Goal: Task Accomplishment & Management: Manage account settings

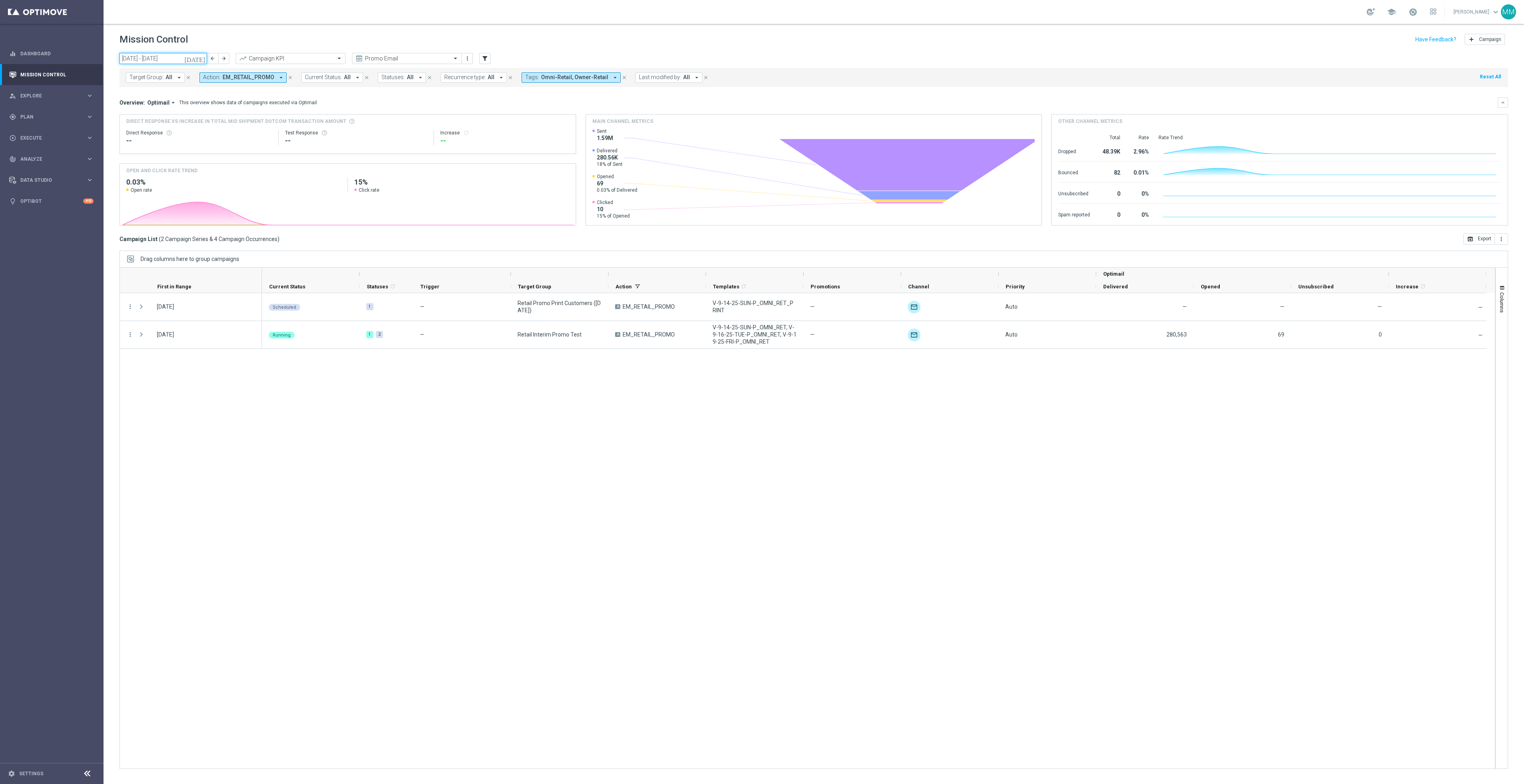
click at [178, 56] on input "15 Sep 2025 - 21 Sep 2025" at bounding box center [163, 59] width 88 height 11
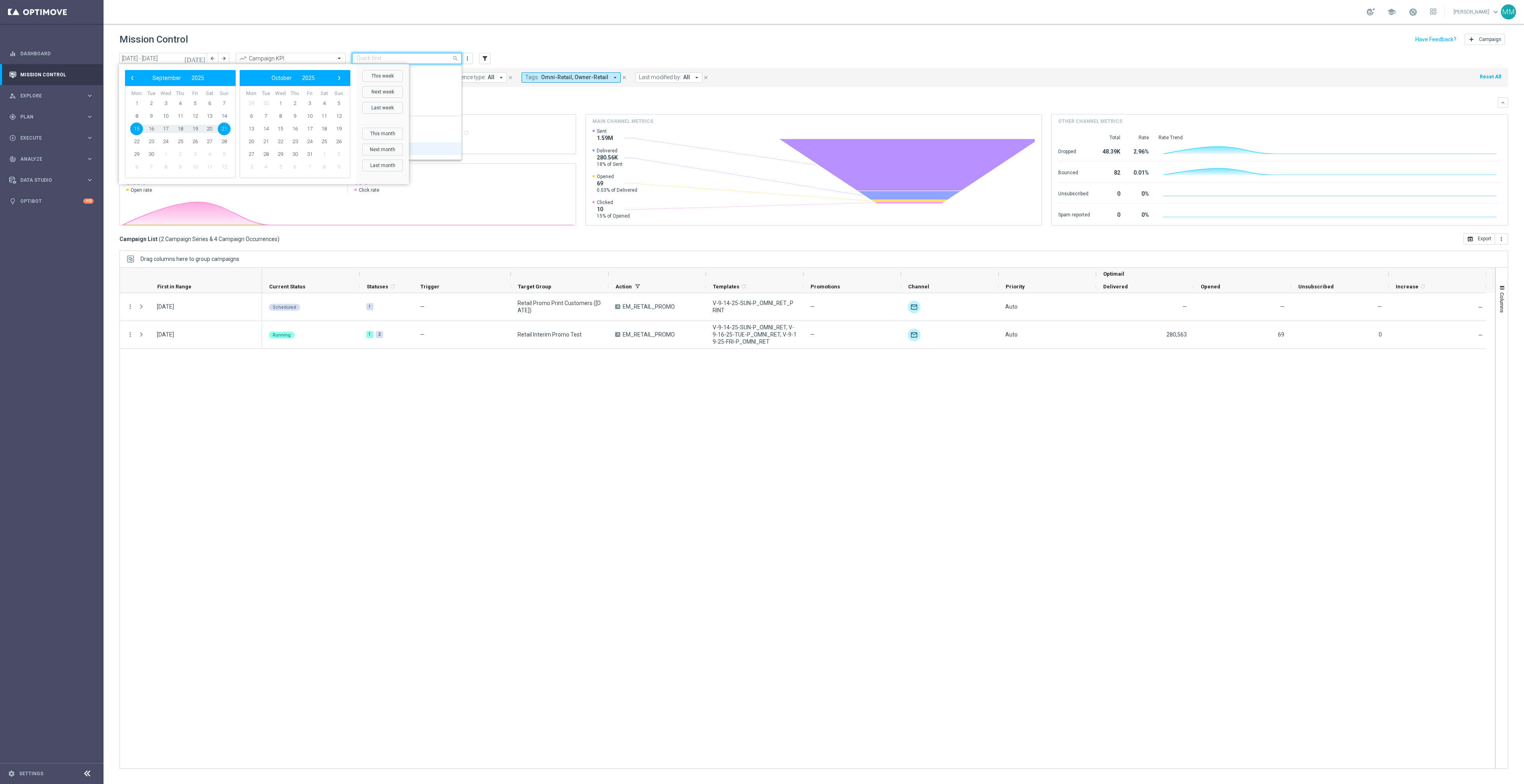
click at [422, 57] on input "text" at bounding box center [399, 59] width 85 height 7
click at [390, 134] on label "Mary Push View" at bounding box center [380, 135] width 48 height 7
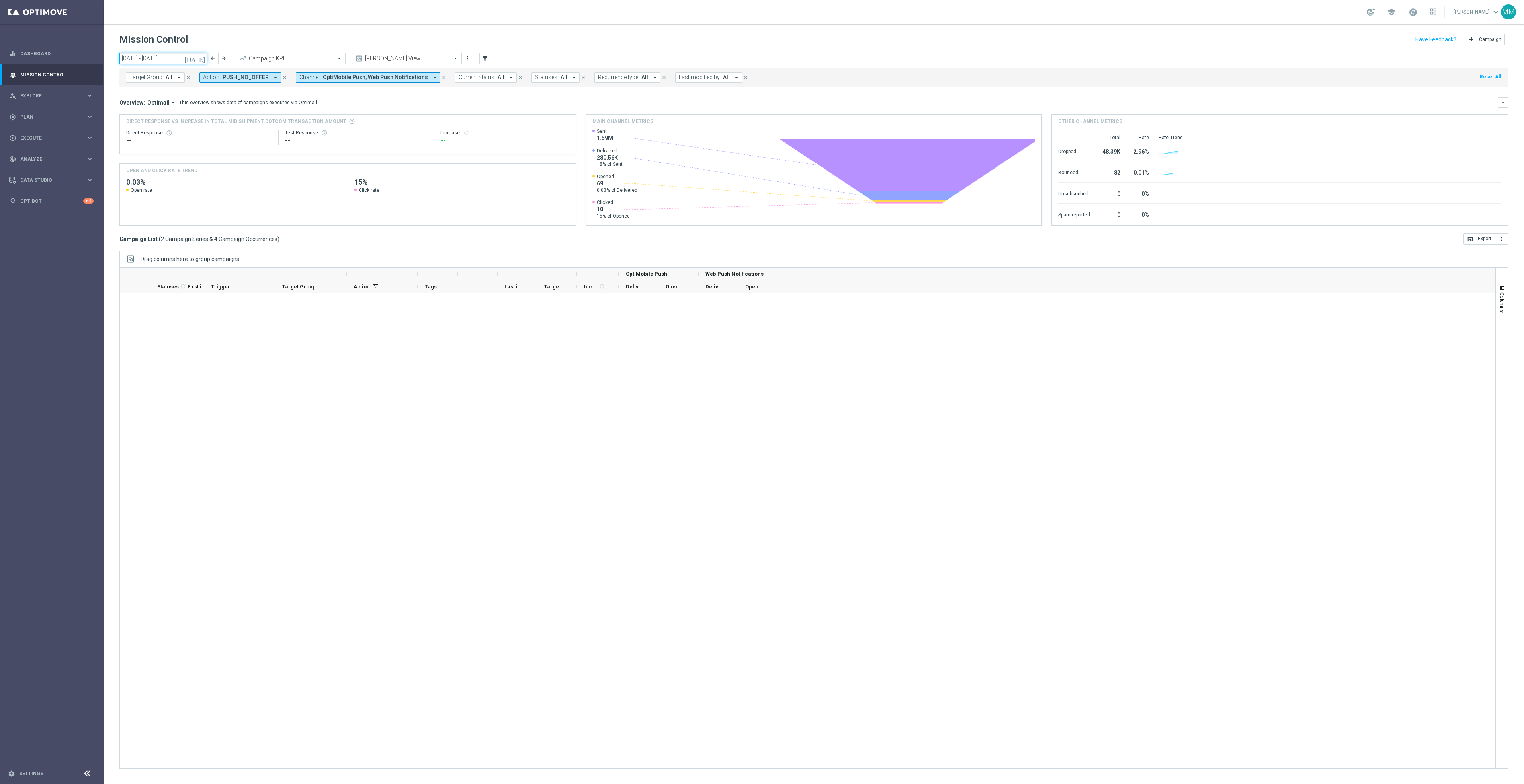
click at [176, 60] on input "15 Sep 2025 - 21 Sep 2025" at bounding box center [163, 59] width 88 height 11
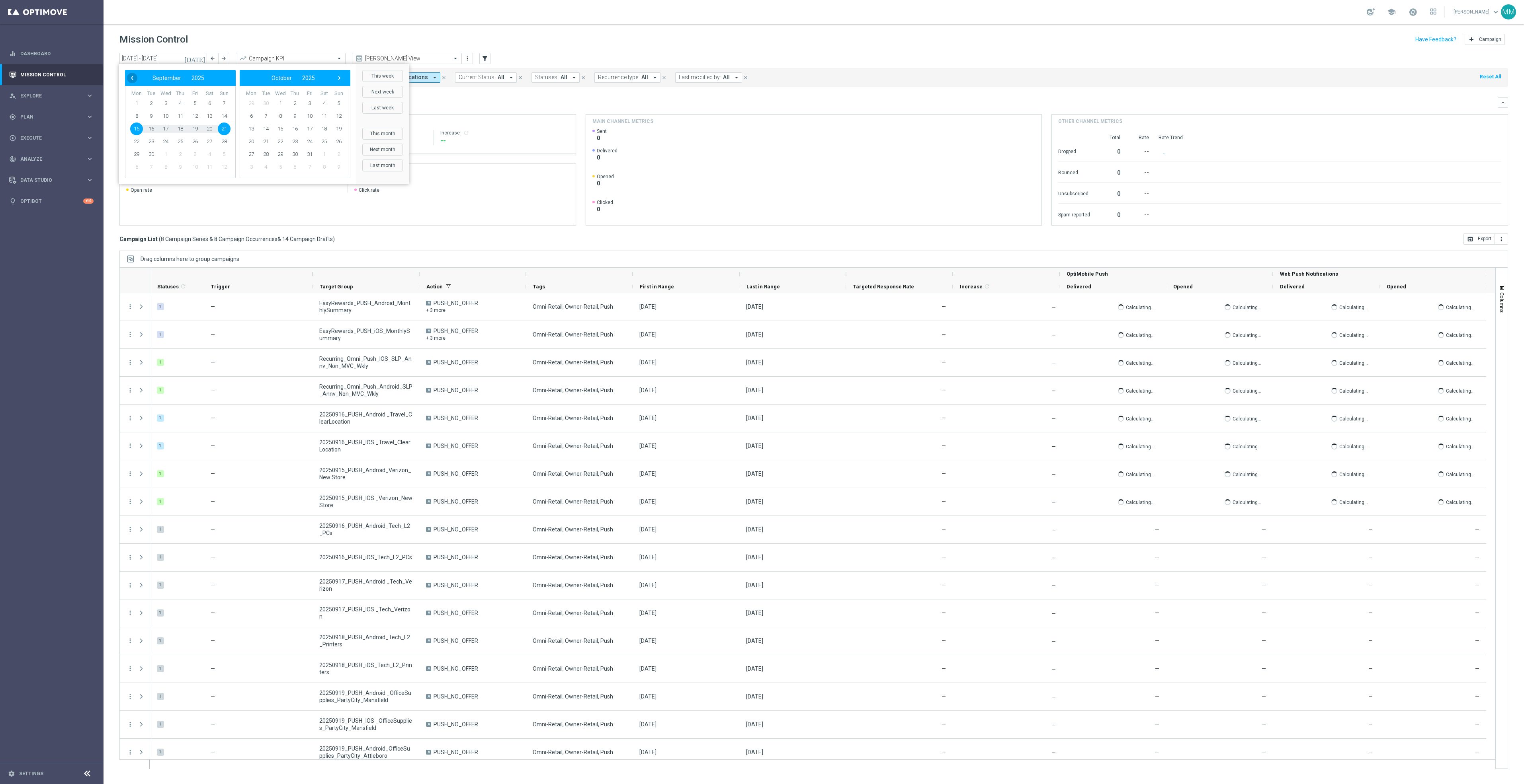
click at [132, 74] on span "‹" at bounding box center [132, 77] width 10 height 10
click at [226, 152] on span "31" at bounding box center [224, 154] width 13 height 13
click at [322, 105] on span "6" at bounding box center [324, 103] width 13 height 13
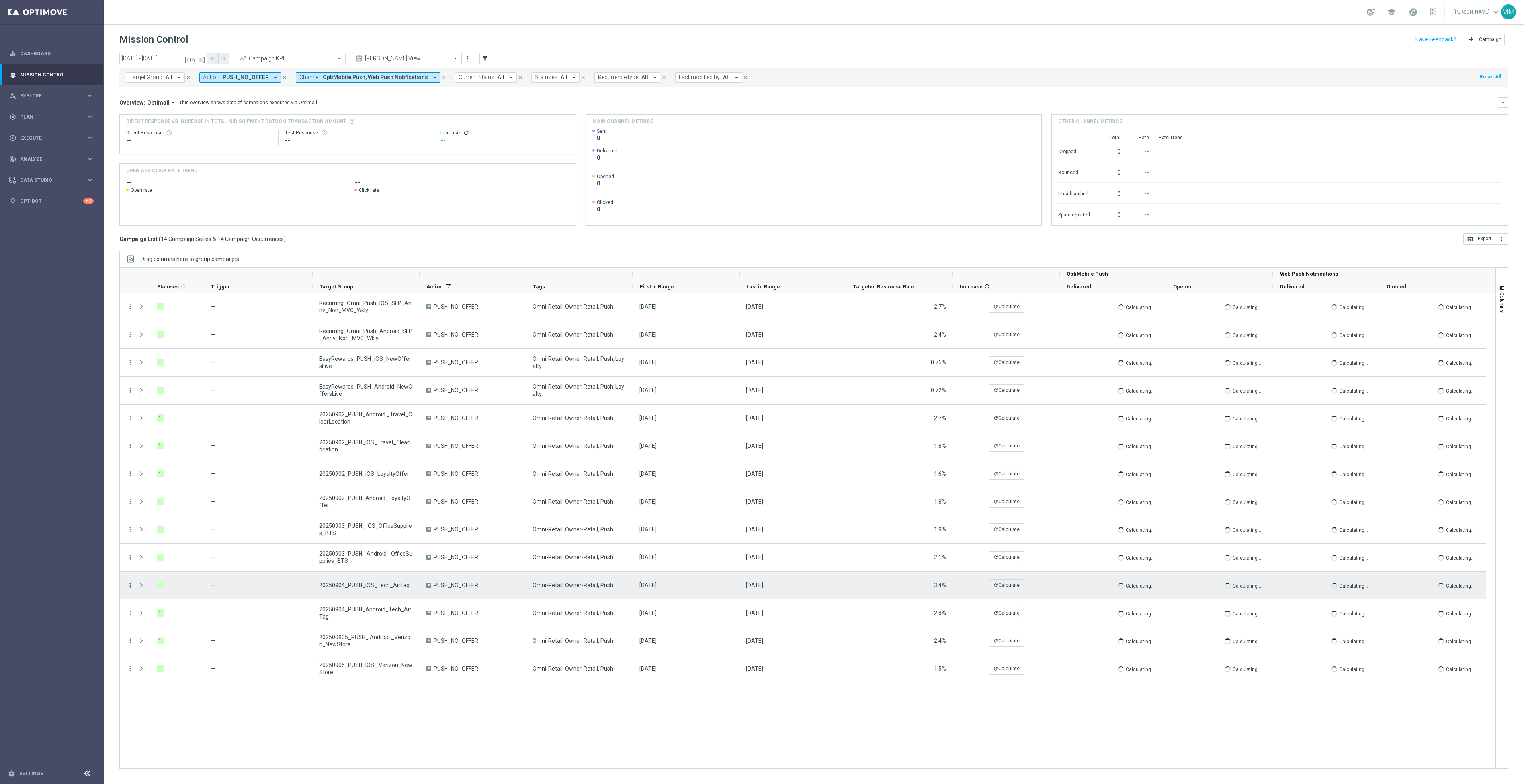
click at [130, 587] on icon "more_vert" at bounding box center [130, 585] width 7 height 7
click at [195, 588] on div "Campaign Details" at bounding box center [183, 591] width 74 height 5
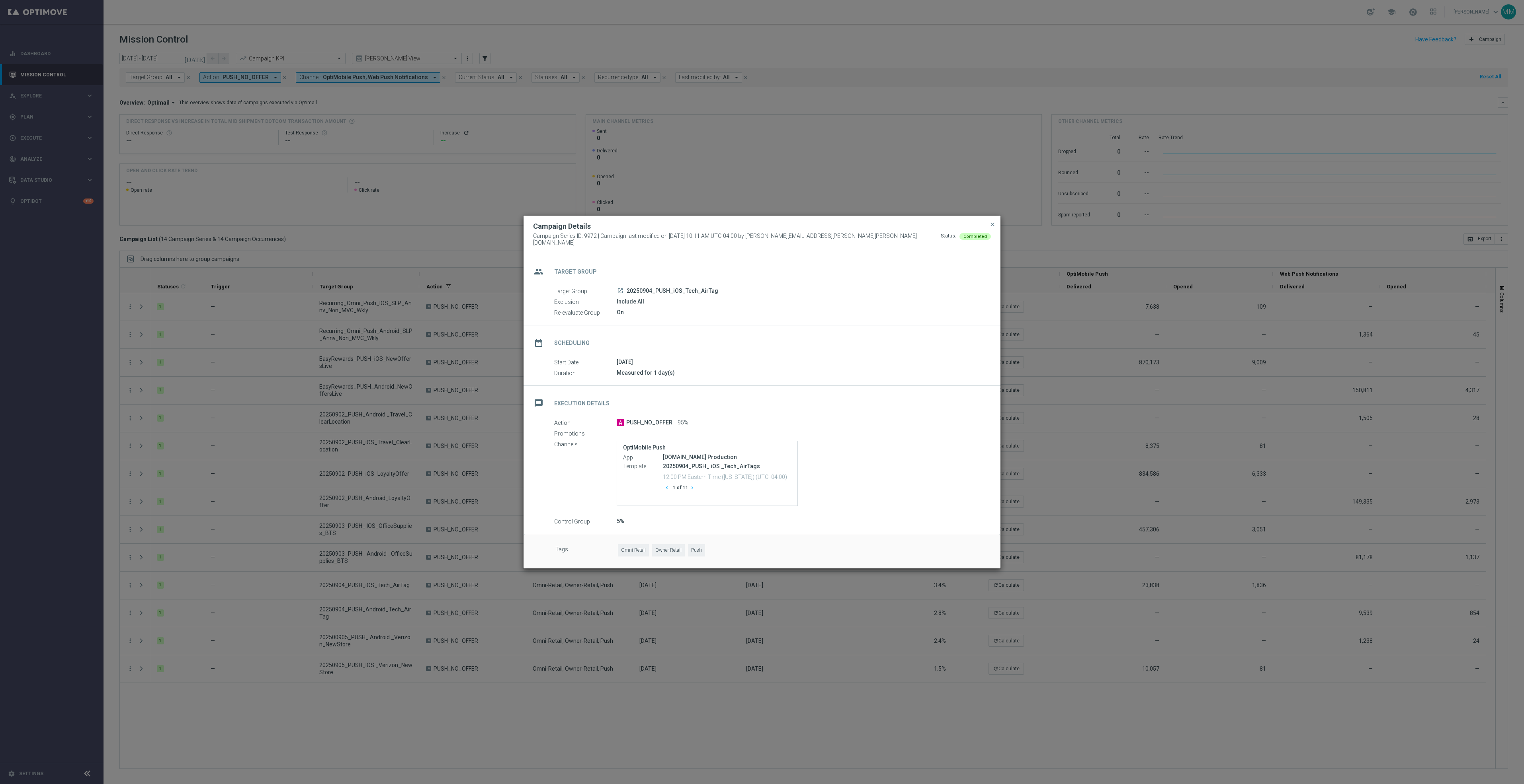
click at [690, 486] on icon "chevron_right" at bounding box center [692, 487] width 5 height 5
click at [992, 223] on span "close" at bounding box center [992, 224] width 7 height 7
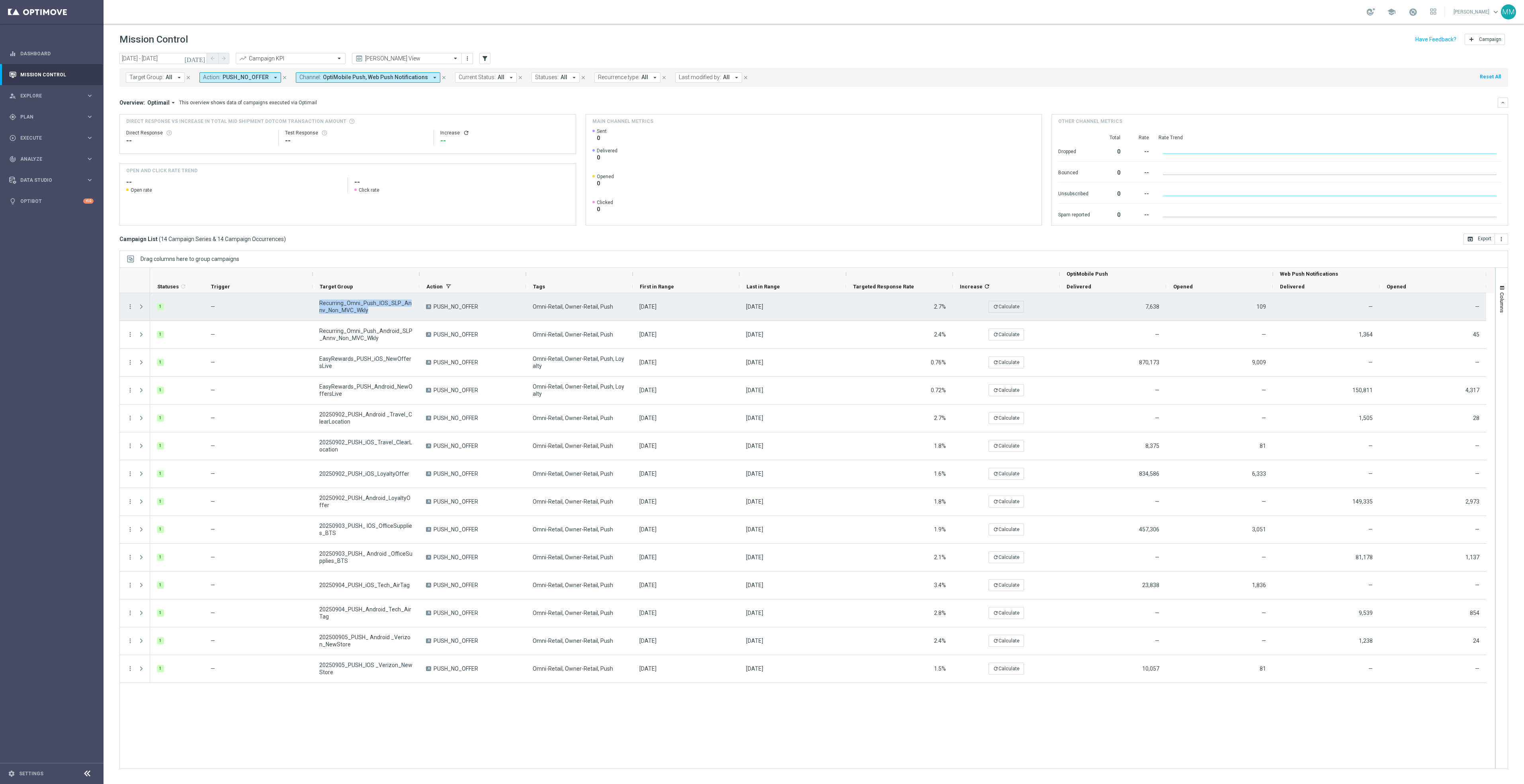
drag, startPoint x: 366, startPoint y: 311, endPoint x: 320, endPoint y: 306, distance: 46.3
click at [320, 306] on span "Recurring_Omni_Push_IOS_SLP_Annv_Non_MVC_Wkly" at bounding box center [366, 307] width 93 height 14
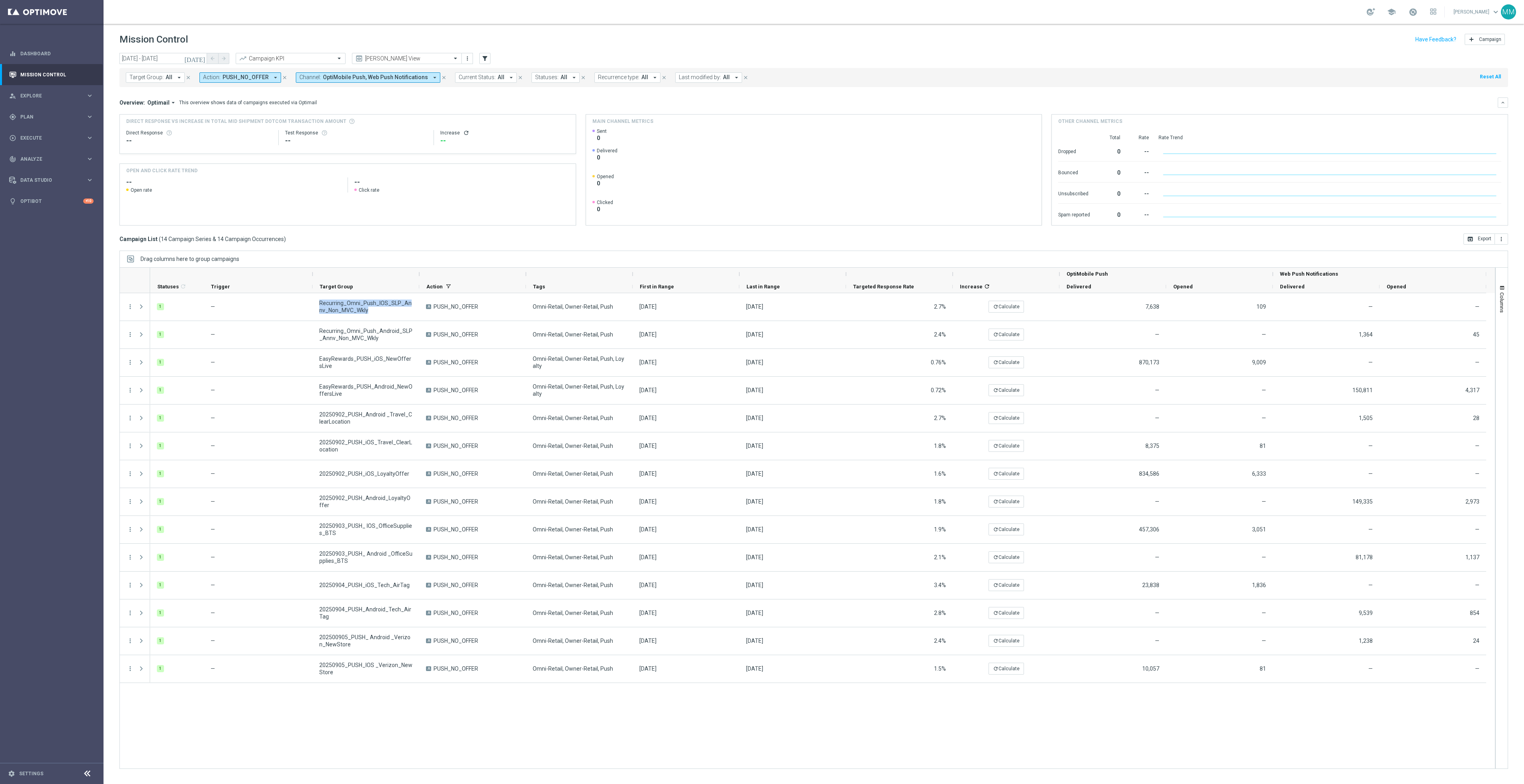
click at [202, 60] on icon "today" at bounding box center [195, 59] width 21 height 7
click at [268, 129] on span "16" at bounding box center [266, 129] width 13 height 13
click at [268, 129] on span "14" at bounding box center [266, 129] width 13 height 13
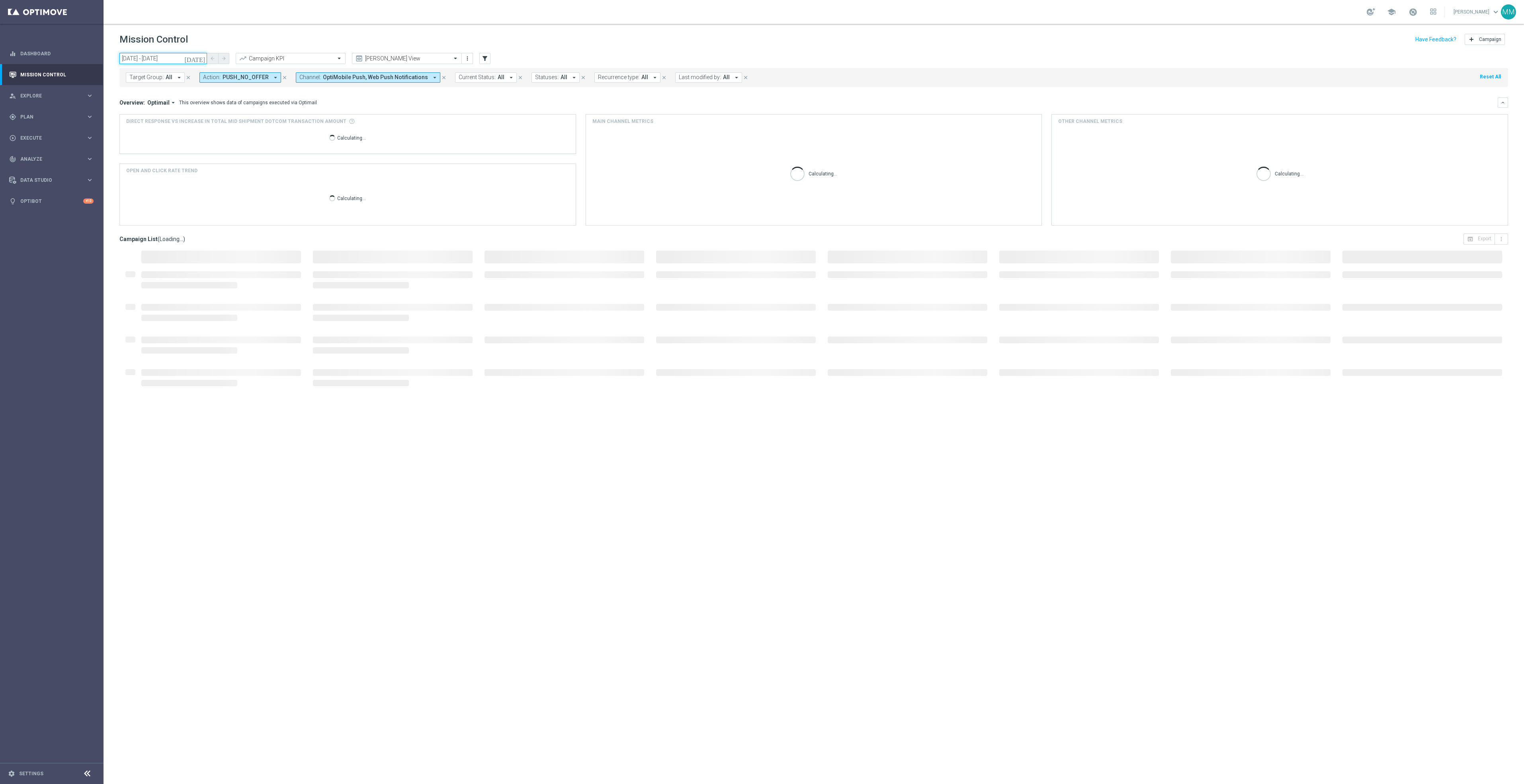
click at [182, 59] on input "16 Sep 2025 - 14 Oct 2025" at bounding box center [163, 59] width 88 height 11
click at [149, 126] on span "16" at bounding box center [151, 129] width 13 height 13
type input "16 Sep 2025 - 16 Sep 2025"
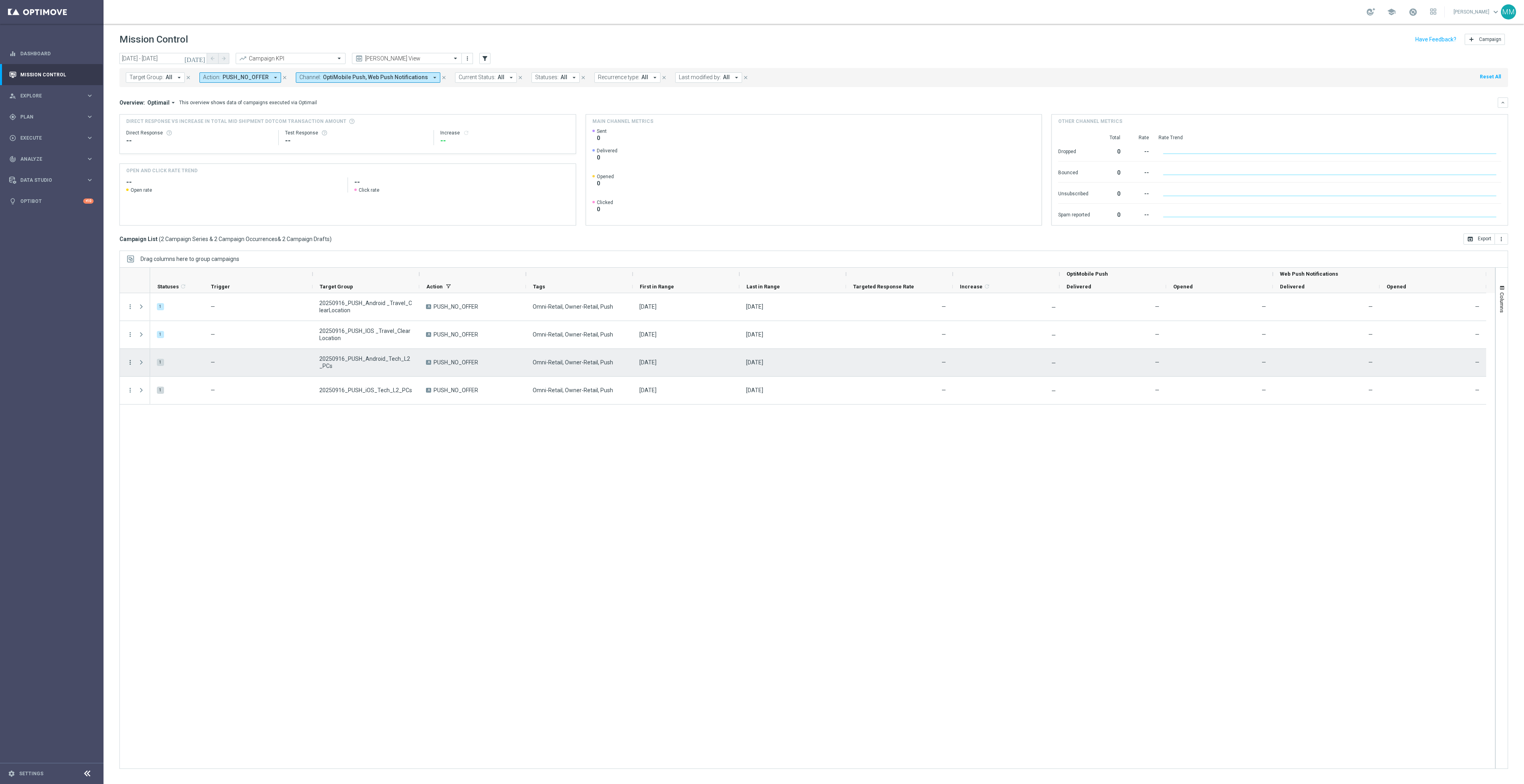
click at [131, 361] on icon "more_vert" at bounding box center [130, 362] width 7 height 7
click at [163, 394] on div "Edit" at bounding box center [183, 393] width 74 height 5
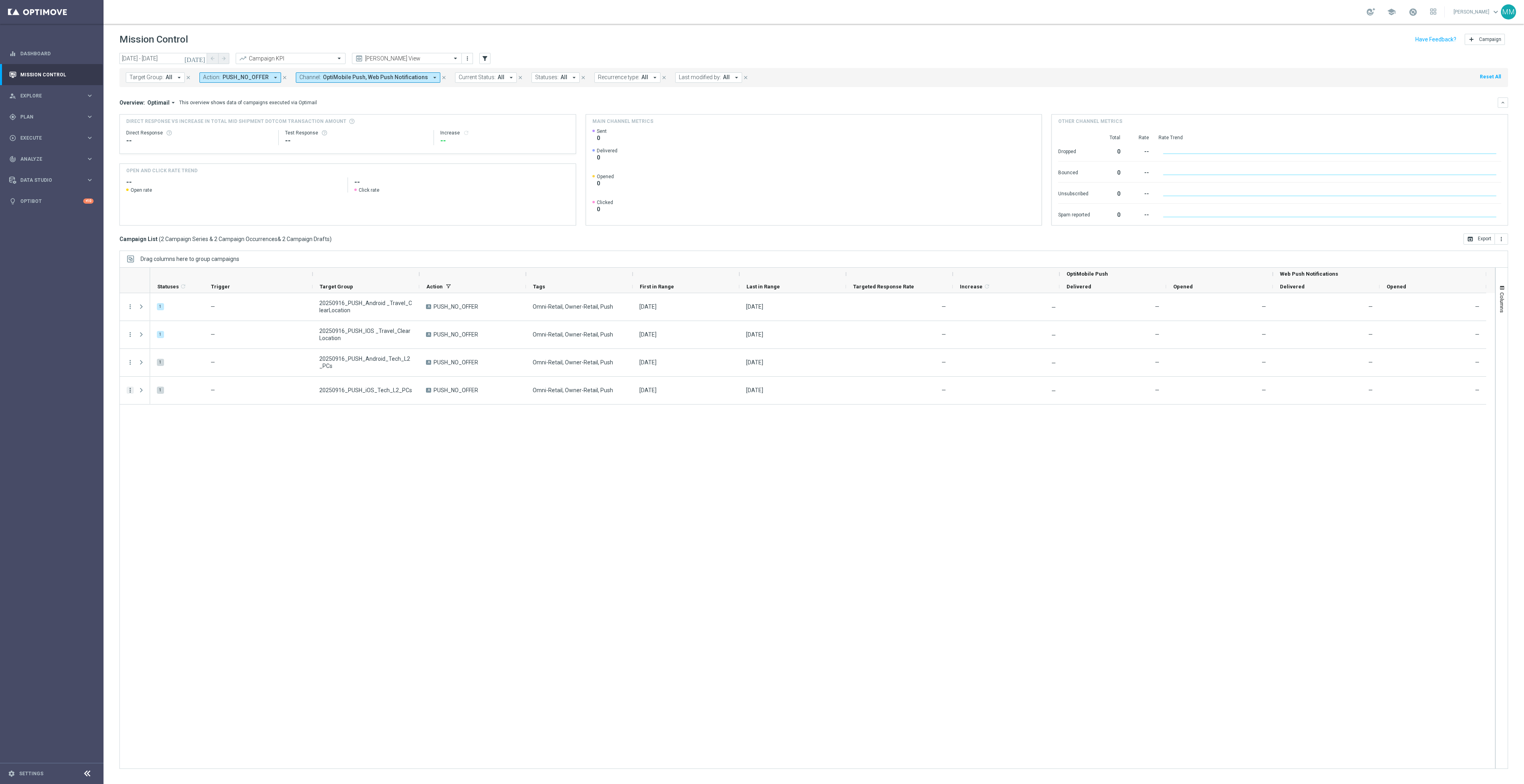
click at [131, 392] on icon "more_vert" at bounding box center [130, 390] width 7 height 7
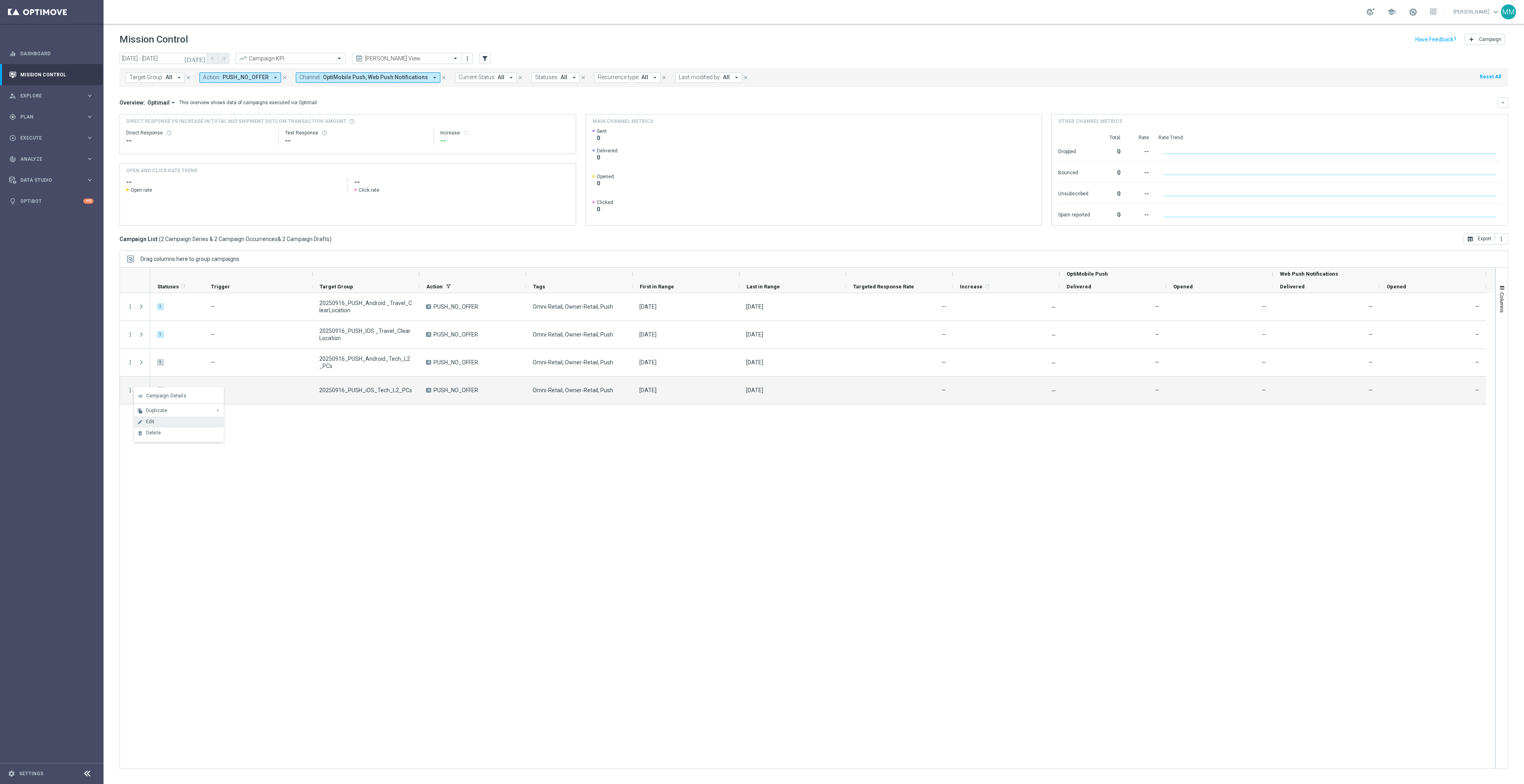
click at [162, 420] on div "Edit" at bounding box center [183, 422] width 74 height 5
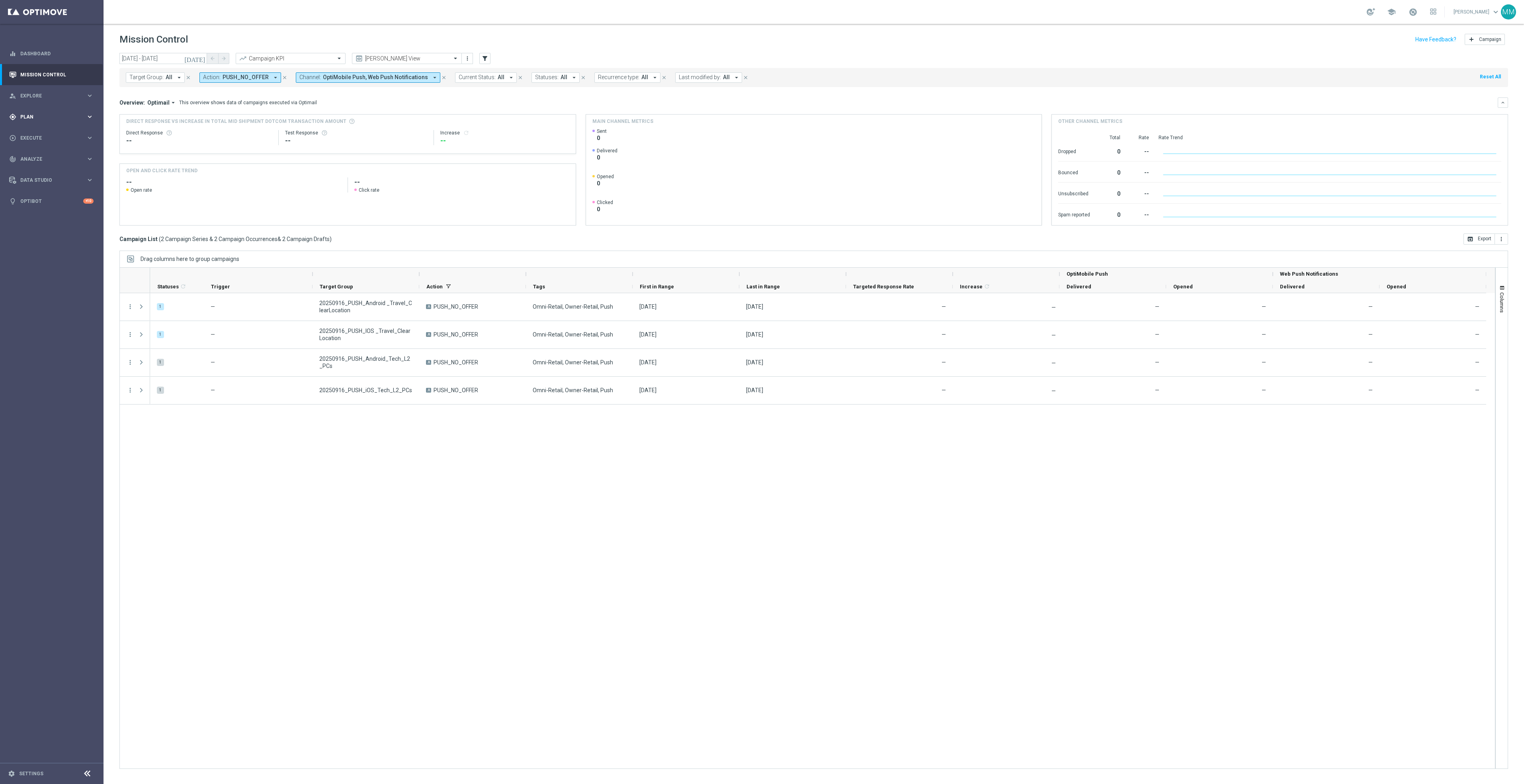
click at [83, 114] on div "gps_fixed Plan" at bounding box center [47, 117] width 77 height 7
click at [43, 157] on span "Templates" at bounding box center [50, 157] width 57 height 5
click at [44, 193] on link "OptiMobile Push" at bounding box center [54, 193] width 58 height 7
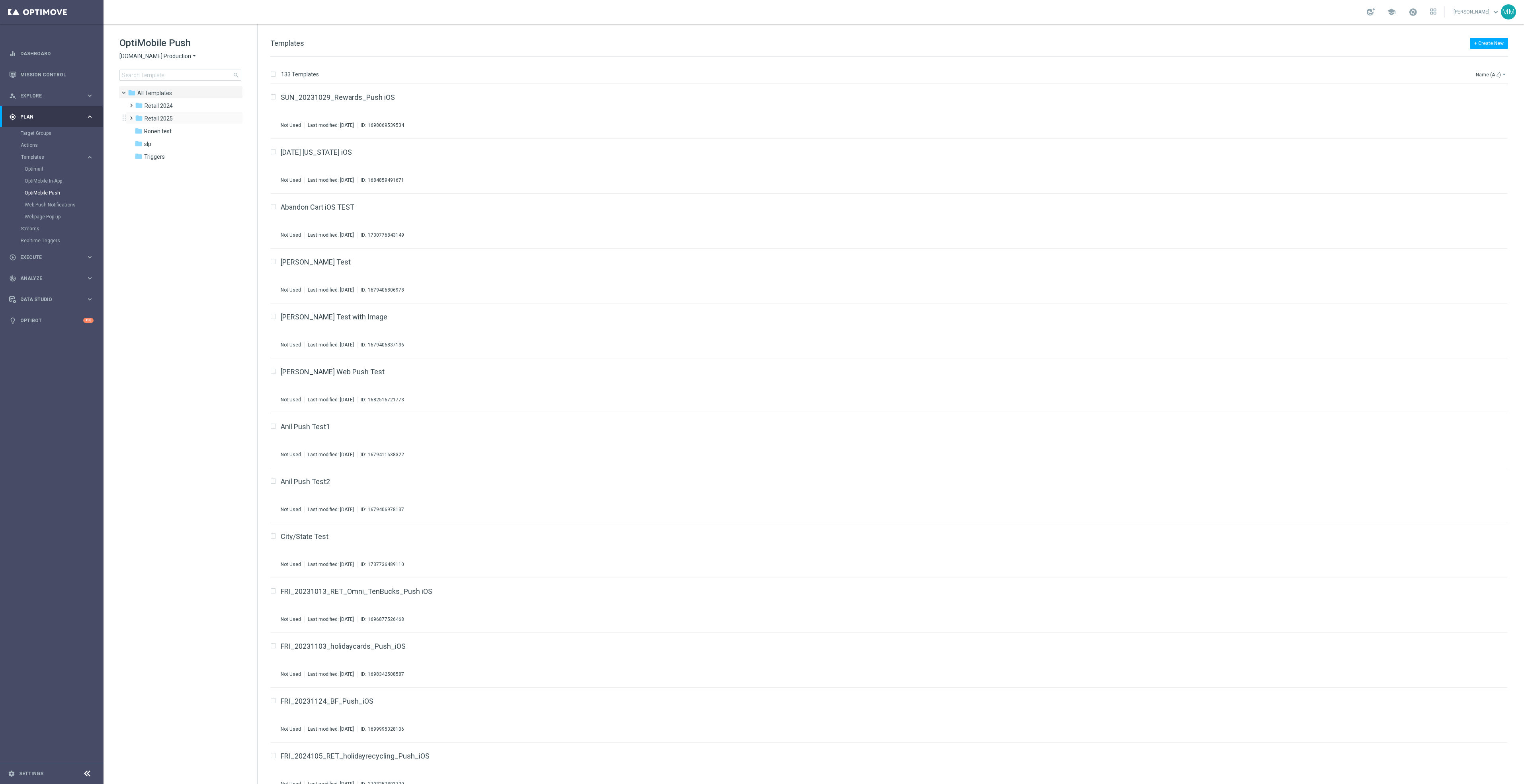
click at [170, 112] on div "folder Retail 2025 more_vert" at bounding box center [185, 118] width 117 height 13
click at [176, 119] on div "folder Retail 2025" at bounding box center [180, 118] width 92 height 9
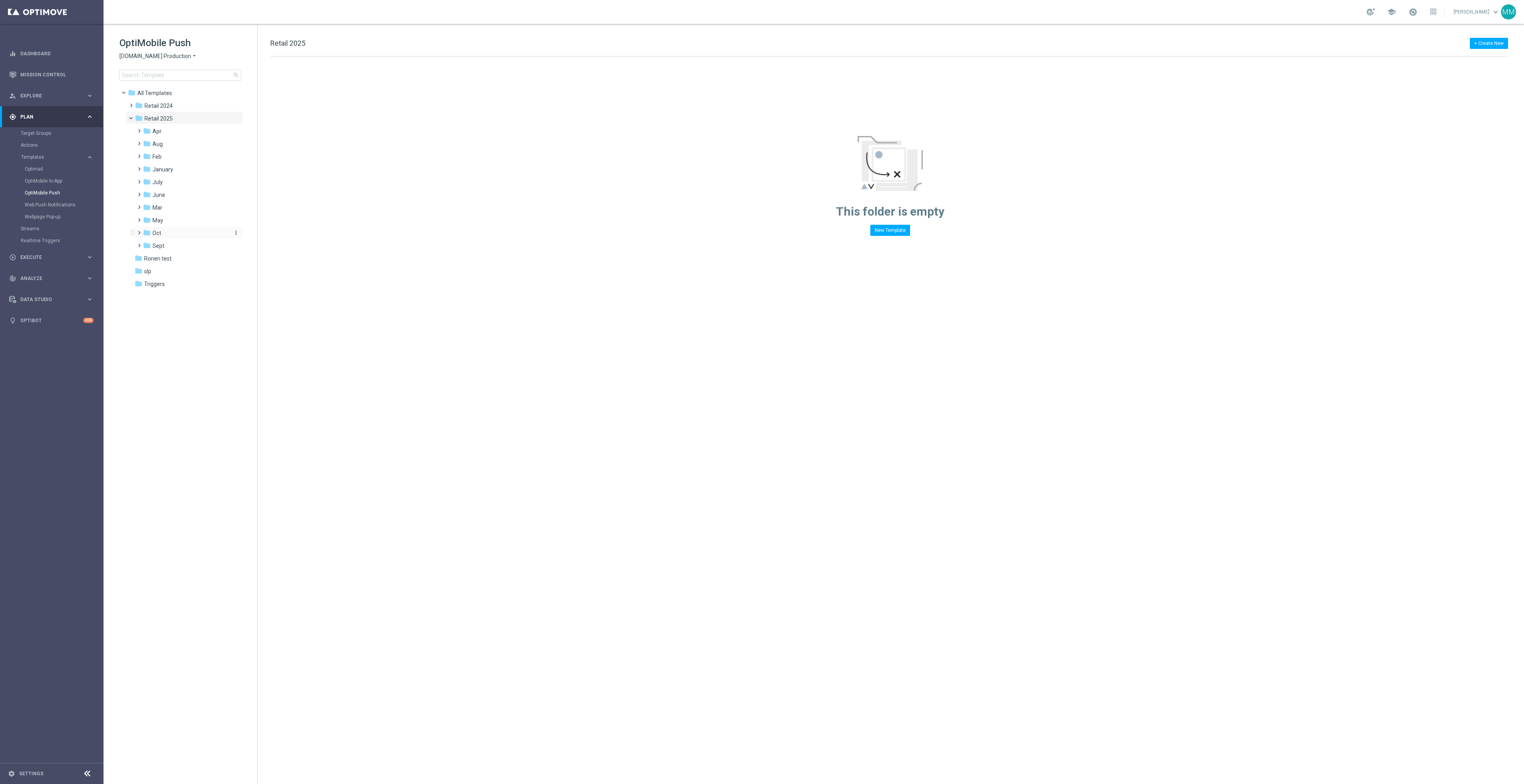
click at [175, 232] on div "folder Oct" at bounding box center [185, 233] width 85 height 9
click at [188, 257] on div "folder wo 10.19" at bounding box center [189, 258] width 79 height 9
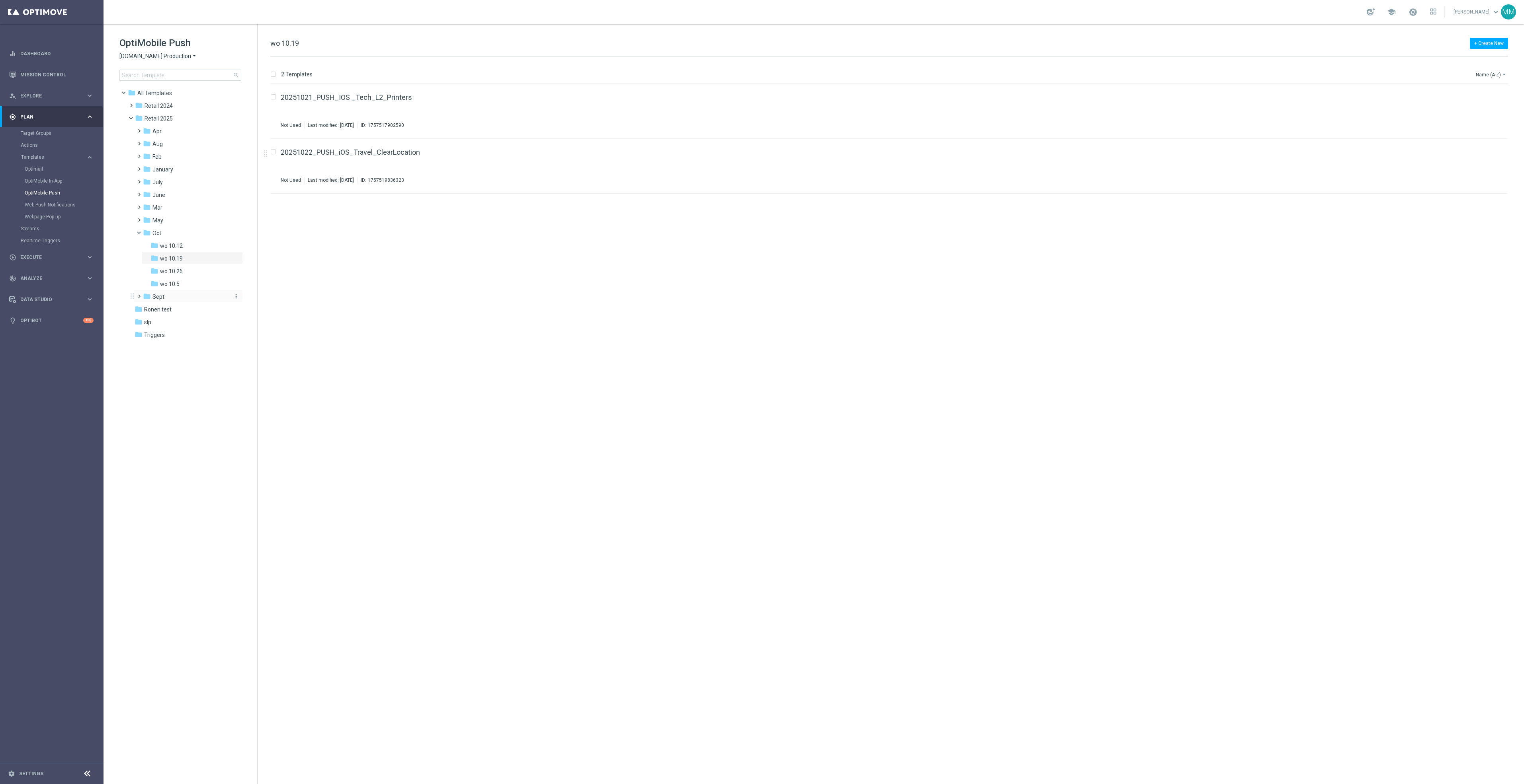
click at [176, 300] on div "folder Sept" at bounding box center [185, 297] width 85 height 9
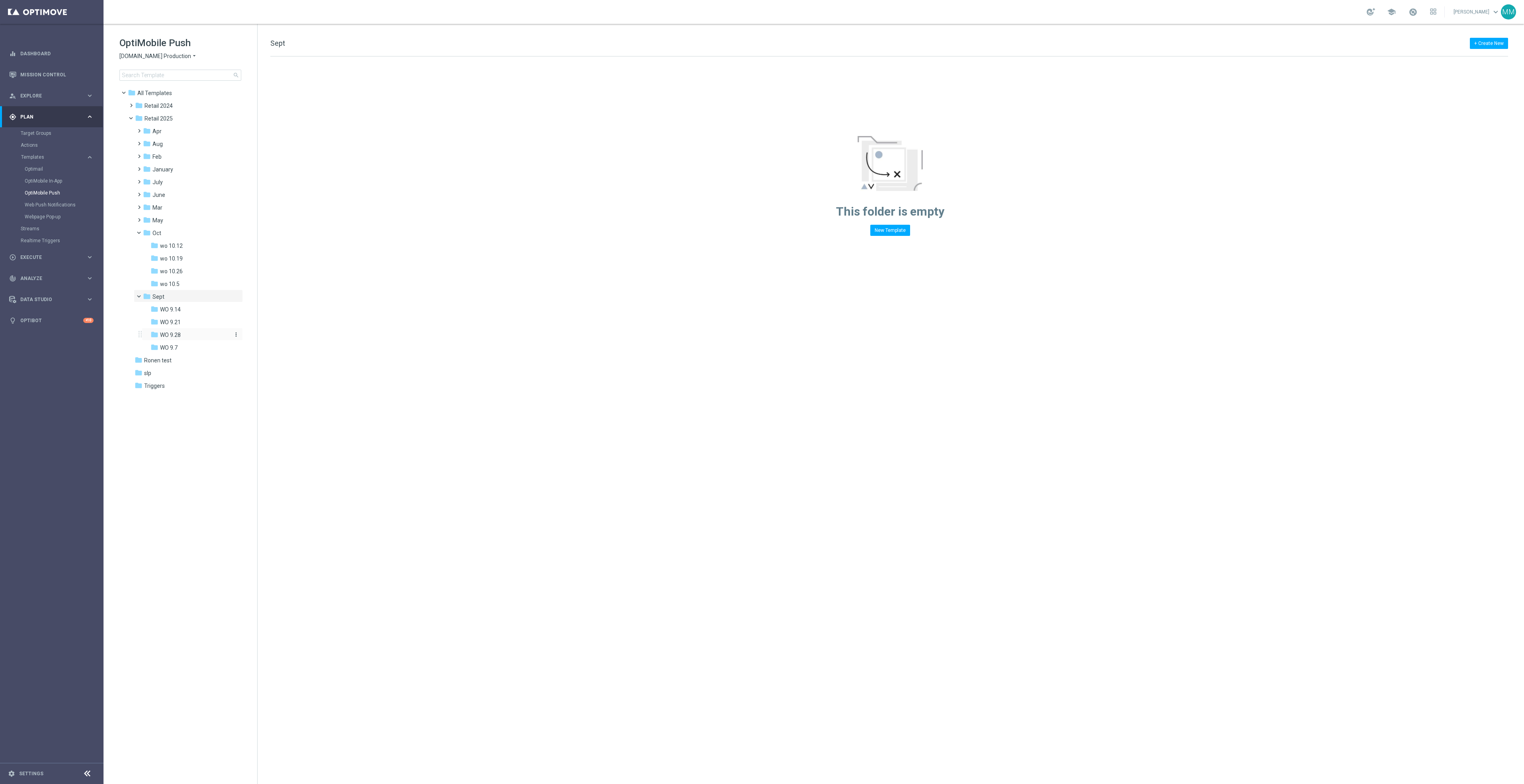
click at [199, 333] on div "folder WO 9.28" at bounding box center [189, 335] width 79 height 9
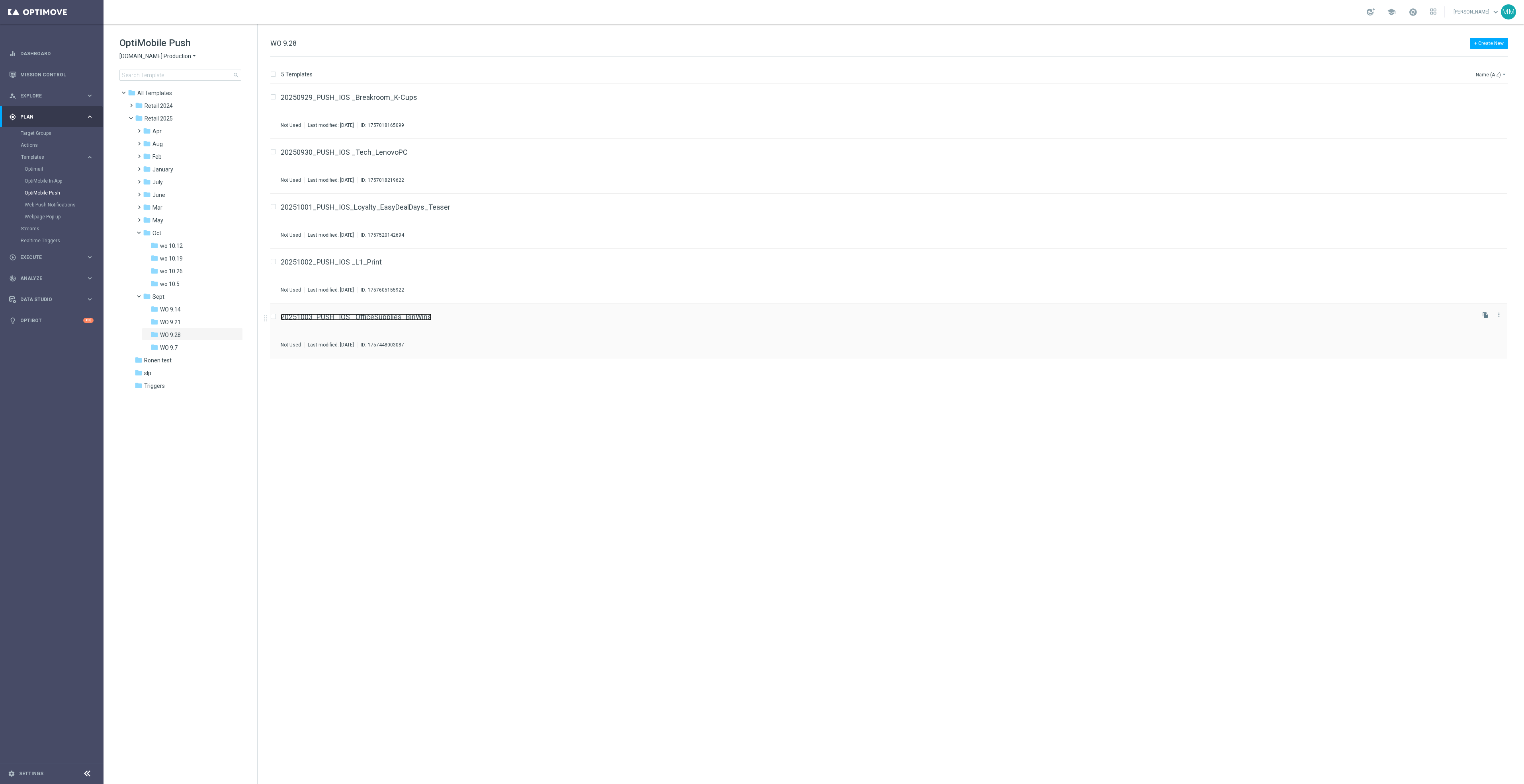
drag, startPoint x: 380, startPoint y: 323, endPoint x: 377, endPoint y: 319, distance: 5.0
click at [51, 137] on div "Target Groups" at bounding box center [62, 133] width 82 height 12
click at [43, 131] on link "Target Groups" at bounding box center [51, 133] width 62 height 7
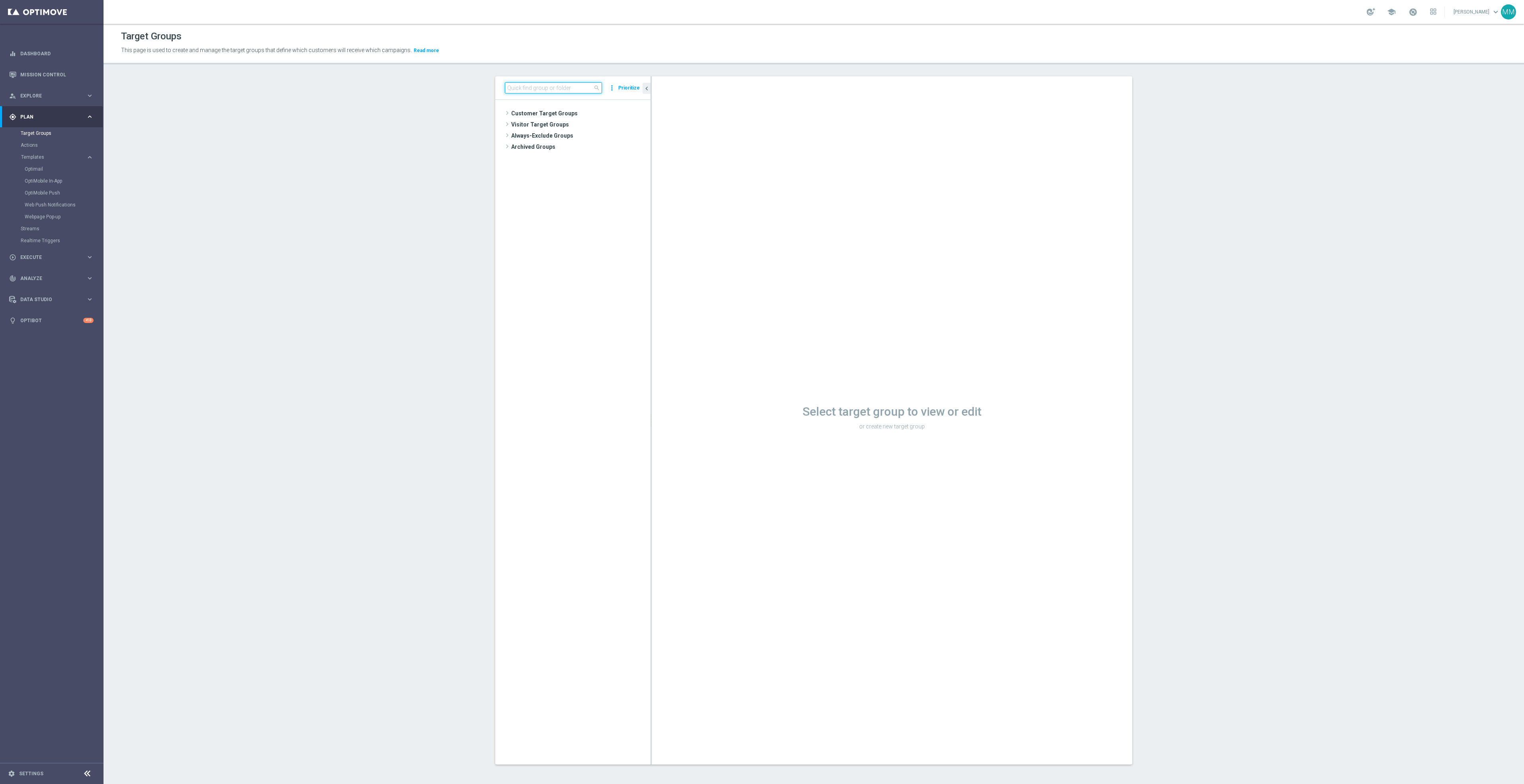
click at [567, 90] on input at bounding box center [553, 88] width 97 height 11
click at [552, 88] on input "20250922" at bounding box center [553, 88] width 97 height 11
drag, startPoint x: 552, startPoint y: 88, endPoint x: 272, endPoint y: 95, distance: 280.1
click at [272, 95] on section "20250922 close more_vert Prioritize No items or folders found. chevron_left Sel…" at bounding box center [813, 426] width 1420 height 701
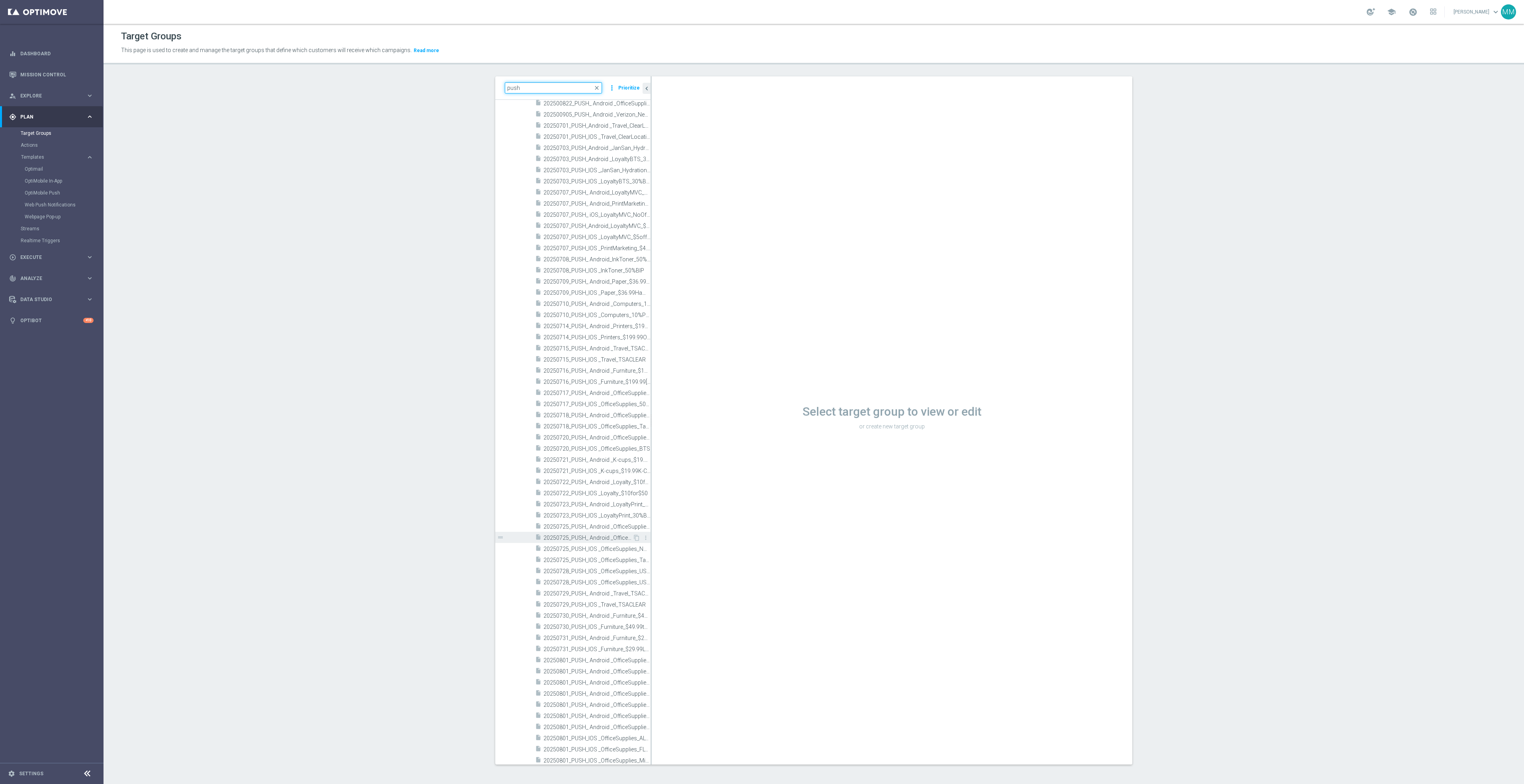
scroll to position [1194, 0]
type input "push"
click at [570, 439] on span "20250720_PUSH_IOS _OfficeSupplies_BTS" at bounding box center [588, 442] width 89 height 7
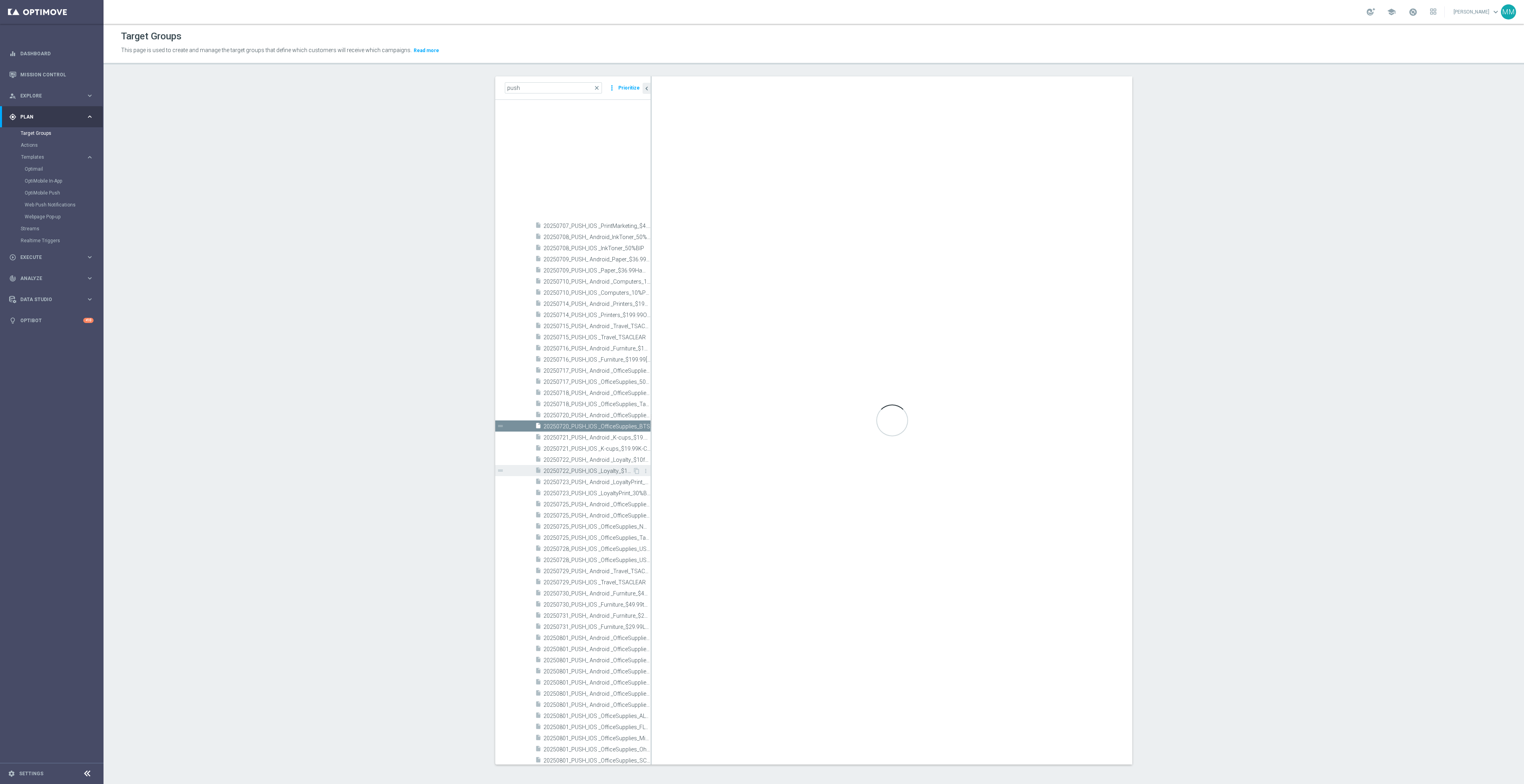
scroll to position [1492, 0]
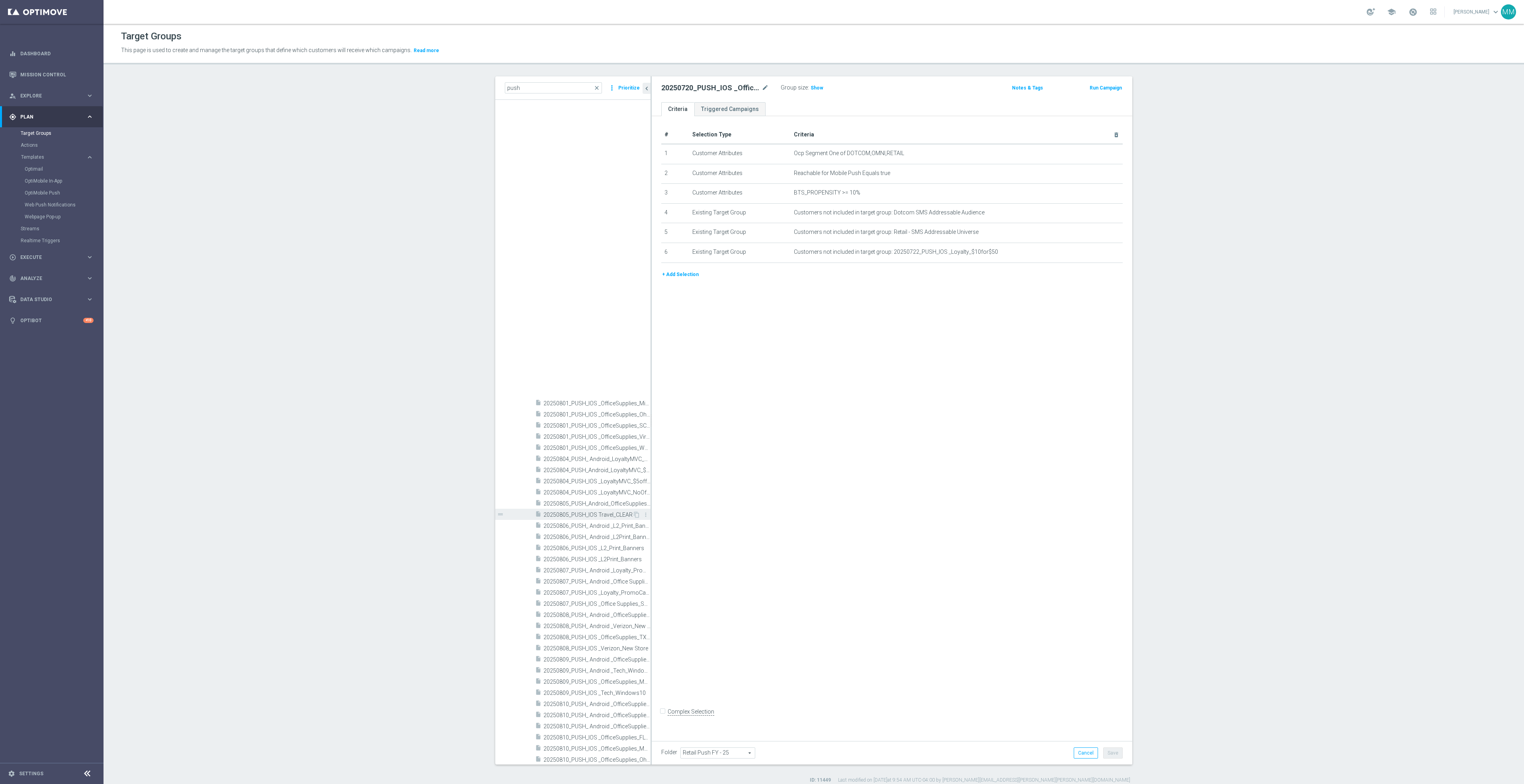
scroll to position [1969, 0]
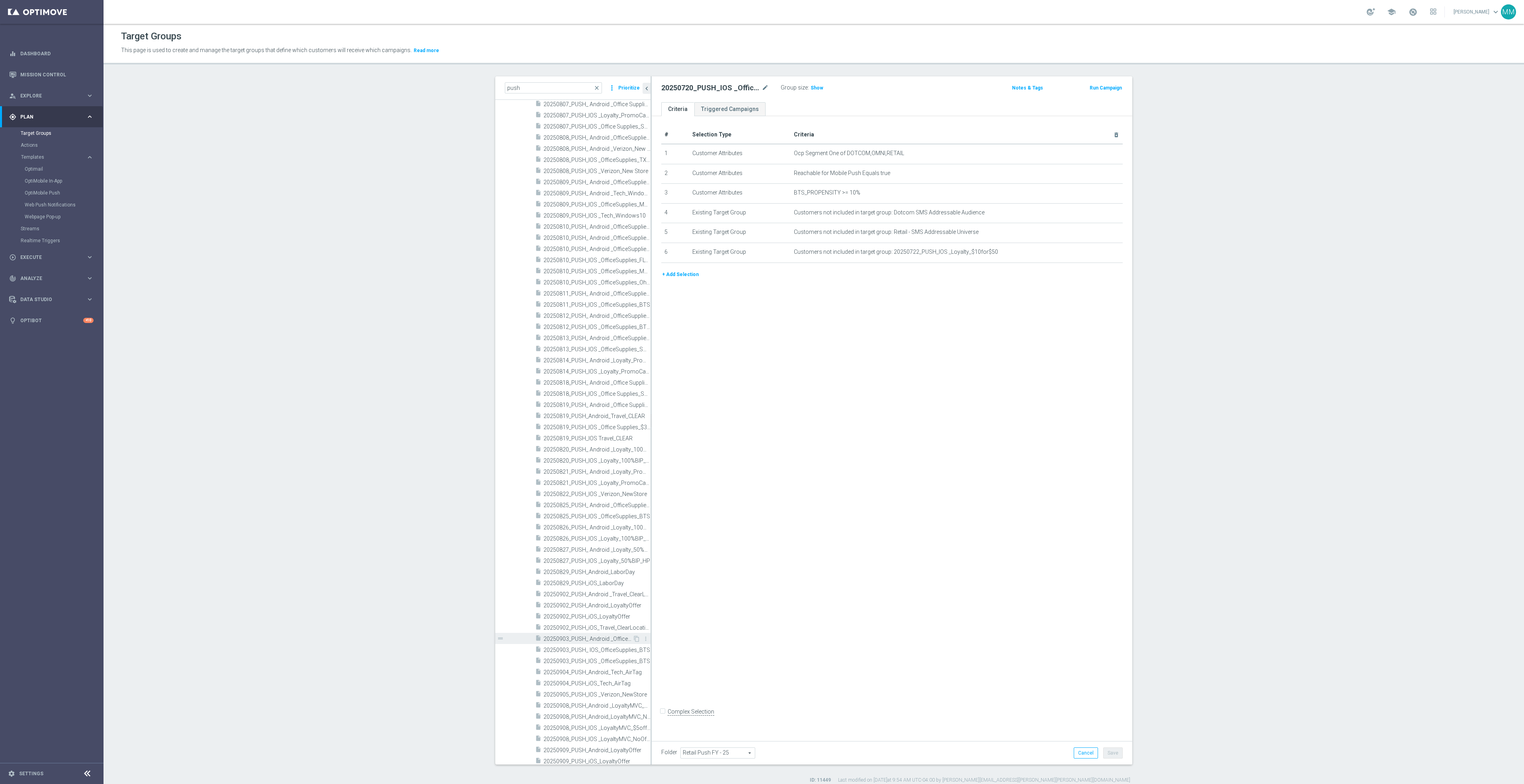
click at [605, 640] on span "20250903_PUSH_ Android _OfficeSupplies_BTS" at bounding box center [588, 639] width 89 height 7
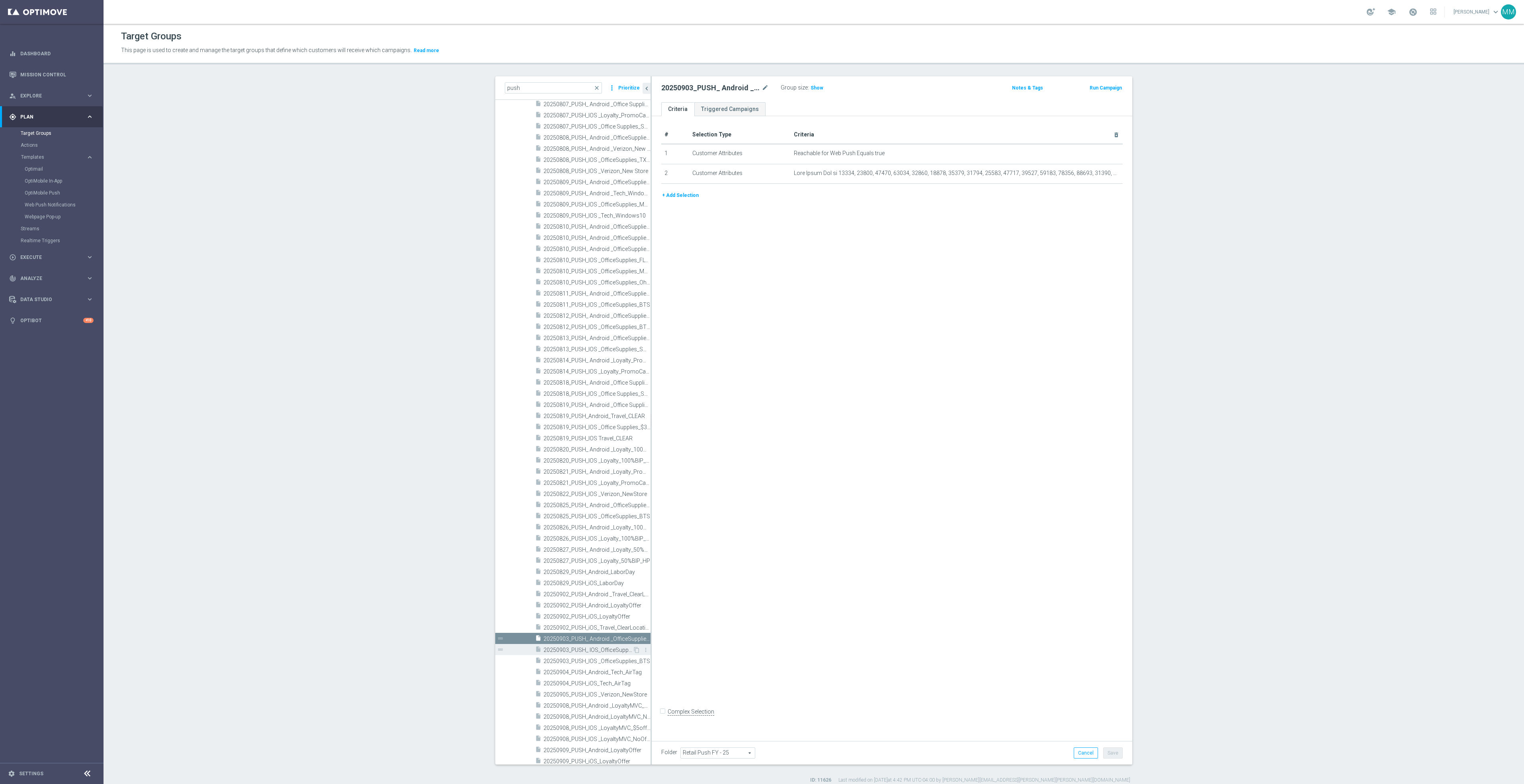
click at [592, 650] on span "20250903_PUSH_ IOS_OfficeSupplies_BTS" at bounding box center [588, 650] width 89 height 7
click at [634, 650] on icon "content_copy" at bounding box center [637, 650] width 7 height 7
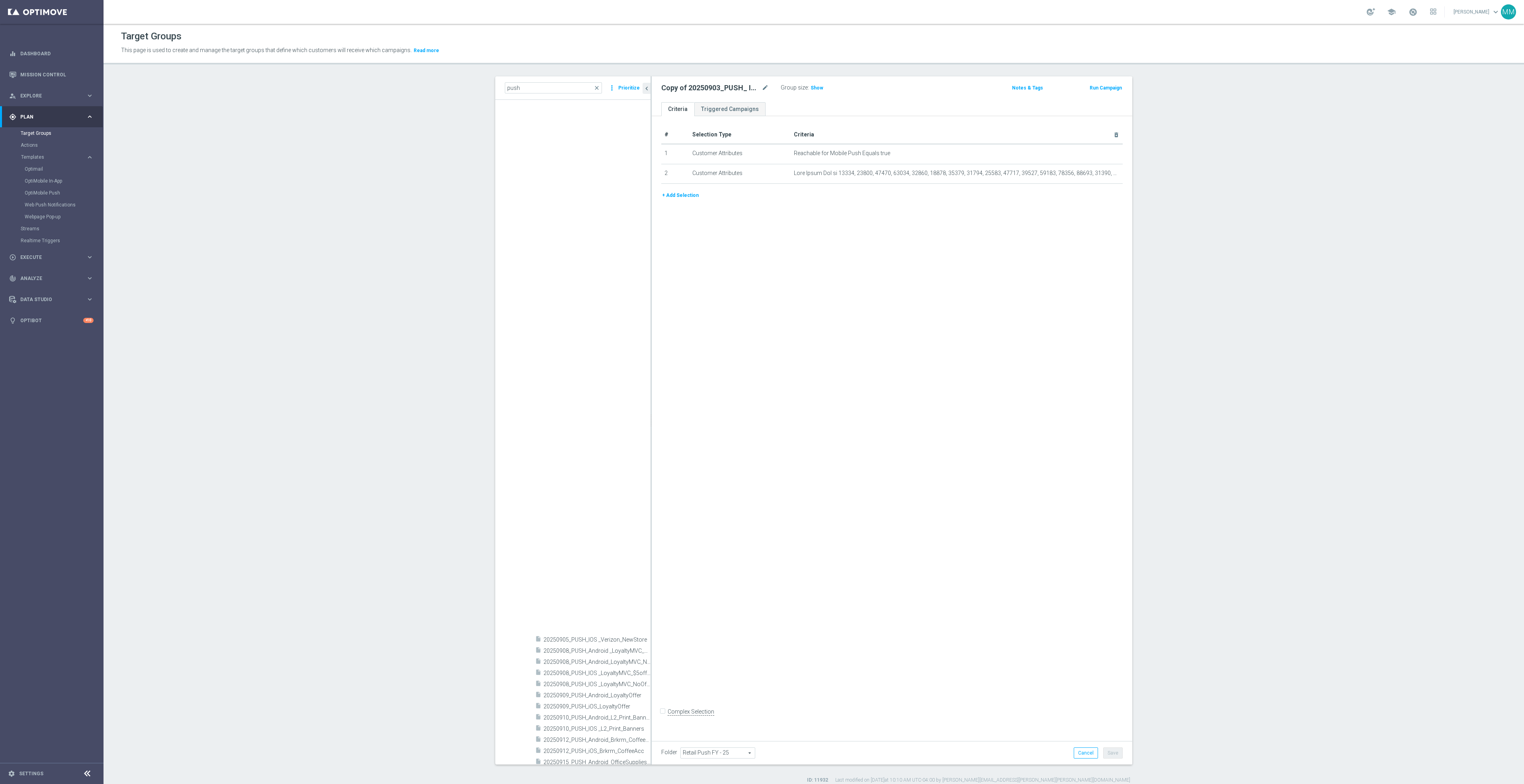
scroll to position [2668, 0]
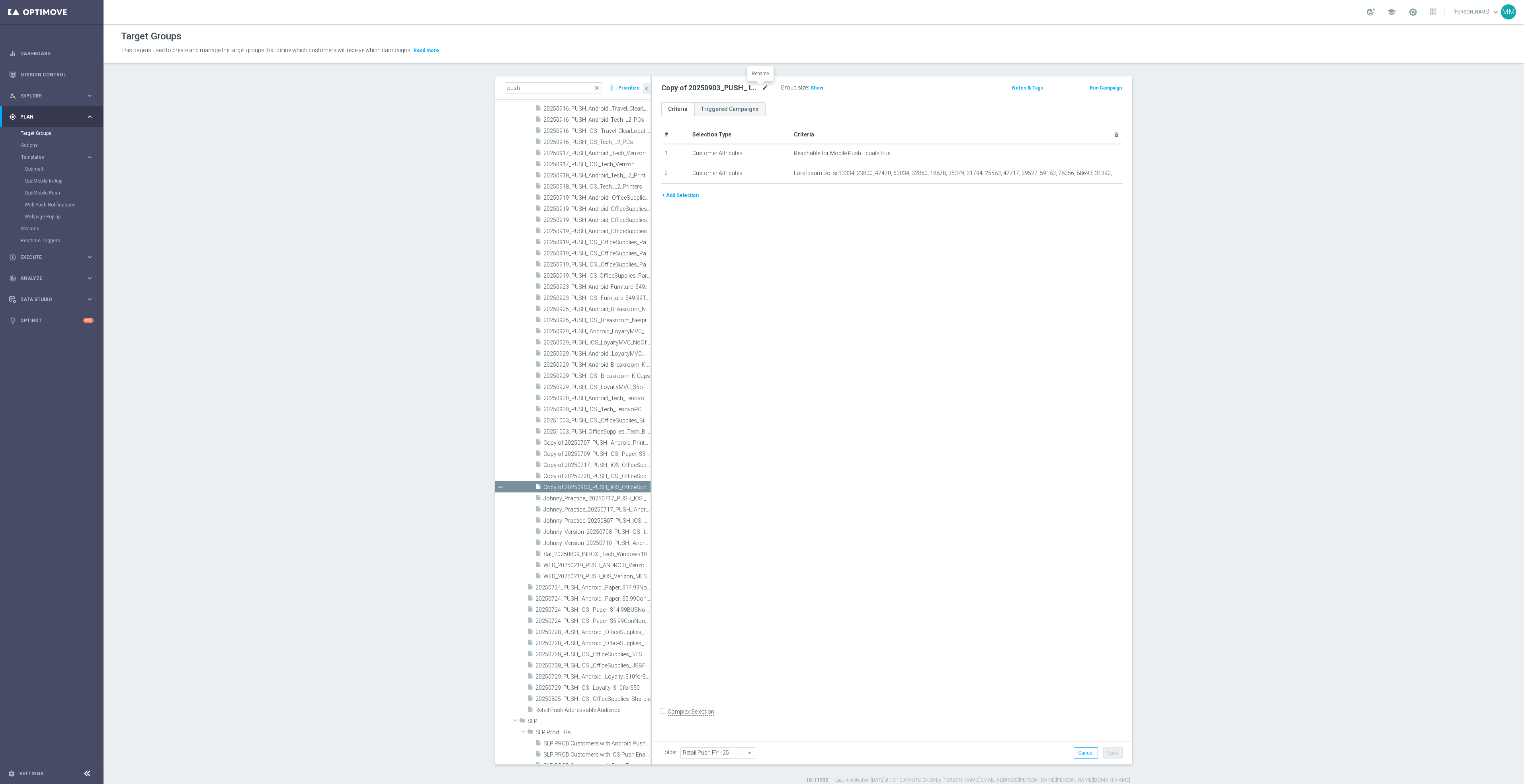
click at [763, 87] on icon "mode_edit" at bounding box center [765, 88] width 7 height 9
click at [761, 88] on icon "mode_edit" at bounding box center [765, 88] width 7 height 9
click at [674, 87] on input "text" at bounding box center [715, 89] width 108 height 11
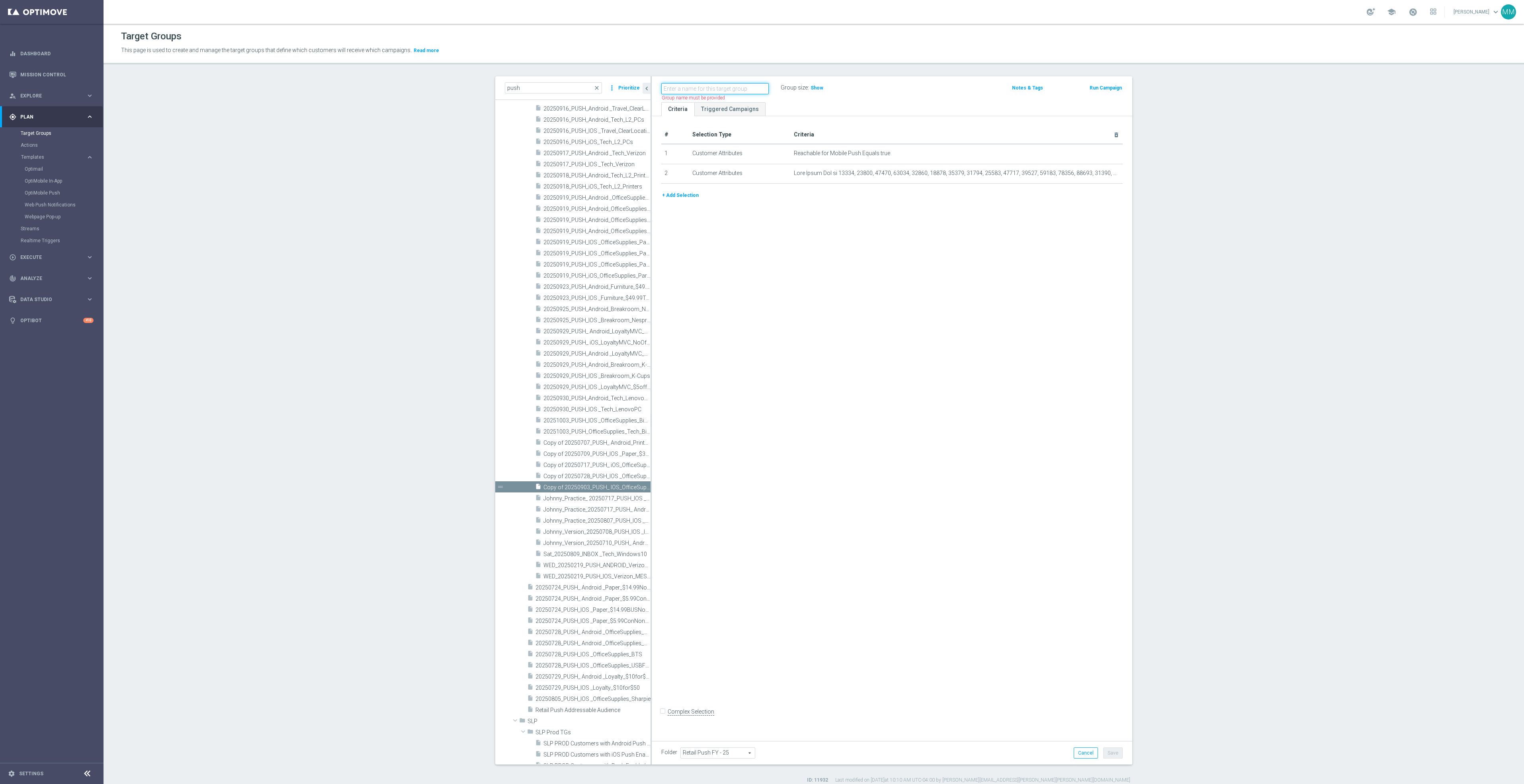
paste input "20250922_PUSH_IOS _L1_Prin"
type input "20250922_PUSH_IOS _L1_Print"
click at [1045, 255] on div "# Selection Type Criteria delete_forever 1 Customer Attributes Reachable for Mo…" at bounding box center [892, 425] width 480 height 618
click at [1103, 172] on icon "delete_forever" at bounding box center [1106, 173] width 7 height 7
click at [671, 178] on button "+ Add Selection" at bounding box center [680, 176] width 38 height 9
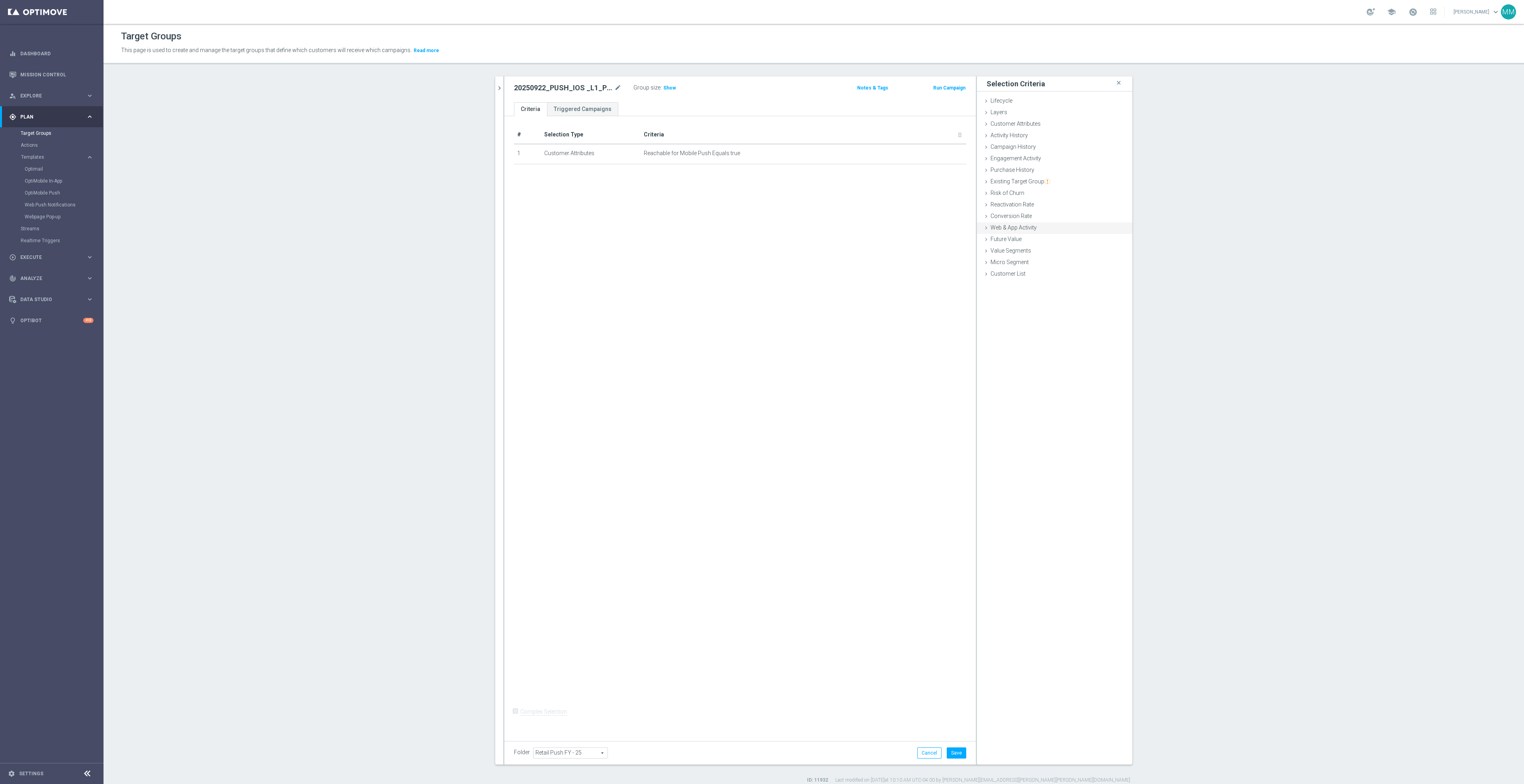
click at [1030, 229] on span "Web & App Activity" at bounding box center [1013, 228] width 46 height 7
click at [1077, 277] on span "Any Activity" at bounding box center [1084, 277] width 71 height 10
click at [1077, 277] on input "search" at bounding box center [1084, 277] width 72 height 11
click at [992, 226] on span "Web & App Activity" at bounding box center [1013, 228] width 46 height 7
click at [1047, 155] on div "Engagement Activity done" at bounding box center [1054, 159] width 155 height 12
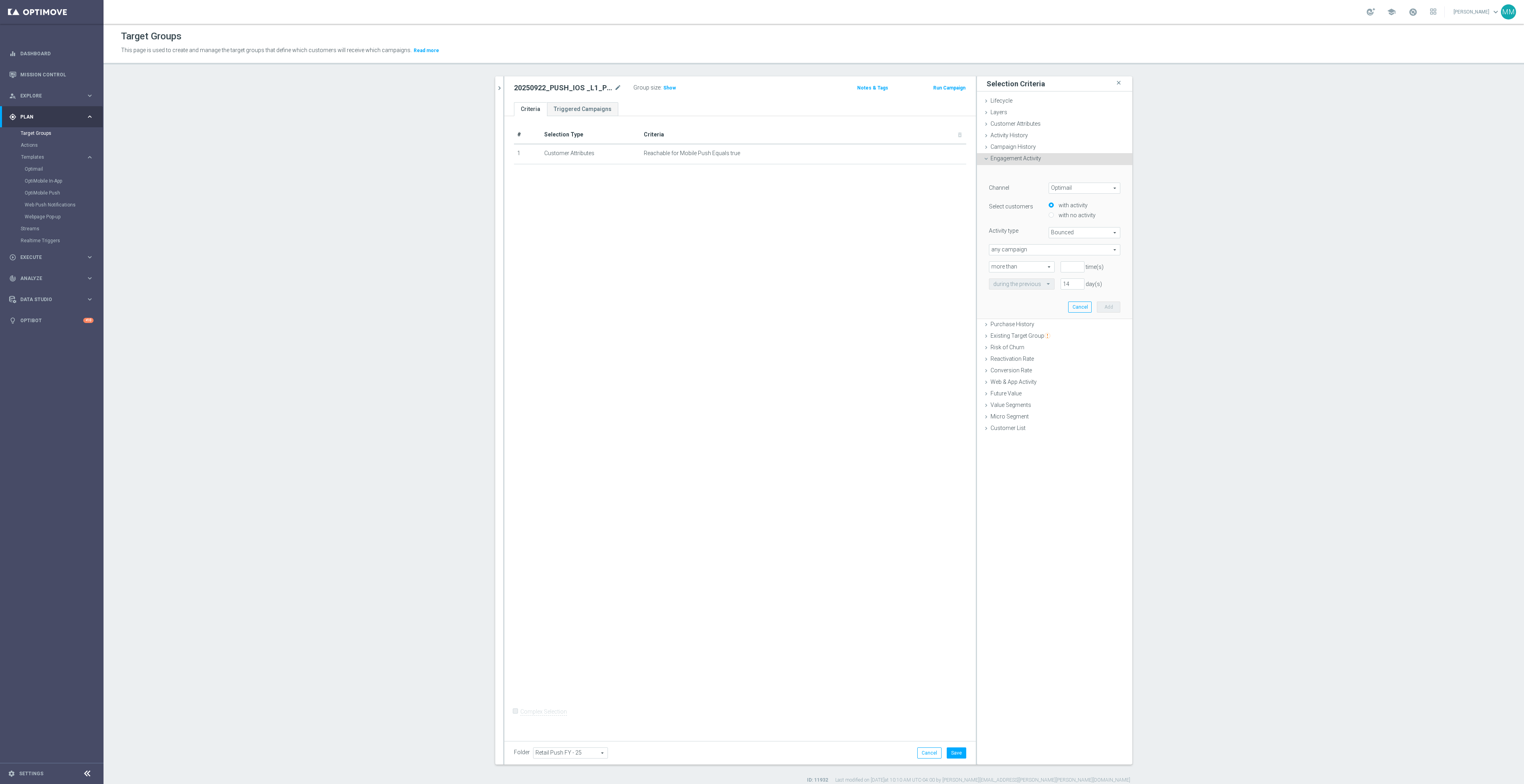
click at [1075, 189] on span "Optimail" at bounding box center [1084, 188] width 71 height 10
click at [1088, 207] on span "OptiMobile Push" at bounding box center [1084, 210] width 63 height 7
type input "OptiMobile Push"
click at [1070, 232] on span "Bounced" at bounding box center [1084, 232] width 71 height 10
click at [1070, 267] on span "Opened" at bounding box center [1084, 265] width 63 height 7
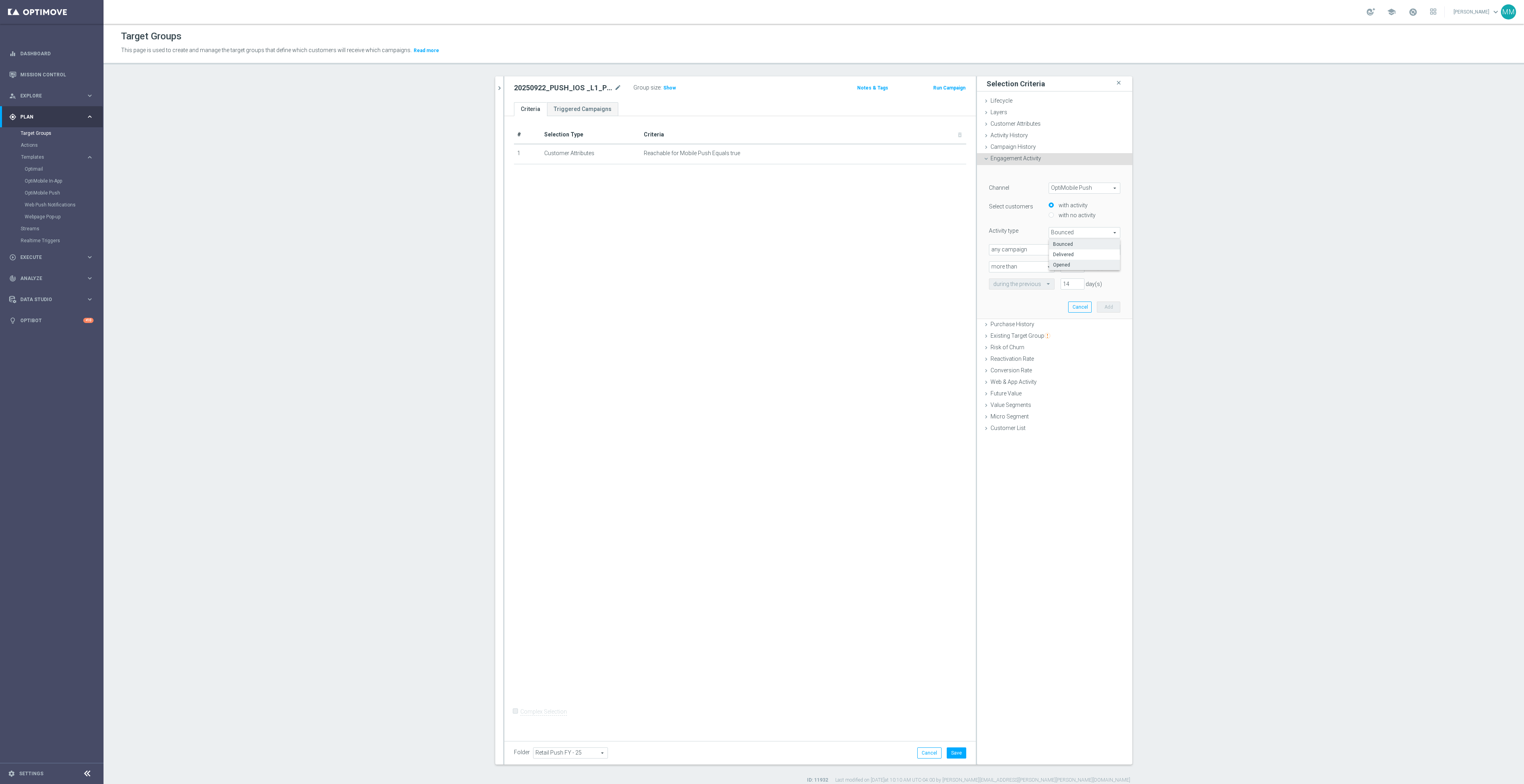
type input "Opened"
click at [1070, 267] on input "number" at bounding box center [1073, 267] width 24 height 11
type input "0"
click at [1105, 304] on button "Add" at bounding box center [1109, 307] width 24 height 11
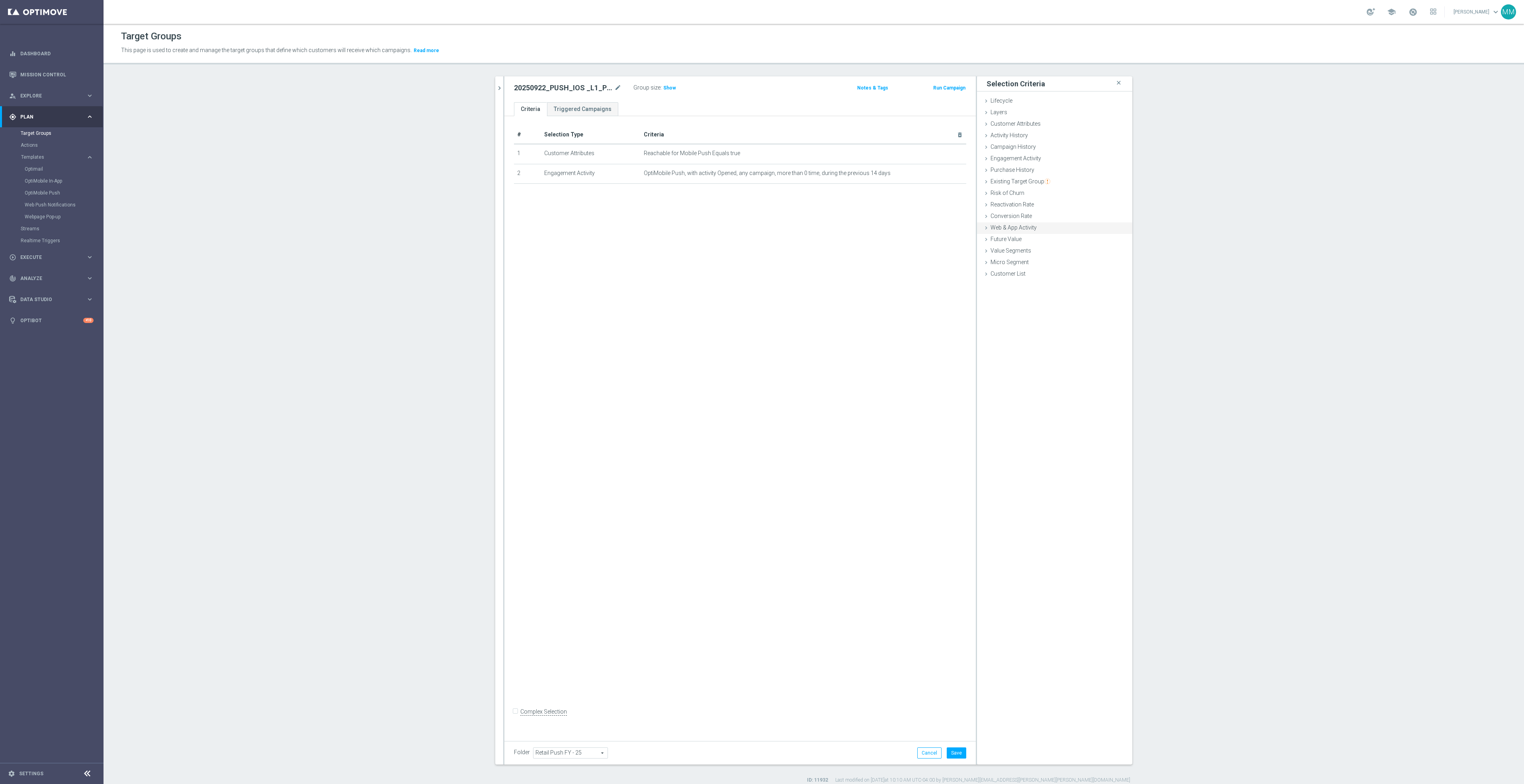
click at [1033, 226] on div "Web & App Activity done" at bounding box center [1054, 228] width 155 height 12
click at [1068, 274] on span "Any Activity" at bounding box center [1084, 277] width 71 height 10
click at [1076, 297] on span "Page Visits" at bounding box center [1084, 299] width 64 height 7
type input "Page Visits"
click at [1012, 308] on span at bounding box center [1054, 309] width 131 height 10
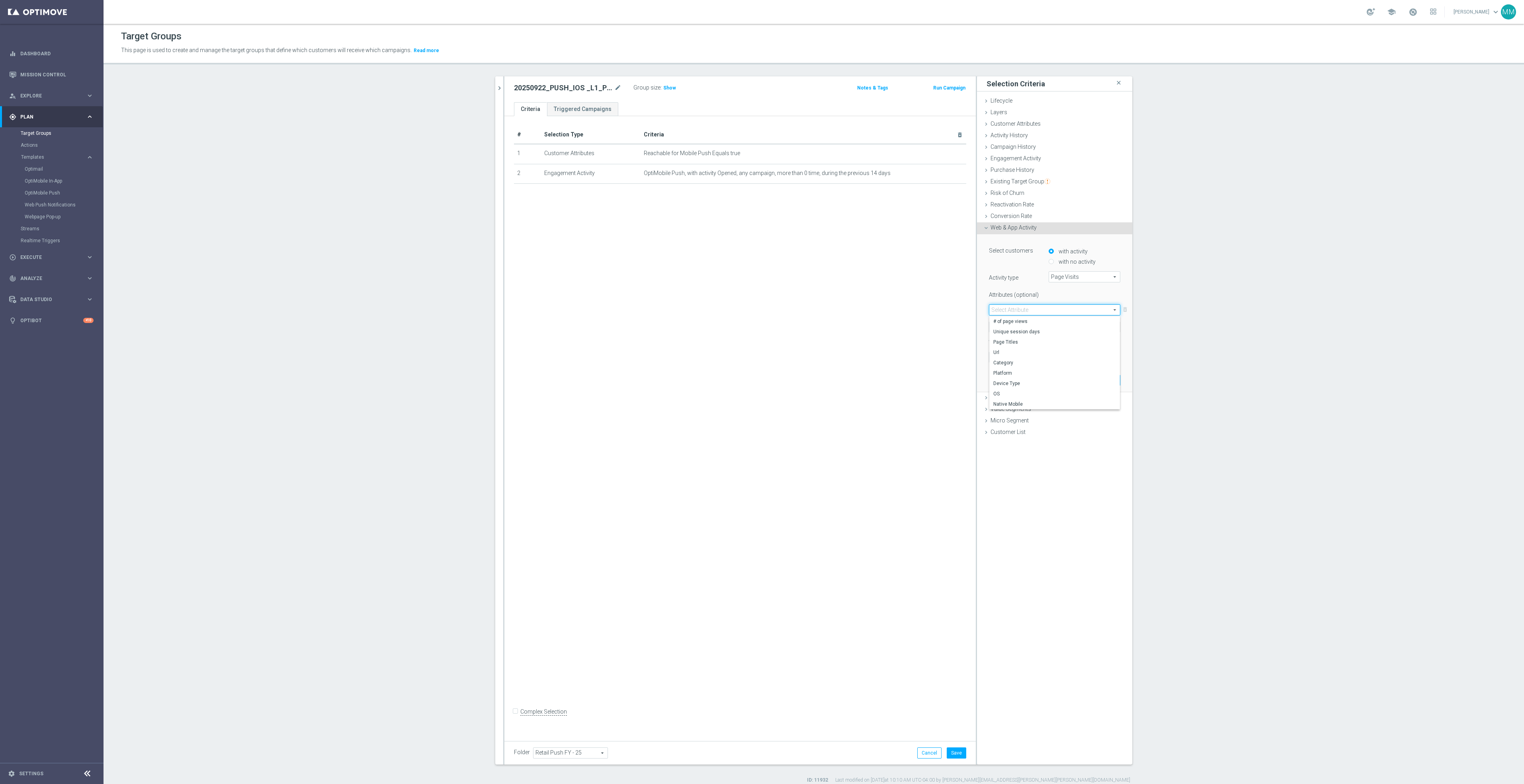
click at [1014, 349] on span "Url" at bounding box center [1054, 352] width 122 height 7
type input "Url"
click at [1033, 326] on span at bounding box center [1016, 326] width 53 height 10
click at [1014, 376] on label "Contains" at bounding box center [1016, 380] width 53 height 10
type input "Contains"
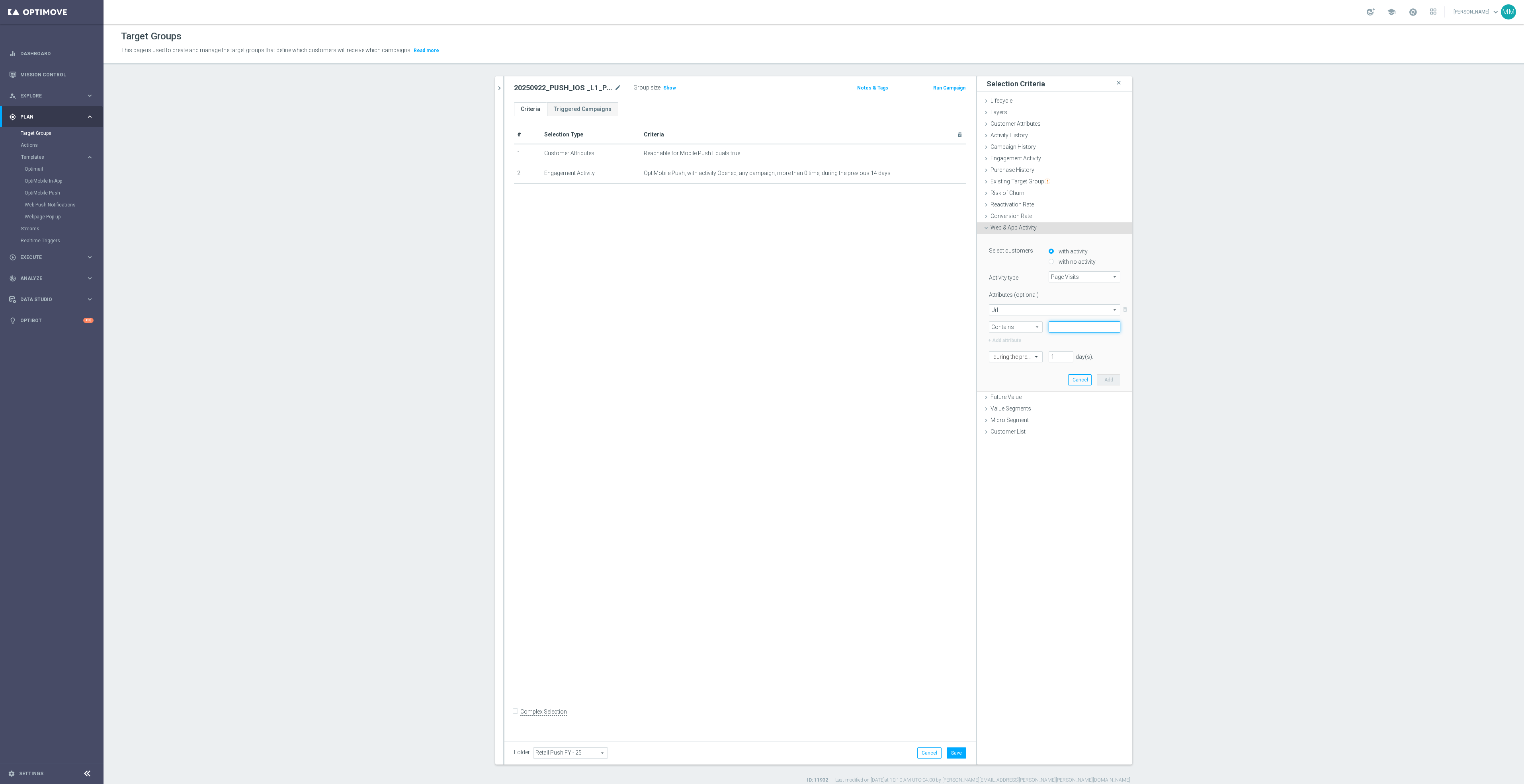
click at [1060, 324] on input "text" at bounding box center [1084, 327] width 72 height 11
paste input "printing"
type input "printing"
drag, startPoint x: 1058, startPoint y: 356, endPoint x: 1003, endPoint y: 355, distance: 55.0
click at [1005, 355] on div "during the previous 1 day(s). Enter a number between 1 and 730" at bounding box center [1054, 357] width 143 height 11
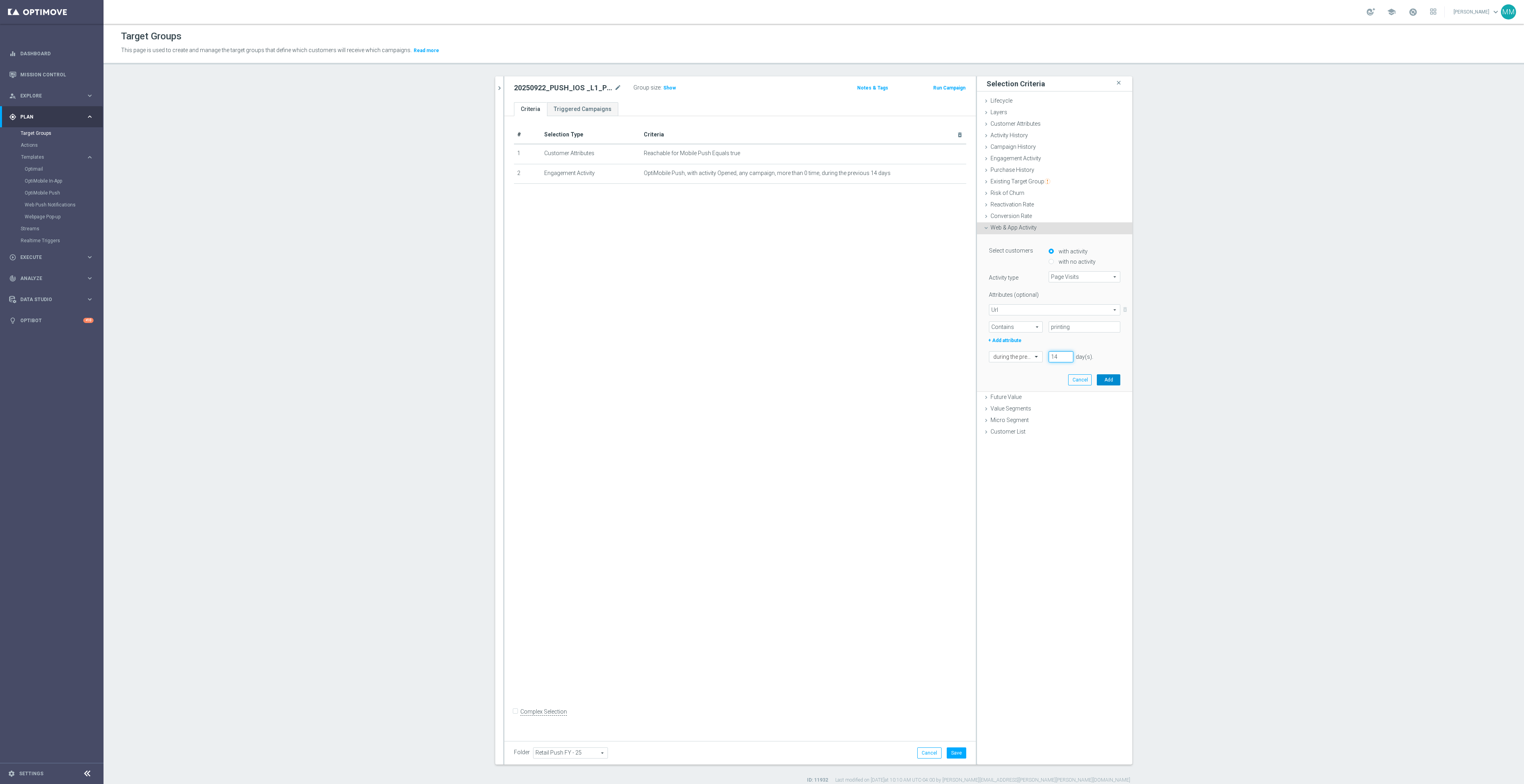
type input "14"
click at [1103, 383] on button "Add" at bounding box center [1109, 380] width 24 height 11
drag, startPoint x: 934, startPoint y: 173, endPoint x: 1093, endPoint y: 227, distance: 167.9
click at [0, 0] on icon "mode_edit" at bounding box center [0, 0] width 0 height 0
drag, startPoint x: 1067, startPoint y: 284, endPoint x: 1023, endPoint y: 296, distance: 45.6
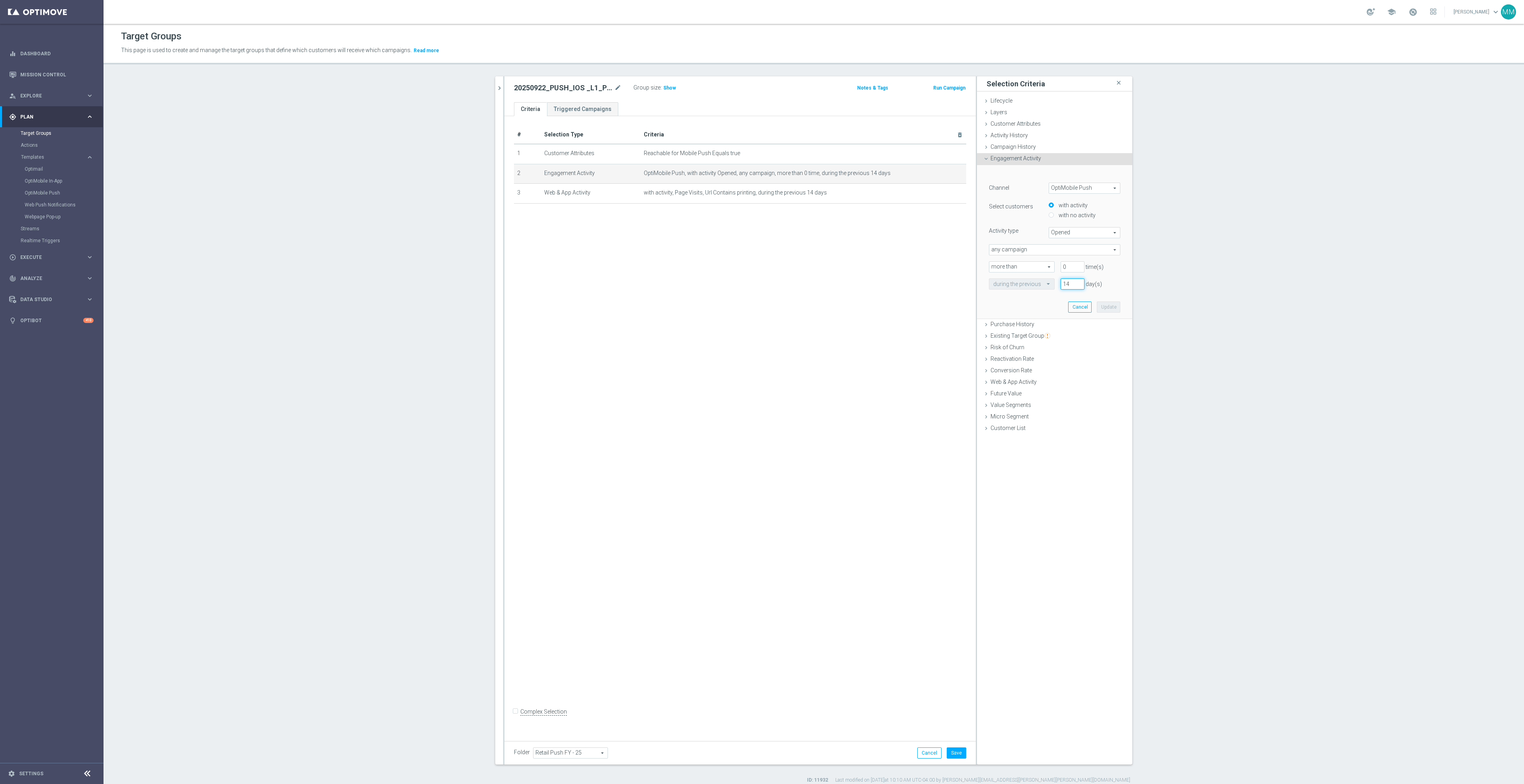
click at [1027, 294] on div "﻿ Channel OptiMobile Push OptiMobile Push arrow_drop_down search Select custome…" at bounding box center [1054, 242] width 143 height 154
type input "180"
click at [1110, 307] on button "Update" at bounding box center [1109, 307] width 24 height 11
click at [947, 754] on button "Save" at bounding box center [956, 753] width 20 height 11
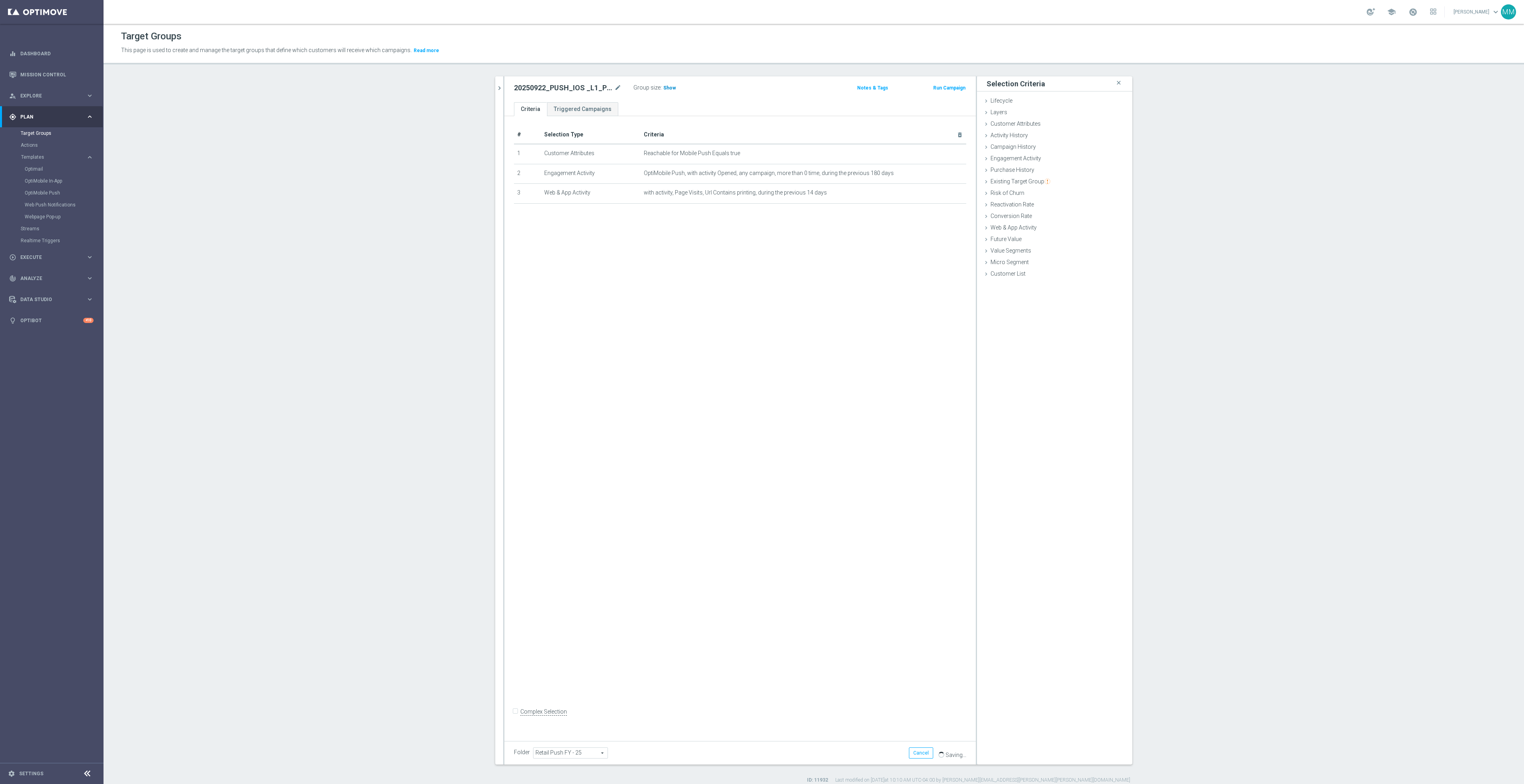
click at [663, 89] on span "Show" at bounding box center [670, 88] width 13 height 5
drag, startPoint x: 1030, startPoint y: 180, endPoint x: 1034, endPoint y: 195, distance: 15.5
click at [1030, 180] on span "Existing Target Group" at bounding box center [1020, 181] width 60 height 7
click at [1064, 212] on label "not included in" at bounding box center [1064, 214] width 38 height 7
click at [1042, 212] on input "not included in" at bounding box center [1039, 213] width 5 height 5
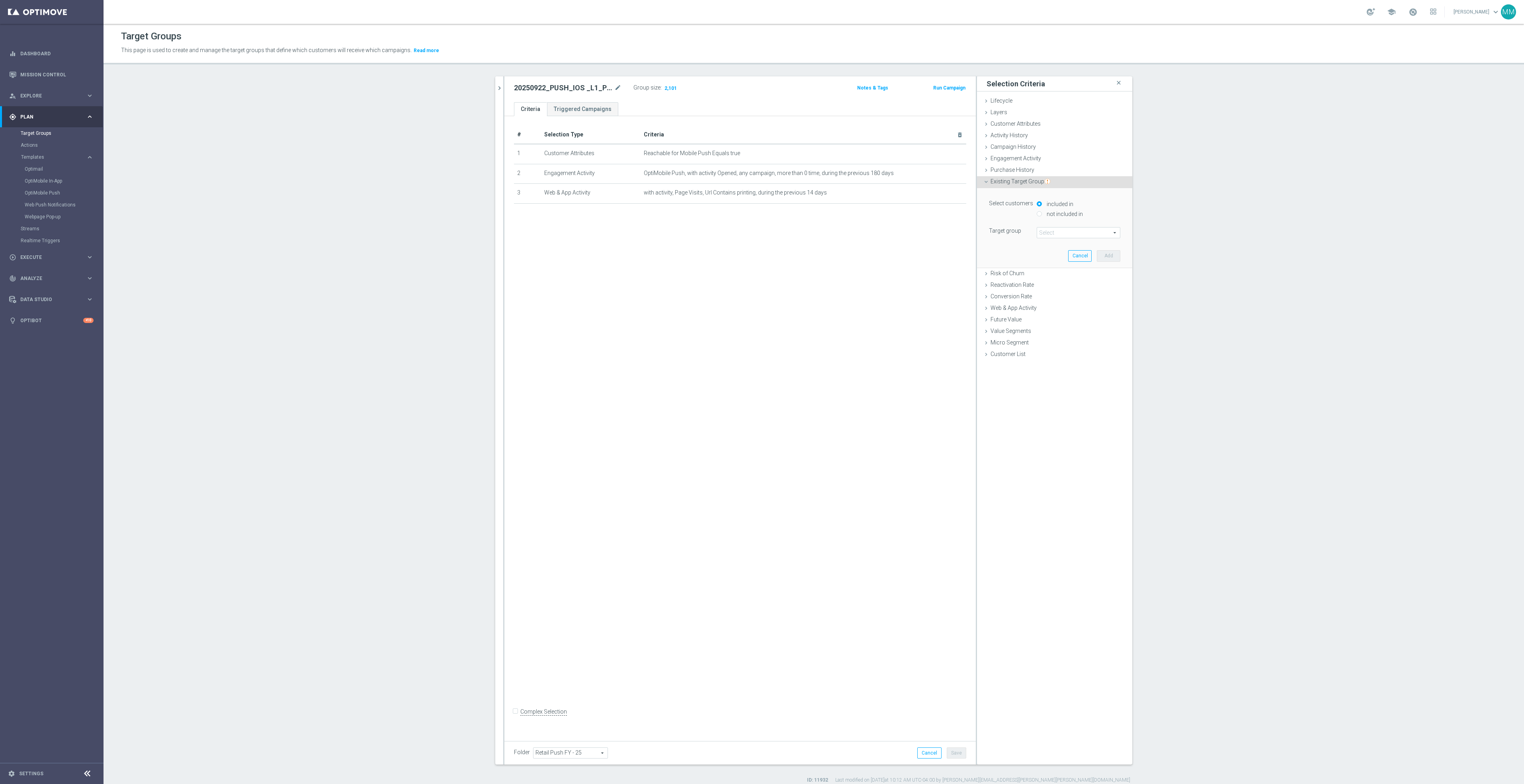
radio input "true"
click at [1067, 231] on span at bounding box center [1079, 232] width 83 height 10
click at [1064, 232] on input "search" at bounding box center [1078, 232] width 83 height 11
drag, startPoint x: 1064, startPoint y: 232, endPoint x: 996, endPoint y: 234, distance: 68.0
click at [996, 234] on div "Target group Select arrow_drop_down reoccur close RET_EasyRewards_EMAIL_Reoccur…" at bounding box center [1054, 232] width 143 height 11
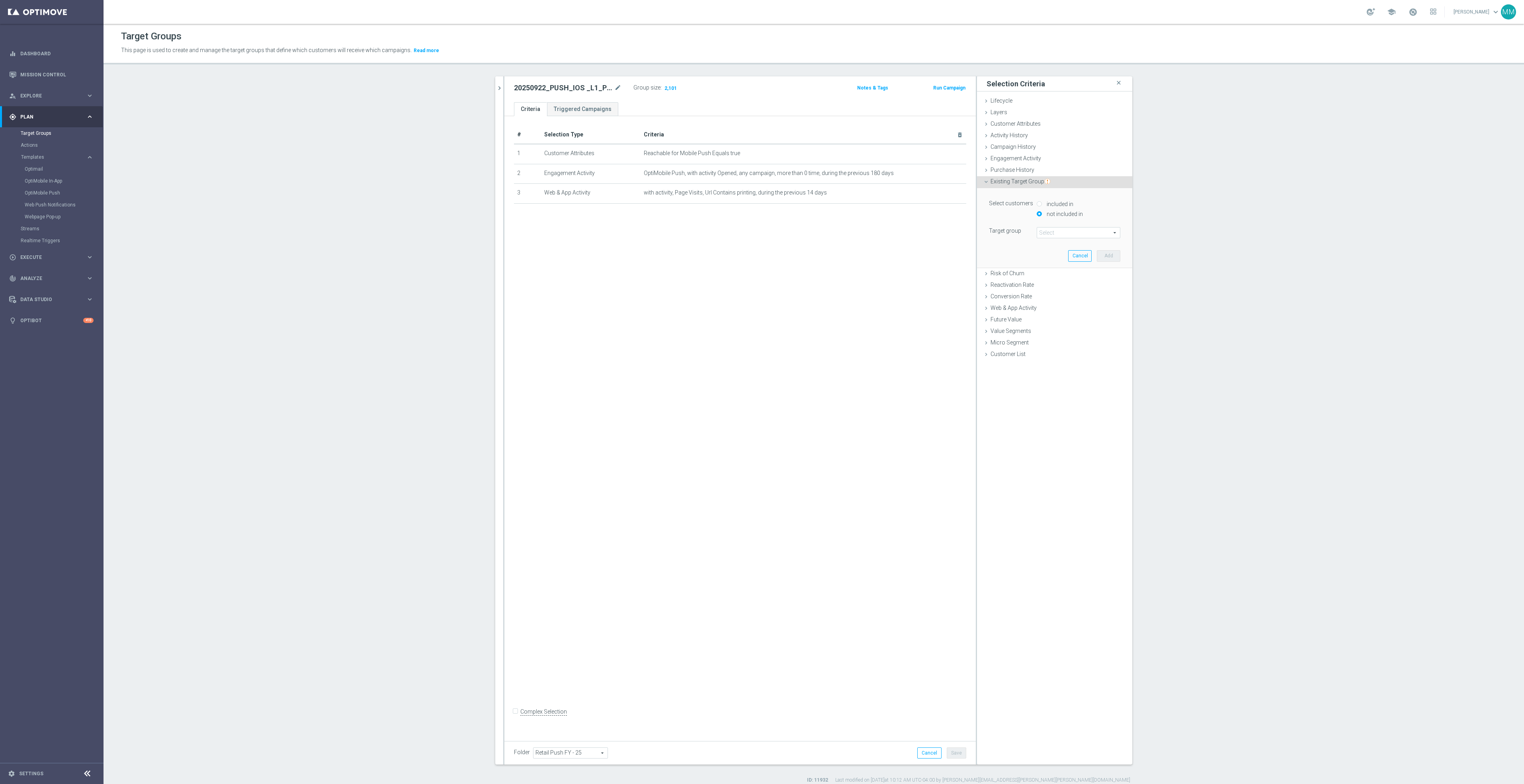
click at [1064, 234] on span at bounding box center [1079, 232] width 83 height 10
click at [1064, 234] on input "search" at bounding box center [1078, 232] width 83 height 11
paste input "Recurring_Omni_Push_IOS_SLP_Annv_Non_MVC_Wkly"
type input "Recurring_Omni_Push_IOS_SLP_Annv_Non_MVC_Wkly"
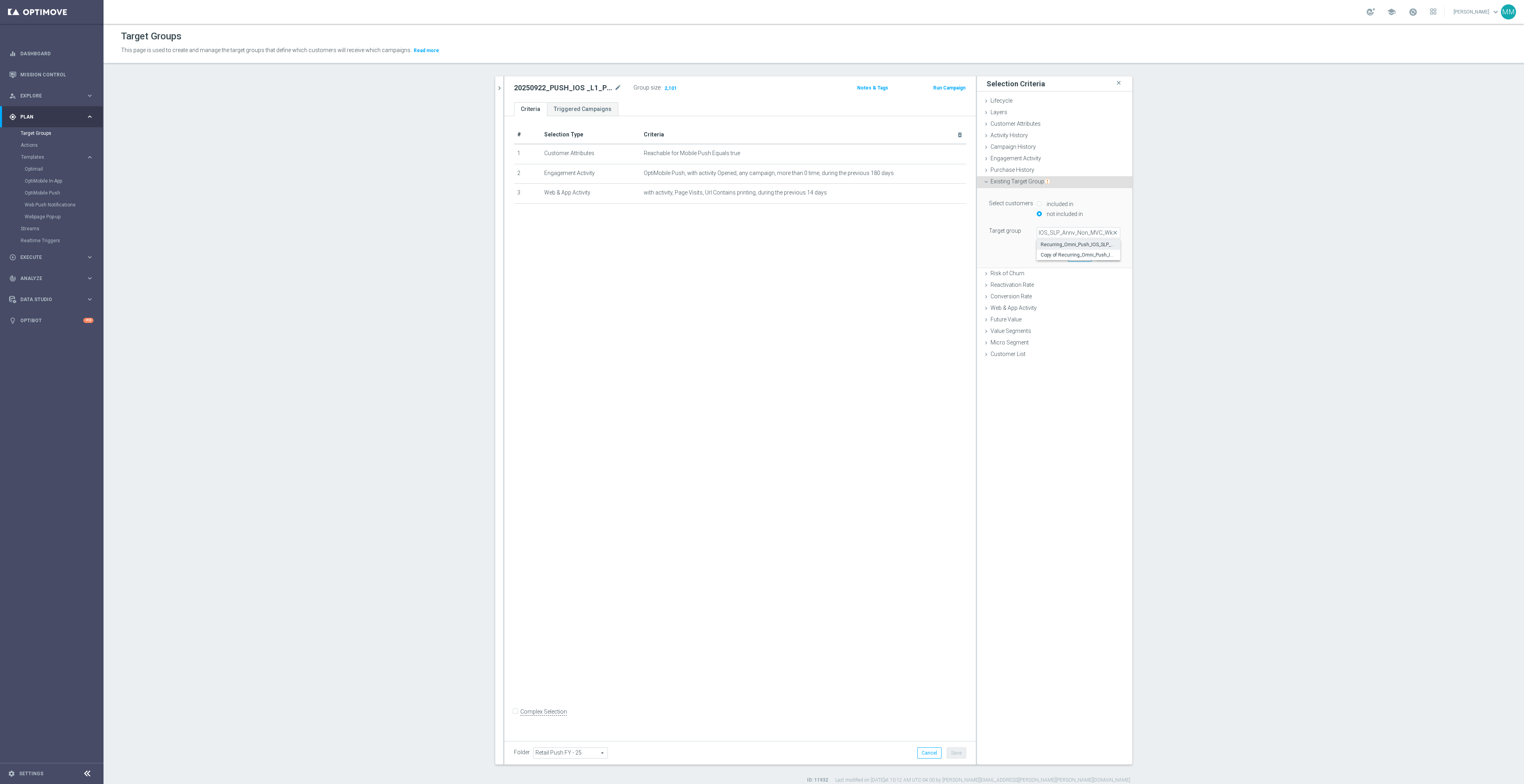
click at [1060, 242] on span "Recurring_Omni_Push_IOS_SLP_Annv_Non_MVC_Wkly" at bounding box center [1079, 244] width 76 height 7
type input "Recurring_Omni_Push_IOS_SLP_Annv_Non_MVC_Wkly"
click at [1105, 257] on button "Add" at bounding box center [1109, 255] width 24 height 11
click at [955, 751] on button "Save" at bounding box center [956, 753] width 20 height 11
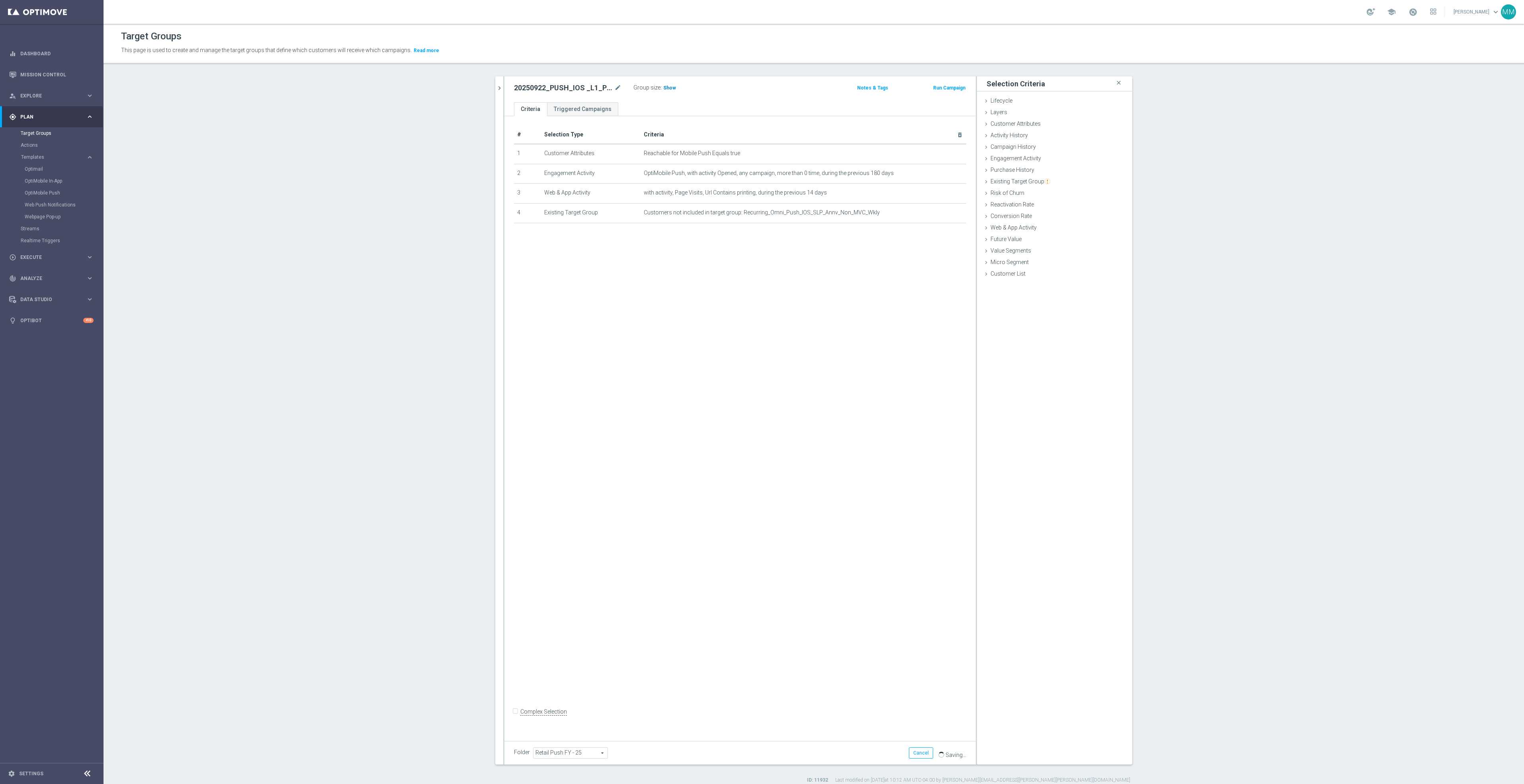
click at [664, 88] on span "Show" at bounding box center [670, 88] width 13 height 5
click at [497, 87] on icon "chevron_right" at bounding box center [499, 88] width 8 height 8
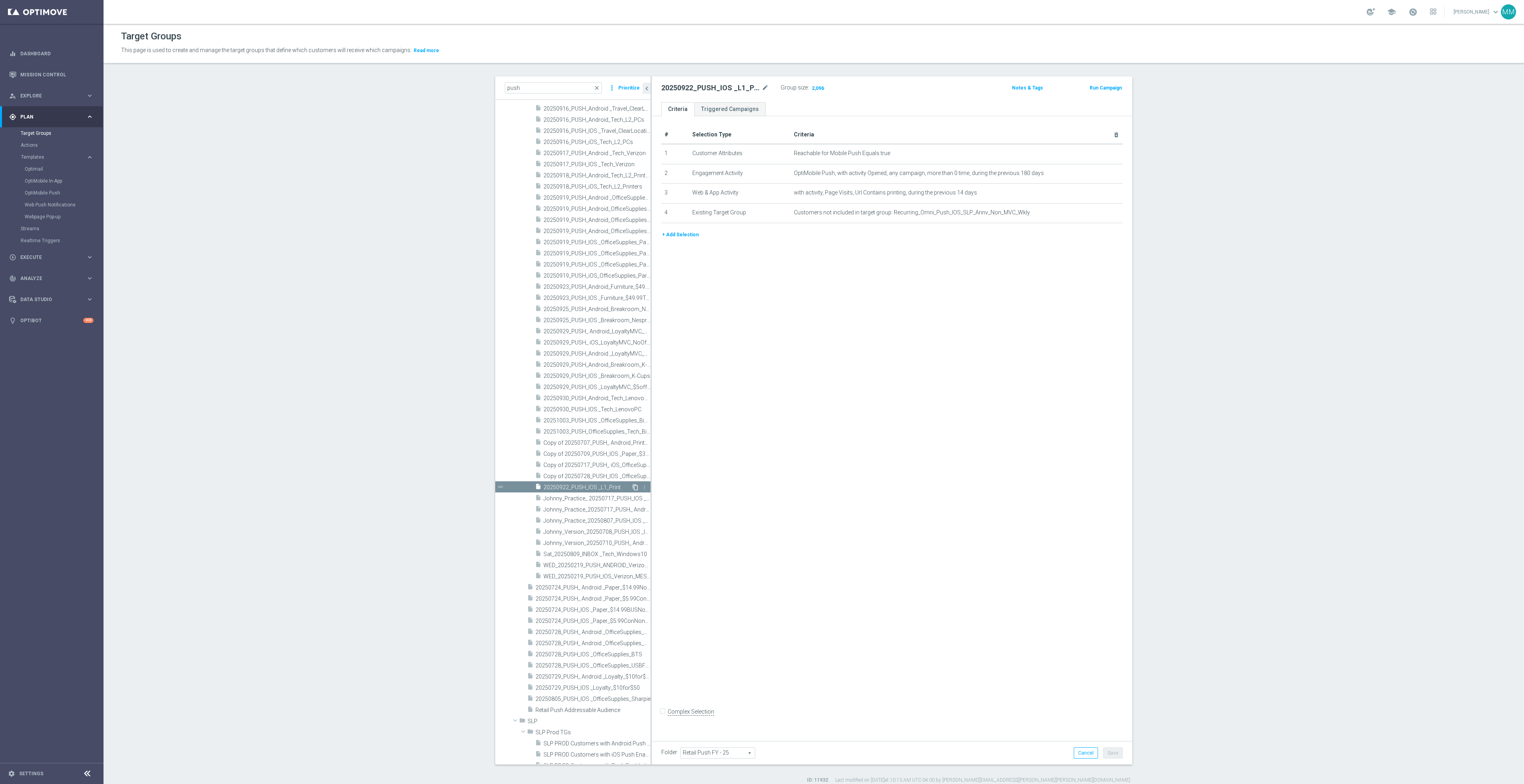
click at [632, 490] on icon "content_copy" at bounding box center [635, 487] width 7 height 7
click at [761, 86] on icon "mode_edit" at bounding box center [765, 88] width 7 height 9
click at [764, 89] on div "Copy of 20250922_PUSH_IOS _L1_Print mode_edit" at bounding box center [721, 88] width 120 height 11
click at [761, 89] on icon "mode_edit" at bounding box center [765, 88] width 7 height 9
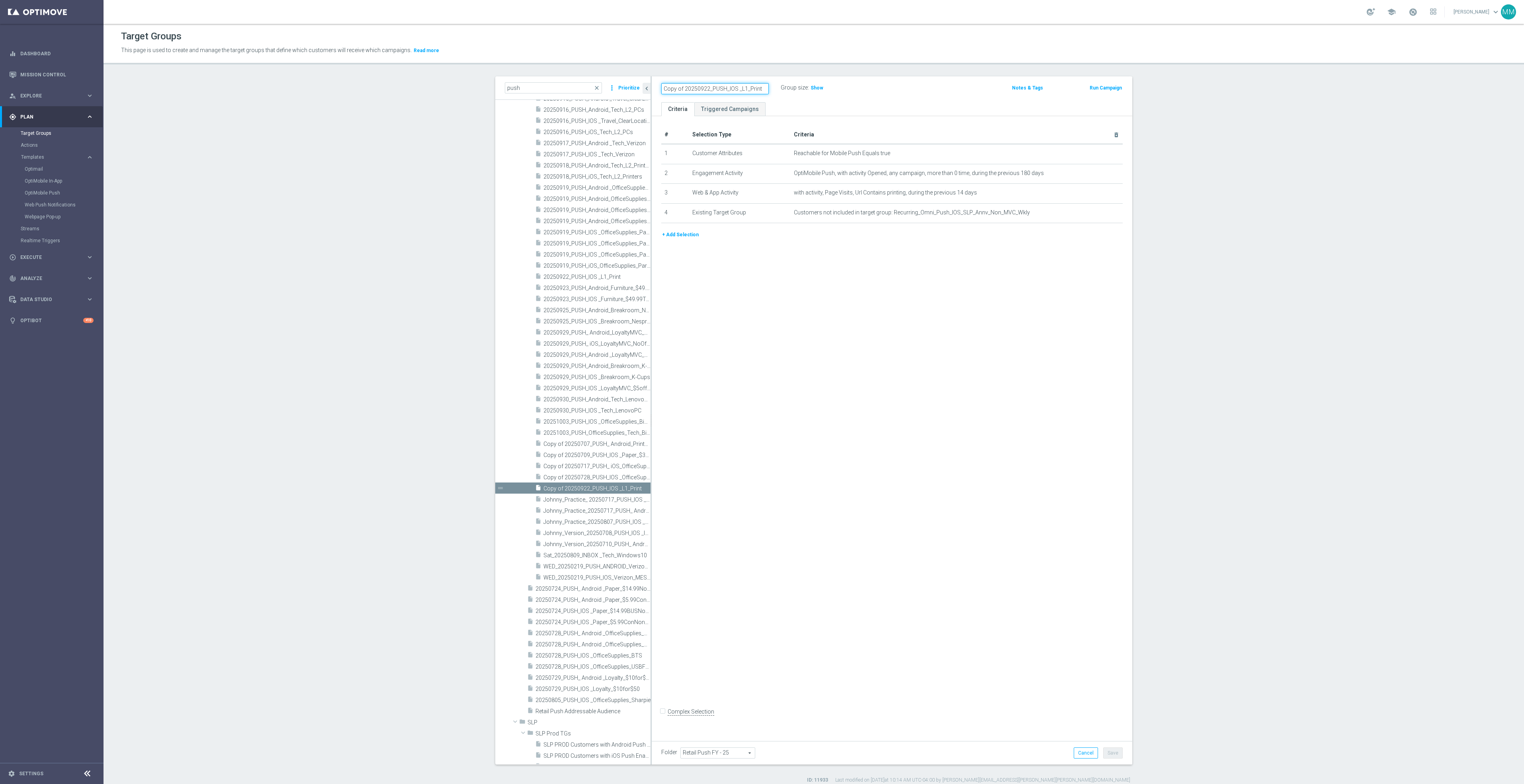
paste input "20250922_PUSH_Android"
type input "20250922_PUSH_Android_L1_Print"
click at [1094, 174] on icon "mode_edit" at bounding box center [1097, 173] width 7 height 7
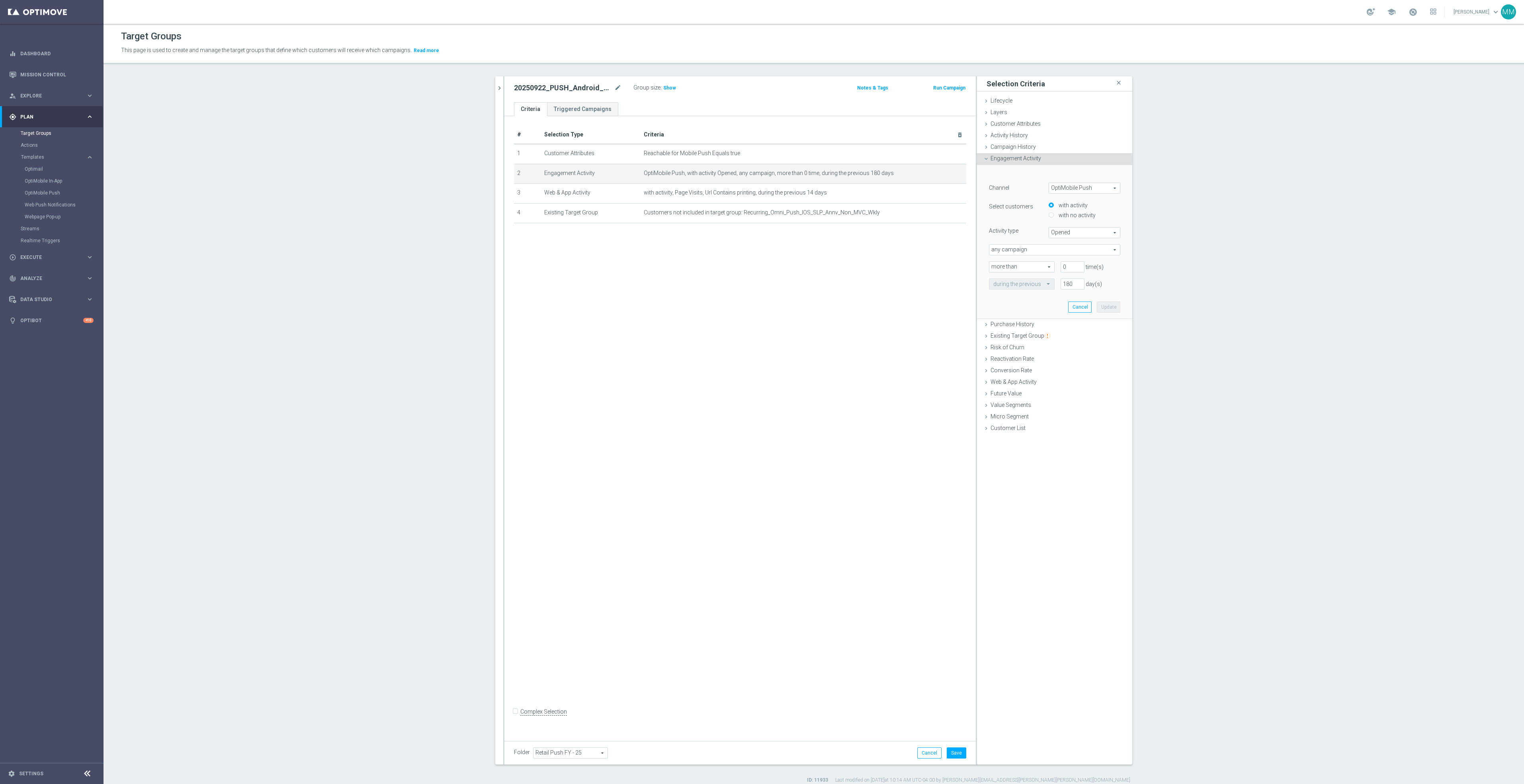
click at [1076, 184] on span "OptiMobile Push" at bounding box center [1084, 188] width 71 height 10
click at [1074, 217] on span "Web Push Notifications" at bounding box center [1084, 220] width 63 height 7
type input "Web Push Notifications"
click at [1090, 231] on span "Bounced" at bounding box center [1084, 232] width 71 height 10
click at [1074, 261] on label "Opened" at bounding box center [1084, 264] width 71 height 10
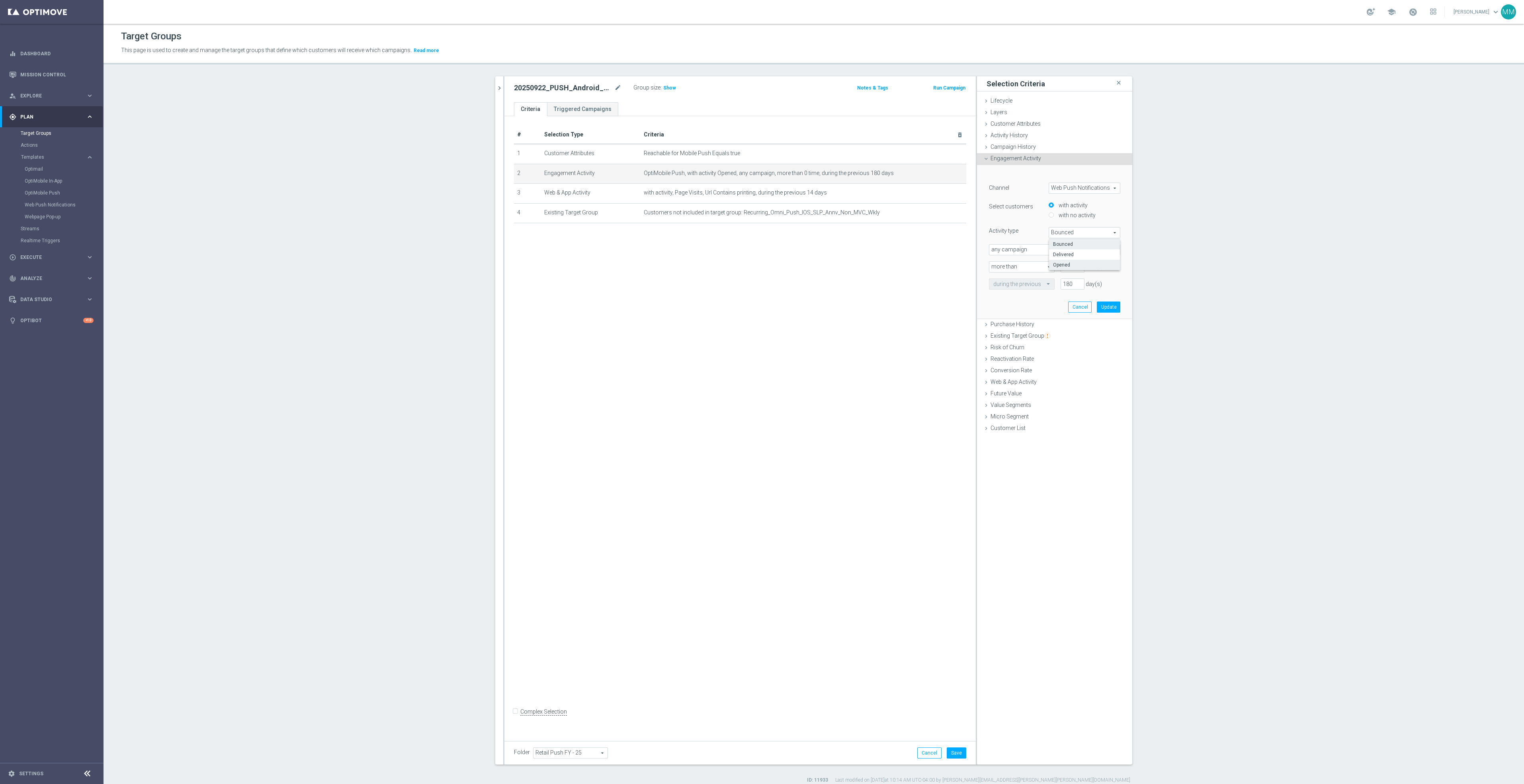
type input "Opened"
click at [1106, 302] on button "Update" at bounding box center [1109, 307] width 24 height 11
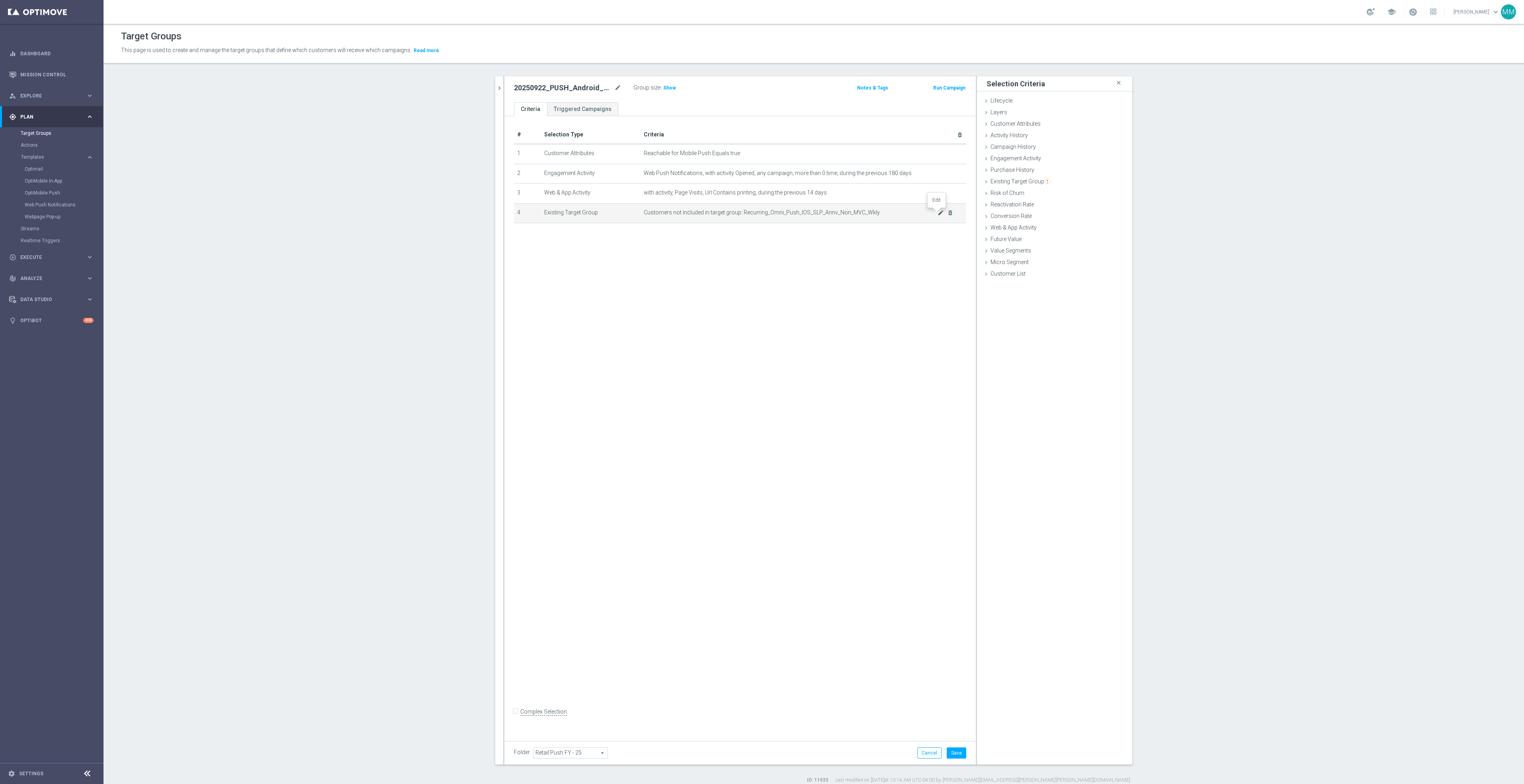
click at [938, 213] on icon "mode_edit" at bounding box center [941, 213] width 7 height 7
click at [1073, 235] on span "Recurring_Omni_Push_IOS_SLP_Annv_Non_MVC_Wkly" at bounding box center [1079, 232] width 83 height 10
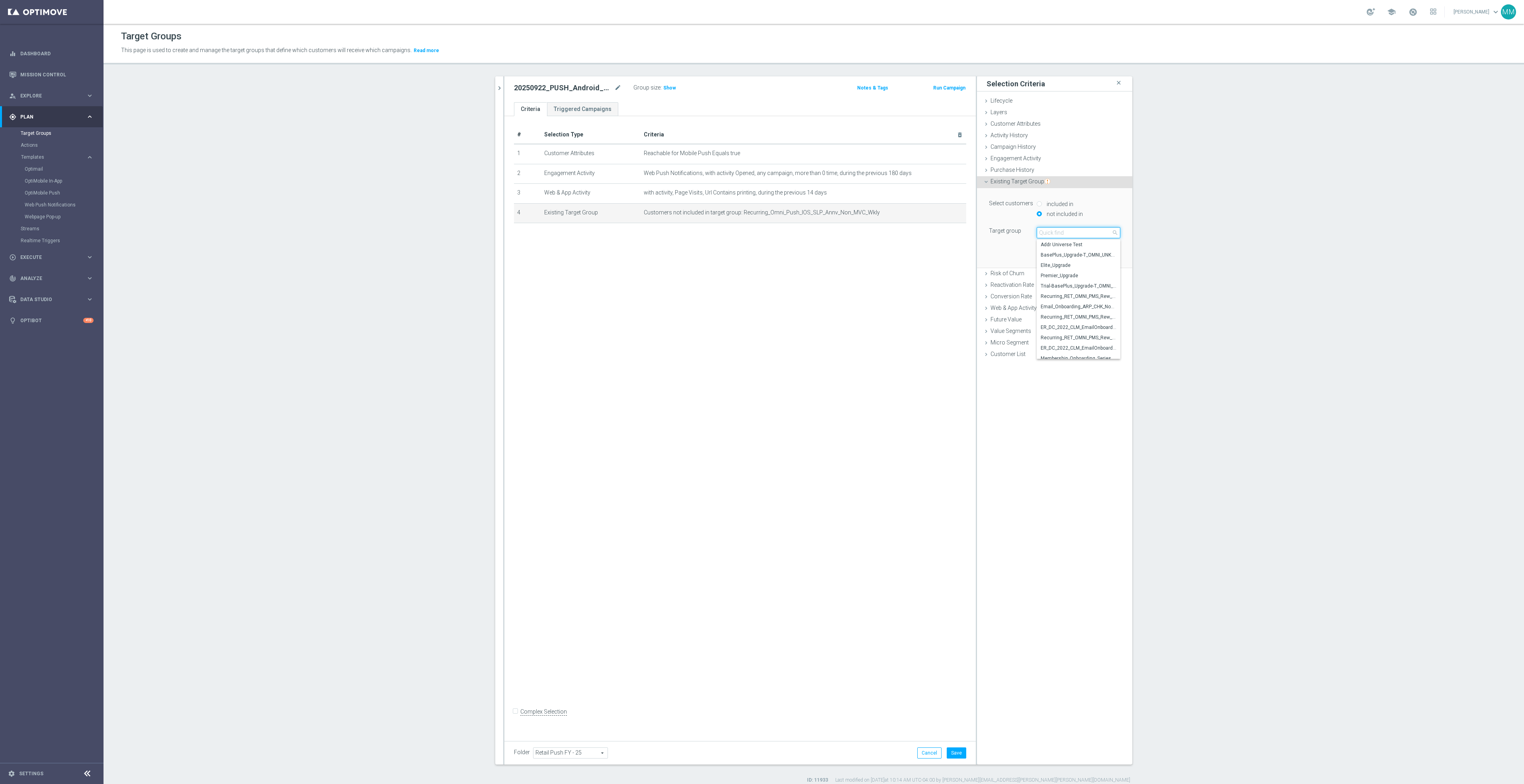
click at [1076, 234] on input "search" at bounding box center [1078, 232] width 83 height 11
click at [1057, 234] on input "Reoccurring_Omni" at bounding box center [1078, 232] width 83 height 11
paste input "curring_Omni_Push_Android_SLP_Annv_Non_MVC_Wkly"
type input "Recurring_Omni_Push_Android_SLP_Annv_Non_MVC_Wkly"
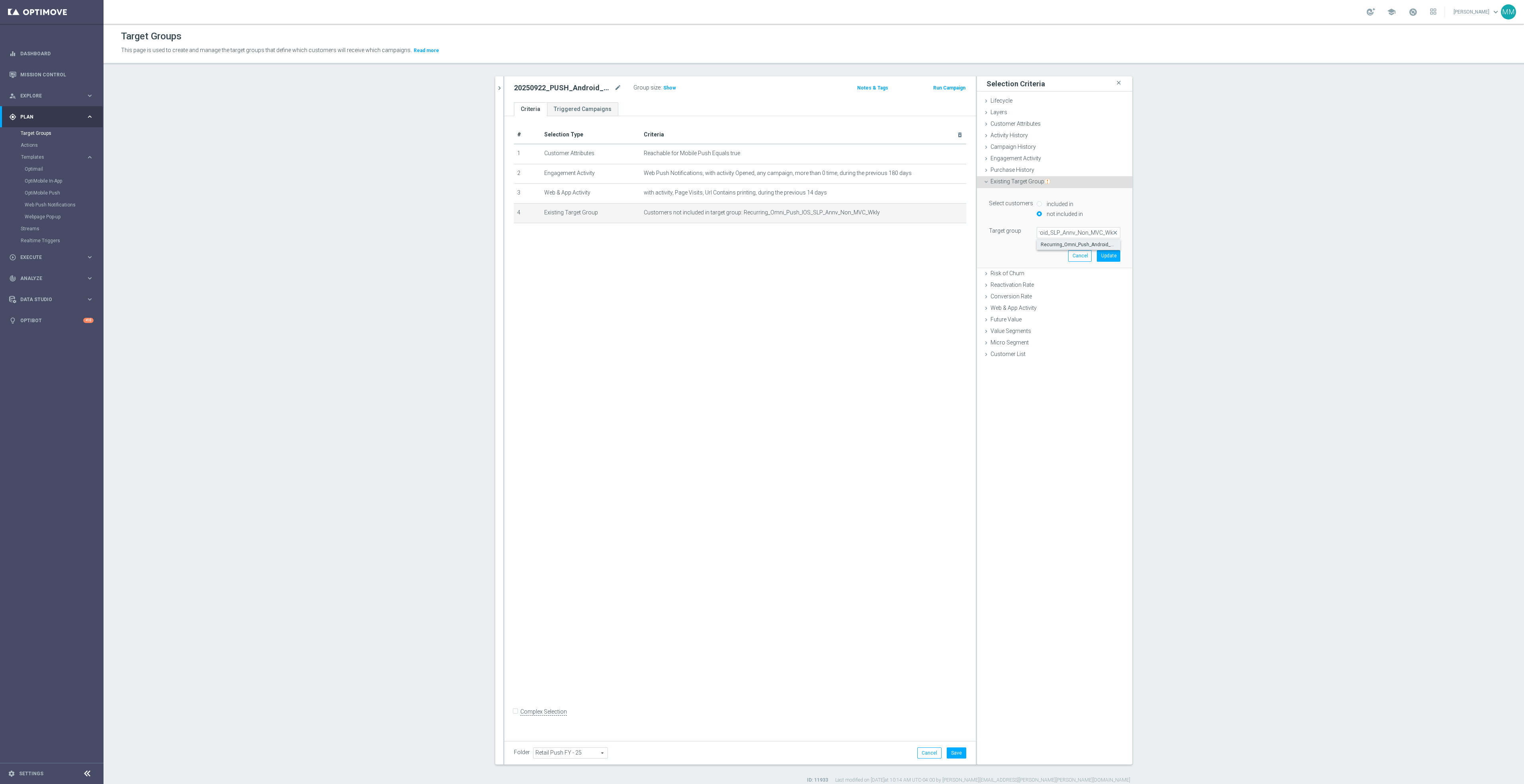
click at [1050, 242] on span "Recurring_Omni_Push_Android_SLP_Annv_Non_MVC_Wkly" at bounding box center [1079, 244] width 76 height 7
type input "Recurring_Omni_Push_Android_SLP_Annv_Non_MVC_Wkly"
click at [1109, 257] on button "Update" at bounding box center [1109, 255] width 24 height 11
click at [953, 750] on button "Save" at bounding box center [956, 753] width 20 height 11
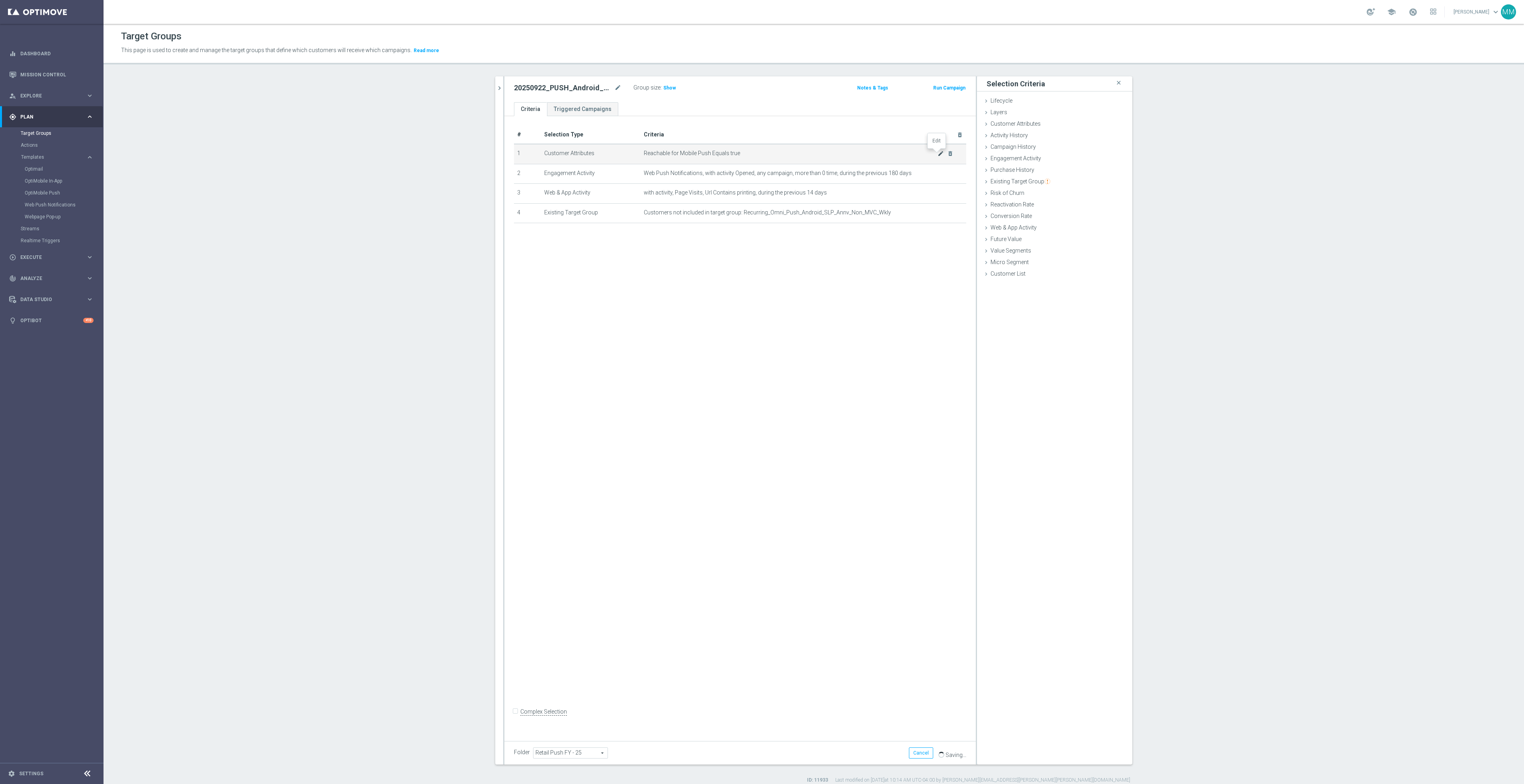
click at [938, 154] on icon "mode_edit" at bounding box center [941, 153] width 7 height 7
click at [1057, 145] on span "Reachable for Mobile Push" at bounding box center [1079, 145] width 83 height 10
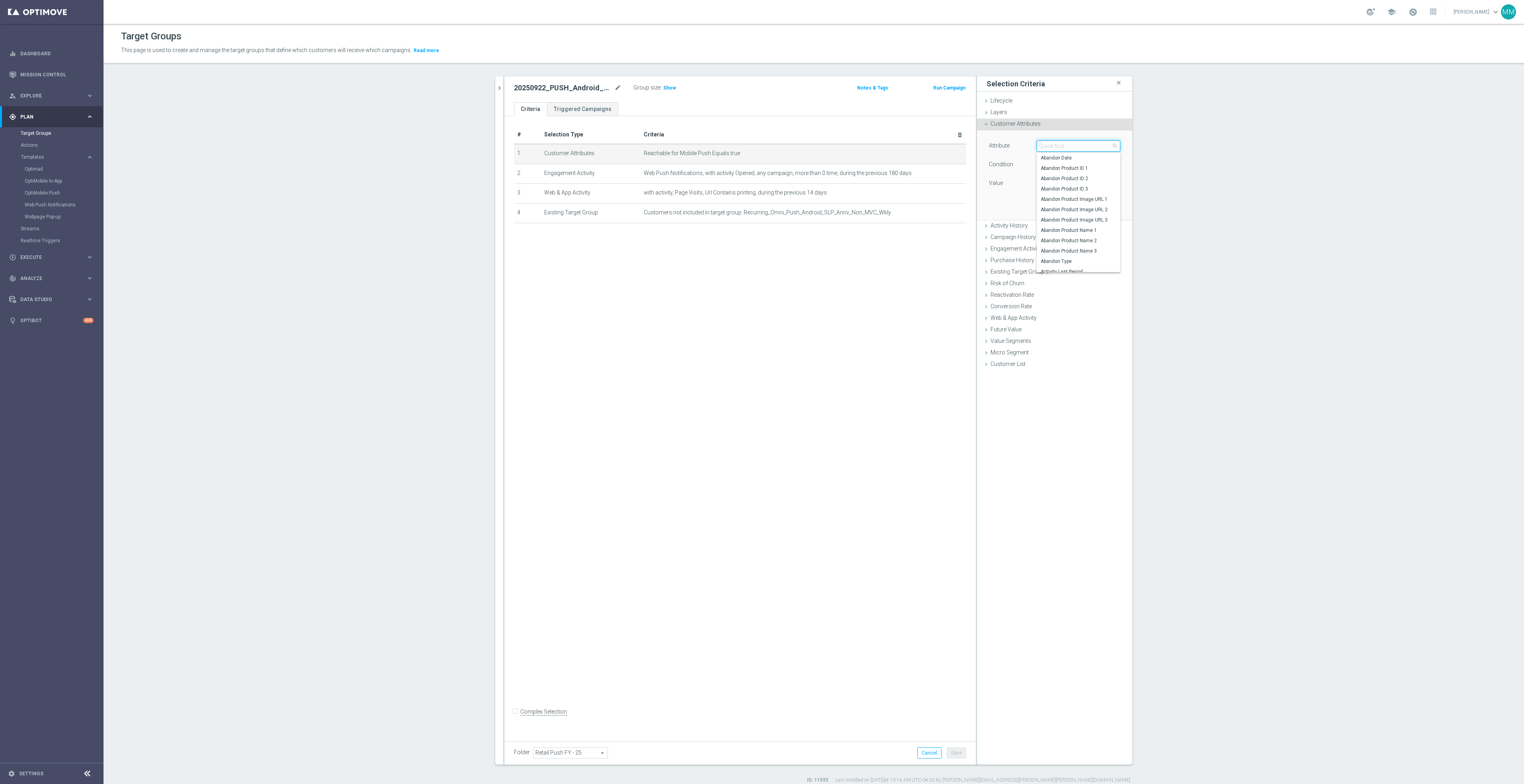
click at [1065, 148] on input "search" at bounding box center [1078, 146] width 83 height 11
type input "reachab"
click at [1079, 185] on span "true" at bounding box center [1079, 183] width 83 height 10
click at [1079, 178] on input "search" at bounding box center [1078, 183] width 83 height 11
click at [1087, 145] on span "Reachable for Mobile Push" at bounding box center [1079, 145] width 83 height 10
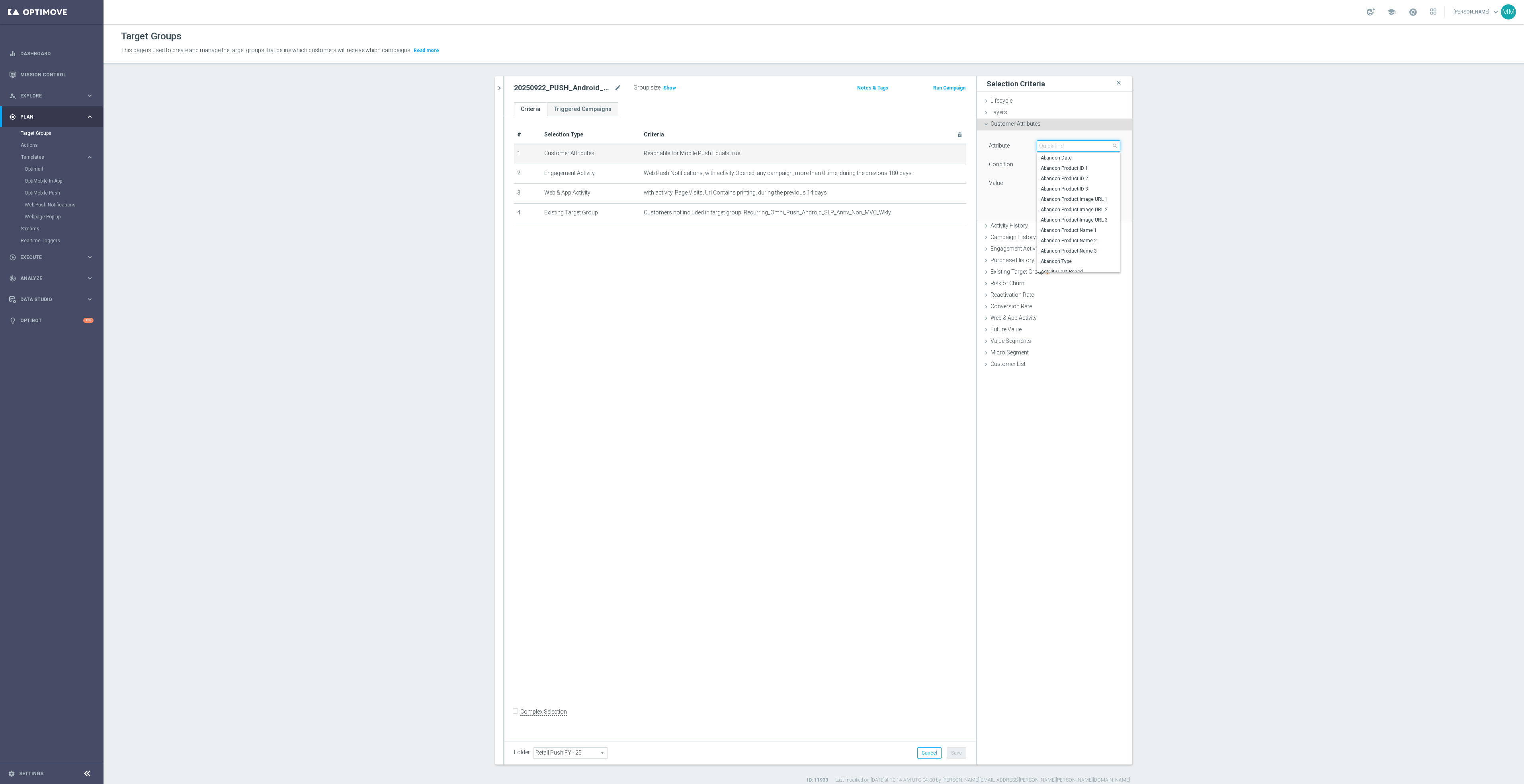
click at [1083, 145] on input "search" at bounding box center [1078, 146] width 83 height 11
type input "reachab"
click at [1099, 178] on span "Reachable for Web Push" at bounding box center [1075, 179] width 69 height 7
type input "Reachable for Web Push"
click at [1092, 183] on span "true" at bounding box center [1079, 183] width 83 height 10
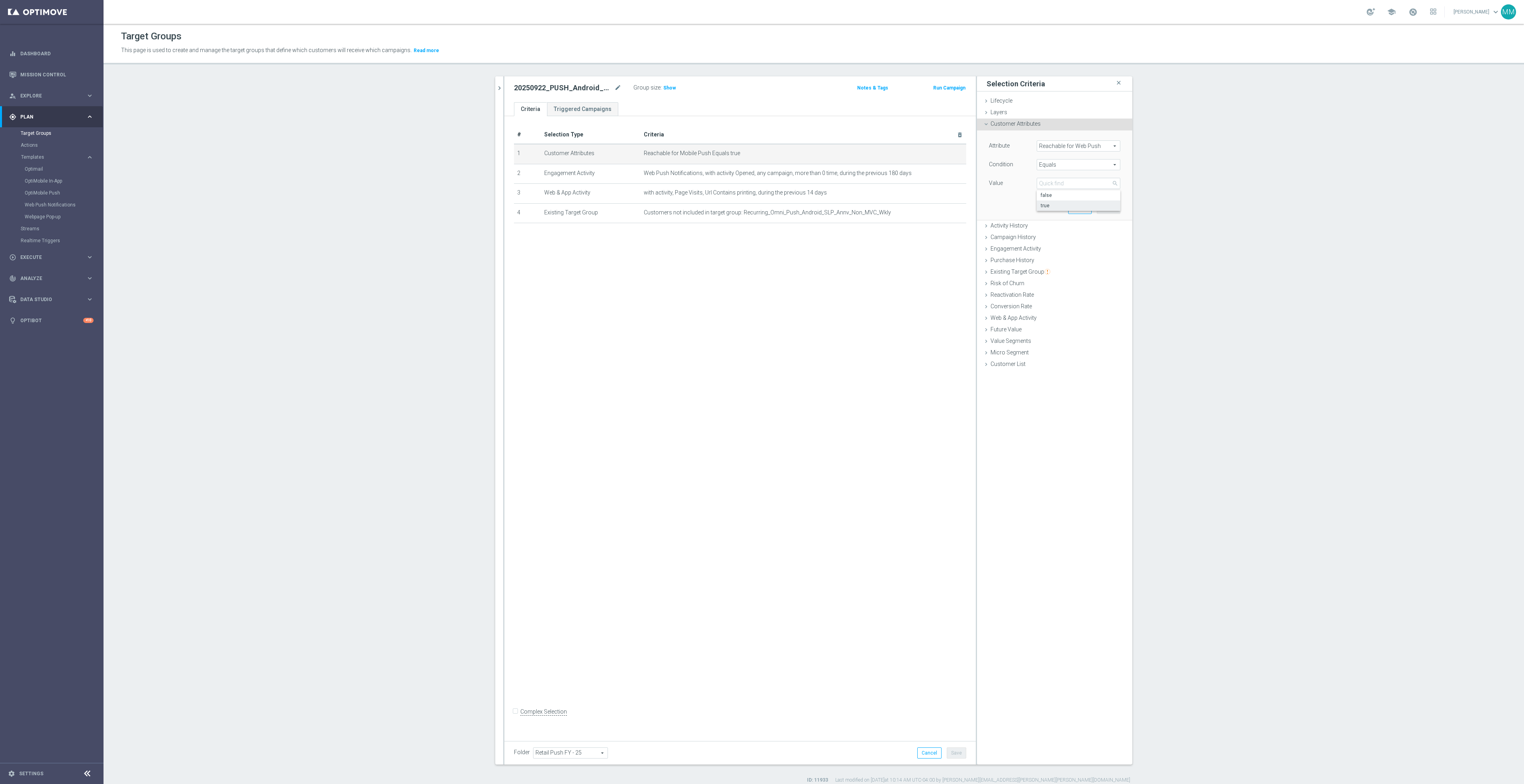
click at [1062, 203] on span "true" at bounding box center [1079, 206] width 76 height 7
type input "true"
click at [1100, 206] on button "Update" at bounding box center [1109, 208] width 24 height 11
click at [954, 753] on button "Save" at bounding box center [956, 753] width 20 height 11
click at [666, 88] on span "Show" at bounding box center [670, 88] width 13 height 5
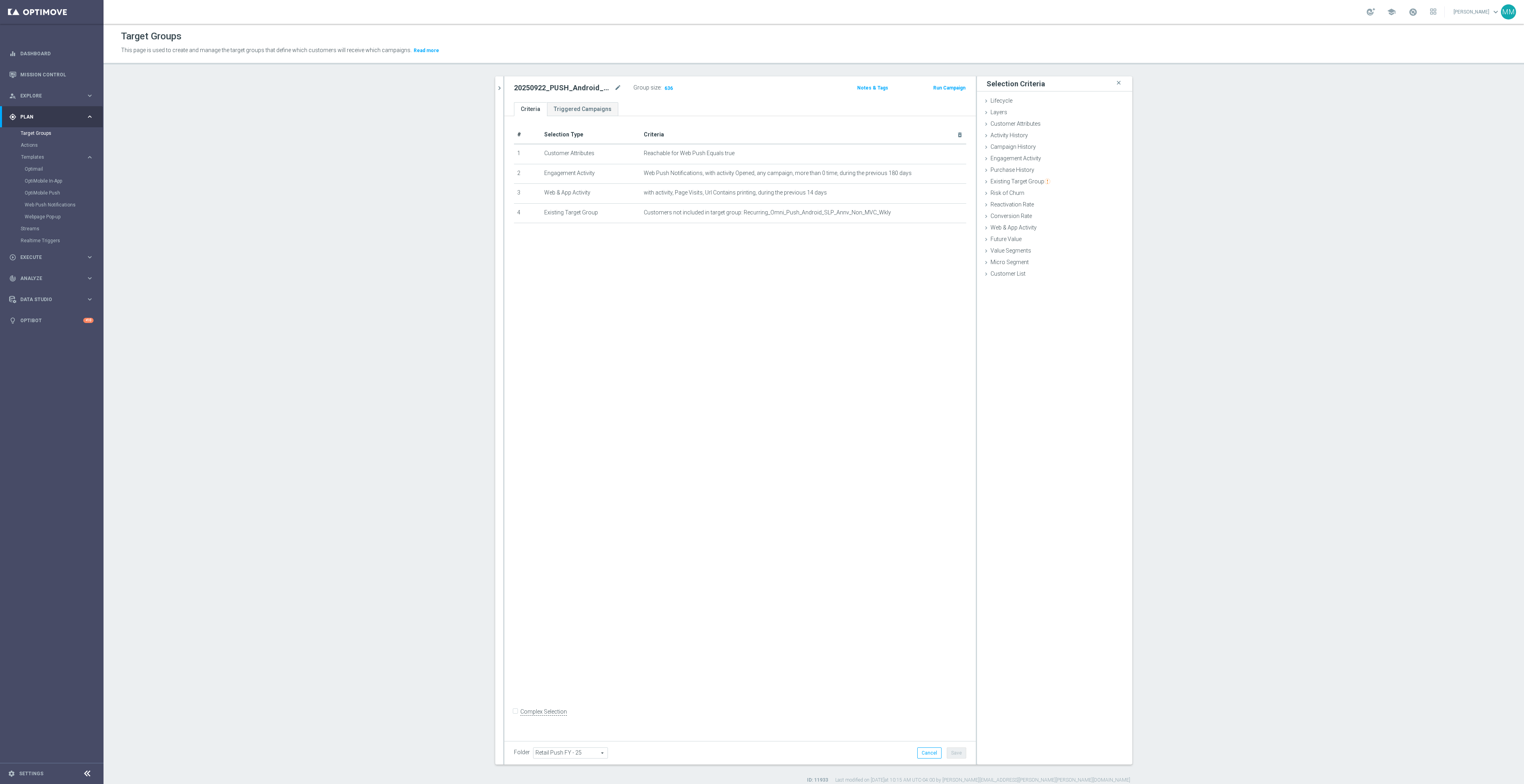
click at [496, 86] on icon "chevron_right" at bounding box center [499, 88] width 8 height 8
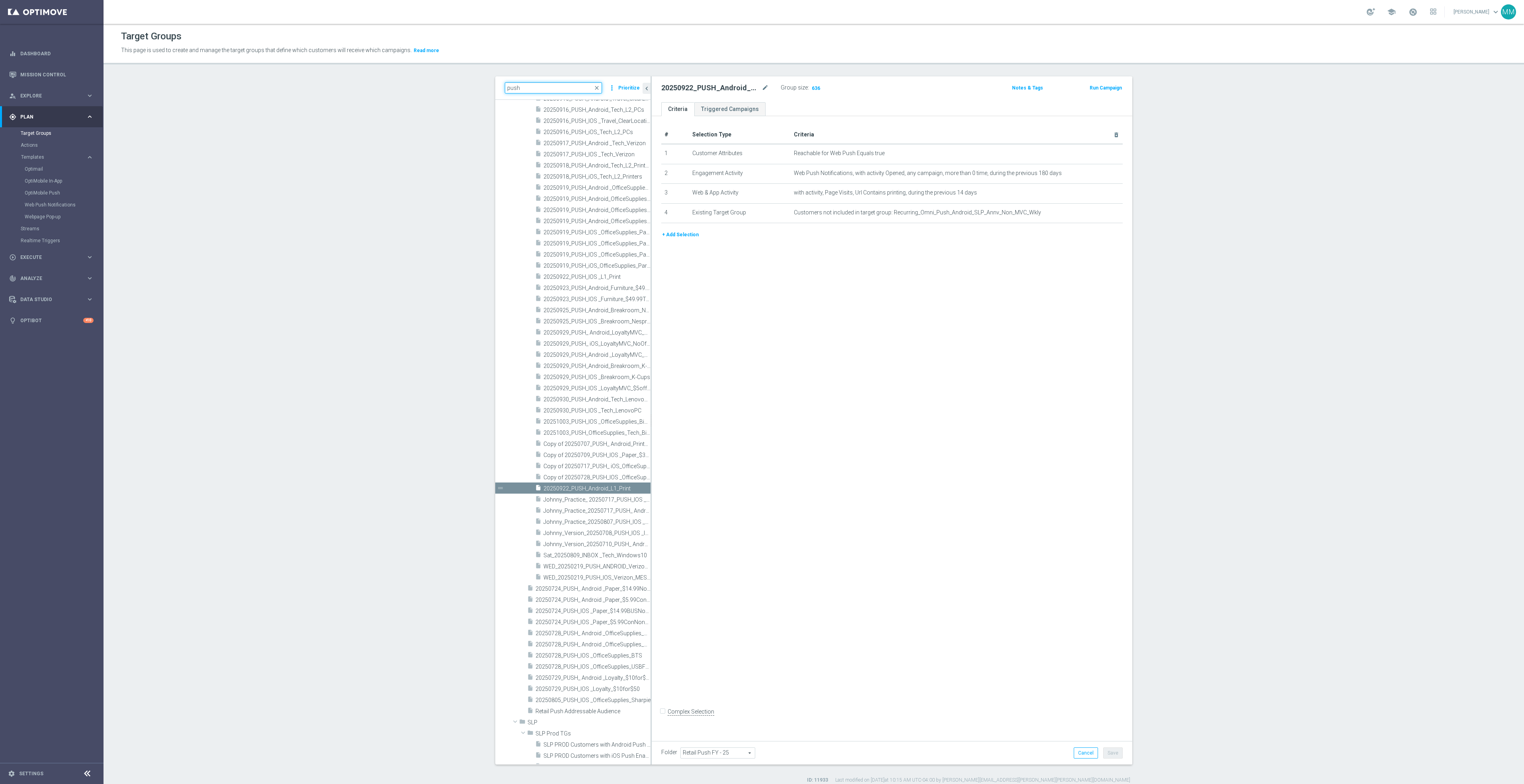
drag, startPoint x: 527, startPoint y: 87, endPoint x: 444, endPoint y: 86, distance: 83.0
click at [444, 88] on section "push close more_vert Prioritize Customer Target Groups library_add create_new_f…" at bounding box center [813, 430] width 1420 height 707
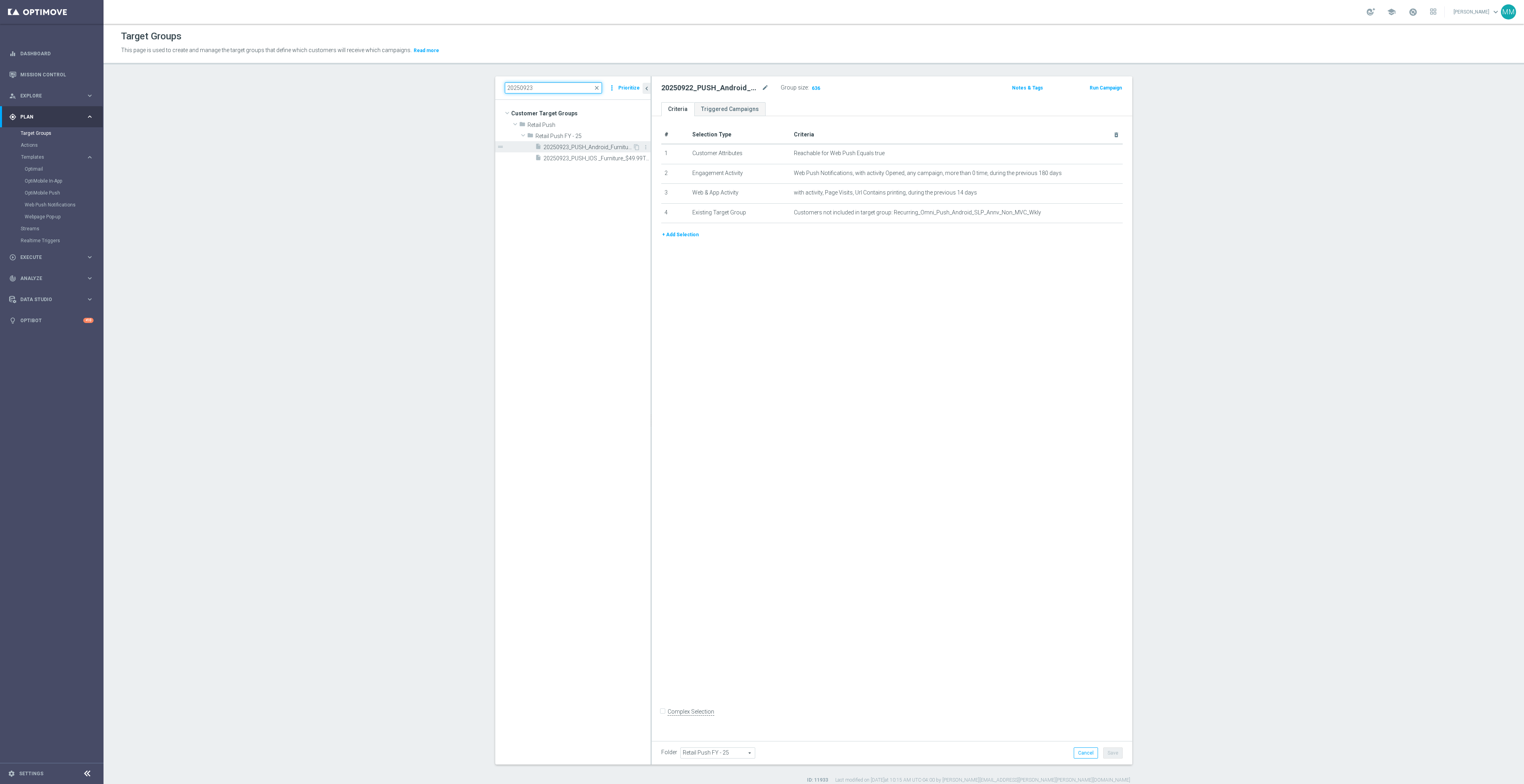
type input "20250923"
click at [572, 147] on span "20250923_PUSH_Android_Furniture_$49.99Tables" at bounding box center [588, 147] width 89 height 7
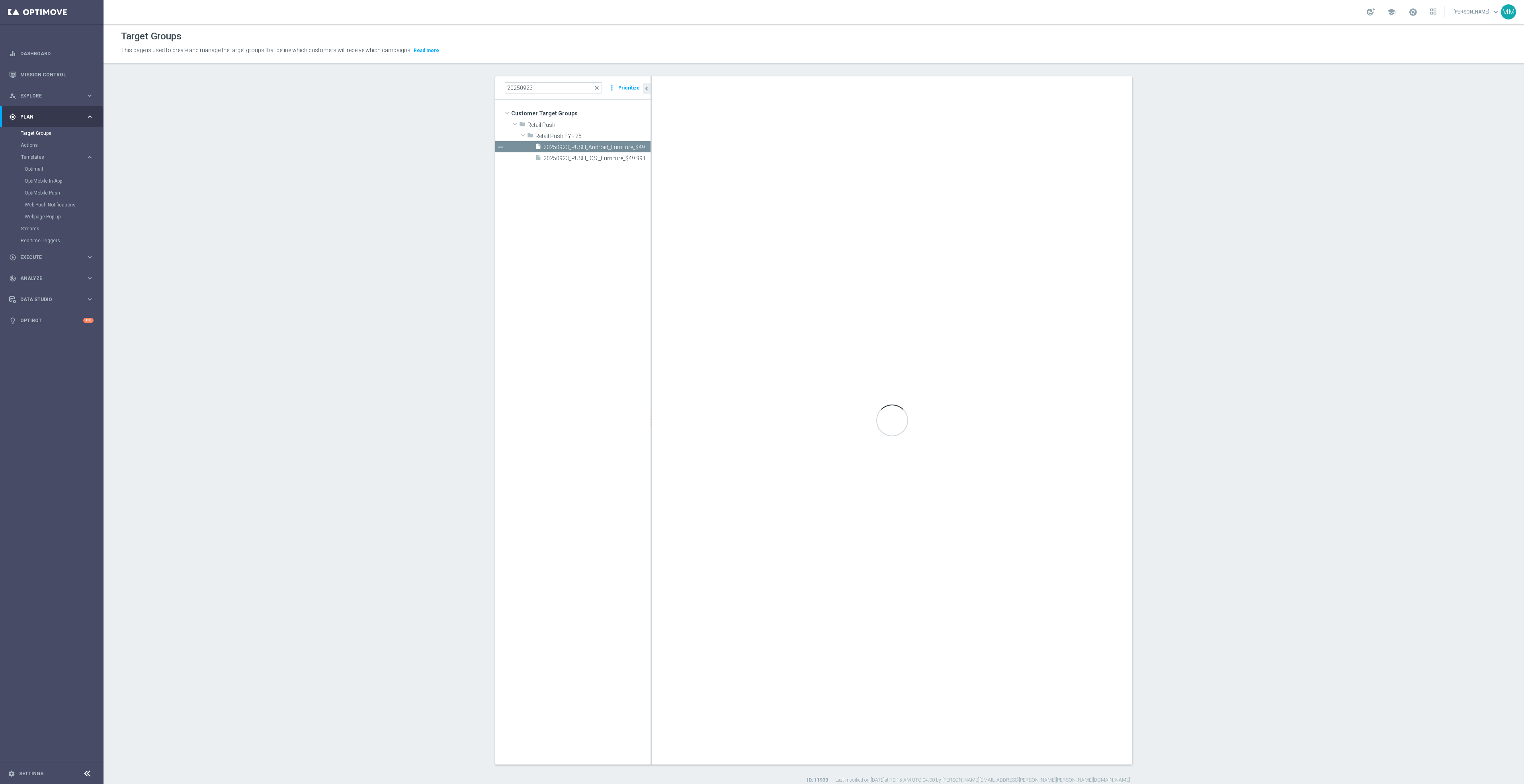
checkbox input "true"
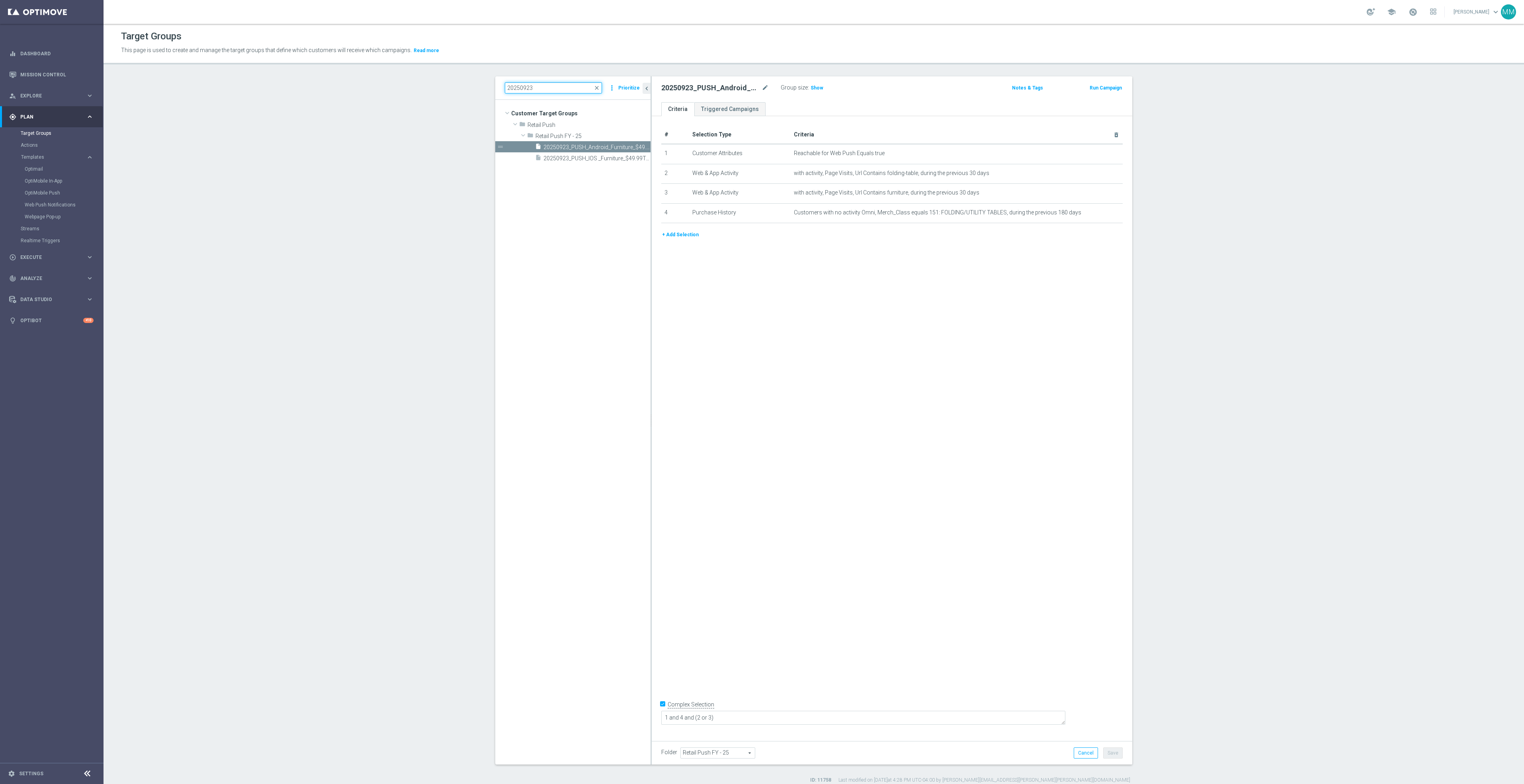
click at [561, 85] on input "20250923" at bounding box center [553, 88] width 97 height 11
type input "20250925"
click at [592, 177] on span "20250925_PUSH_Android_Breakroom_Nespresso" at bounding box center [588, 180] width 89 height 7
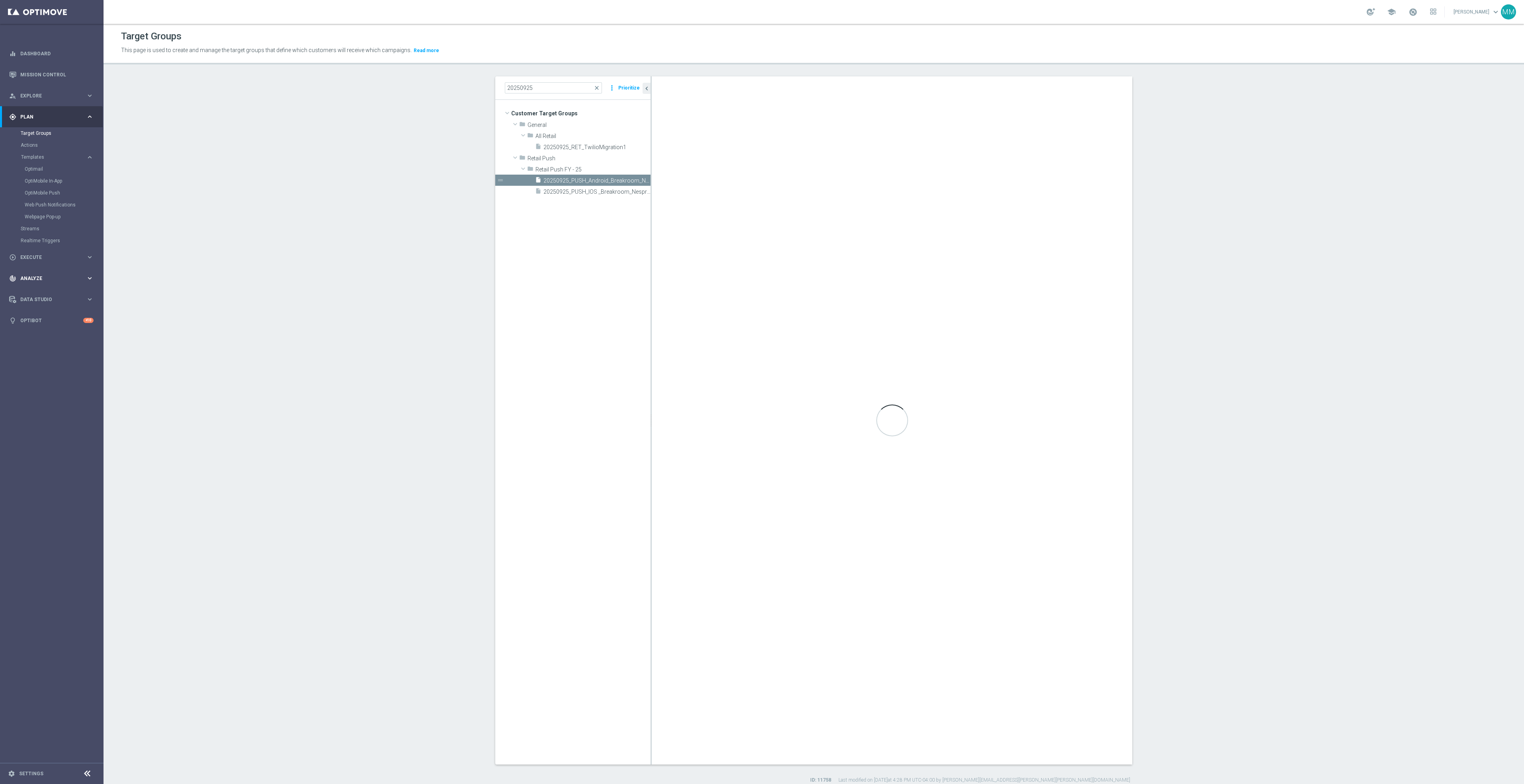
type textarea "1 and (2 or 3 or 4 or 5 or 6)"
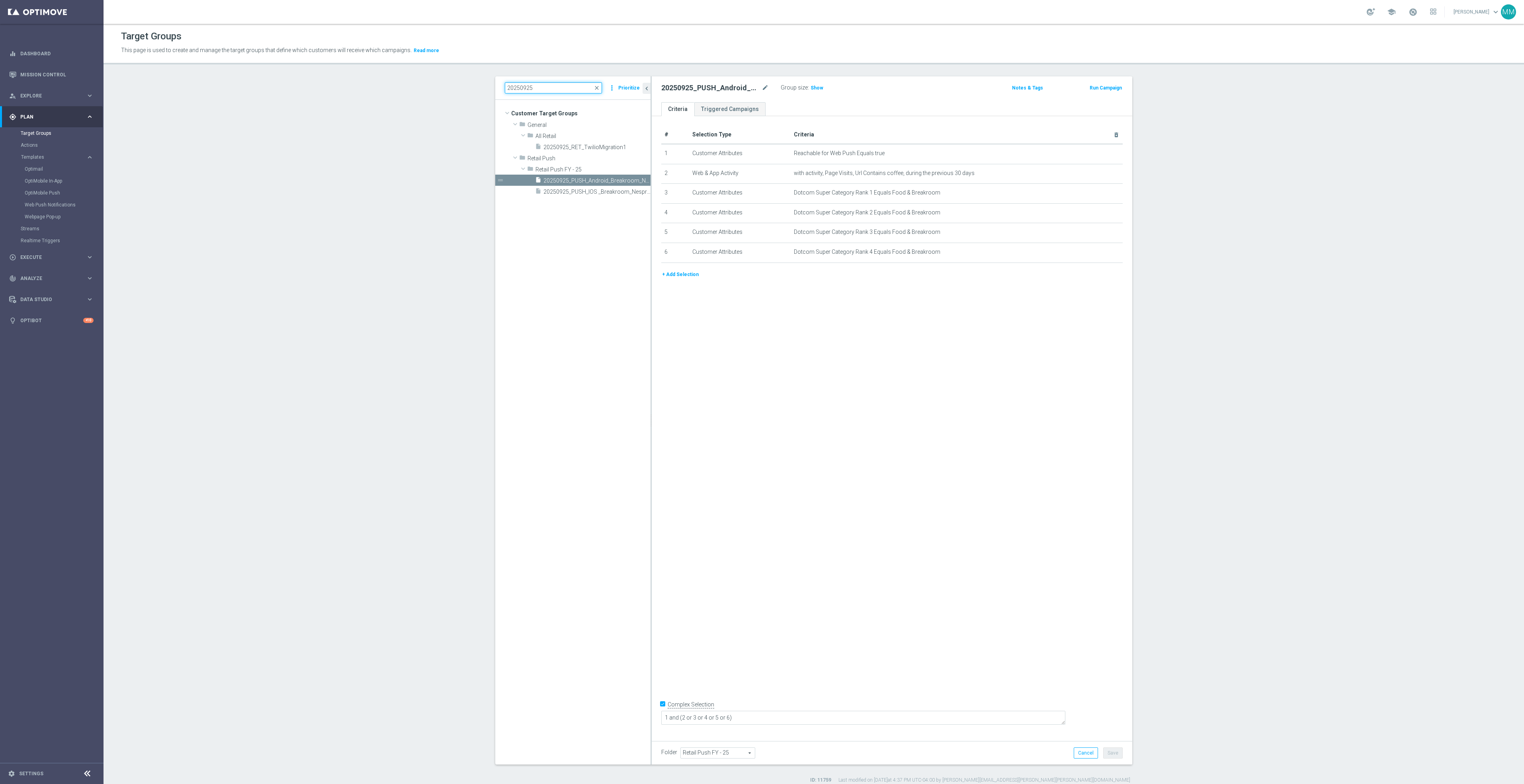
click at [547, 88] on input "20250925" at bounding box center [553, 88] width 97 height 11
click at [551, 88] on input "20250925" at bounding box center [553, 88] width 97 height 11
type input "20250923"
click at [592, 153] on div "insert_drive_file 20250923_PUSH_IOS _Furniture_$49.99Tables" at bounding box center [583, 158] width 98 height 11
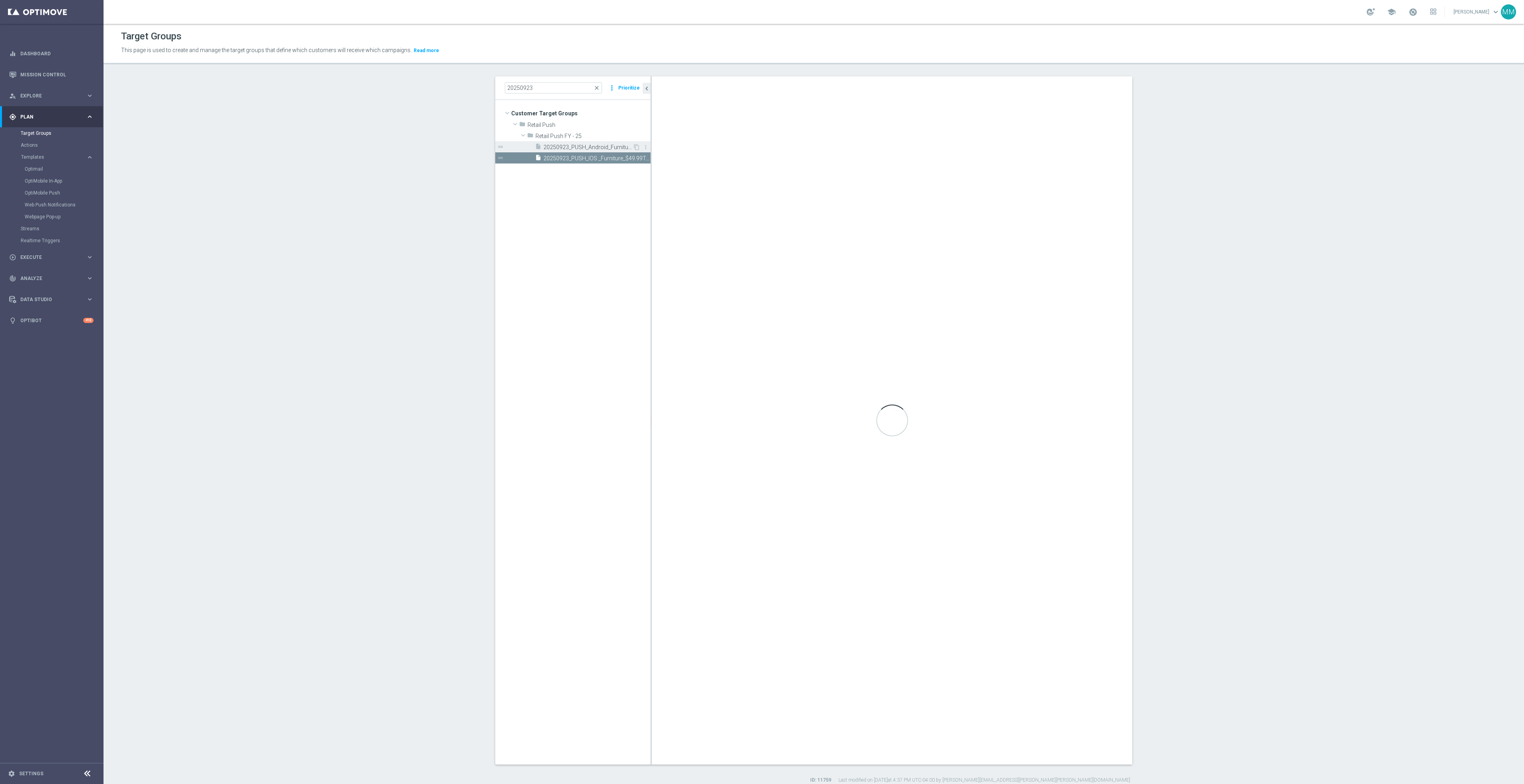
type textarea "1 and 4 and (2 or 3)"
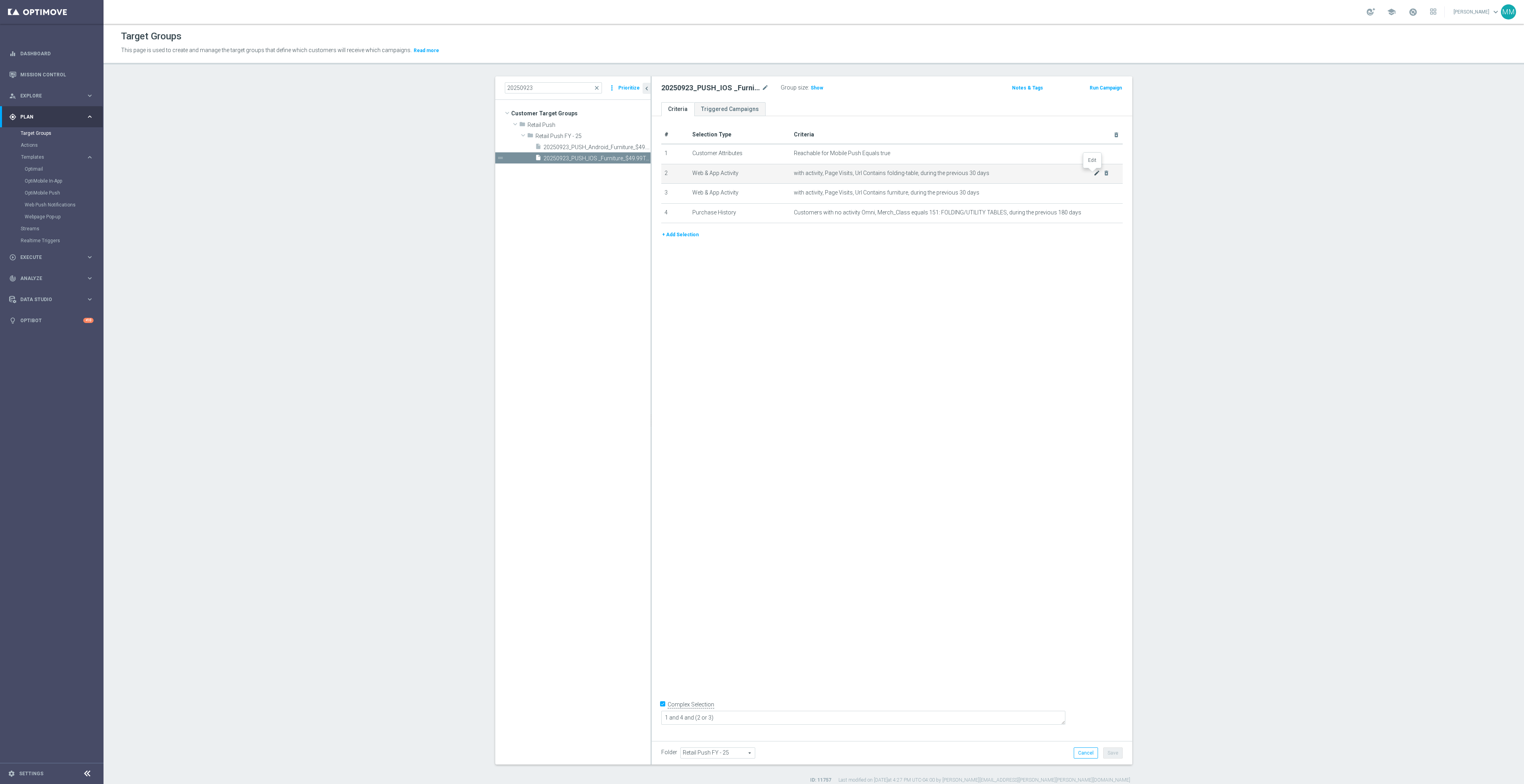
click at [1094, 174] on icon "mode_edit" at bounding box center [1097, 173] width 7 height 7
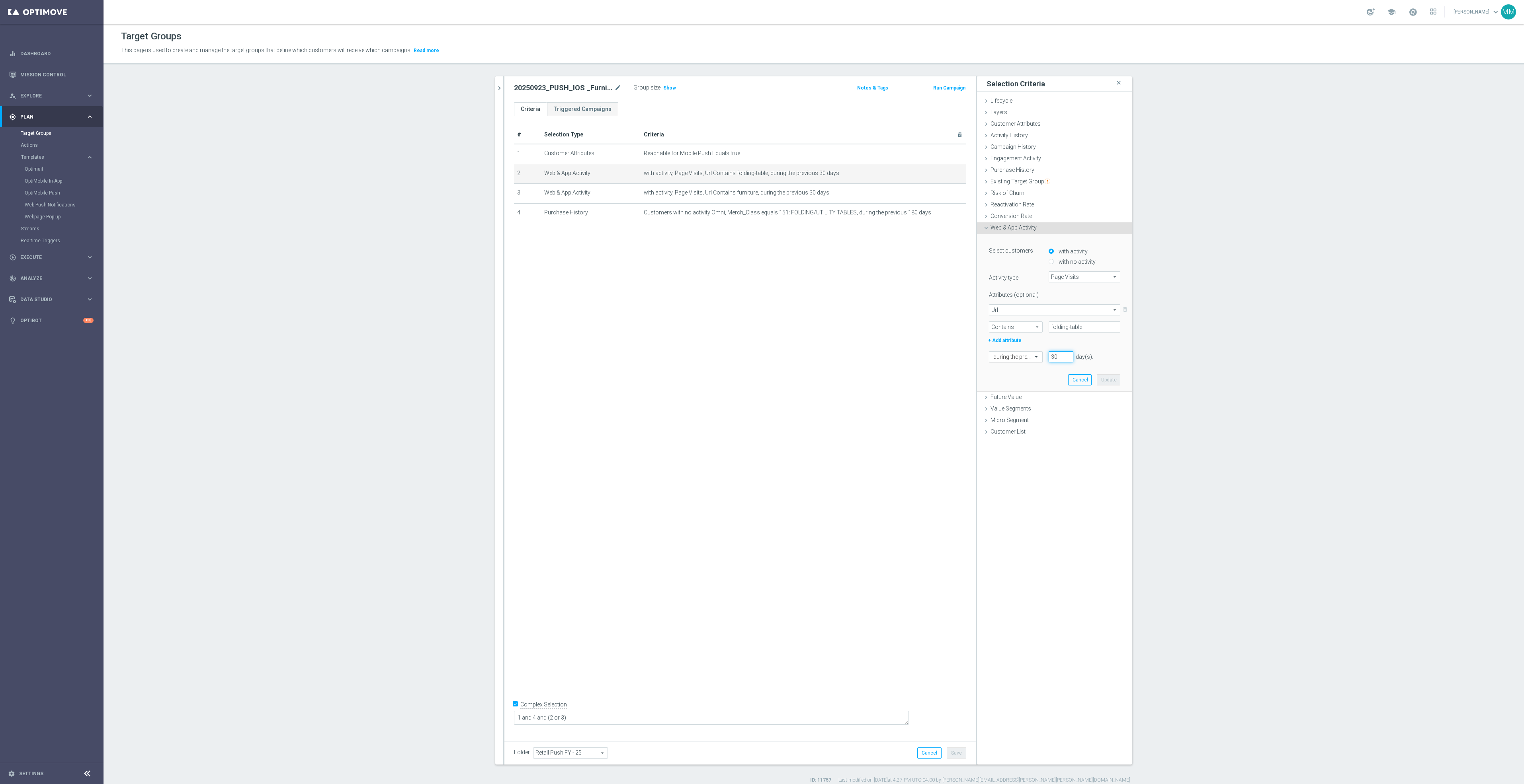
drag, startPoint x: 1054, startPoint y: 356, endPoint x: 1015, endPoint y: 356, distance: 39.0
click at [1015, 356] on div "during the previous 30 day(s). Enter a number between 1 and 730" at bounding box center [1054, 357] width 143 height 11
type input "60"
click at [1103, 378] on button "Update" at bounding box center [1109, 380] width 24 height 11
click at [1031, 172] on div "Purchase History done" at bounding box center [1054, 171] width 155 height 12
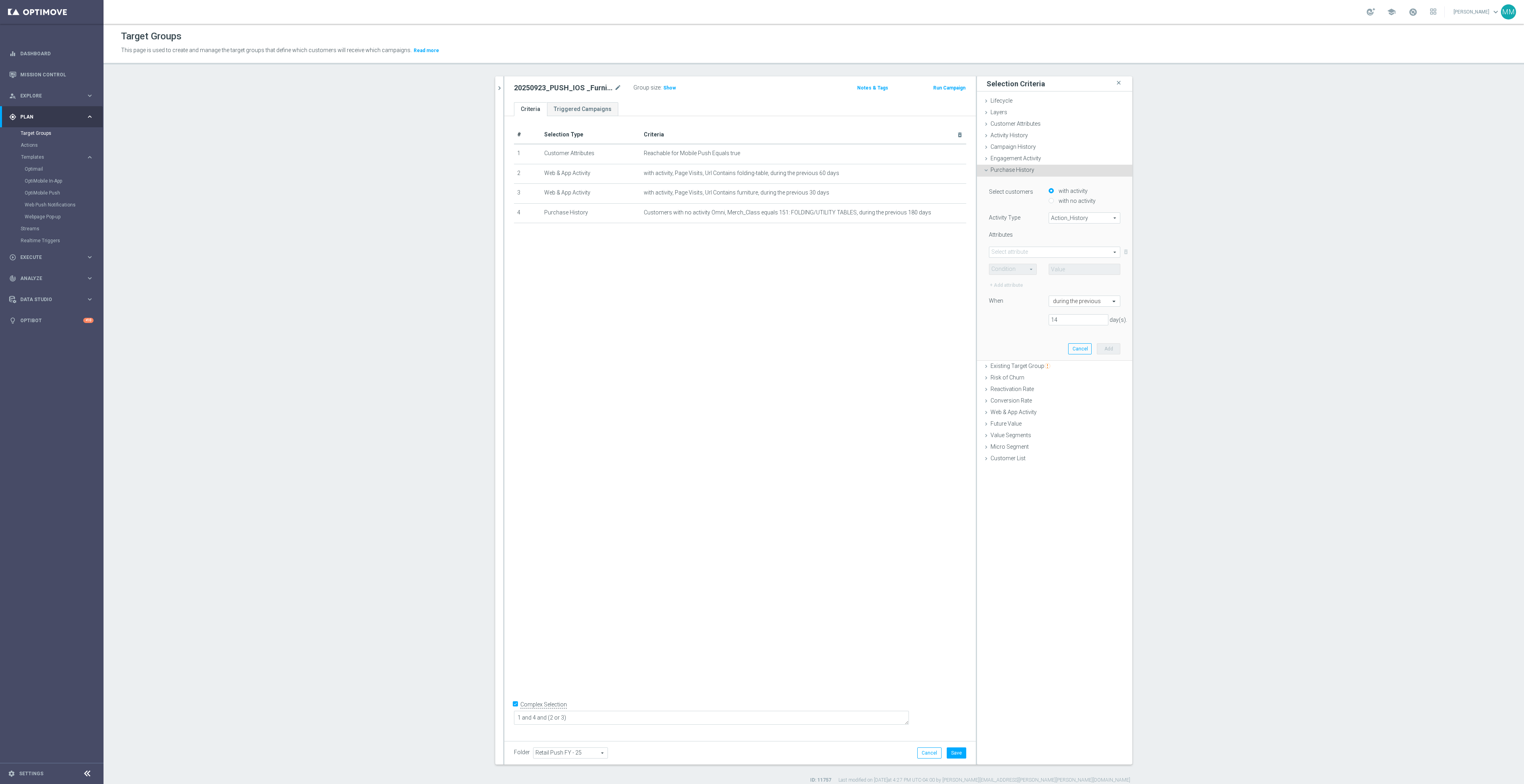
click at [1076, 202] on label "with no activity" at bounding box center [1076, 201] width 39 height 7
click at [1054, 202] on input "with no activity" at bounding box center [1051, 200] width 5 height 5
radio input "true"
click at [1075, 218] on span "Action_History" at bounding box center [1084, 218] width 71 height 10
click at [1076, 216] on span "Action_History" at bounding box center [1084, 218] width 71 height 10
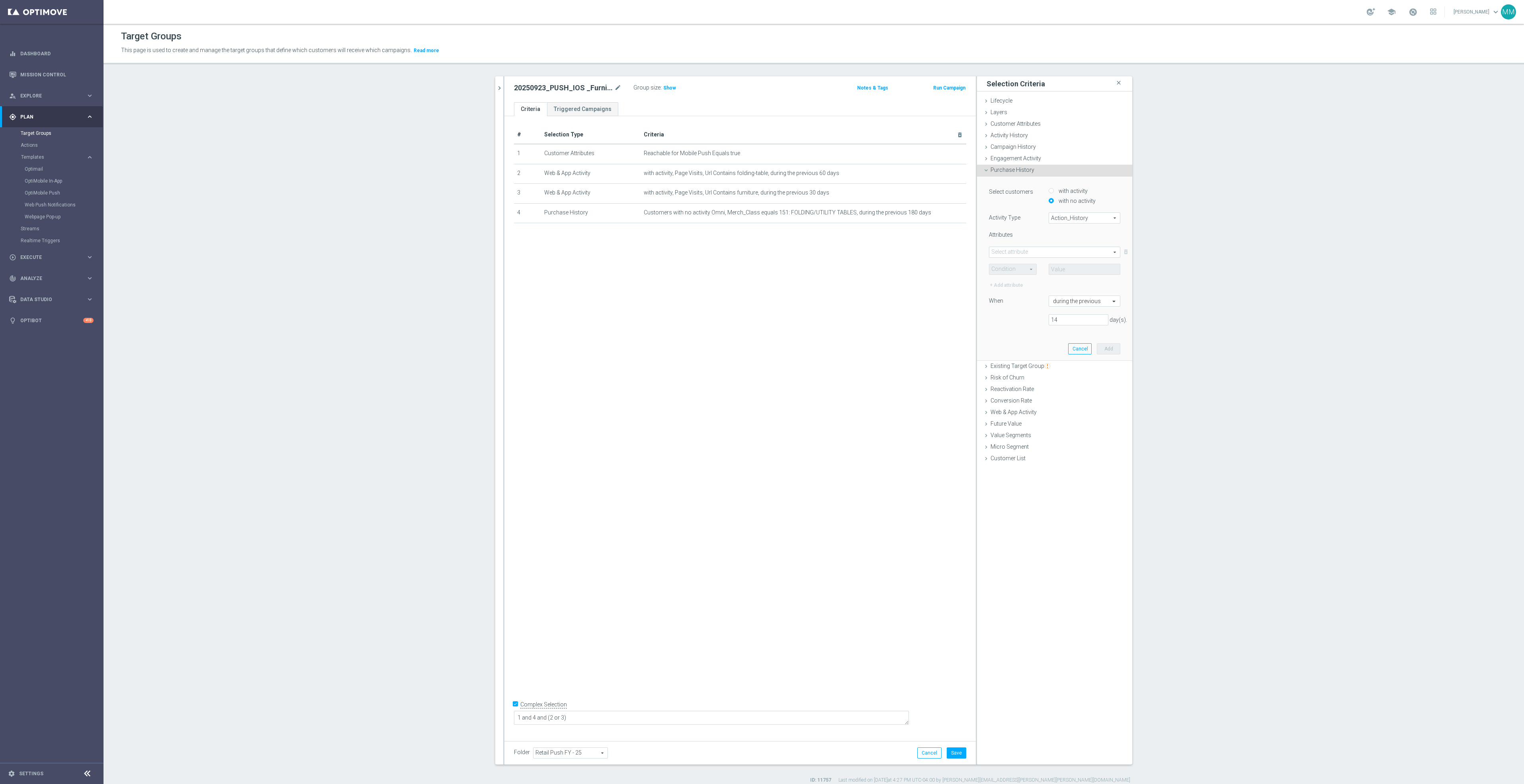
click at [1071, 221] on span "Action_History" at bounding box center [1084, 218] width 71 height 10
click at [1063, 240] on span "Omni" at bounding box center [1084, 239] width 63 height 7
type input "Omni"
click at [1046, 253] on span at bounding box center [1054, 252] width 131 height 10
click at [1046, 253] on input "search" at bounding box center [1055, 252] width 131 height 11
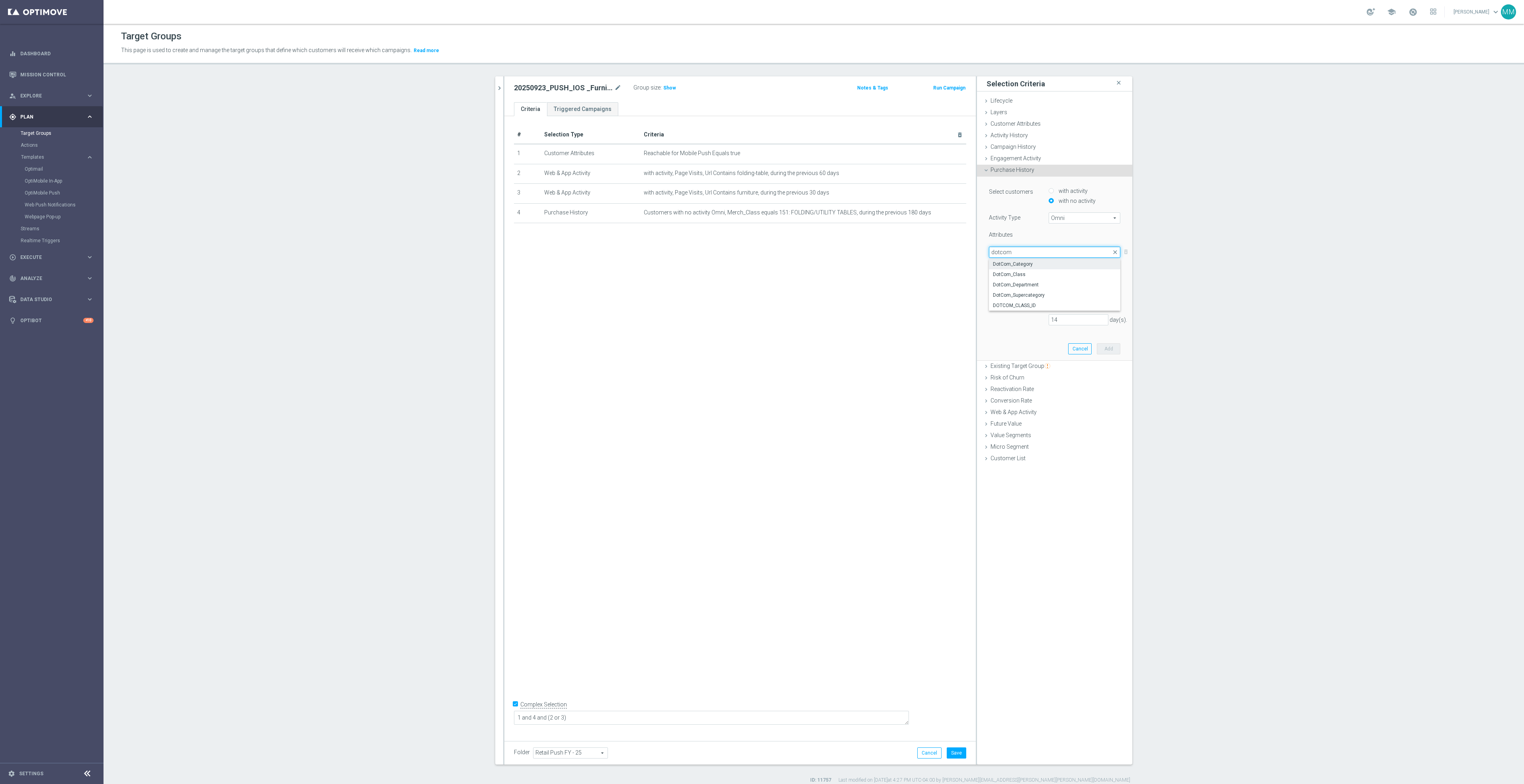
type input "dotcom"
click at [1029, 264] on span "DotCom_Category" at bounding box center [1054, 264] width 124 height 7
type input "DotCom_Category"
click at [1000, 268] on span at bounding box center [1012, 269] width 47 height 10
click at [1013, 341] on span "One of" at bounding box center [1013, 343] width 39 height 7
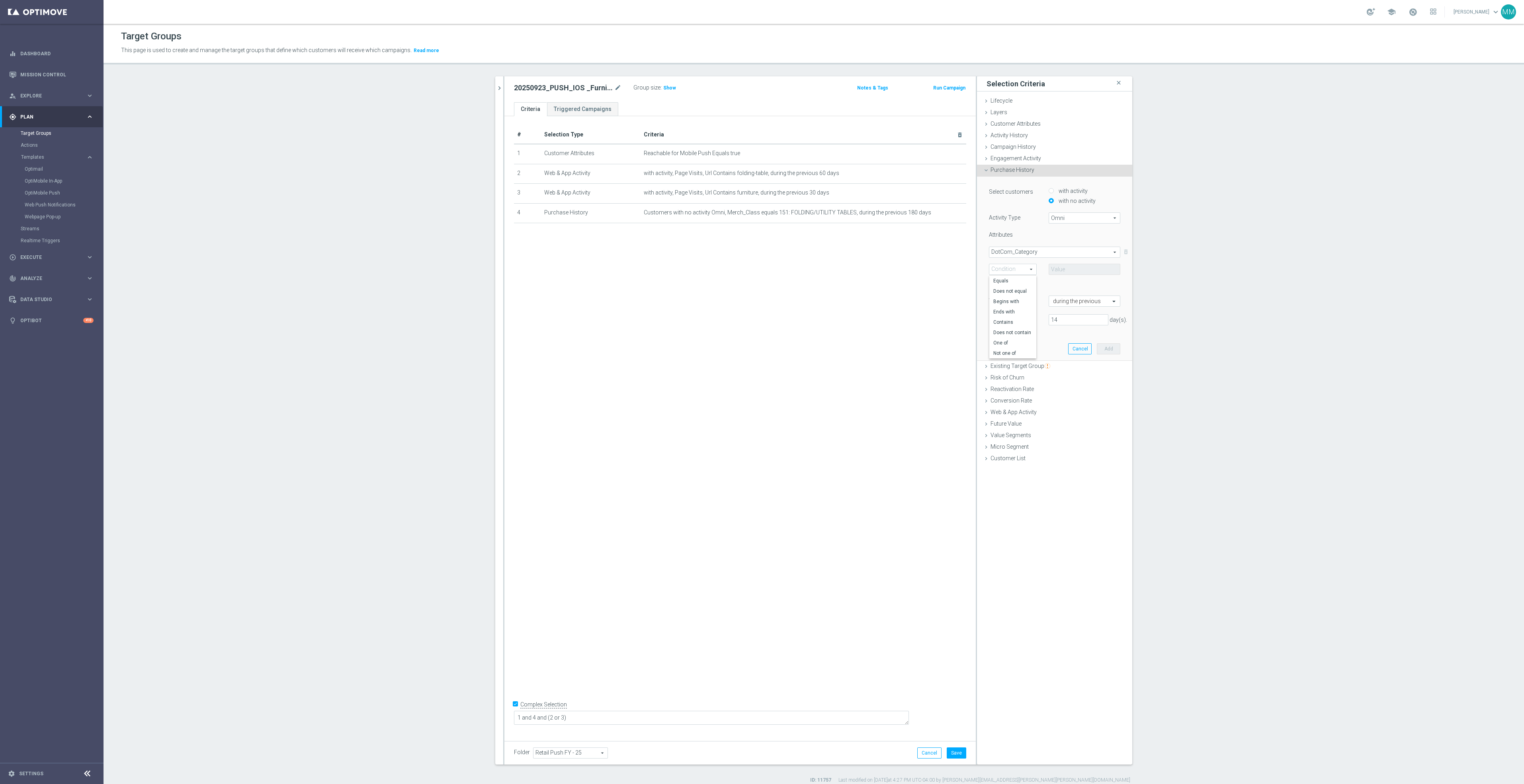
type input "One of"
click at [1060, 273] on span at bounding box center [1084, 269] width 71 height 10
click at [1070, 268] on input "search" at bounding box center [1084, 269] width 72 height 11
type input "tables"
click at [1086, 310] on span "CG39: Home & Office Tables" at bounding box center [1090, 309] width 60 height 7
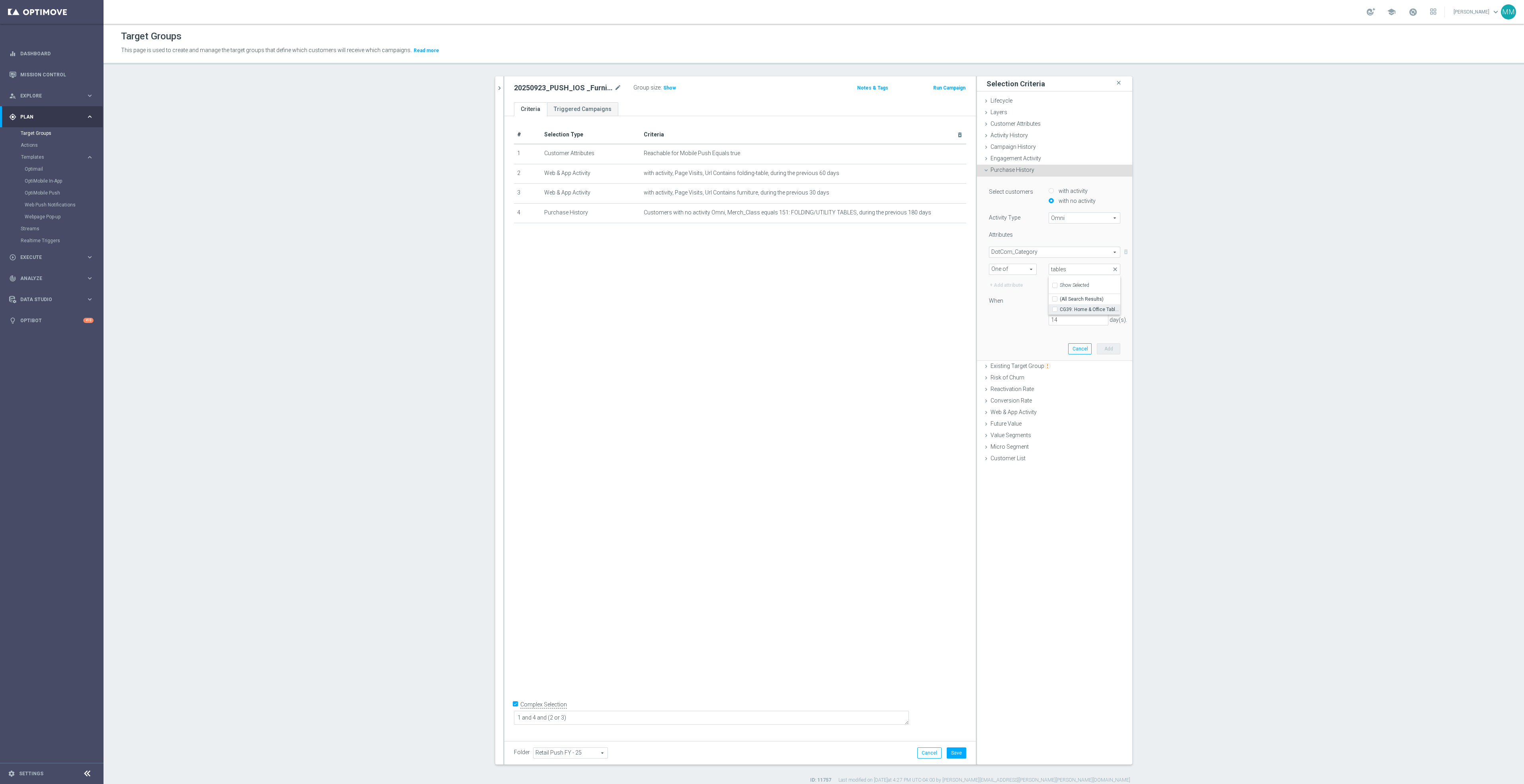
click at [1060, 310] on input "CG39: Home & Office Tables" at bounding box center [1057, 309] width 5 height 5
checkbox input "true"
type input "CG39: Home & Office Tables"
checkbox input "true"
click at [983, 320] on div "14 day(s)." at bounding box center [1054, 320] width 143 height 11
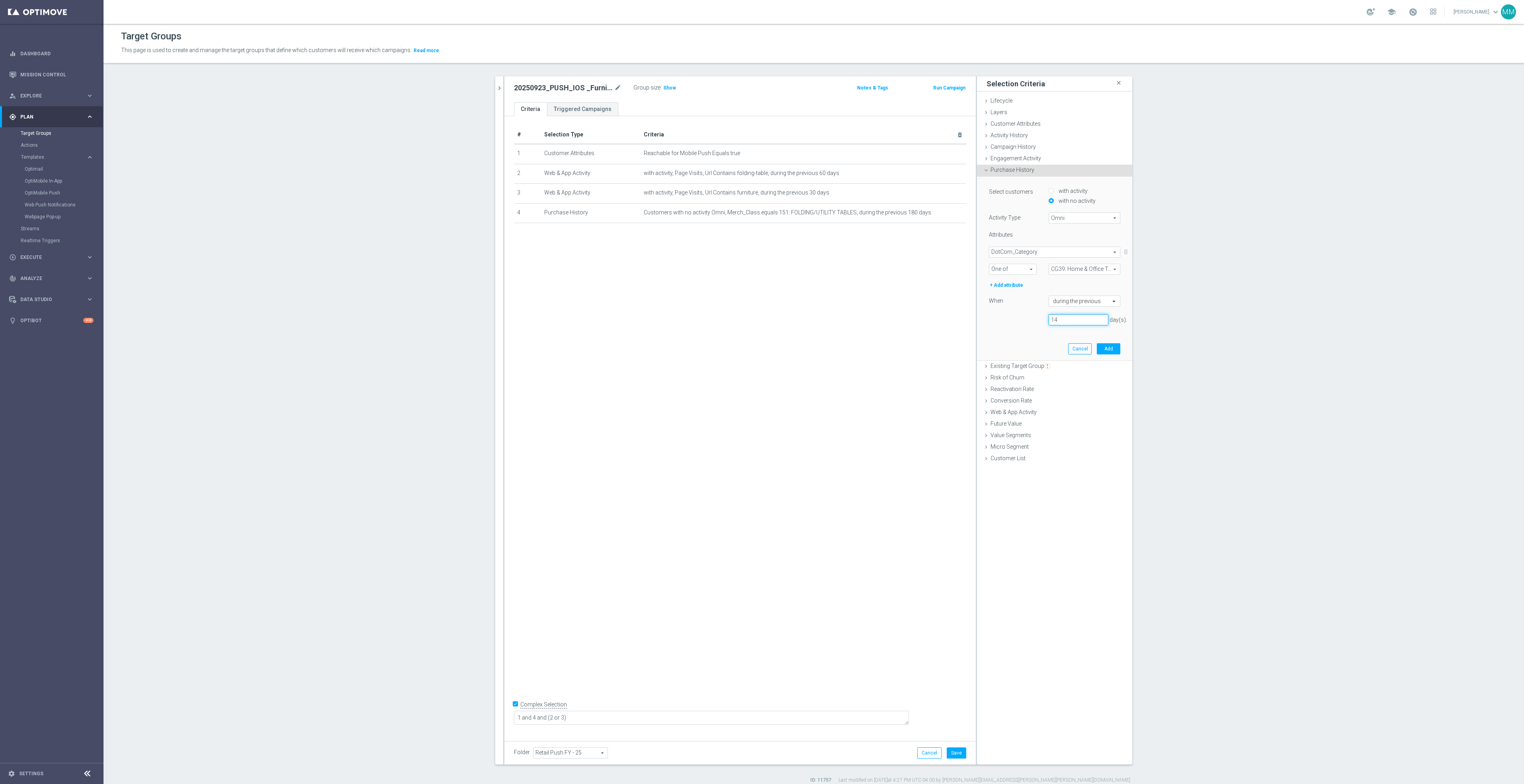
drag, startPoint x: 1068, startPoint y: 323, endPoint x: 806, endPoint y: 312, distance: 262.2
click at [822, 317] on as-split "20250923 close more_vert Prioritize Customer Target Groups library_add create_n…" at bounding box center [813, 420] width 637 height 688
type input "180"
click at [1110, 351] on button "Add" at bounding box center [1109, 349] width 24 height 11
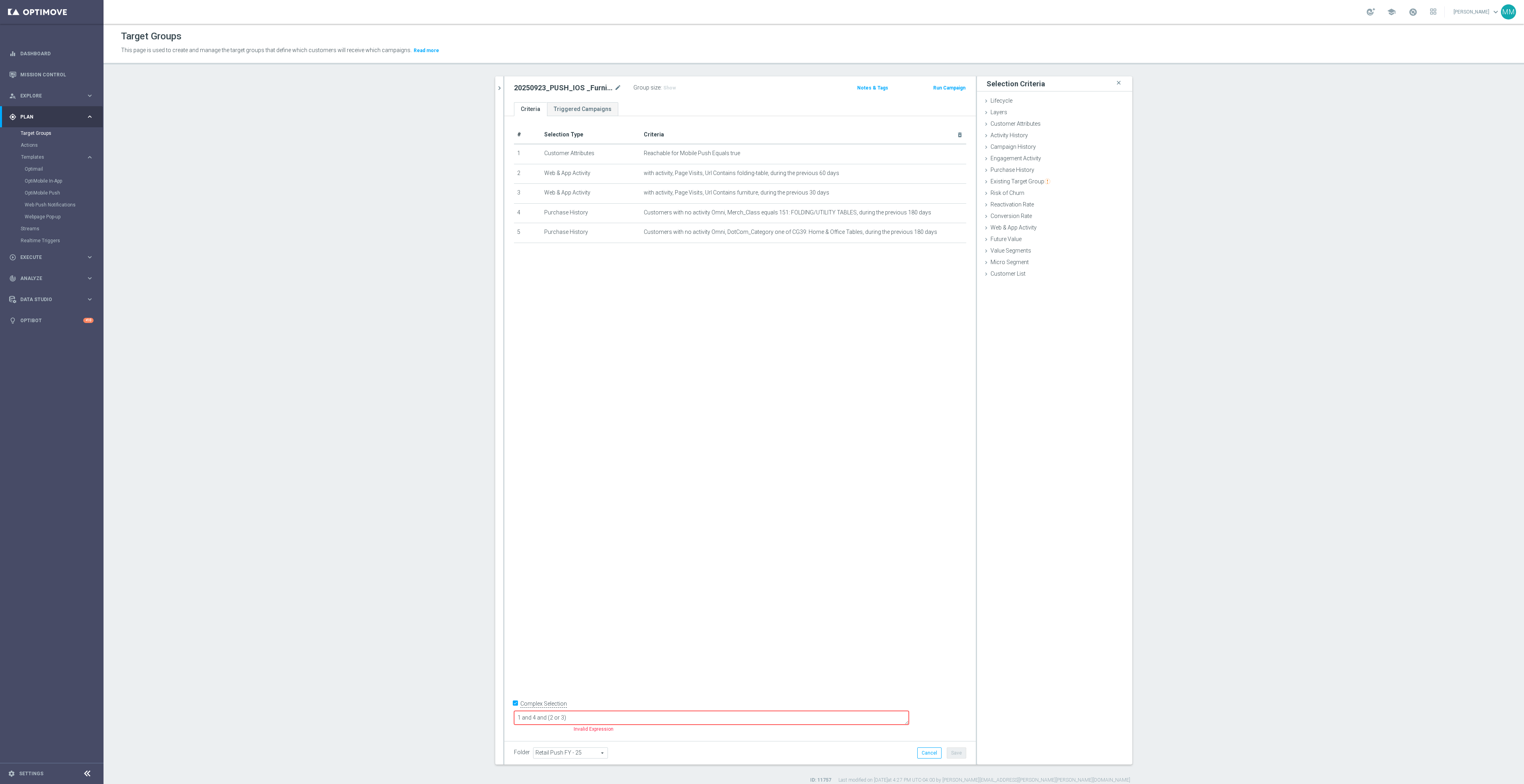
click at [587, 717] on textarea "1 and 4 and (2 or 3)" at bounding box center [712, 718] width 395 height 14
click at [630, 719] on textarea "1 and 4 and 5 and (2 or 3)" at bounding box center [712, 718] width 395 height 14
type textarea "1 and 4 and 5 and (2 or 3 or 6)"
click at [1034, 157] on span "Engagement Activity" at bounding box center [1015, 158] width 50 height 7
click at [1028, 155] on span "Engagement Activity" at bounding box center [1015, 158] width 50 height 7
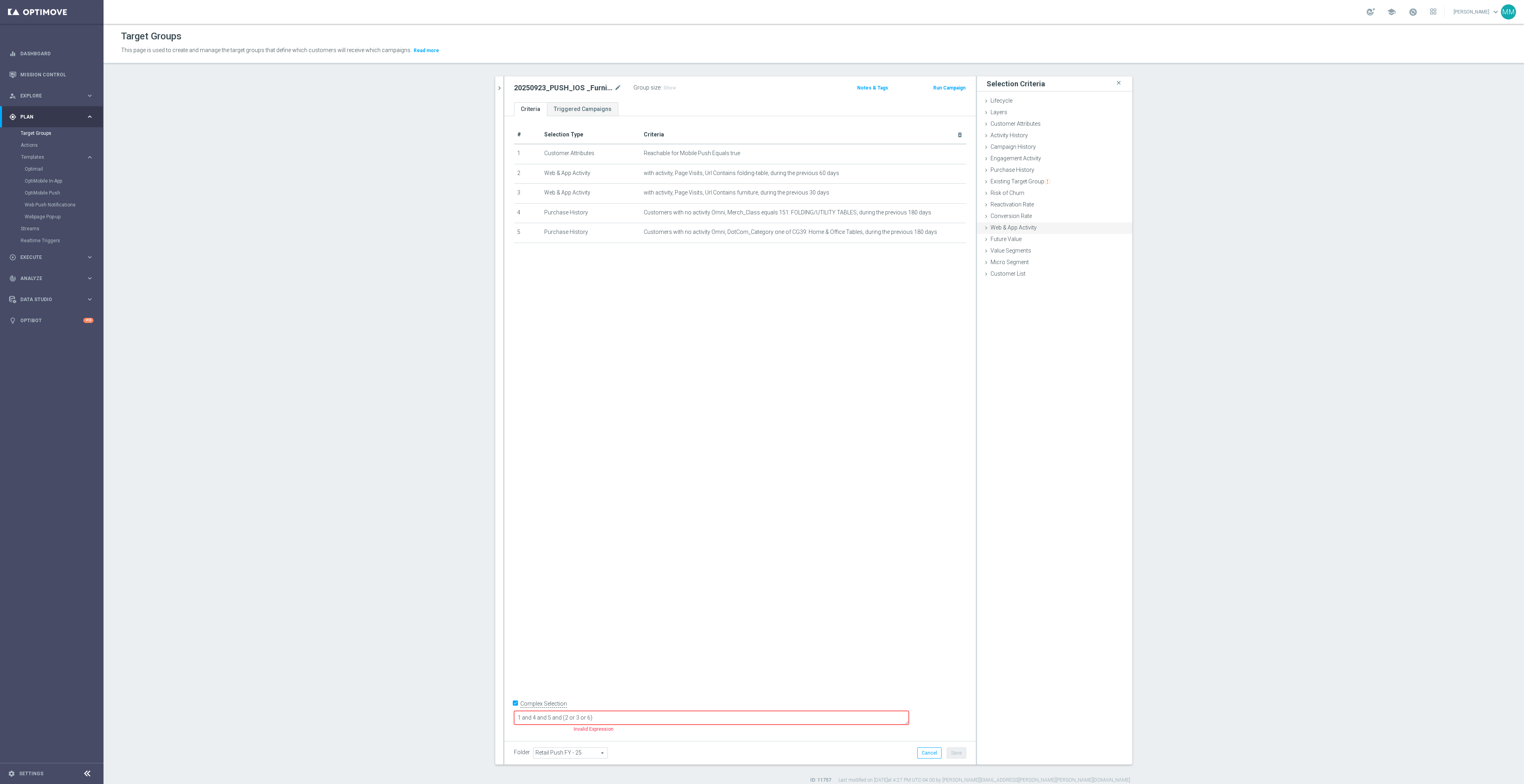
click at [1035, 229] on div "Web & App Activity done selection updated" at bounding box center [1054, 228] width 155 height 12
drag, startPoint x: 1074, startPoint y: 277, endPoint x: 1073, endPoint y: 283, distance: 6.1
click at [1074, 277] on span "Any Activity" at bounding box center [1084, 277] width 71 height 10
click at [1076, 303] on label "Page Visits" at bounding box center [1084, 299] width 72 height 10
type input "Page Visits"
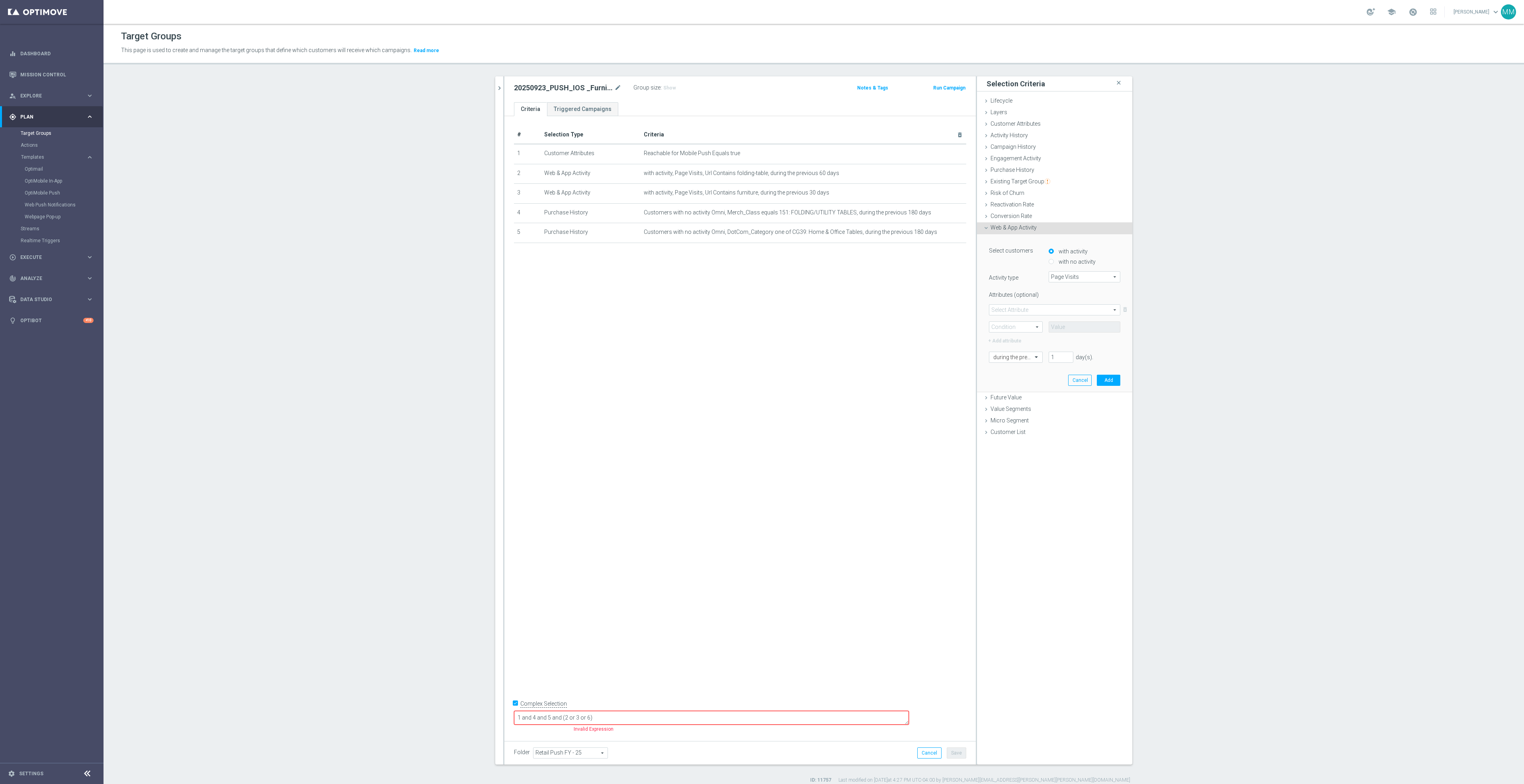
click at [1049, 316] on div "Select Attribute arrow_drop_down search delete_forever Condition arrow_drop_dow…" at bounding box center [1055, 319] width 131 height 28
click at [1042, 310] on span at bounding box center [1054, 309] width 131 height 10
click at [1029, 351] on span "Url" at bounding box center [1054, 352] width 122 height 7
type input "Url"
click at [1022, 333] on div at bounding box center [1024, 333] width 83 height 1
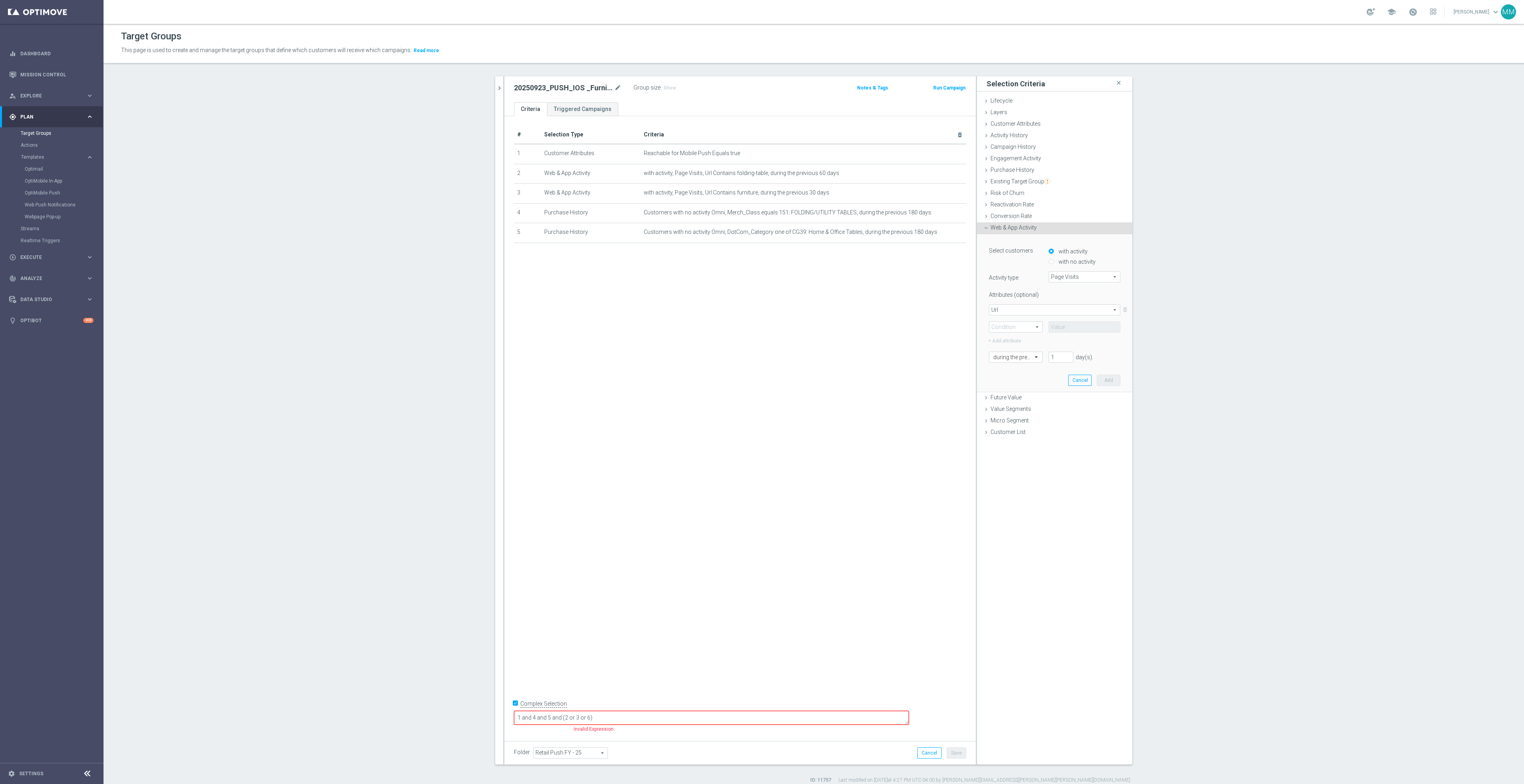
click at [1025, 326] on span at bounding box center [1016, 326] width 53 height 10
click at [1017, 378] on span "Contains" at bounding box center [1016, 380] width 45 height 7
type input "Contains"
click at [1086, 326] on input "text" at bounding box center [1084, 327] width 72 height 11
paste input "cat_CG3363"
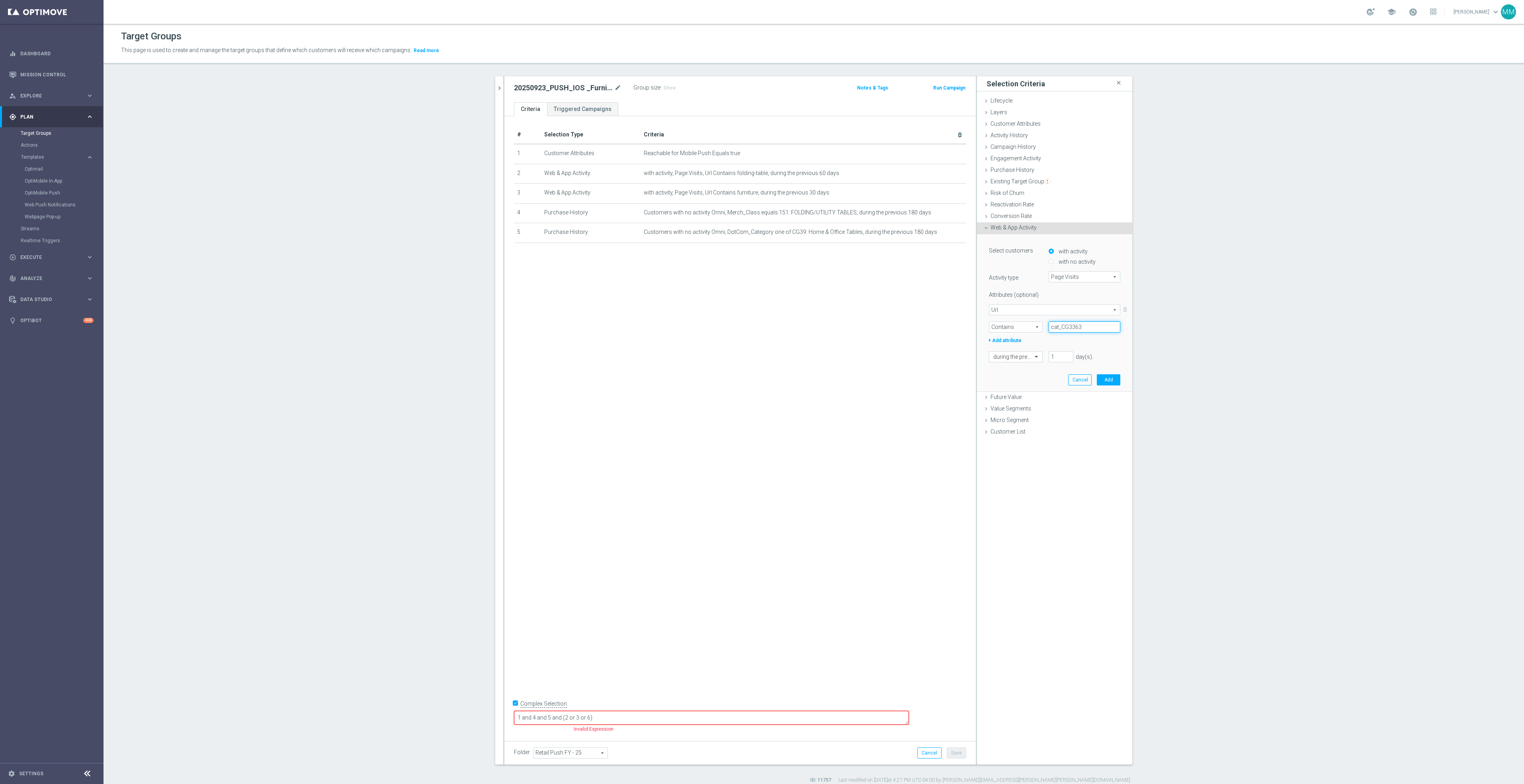
type input "cat_CG3363"
drag, startPoint x: 1055, startPoint y: 359, endPoint x: 1040, endPoint y: 358, distance: 15.0
click at [1042, 358] on div "1 day(s). Enter a number between 1 and 730" at bounding box center [1078, 357] width 72 height 11
type input "30"
click at [1111, 383] on button "Add" at bounding box center [1109, 380] width 24 height 11
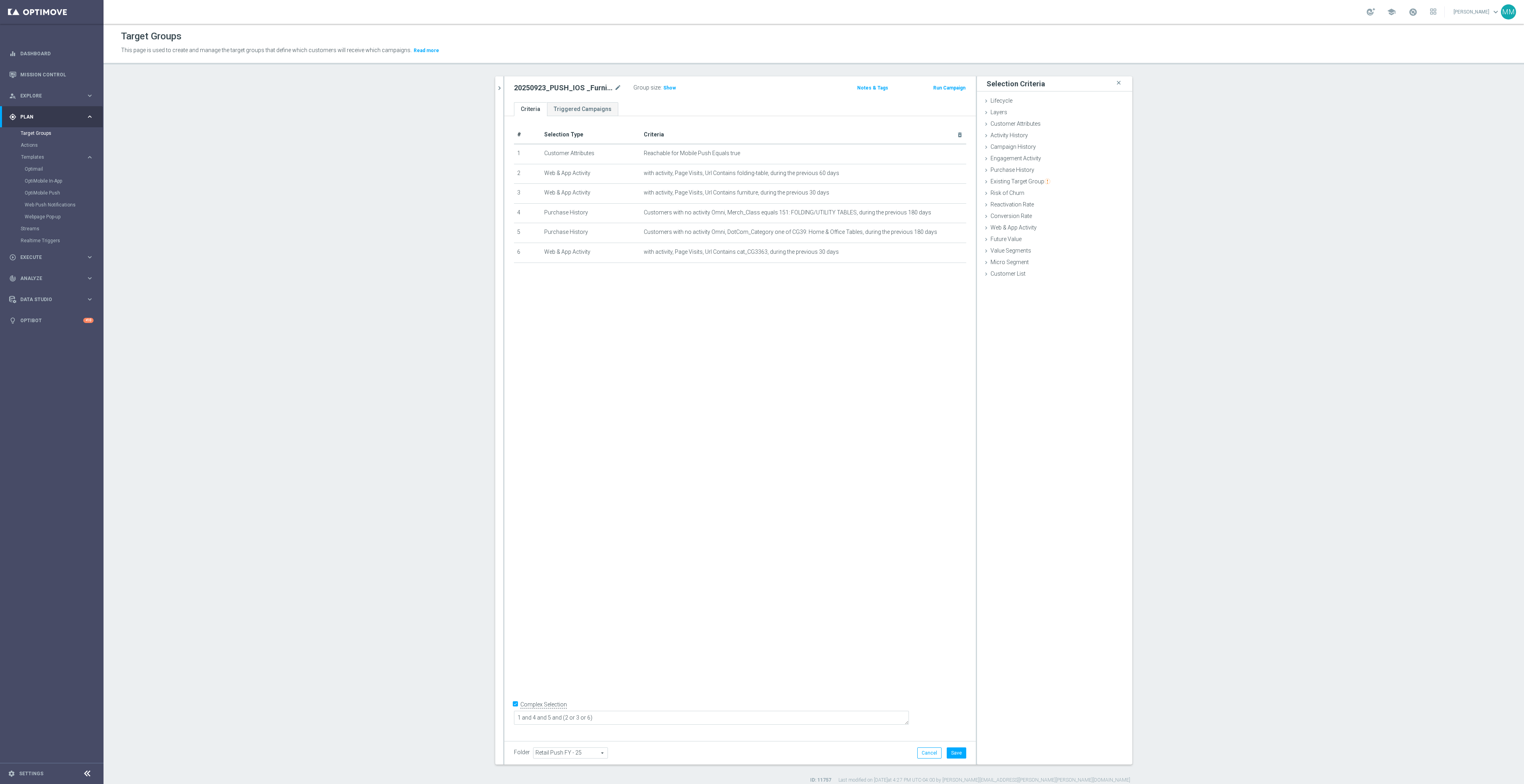
click at [899, 673] on div "# Selection Type Criteria delete_forever 1 Customer Attributes Reachable for Mo…" at bounding box center [740, 425] width 472 height 618
click at [952, 757] on button "Save" at bounding box center [956, 753] width 20 height 11
click at [663, 86] on span "Show" at bounding box center [670, 88] width 13 height 5
drag, startPoint x: 496, startPoint y: 87, endPoint x: 502, endPoint y: 99, distance: 13.4
click at [496, 87] on icon "chevron_right" at bounding box center [499, 88] width 8 height 8
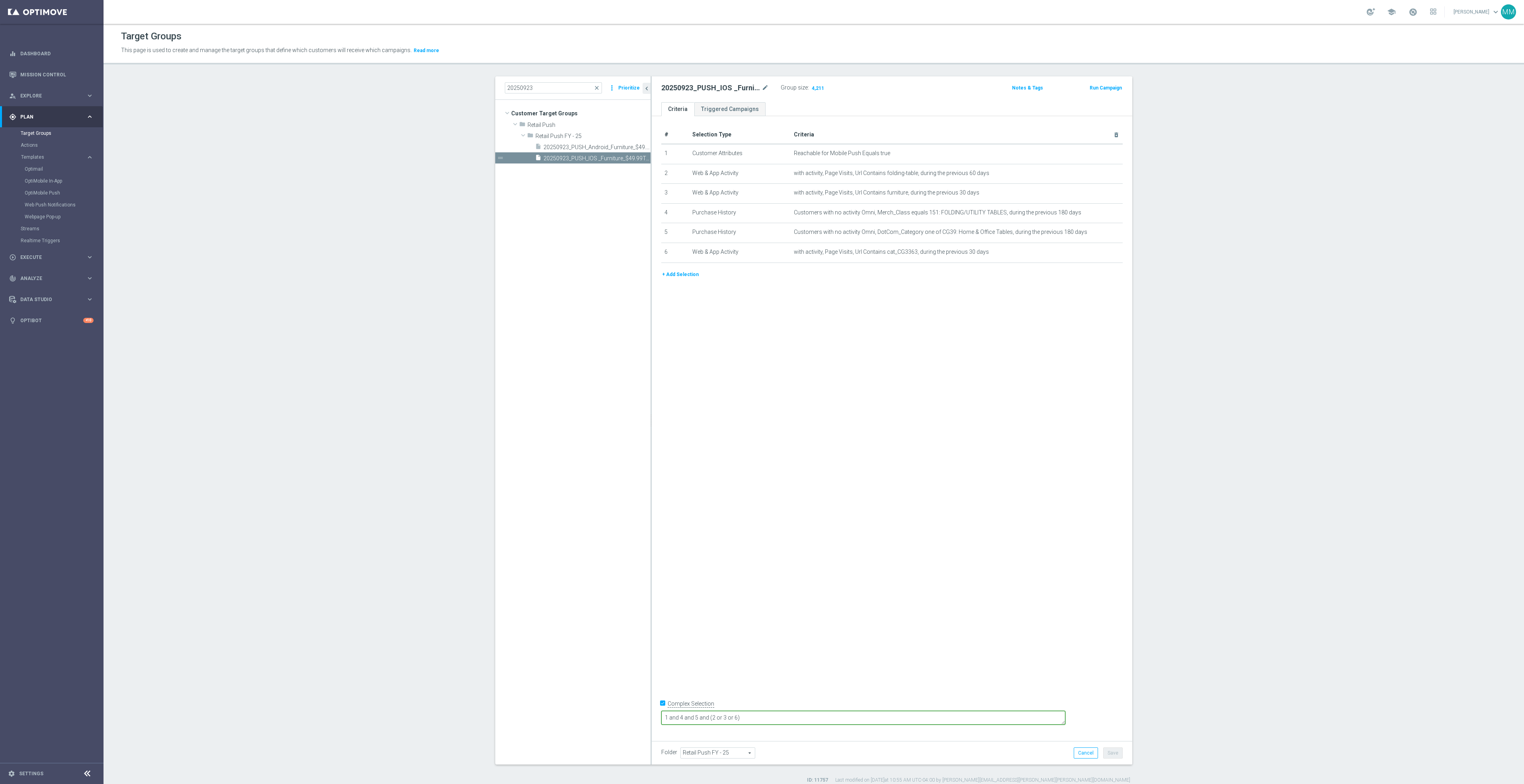
drag, startPoint x: 806, startPoint y: 716, endPoint x: 621, endPoint y: 714, distance: 185.0
click at [626, 714] on as-split "20250923 close more_vert Prioritize Customer Target Groups library_add create_n…" at bounding box center [813, 420] width 637 height 688
click at [592, 144] on span "20250923_PUSH_Android_Furniture_$49.99Tables" at bounding box center [588, 147] width 89 height 7
drag, startPoint x: 785, startPoint y: 715, endPoint x: 590, endPoint y: 712, distance: 195.0
click at [590, 712] on as-split "20250923 close more_vert Prioritize Customer Target Groups library_add create_n…" at bounding box center [813, 420] width 637 height 688
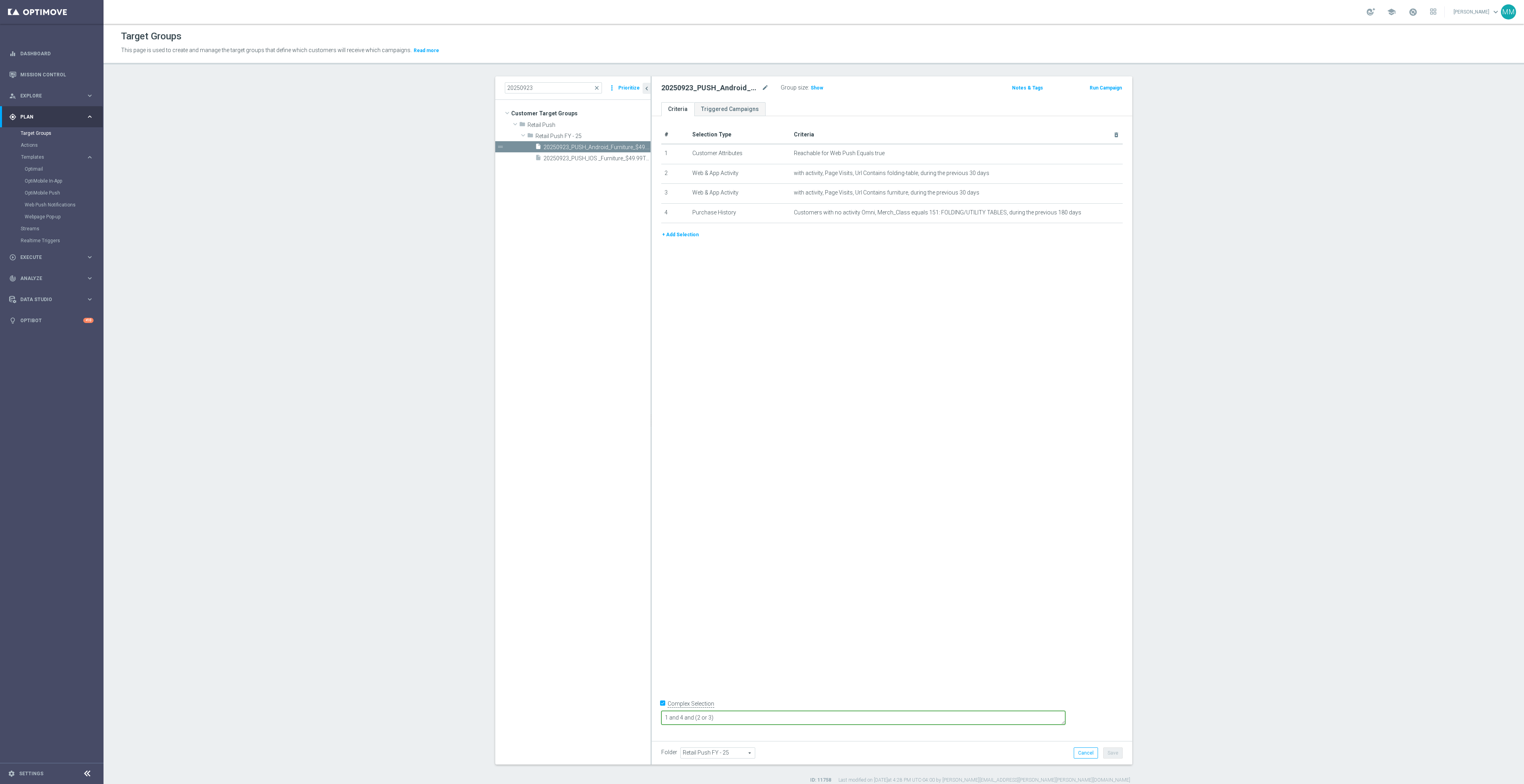
paste textarea "5 and (2 or 3 or 6"
type textarea "1 and 4 and 5 and (2 or 3 or 6)"
click at [760, 321] on div "# Selection Type Criteria delete_forever 1 Customer Attributes Reachable for We…" at bounding box center [892, 425] width 480 height 618
click at [681, 234] on button "+ Add Selection" at bounding box center [680, 235] width 38 height 9
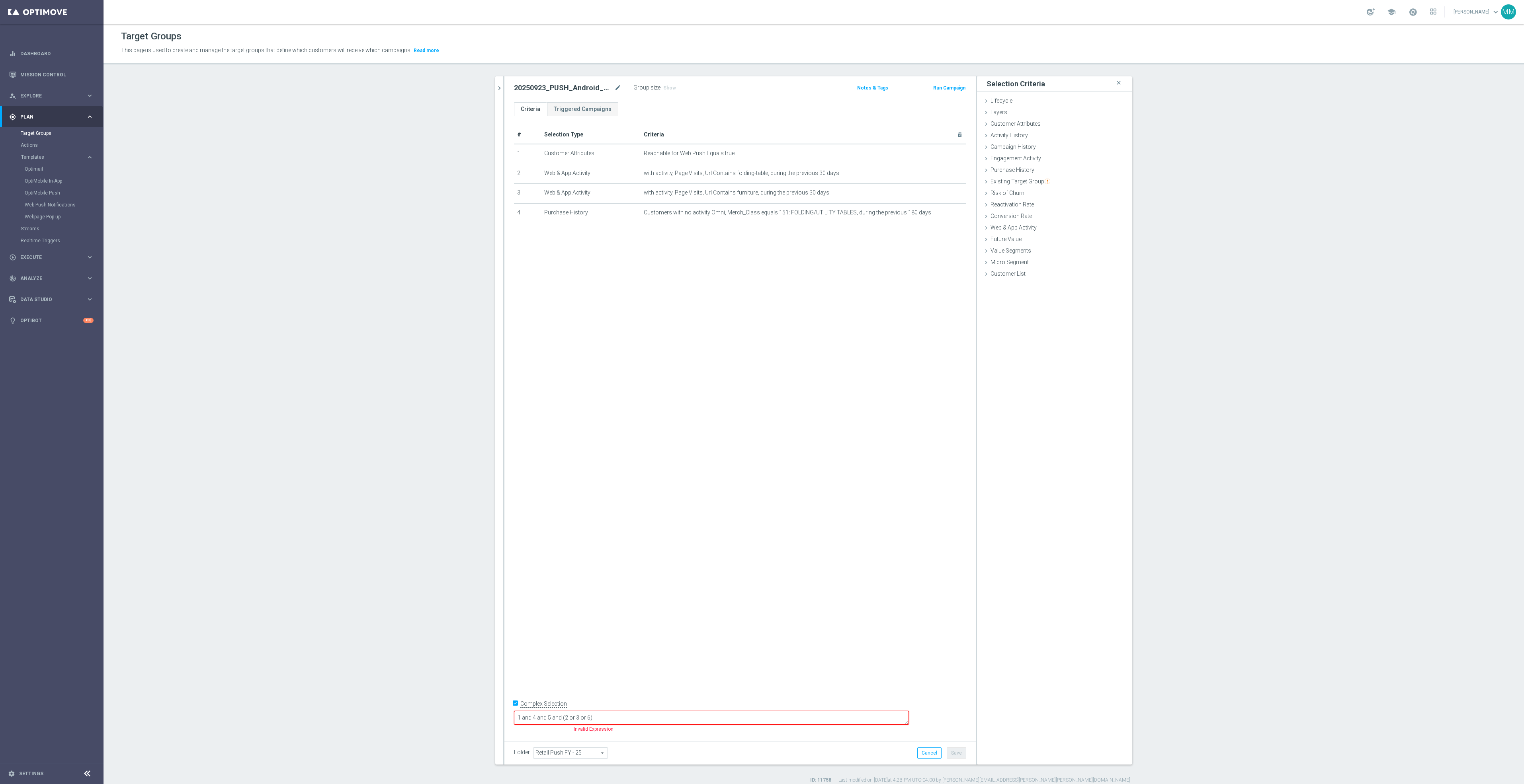
click at [864, 247] on div "# Selection Type Criteria delete_forever 1 Customer Attributes Reachable for We…" at bounding box center [740, 425] width 472 height 618
click at [1034, 167] on div "Purchase History done selection saved" at bounding box center [1054, 171] width 155 height 12
click at [1068, 201] on label "with no activity" at bounding box center [1076, 201] width 39 height 7
click at [1054, 201] on input "with no activity" at bounding box center [1051, 200] width 5 height 5
radio input "true"
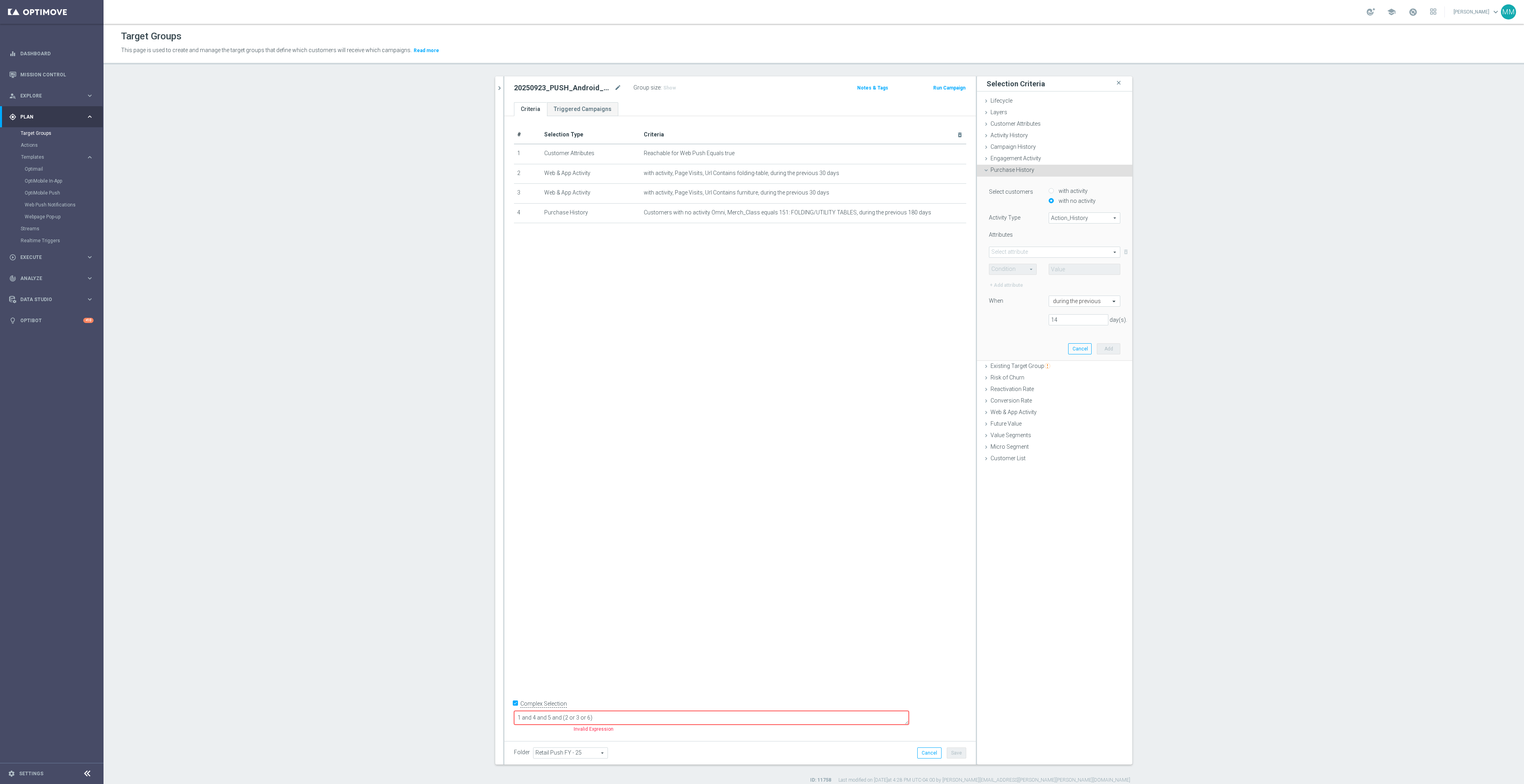
click at [1070, 218] on span "Action_History" at bounding box center [1084, 218] width 71 height 10
click at [1065, 241] on span "Omni" at bounding box center [1084, 239] width 63 height 7
type input "Omni"
click at [1017, 254] on span at bounding box center [1054, 252] width 131 height 10
click at [1020, 254] on input "search" at bounding box center [1055, 252] width 131 height 11
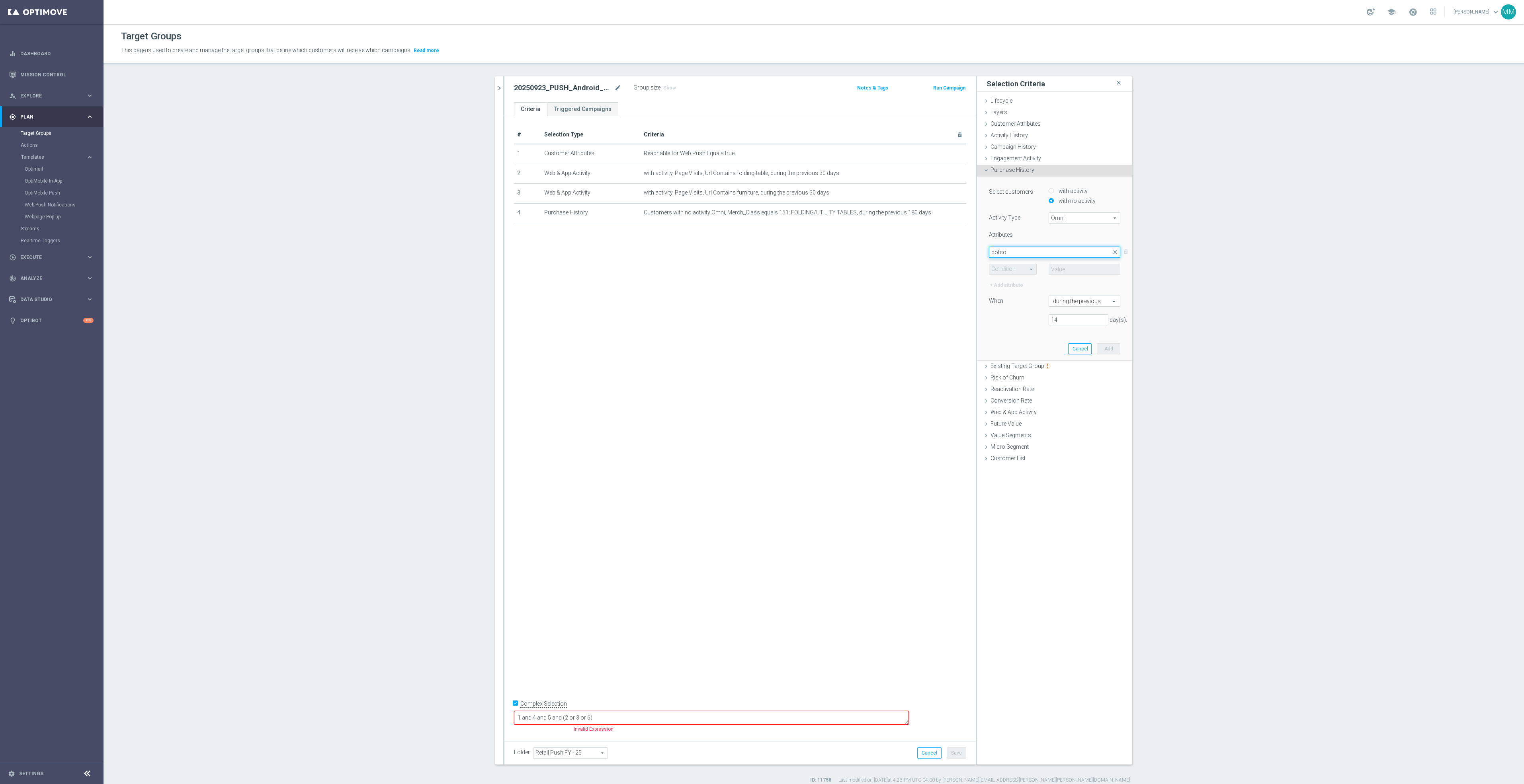
type input "dotcom"
click at [1032, 263] on span "DotCom_Category" at bounding box center [1054, 264] width 124 height 7
type input "DotCom_Category"
click at [1015, 268] on span at bounding box center [1012, 269] width 47 height 10
click at [1019, 341] on span "One of" at bounding box center [1013, 343] width 39 height 7
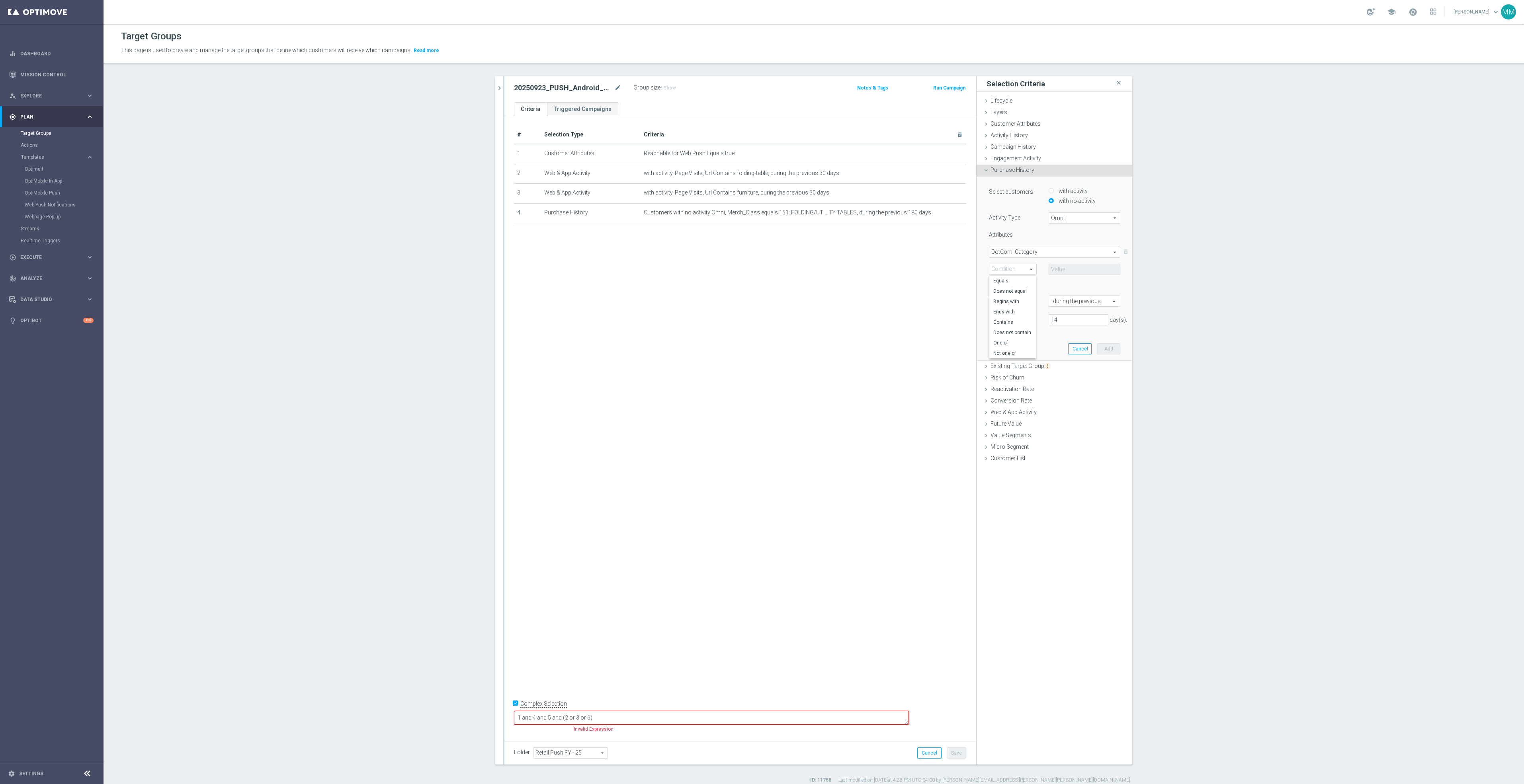
type input "One of"
click at [1061, 273] on span at bounding box center [1084, 269] width 71 height 10
click at [1074, 271] on input "search" at bounding box center [1084, 269] width 72 height 11
type input "tables"
click at [1085, 309] on span "CG39: Home & Office Tables" at bounding box center [1090, 309] width 60 height 7
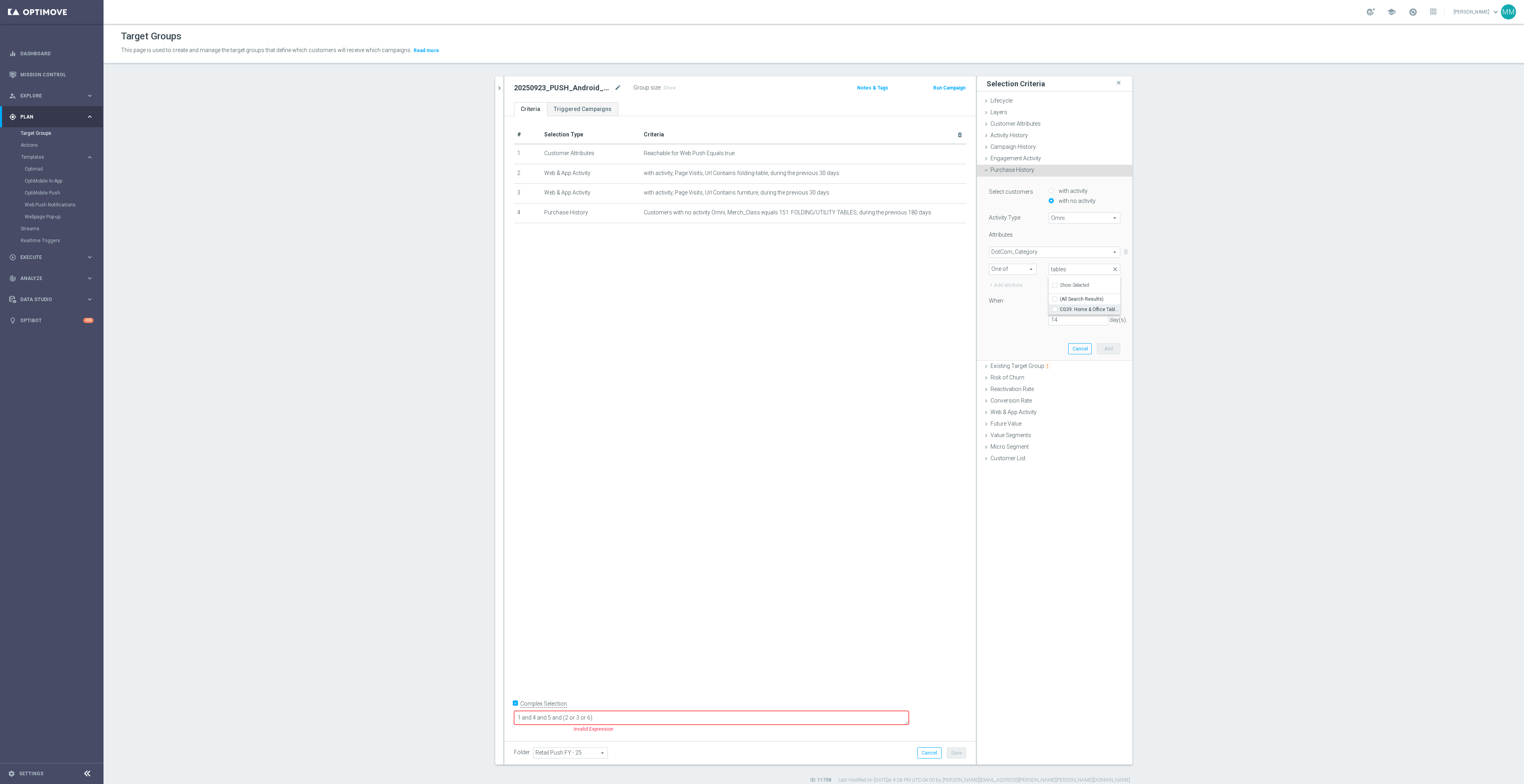
click at [1060, 309] on input "CG39: Home & Office Tables" at bounding box center [1057, 309] width 5 height 5
checkbox input "true"
type input "CG39: Home & Office Tables"
checkbox input "true"
drag, startPoint x: 1076, startPoint y: 322, endPoint x: 997, endPoint y: 321, distance: 79.0
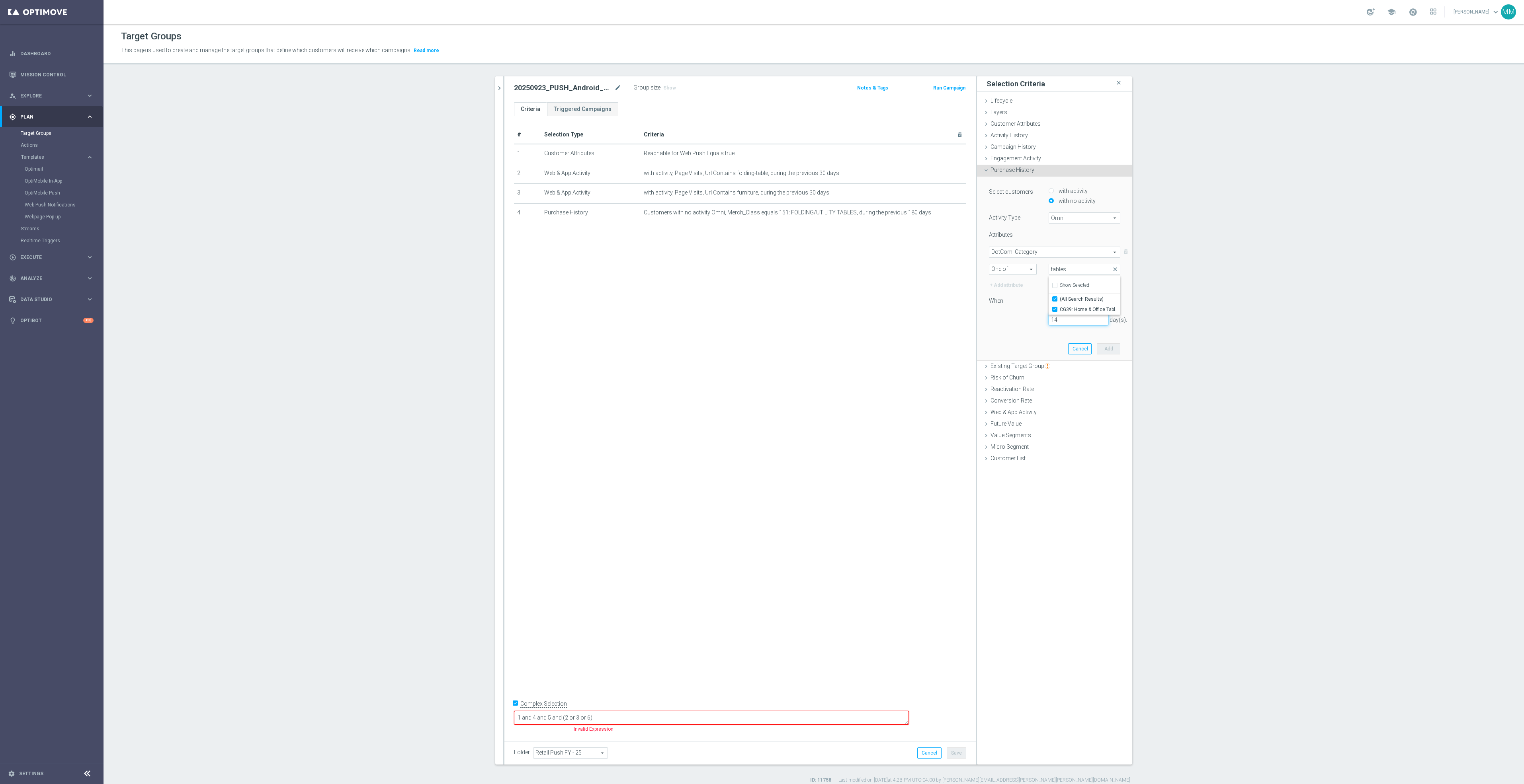
click at [997, 321] on div "14 day(s)." at bounding box center [1054, 320] width 143 height 11
type input "30"
click at [1113, 351] on button "Add" at bounding box center [1109, 349] width 24 height 11
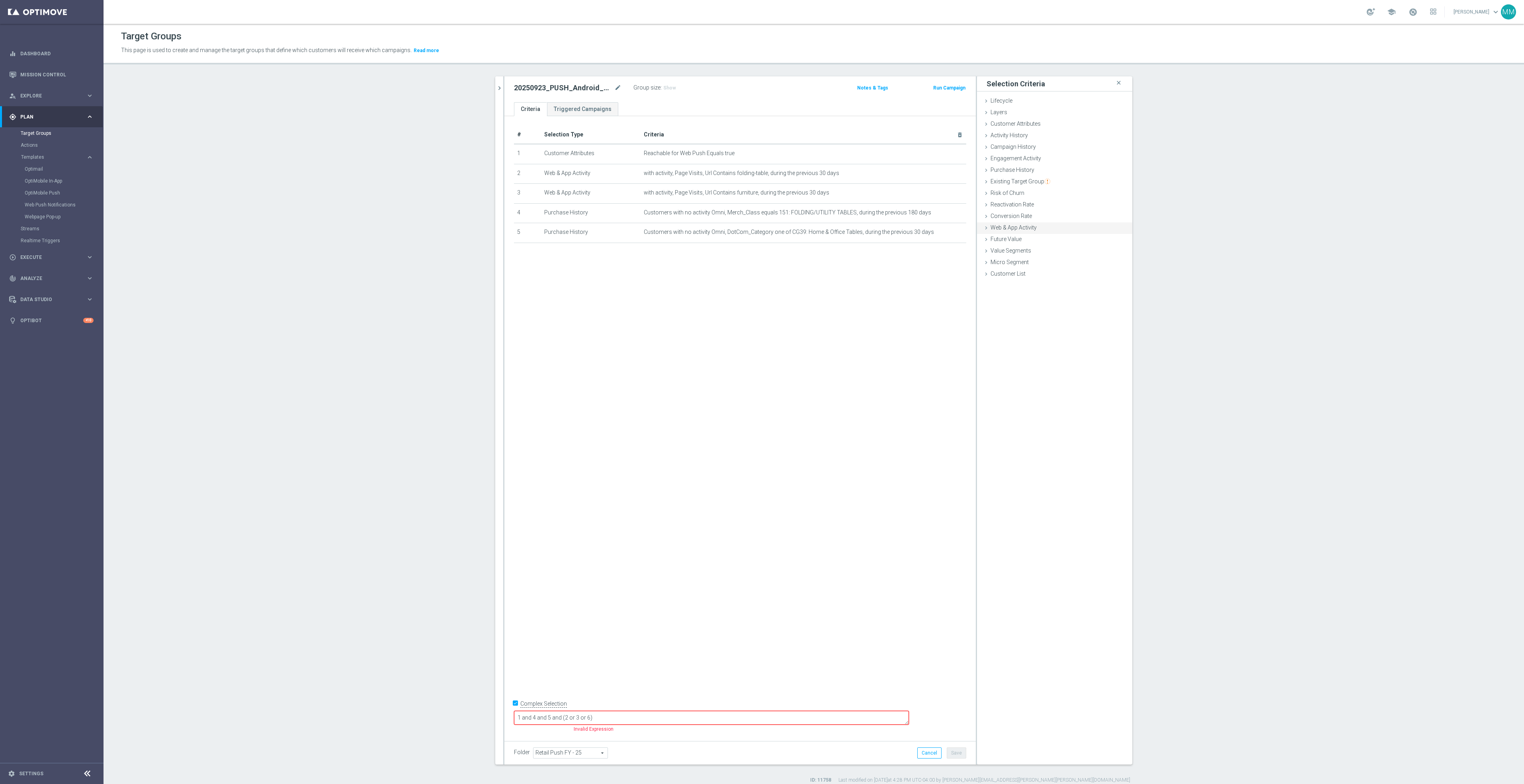
click at [1028, 229] on span "Web & App Activity" at bounding box center [1013, 228] width 46 height 7
click at [1076, 263] on label "with no activity" at bounding box center [1076, 262] width 39 height 7
click at [1054, 263] on input "with no activity" at bounding box center [1051, 262] width 5 height 5
radio input "true"
click at [1062, 248] on label "with activity" at bounding box center [1072, 251] width 31 height 7
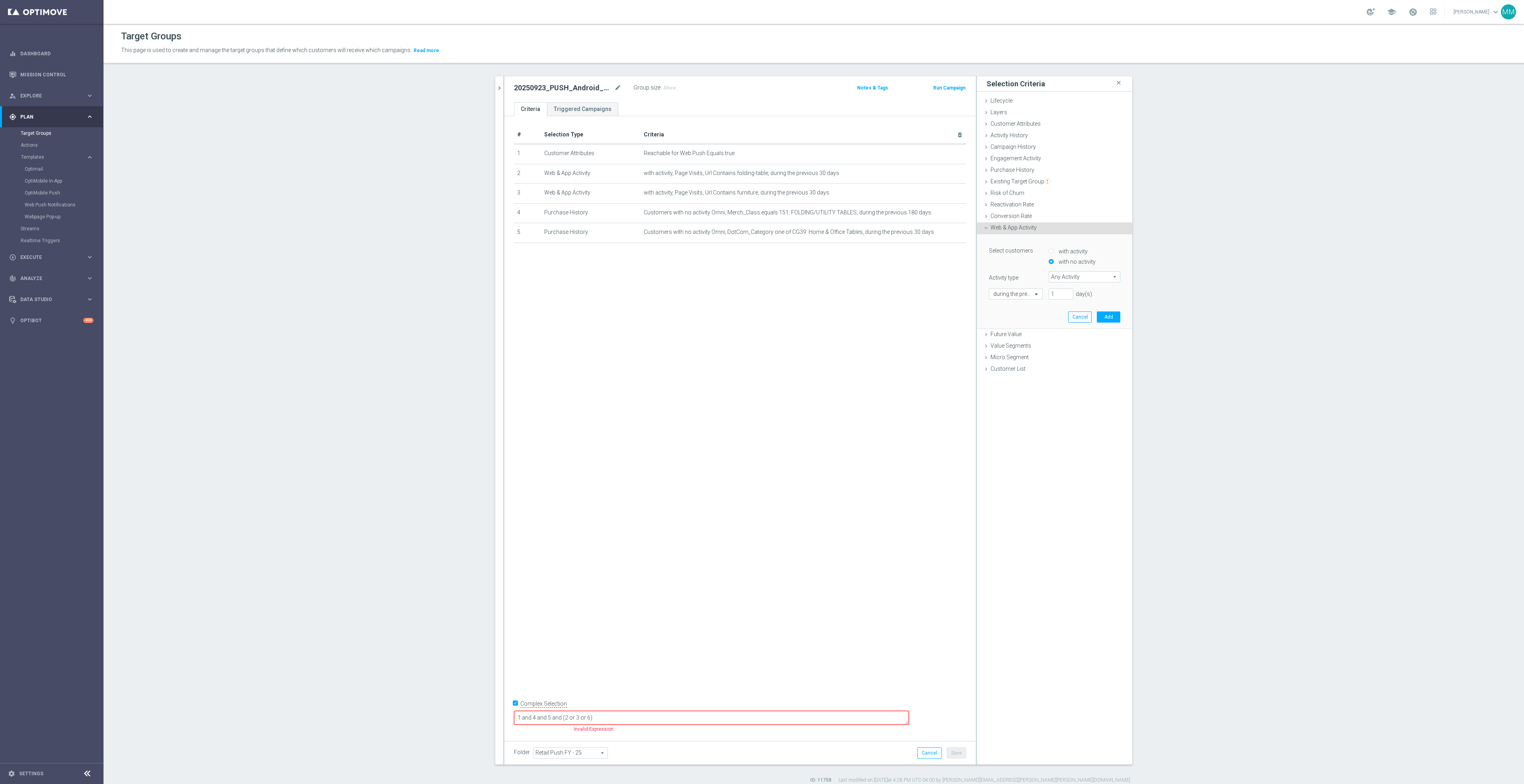
click at [1054, 249] on input "with activity" at bounding box center [1051, 251] width 5 height 5
radio input "true"
click at [1080, 278] on span "Any Activity" at bounding box center [1084, 277] width 71 height 10
click at [1071, 300] on span "Page Visits" at bounding box center [1084, 299] width 64 height 7
type input "Page Visits"
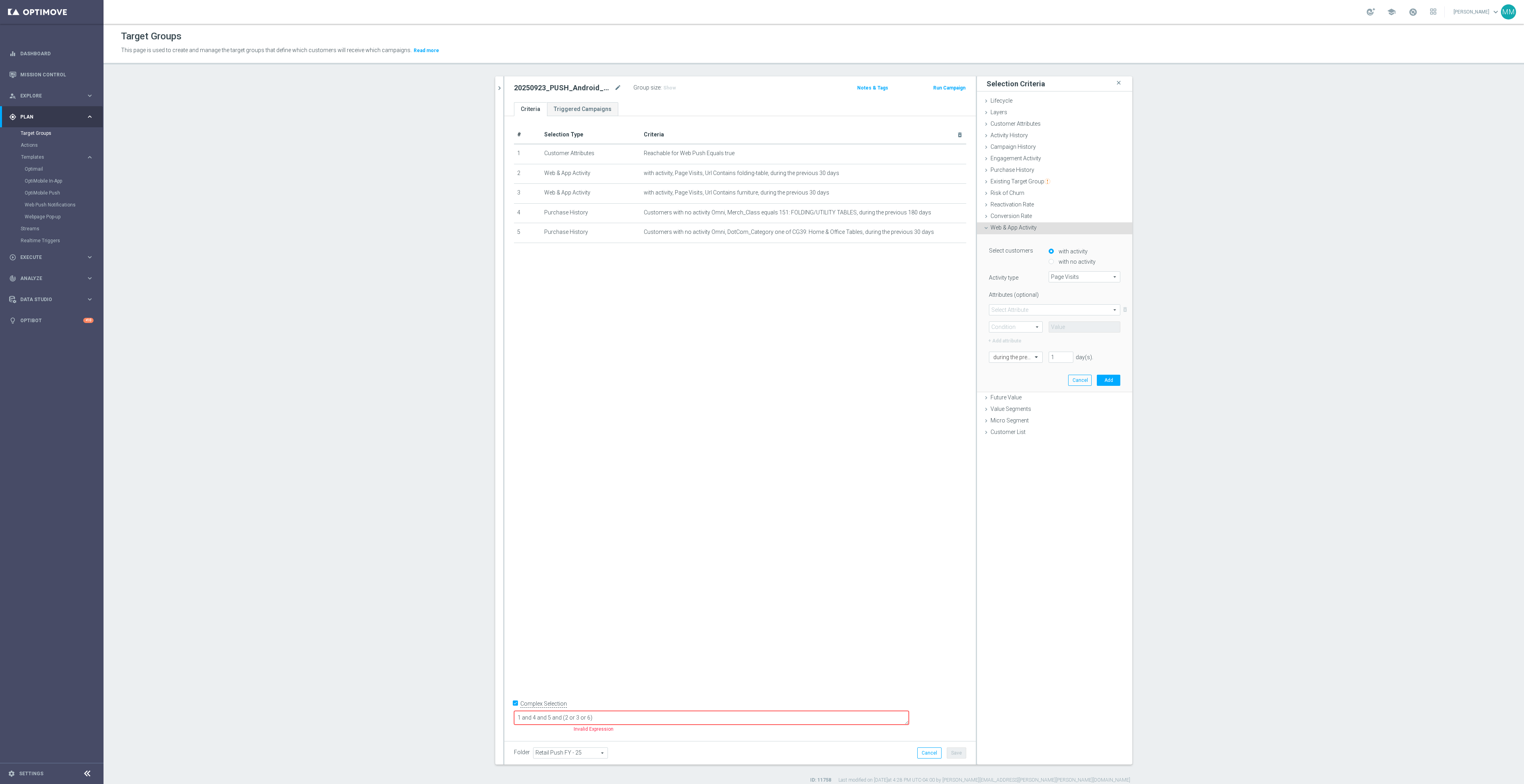
click at [1012, 312] on span at bounding box center [1054, 309] width 131 height 10
click at [1022, 349] on span "Url" at bounding box center [1054, 352] width 122 height 7
type input "Url"
click at [1013, 325] on span at bounding box center [1016, 326] width 53 height 10
click at [1014, 380] on span "Contains" at bounding box center [1016, 380] width 45 height 7
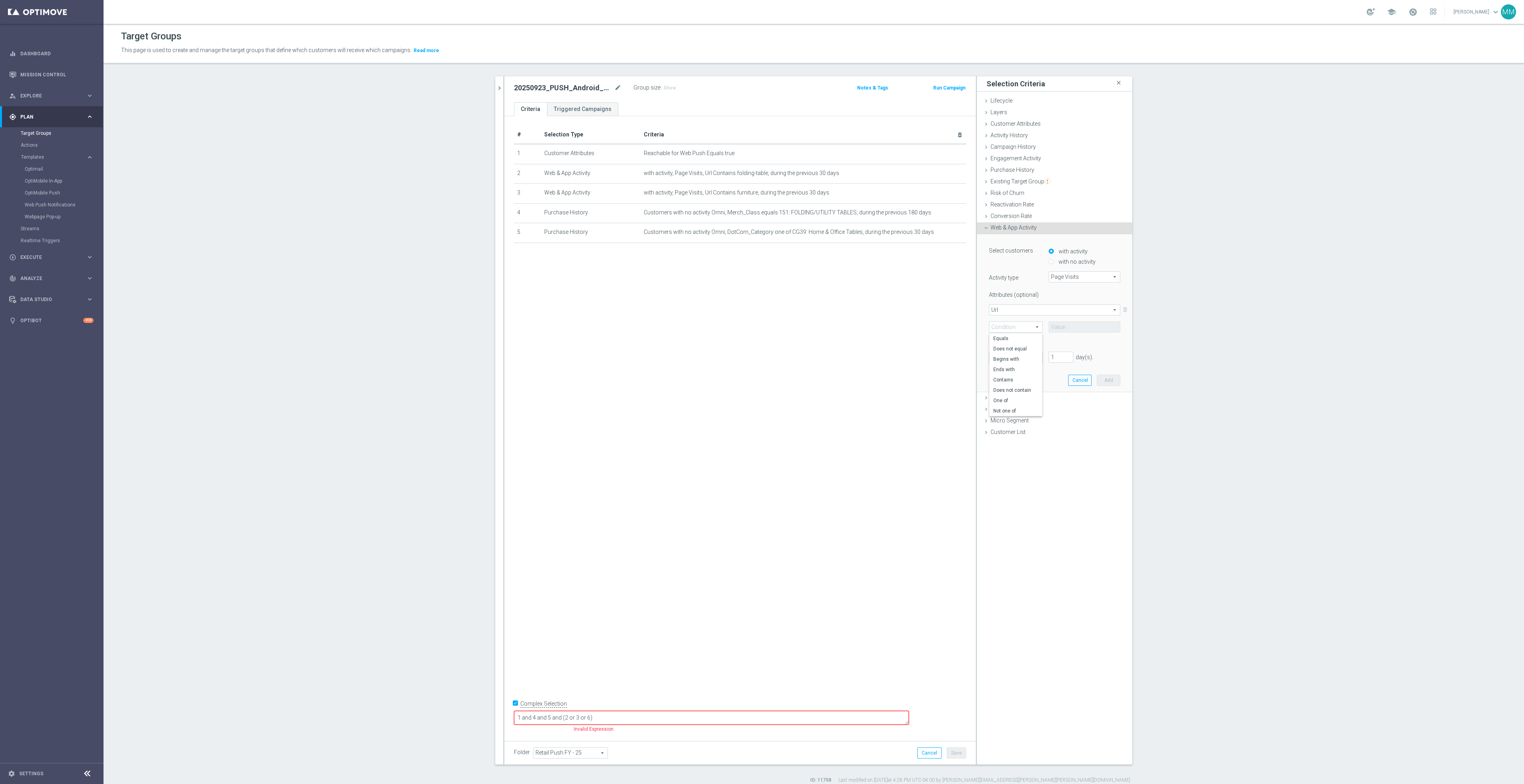
type input "Contains"
click at [1058, 328] on input "text" at bounding box center [1084, 327] width 72 height 11
paste input "cat_CG3363"
type input "cat_CG3363"
drag, startPoint x: 1064, startPoint y: 359, endPoint x: 1047, endPoint y: 356, distance: 17.3
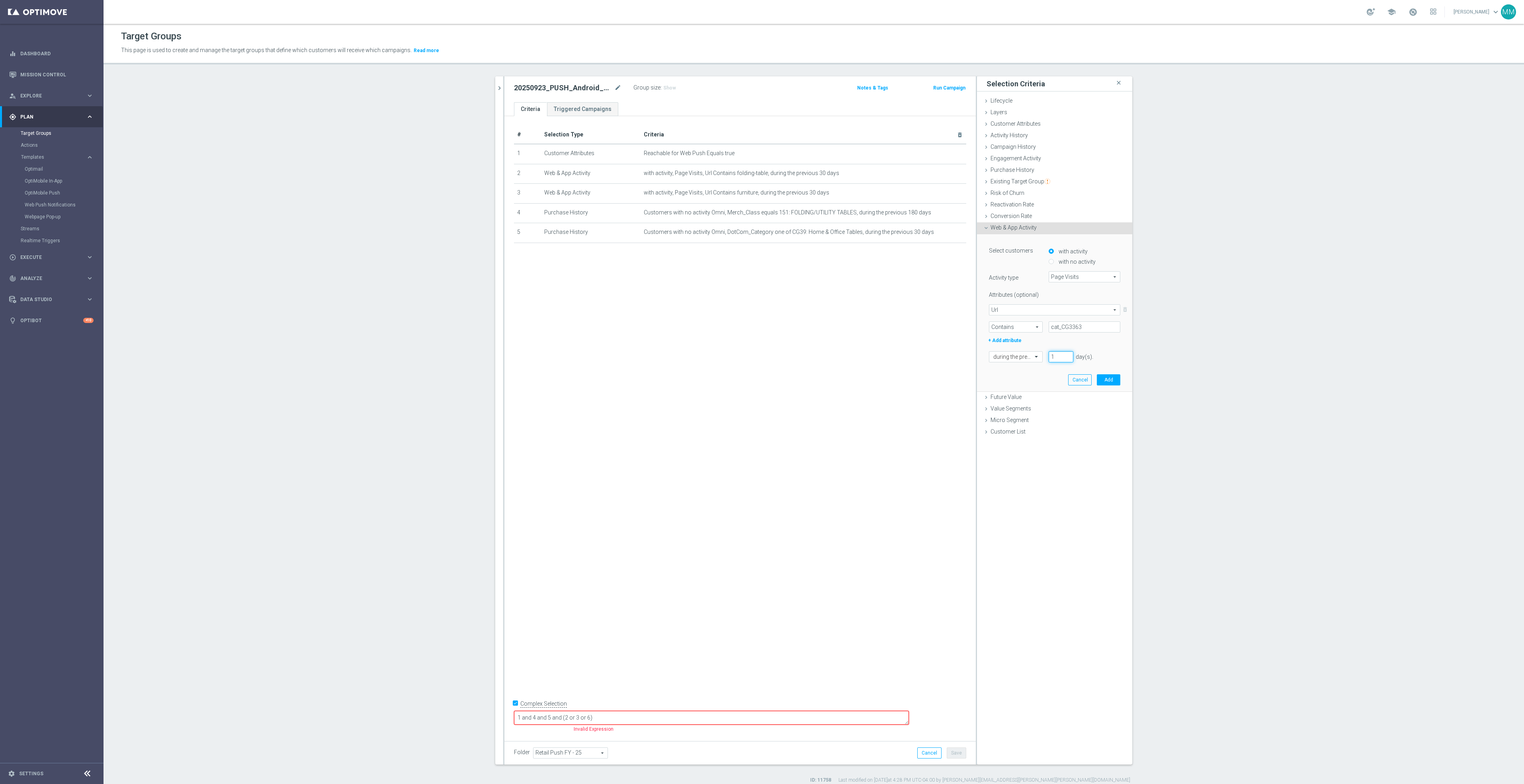
click at [1049, 356] on input "1" at bounding box center [1061, 357] width 25 height 11
click at [1056, 355] on input "1" at bounding box center [1061, 357] width 25 height 11
drag, startPoint x: 1056, startPoint y: 355, endPoint x: 1031, endPoint y: 358, distance: 25.2
click at [1031, 357] on div "during the previous 1 day(s). Enter a number between 1 and 730" at bounding box center [1054, 357] width 143 height 11
type input "30"
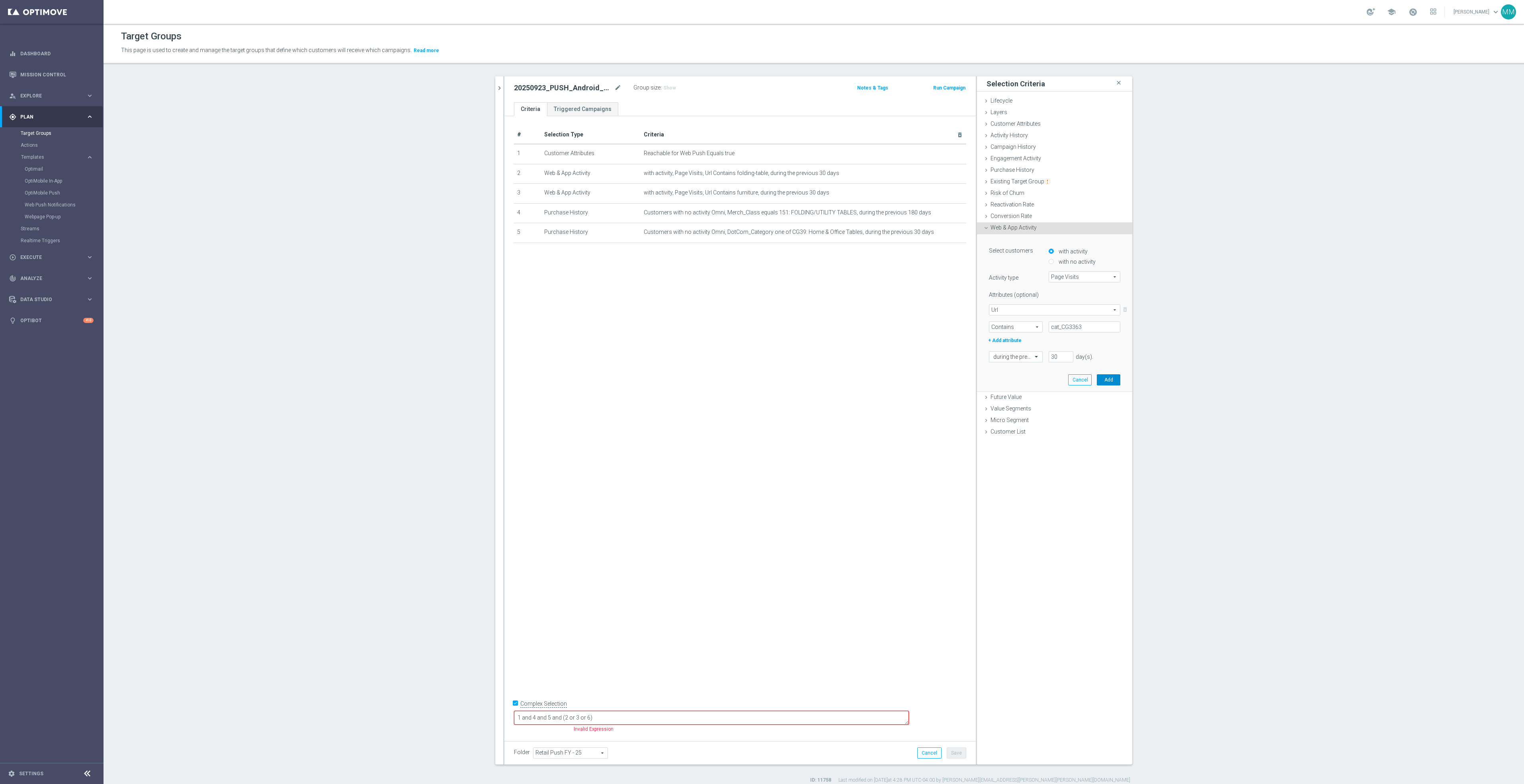
click at [1104, 377] on button "Add" at bounding box center [1109, 380] width 24 height 11
click at [938, 173] on icon "mode_edit" at bounding box center [941, 173] width 7 height 7
drag, startPoint x: 1062, startPoint y: 362, endPoint x: 1038, endPoint y: 359, distance: 24.2
click at [1042, 359] on div "30 day(s). Enter a number between 1 and 730" at bounding box center [1078, 357] width 72 height 11
type input "60"
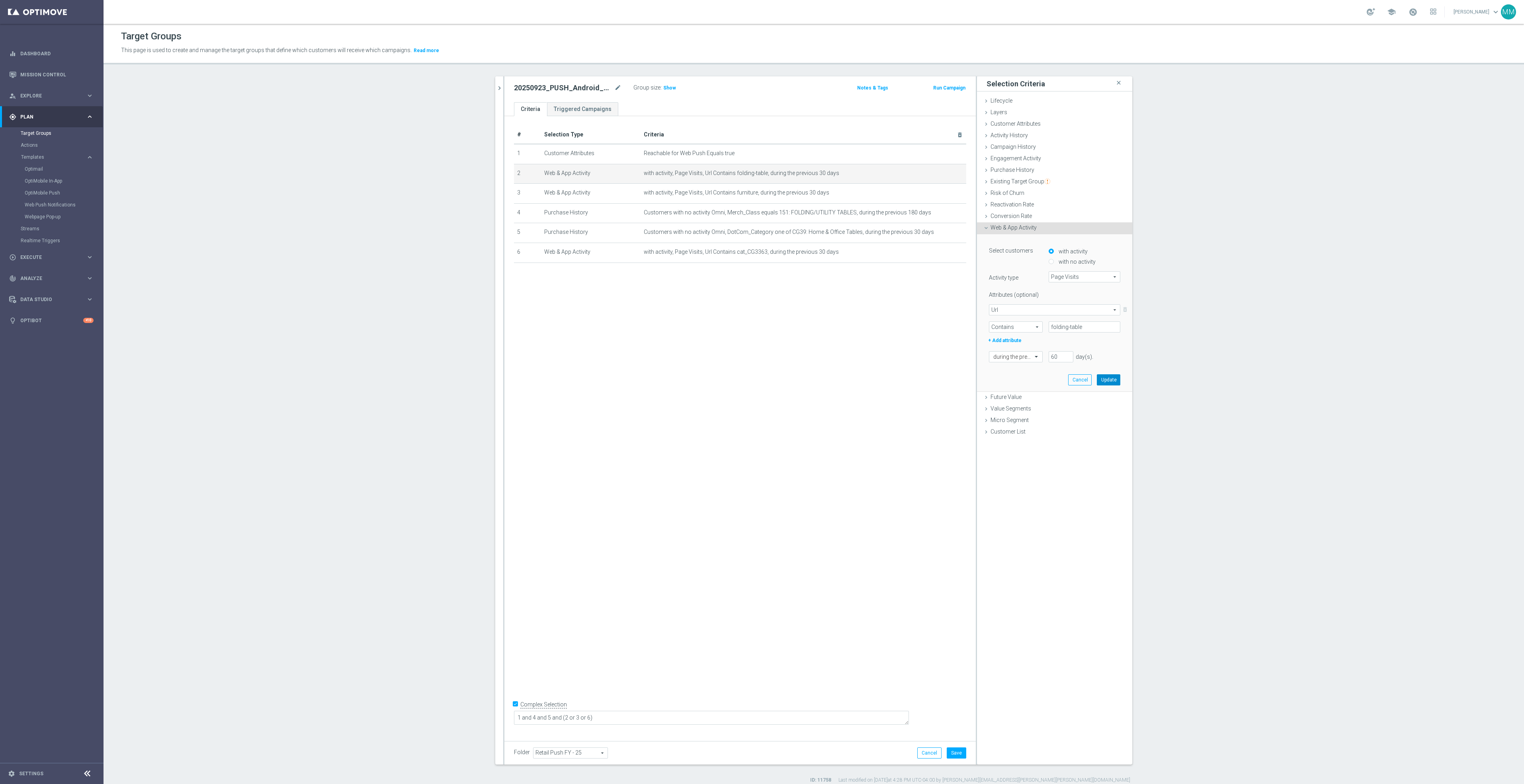
click at [1102, 379] on button "Update" at bounding box center [1109, 380] width 24 height 11
click at [908, 420] on div "# Selection Type Criteria delete_forever 1 Customer Attributes Reachable for We…" at bounding box center [740, 425] width 472 height 618
click at [957, 757] on button "Save" at bounding box center [956, 753] width 20 height 11
click at [665, 88] on span "Show" at bounding box center [670, 88] width 13 height 5
click at [496, 85] on icon "chevron_right" at bounding box center [499, 88] width 8 height 8
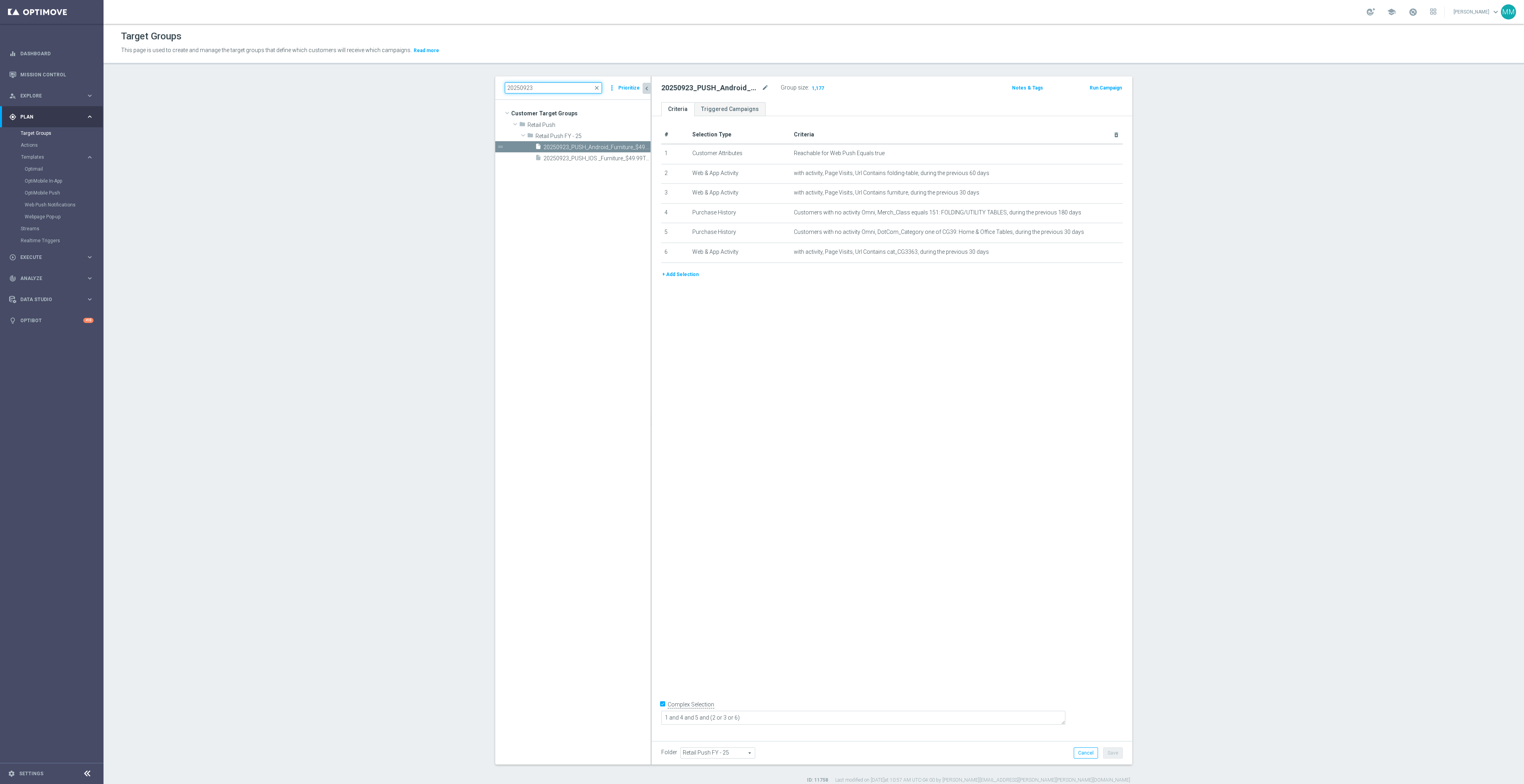
click at [550, 90] on input "20250923" at bounding box center [553, 88] width 97 height 11
click at [551, 85] on input "20250926" at bounding box center [553, 88] width 97 height 11
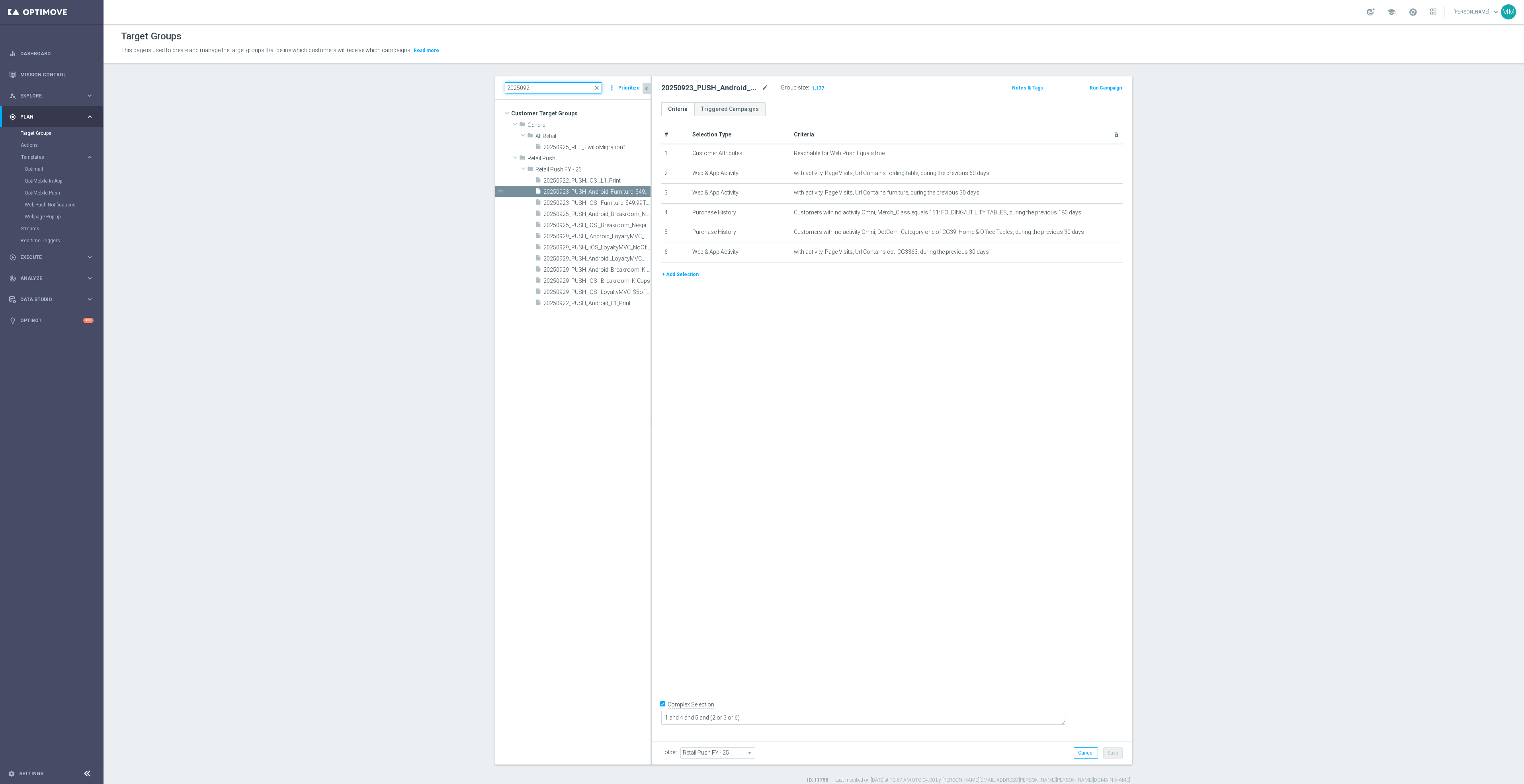
type input "20250923"
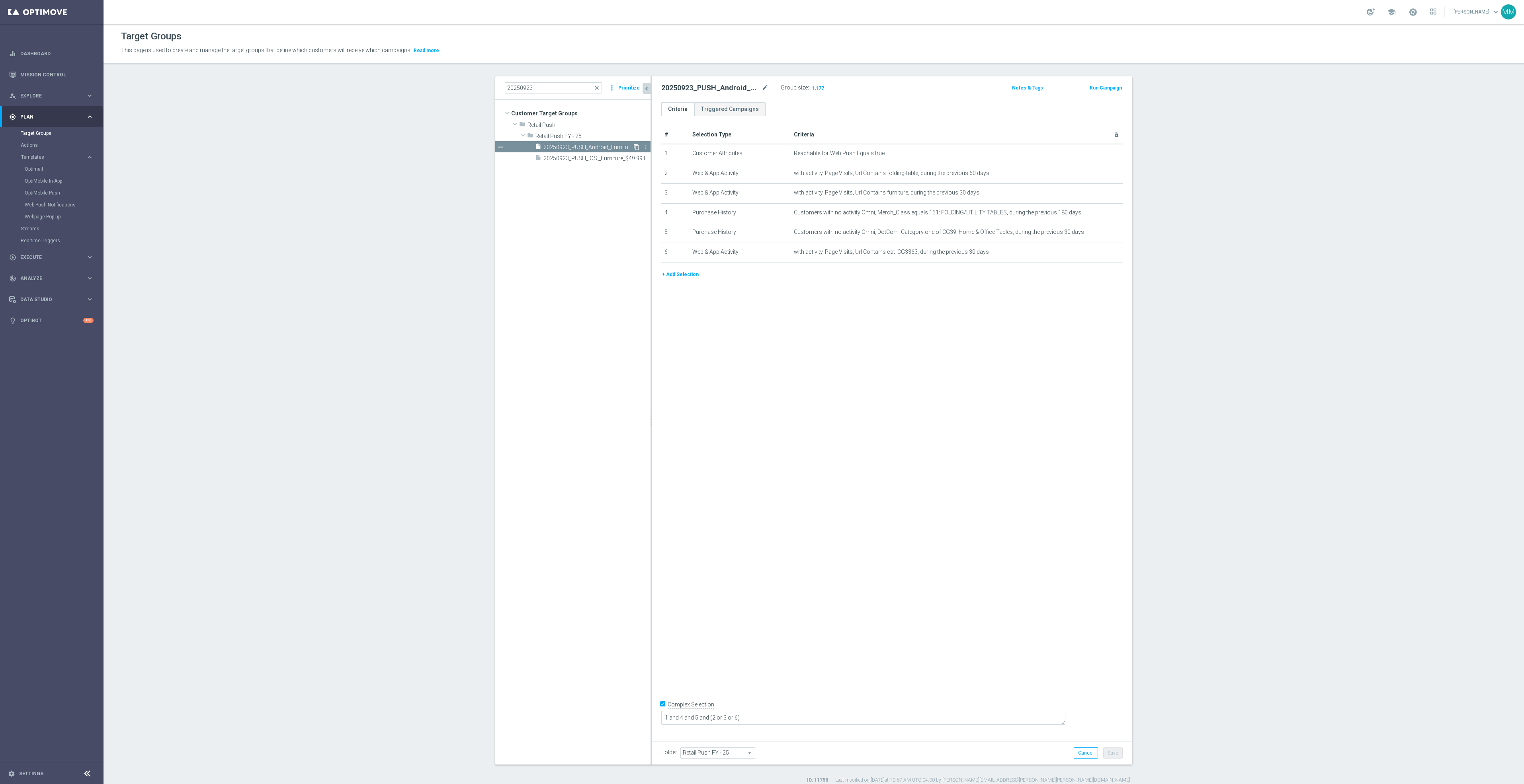
click at [634, 147] on icon "content_copy" at bounding box center [637, 147] width 7 height 7
click at [763, 87] on icon "mode_edit" at bounding box center [765, 88] width 7 height 9
click at [758, 84] on body "equalizer Dashboard Mission Control" at bounding box center [762, 392] width 1524 height 784
click at [761, 88] on icon "mode_edit" at bounding box center [765, 88] width 7 height 9
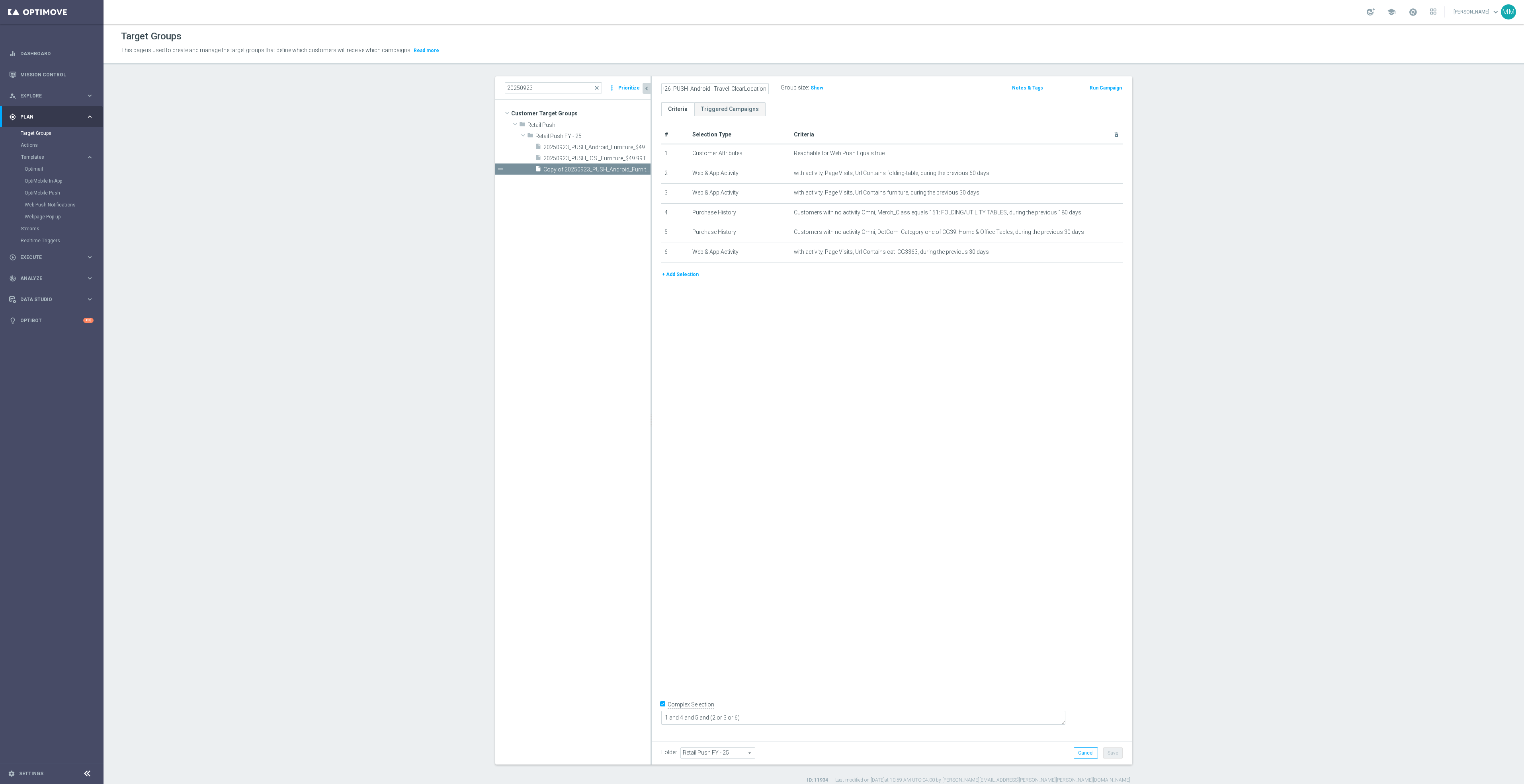
scroll to position [0, 15]
type input "20250926_PUSH_Android _Travel_ClearLocation"
click at [1103, 193] on icon "delete_forever" at bounding box center [1106, 193] width 7 height 7
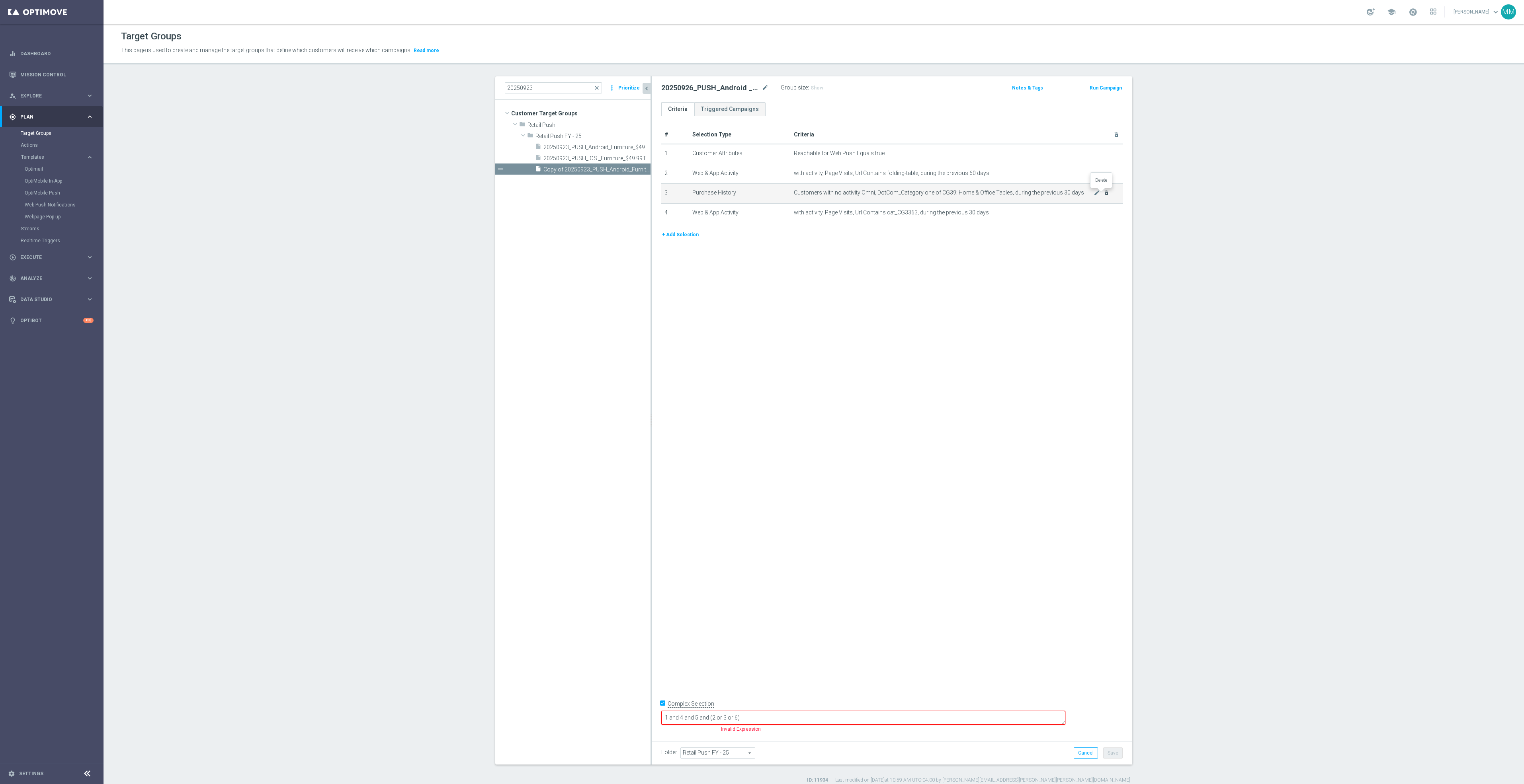
click at [1103, 193] on icon "delete_forever" at bounding box center [1106, 193] width 7 height 7
click at [668, 195] on button "+ Add Selection" at bounding box center [680, 195] width 38 height 9
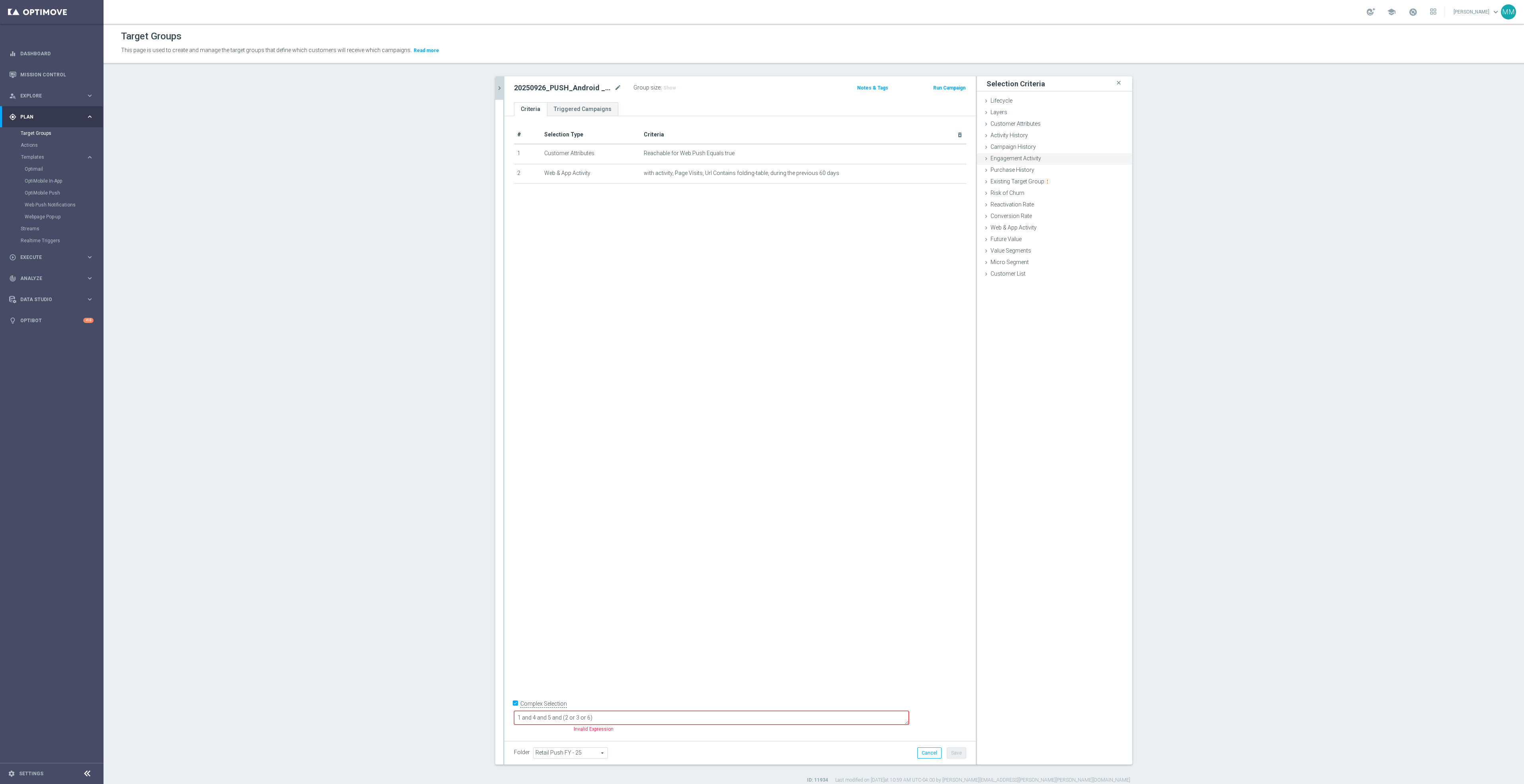
click at [1025, 159] on span "Engagement Activity" at bounding box center [1015, 158] width 50 height 7
click at [1072, 187] on span "Optimail" at bounding box center [1084, 188] width 71 height 10
click at [1090, 217] on span "Web Push Notifications" at bounding box center [1084, 220] width 63 height 7
type input "Web Push Notifications"
click at [1073, 229] on span "Bounced" at bounding box center [1084, 232] width 71 height 10
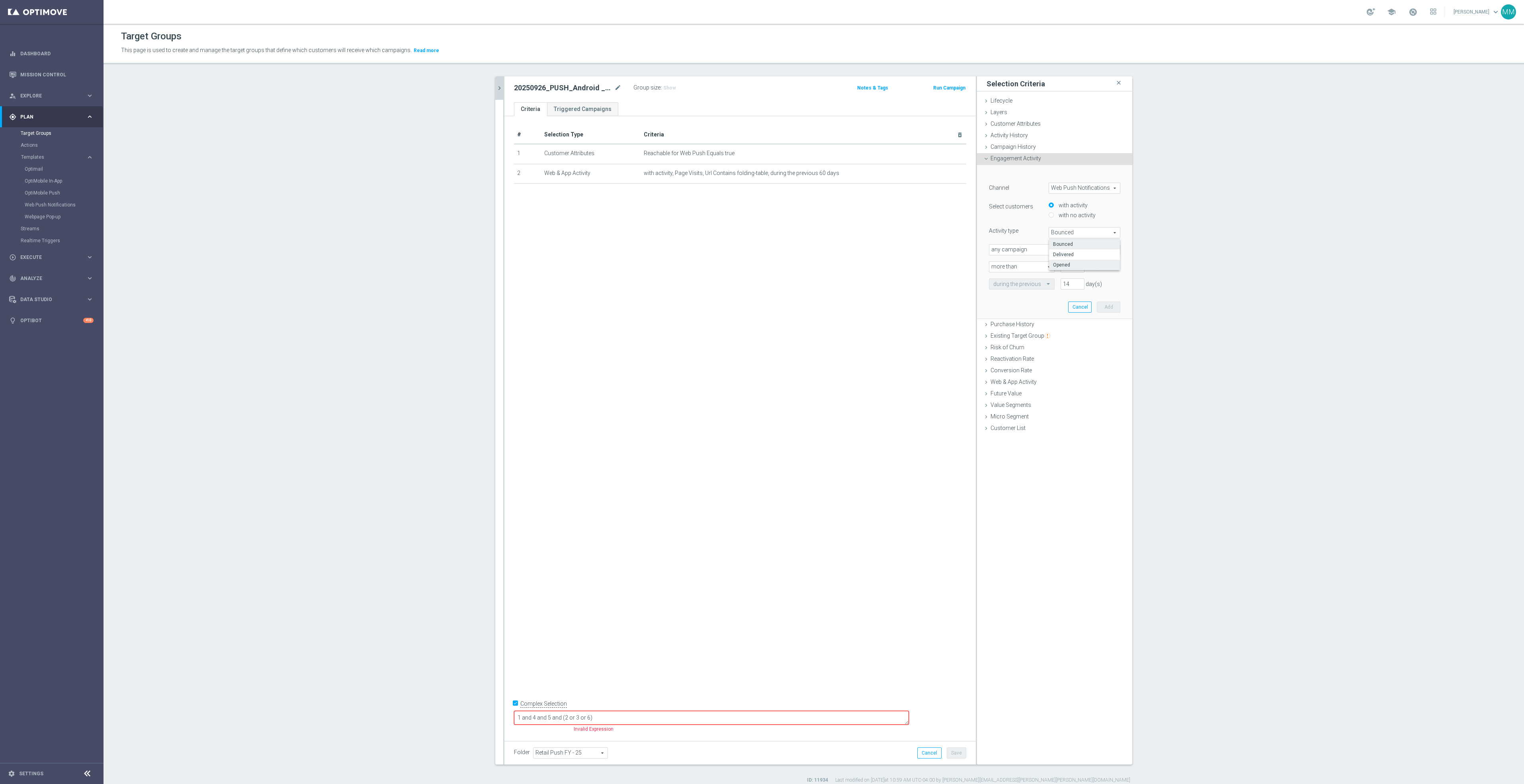
click at [1073, 263] on span "Opened" at bounding box center [1084, 265] width 63 height 7
type input "Opened"
click at [1068, 265] on input "number" at bounding box center [1073, 267] width 24 height 11
type input "0"
drag, startPoint x: 1068, startPoint y: 278, endPoint x: 1045, endPoint y: 278, distance: 23.0
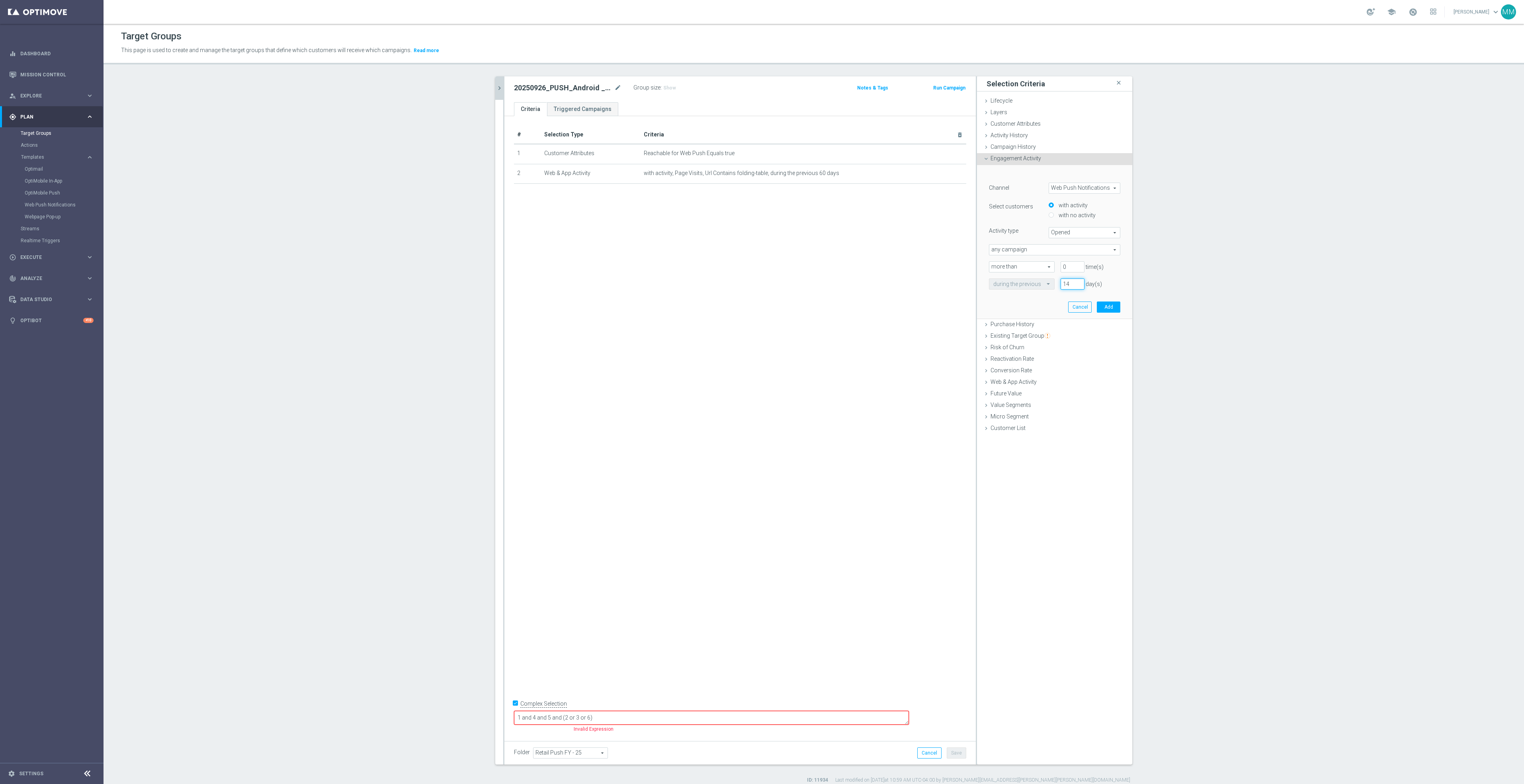
click at [1045, 278] on div "during the previous 14 day(s)" at bounding box center [1054, 284] width 143 height 11
type input "120"
click at [1106, 307] on button "Add" at bounding box center [1109, 307] width 24 height 11
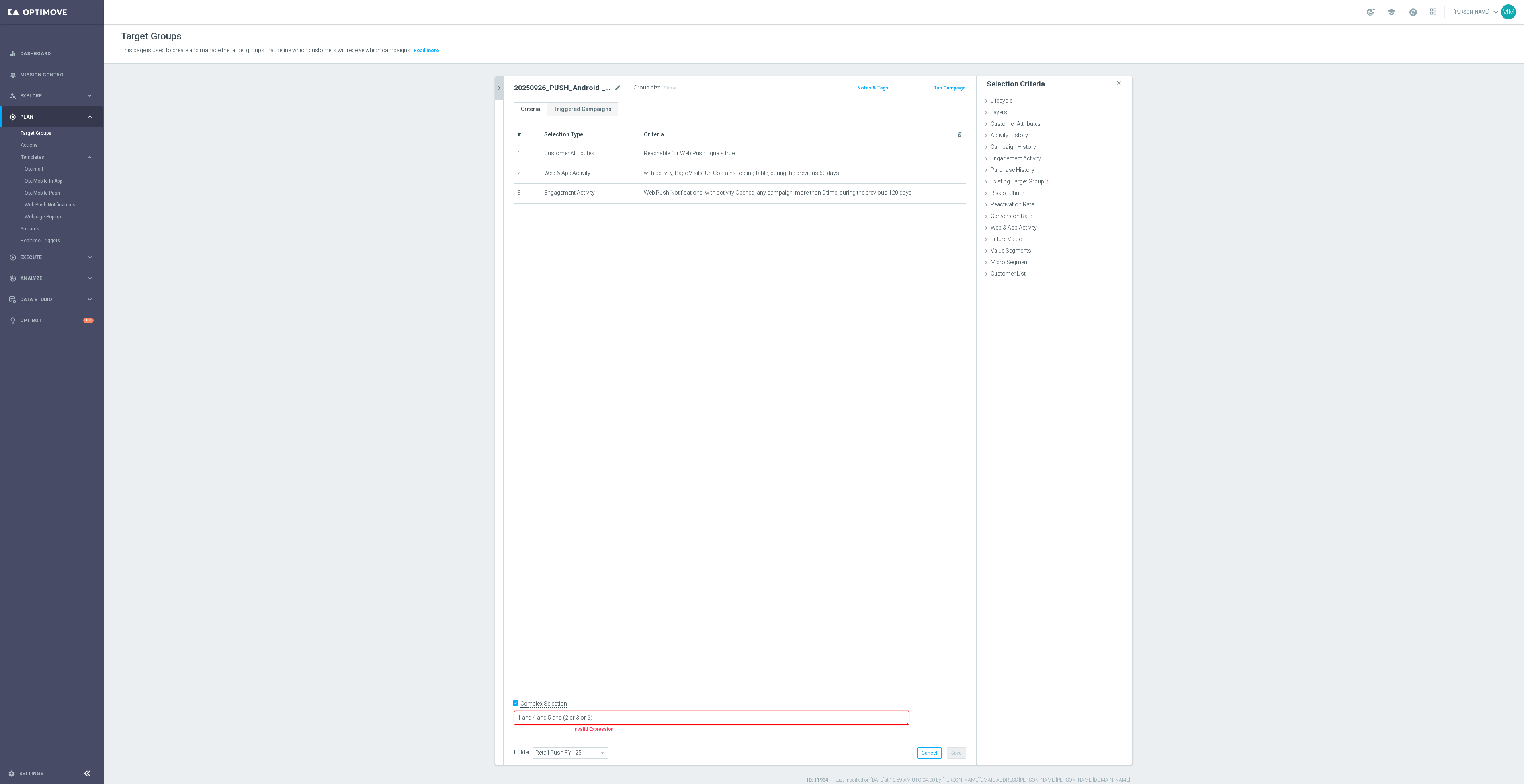
drag, startPoint x: 652, startPoint y: 722, endPoint x: 526, endPoint y: 726, distance: 126.1
click at [526, 726] on form "Complex Selection 1 and 4 and 5 and (2 or 3 or 6) Invalid Expression" at bounding box center [740, 716] width 452 height 37
click at [537, 708] on label "Complex Selection" at bounding box center [544, 704] width 47 height 8
click at [519, 710] on input "Complex Selection" at bounding box center [516, 704] width 5 height 11
click at [760, 536] on div "# Selection Type Criteria delete_forever 1 Customer Attributes Reachable for We…" at bounding box center [740, 425] width 472 height 618
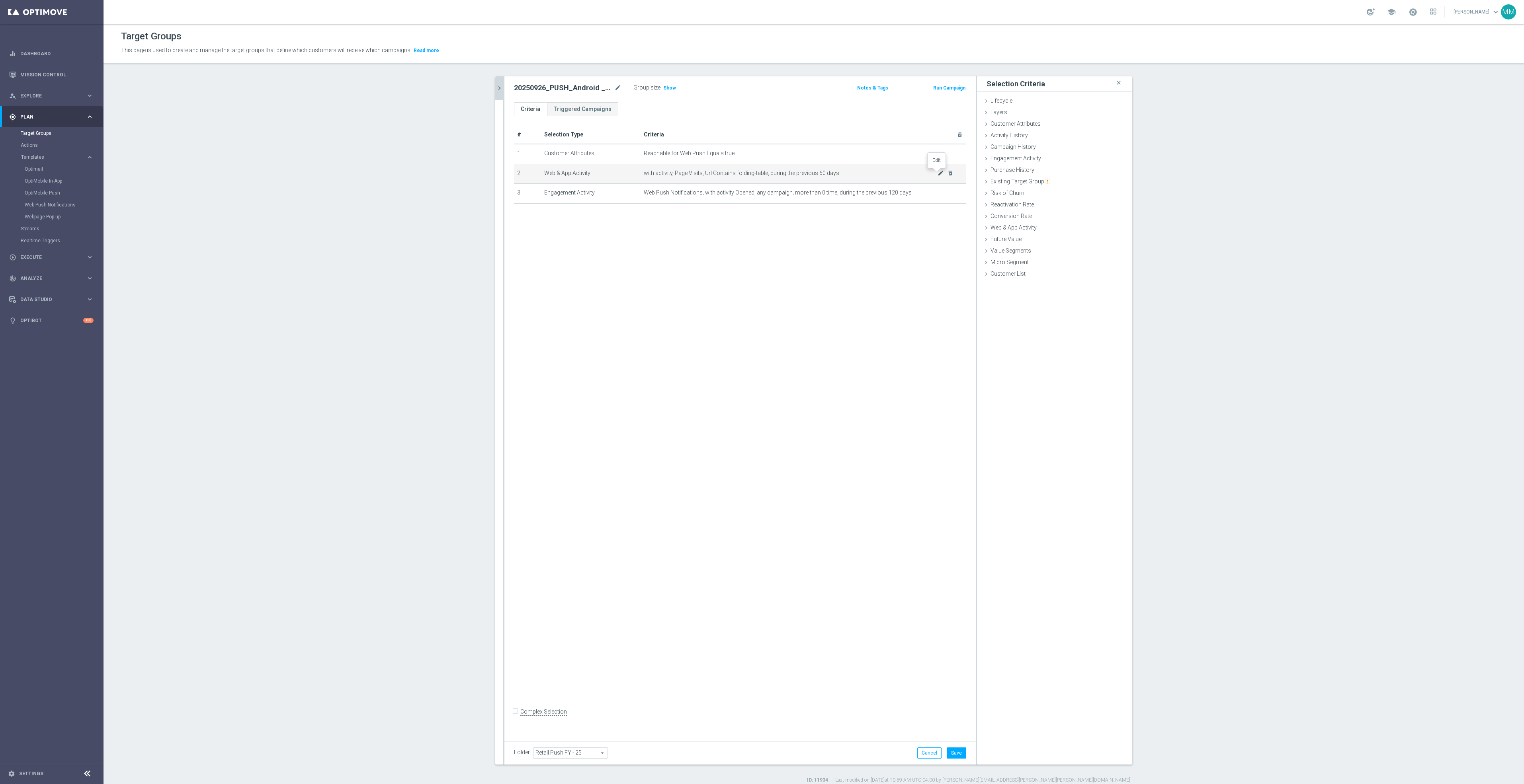
click at [938, 173] on icon "mode_edit" at bounding box center [941, 173] width 7 height 7
click at [550, 715] on label "Complex Selection" at bounding box center [544, 712] width 47 height 8
click at [519, 715] on input "Complex Selection" at bounding box center [516, 712] width 5 height 11
checkbox input "true"
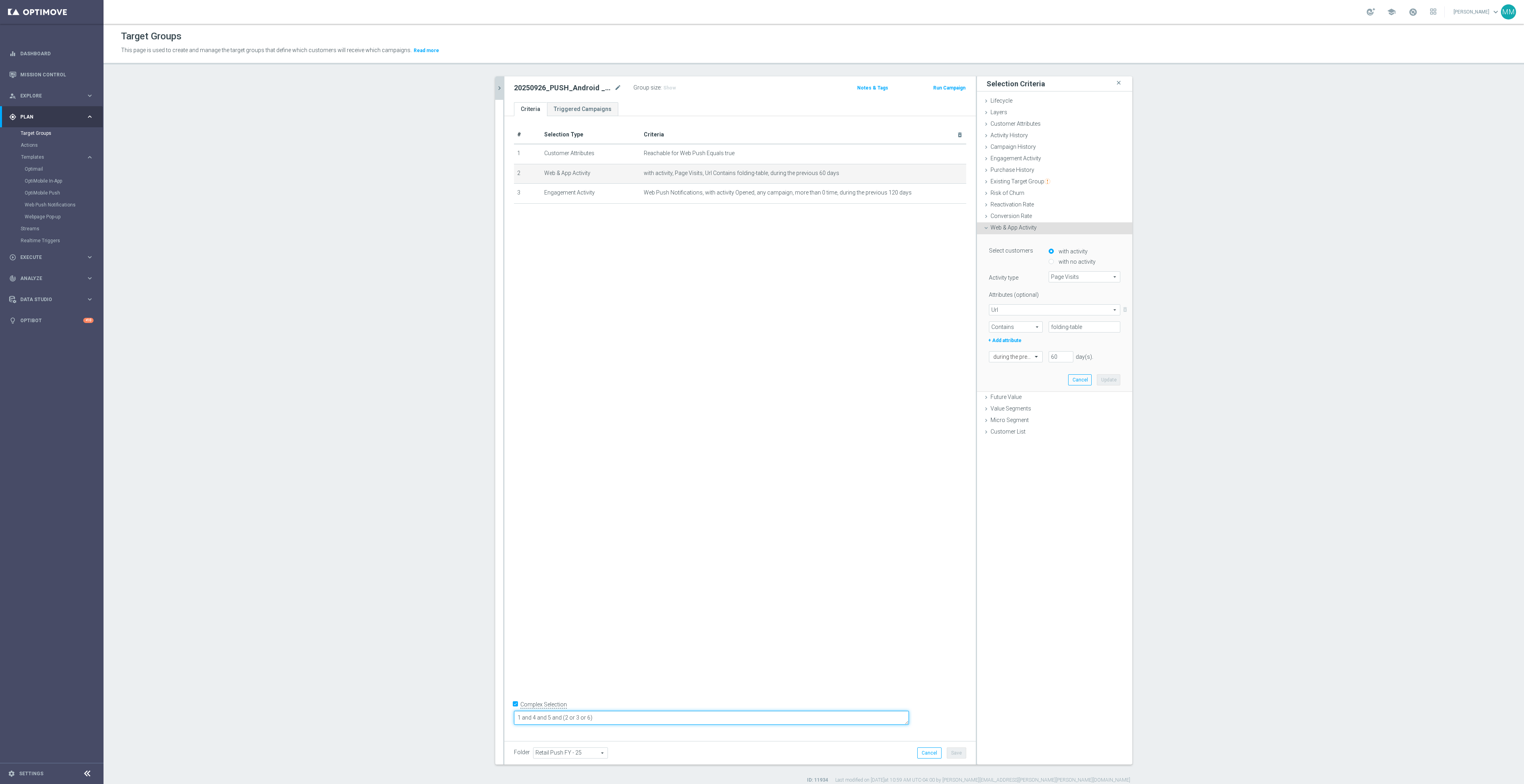
drag, startPoint x: 670, startPoint y: 723, endPoint x: 552, endPoint y: 724, distance: 118.0
click at [552, 725] on form "Complex Selection 1 and 4 and 5 and (2 or 3 or 6) Invalid Expression" at bounding box center [740, 717] width 452 height 37
drag, startPoint x: 618, startPoint y: 721, endPoint x: 613, endPoint y: 721, distance: 5.0
click at [613, 721] on textarea "1 and 3 and (2 or 3)" at bounding box center [712, 718] width 395 height 14
click at [614, 721] on textarea "1 and 3 and (2 or 3)" at bounding box center [712, 718] width 395 height 14
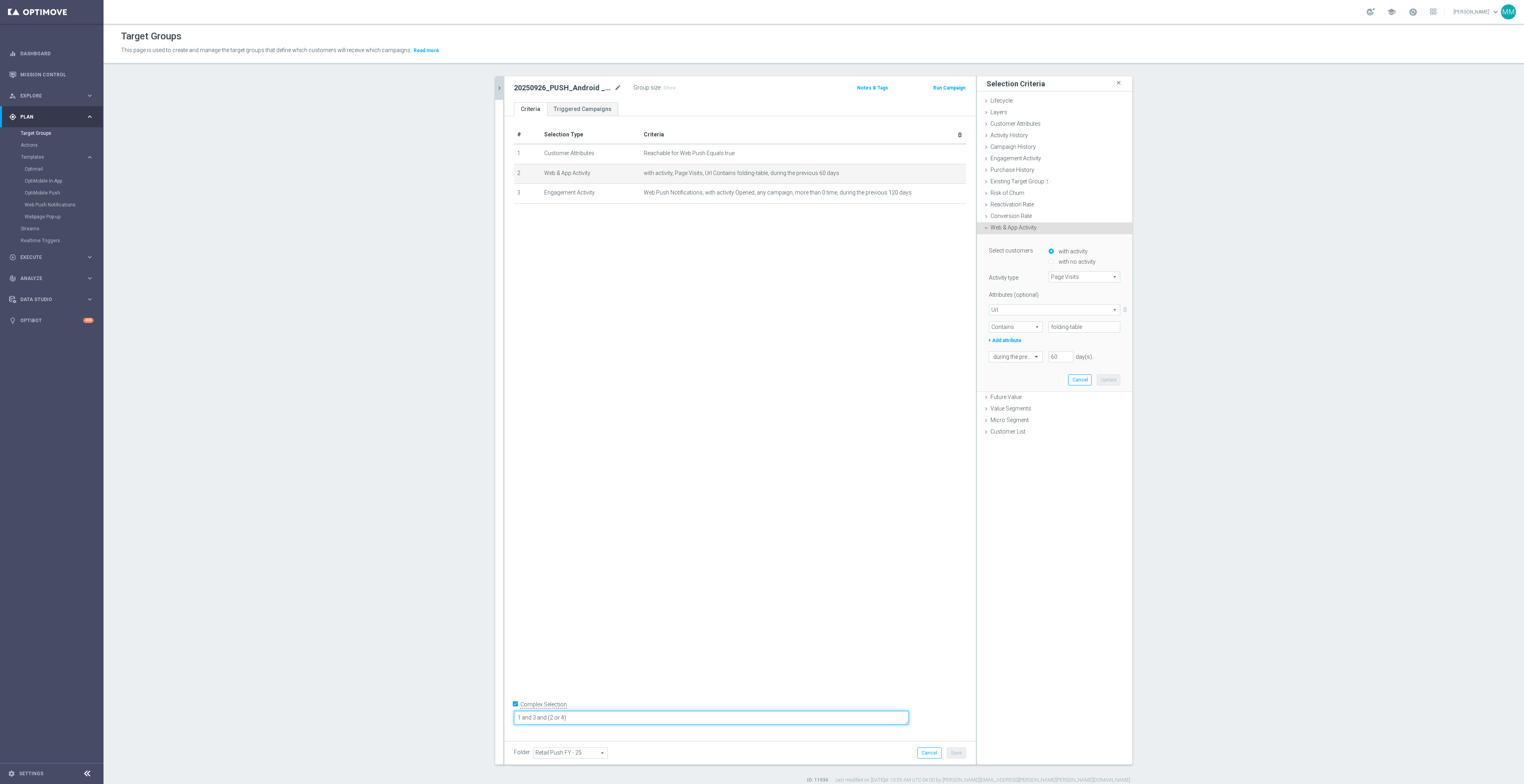
type textarea "1 and 3 and (2 or 4)"
click at [640, 555] on div "# Selection Type Criteria delete_forever 1 Customer Attributes Reachable for We…" at bounding box center [740, 425] width 472 height 618
drag, startPoint x: 1060, startPoint y: 356, endPoint x: 1045, endPoint y: 357, distance: 15.0
click at [1049, 357] on input "60" at bounding box center [1061, 357] width 25 height 11
type input "1"
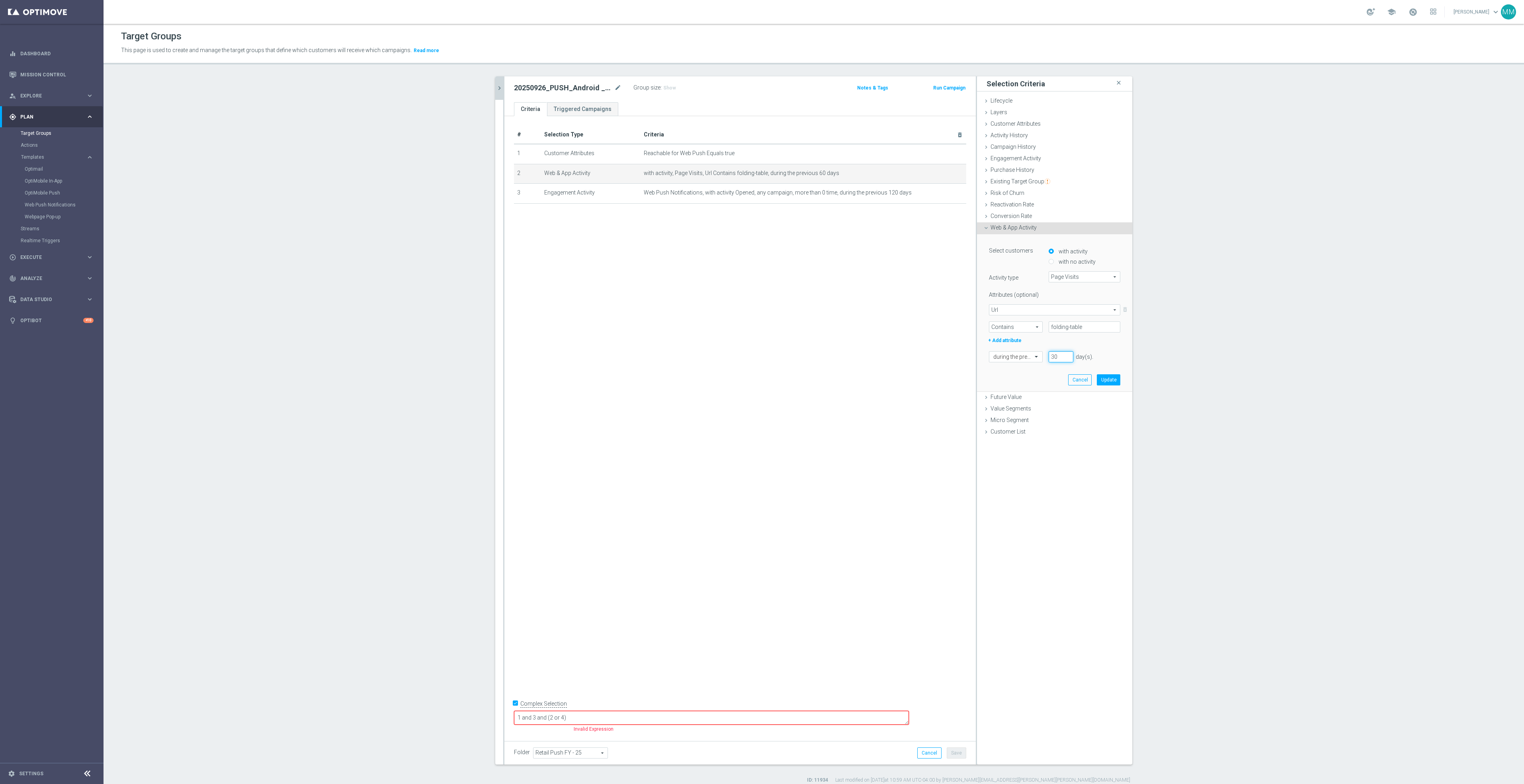
type input "30"
drag, startPoint x: 1086, startPoint y: 327, endPoint x: 1031, endPoint y: 335, distance: 55.6
click at [1005, 327] on div "Contains Contains arrow_drop_down search folding-table" at bounding box center [1054, 327] width 143 height 11
paste input "staples-travel-hub"
type input "staples-travel-hub"
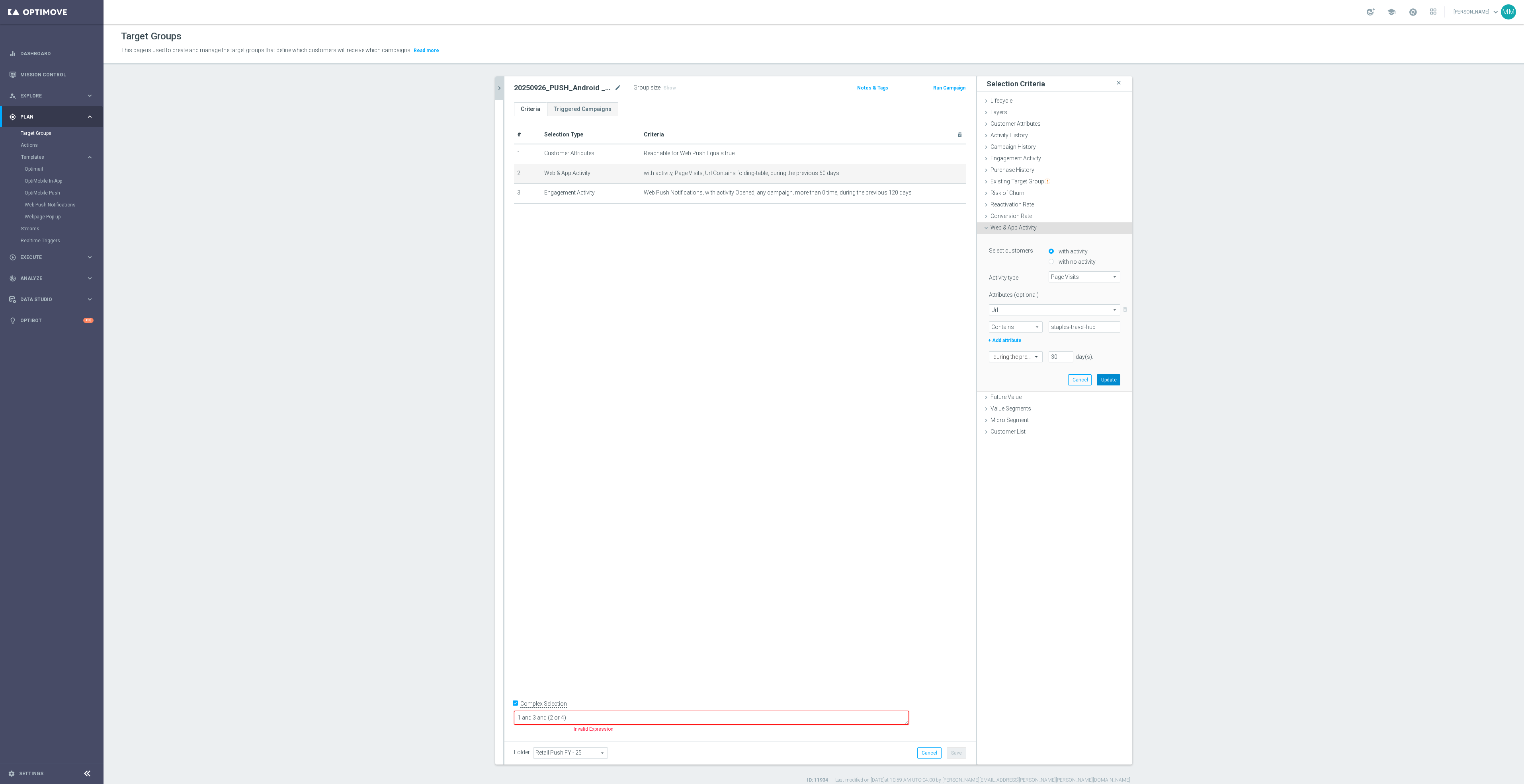
click at [1104, 381] on button "Update" at bounding box center [1109, 380] width 24 height 11
click at [1023, 229] on span "Web & App Activity" at bounding box center [1013, 228] width 46 height 7
click at [1062, 277] on span "Any Activity" at bounding box center [1084, 277] width 71 height 10
click at [1067, 299] on span "Page Visits" at bounding box center [1084, 299] width 64 height 7
type input "Page Visits"
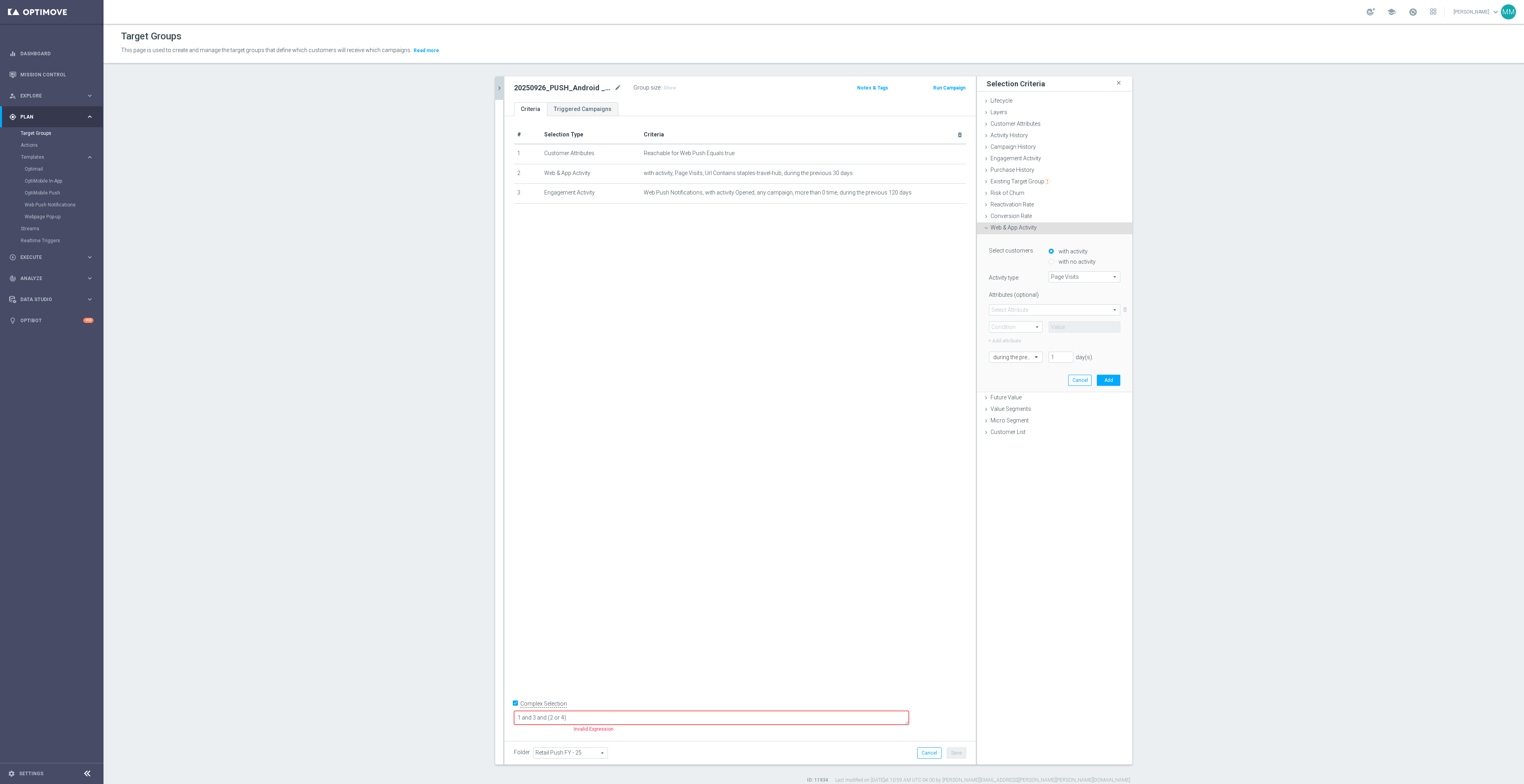
click at [1040, 308] on span at bounding box center [1054, 309] width 131 height 10
click at [1021, 352] on span "Url" at bounding box center [1054, 352] width 122 height 7
type input "Url"
click at [1026, 329] on span at bounding box center [1016, 326] width 53 height 10
click at [1013, 375] on label "Contains" at bounding box center [1016, 380] width 53 height 10
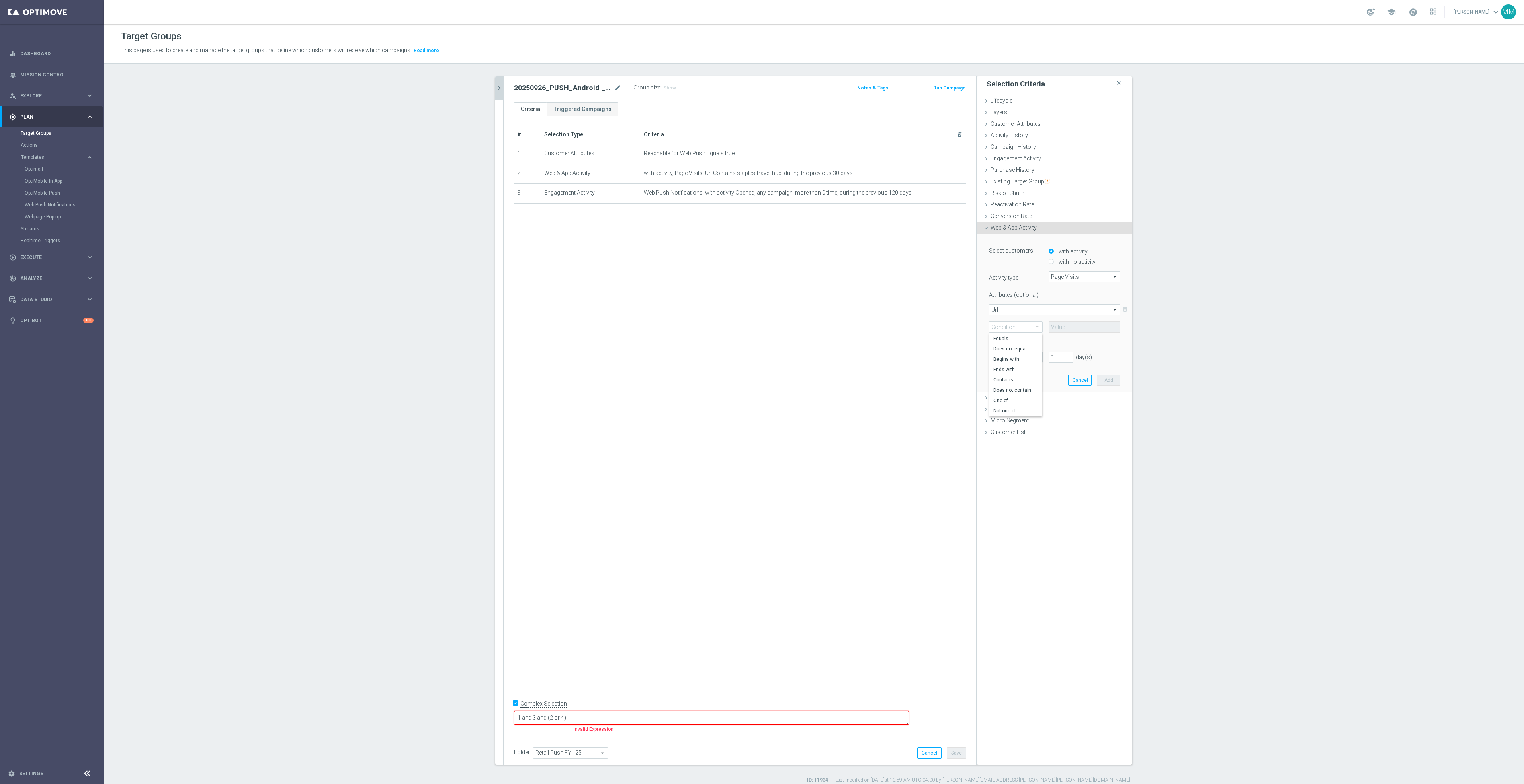
type input "Contains"
click at [1084, 326] on input "text" at bounding box center [1084, 327] width 72 height 11
paste input "tsa"
type input "tsa"
drag, startPoint x: 1060, startPoint y: 358, endPoint x: 1021, endPoint y: 356, distance: 39.1
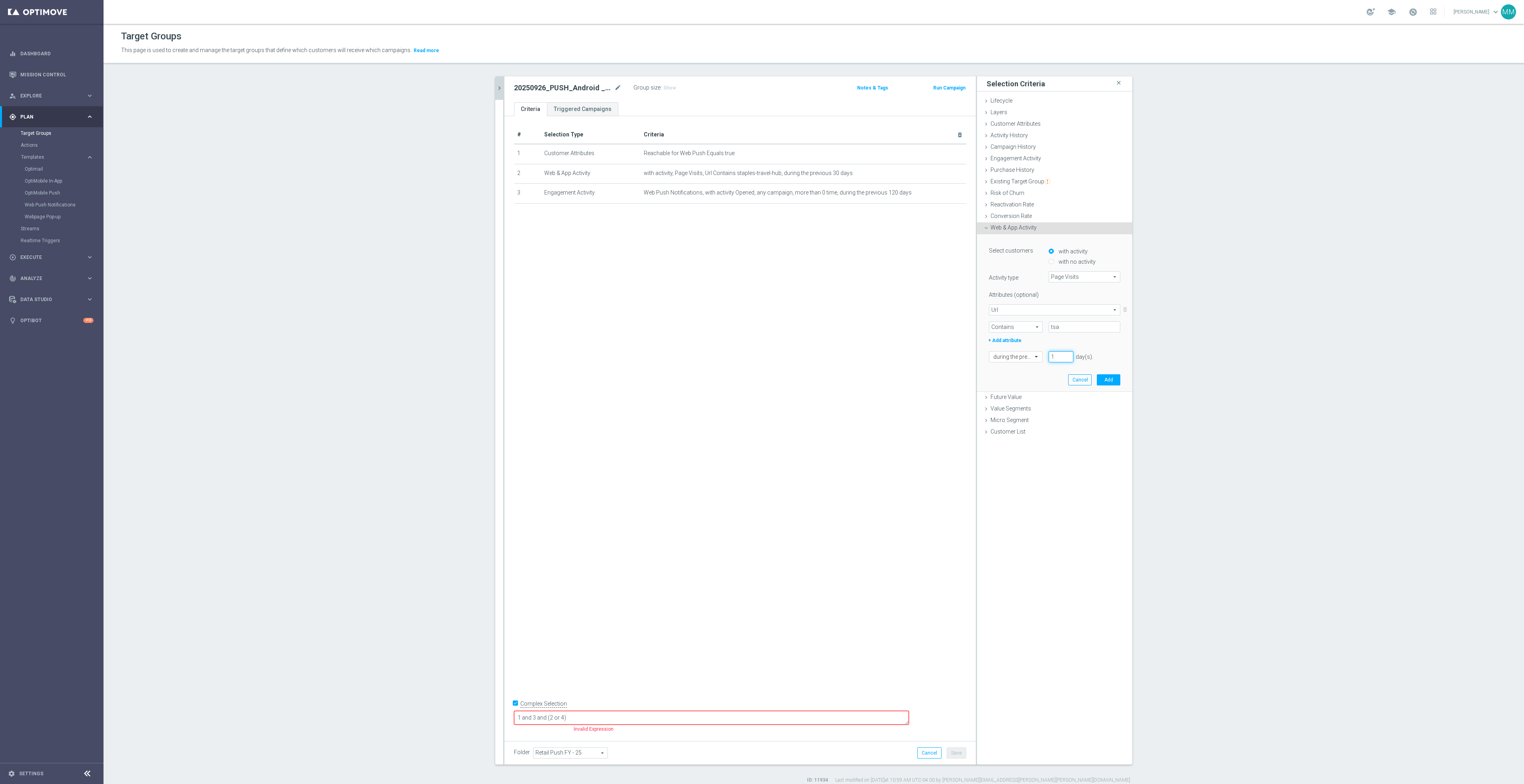
click at [1049, 356] on input "1" at bounding box center [1061, 357] width 25 height 11
click at [1047, 347] on div "Select customers with activity with no activity Activity type Page Visits Page …" at bounding box center [1055, 303] width 131 height 118
click at [1051, 358] on input "1" at bounding box center [1061, 357] width 25 height 11
type input "30"
click at [1109, 382] on button "Add" at bounding box center [1109, 380] width 24 height 11
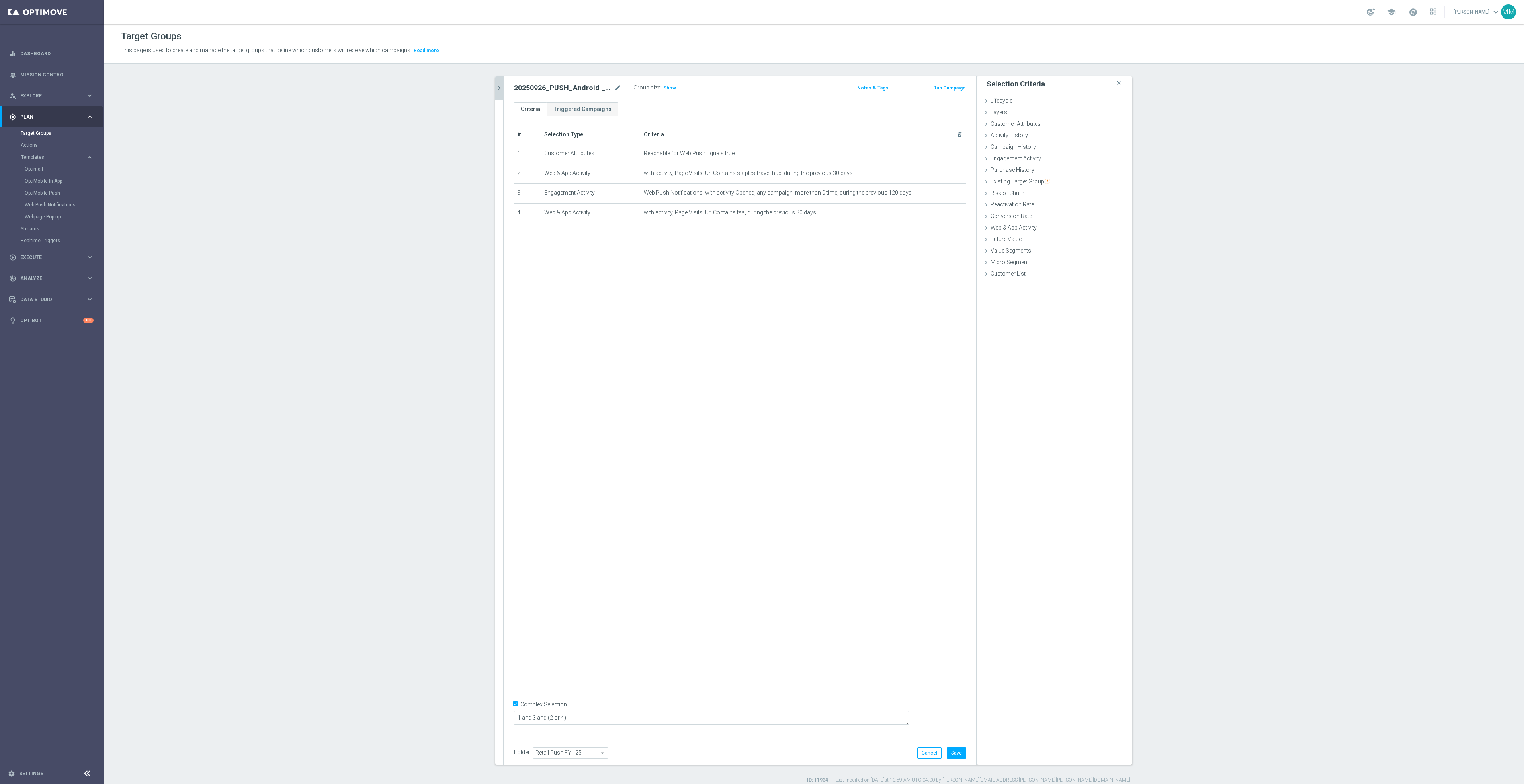
click at [861, 568] on div "# Selection Type Criteria delete_forever 1 Customer Attributes Reachable for We…" at bounding box center [740, 425] width 472 height 618
click at [663, 89] on span "Show" at bounding box center [670, 88] width 13 height 5
click at [953, 753] on button "Save" at bounding box center [956, 753] width 20 height 11
click at [748, 331] on div "# Selection Type Criteria delete_forever 1 Customer Attributes Reachable for We…" at bounding box center [740, 425] width 472 height 618
click at [913, 432] on div "# Selection Type Criteria delete_forever 1 Customer Attributes Reachable for We…" at bounding box center [740, 425] width 472 height 618
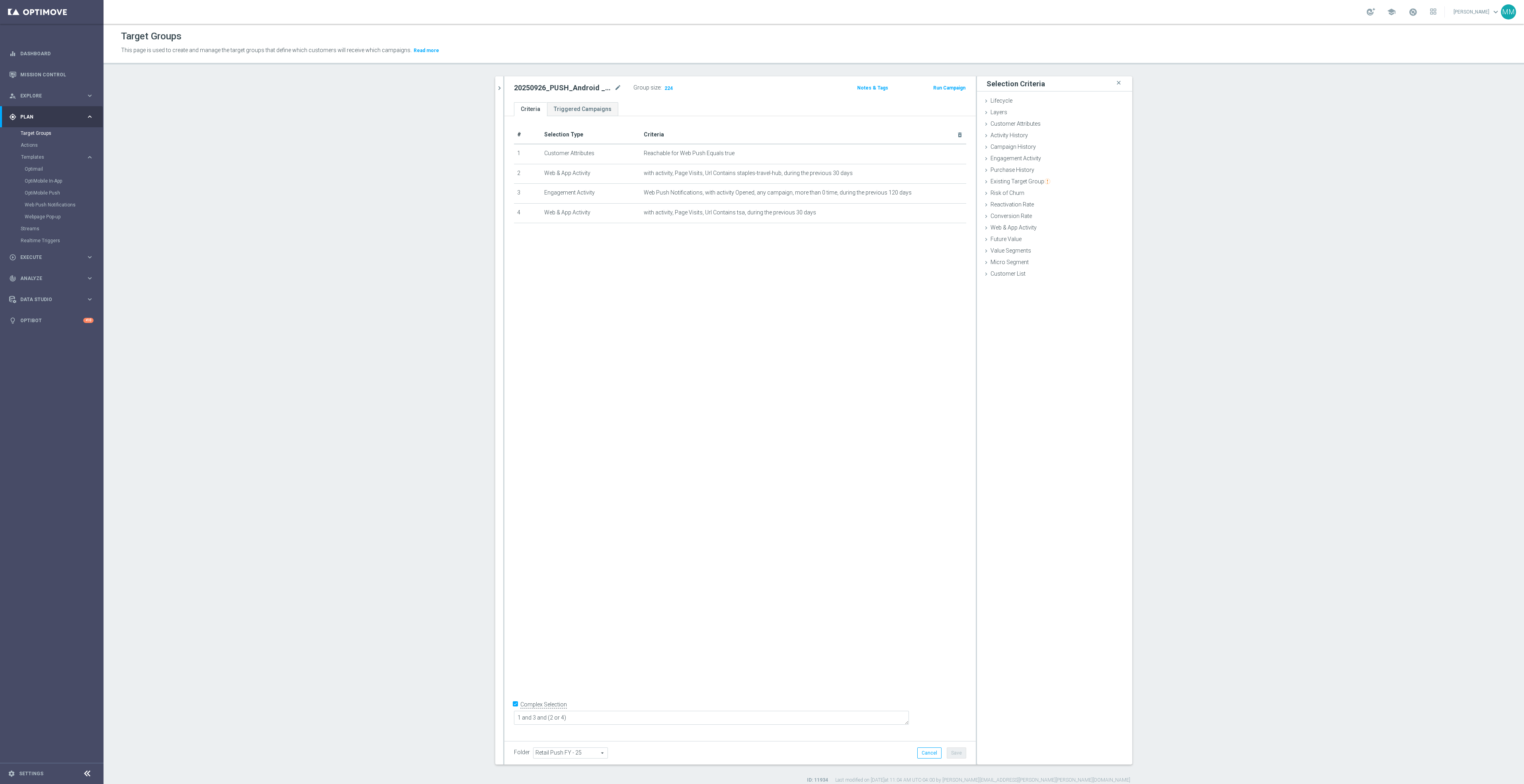
drag, startPoint x: 495, startPoint y: 85, endPoint x: 495, endPoint y: 90, distance: 5.0
click at [496, 85] on icon "chevron_right" at bounding box center [499, 88] width 8 height 8
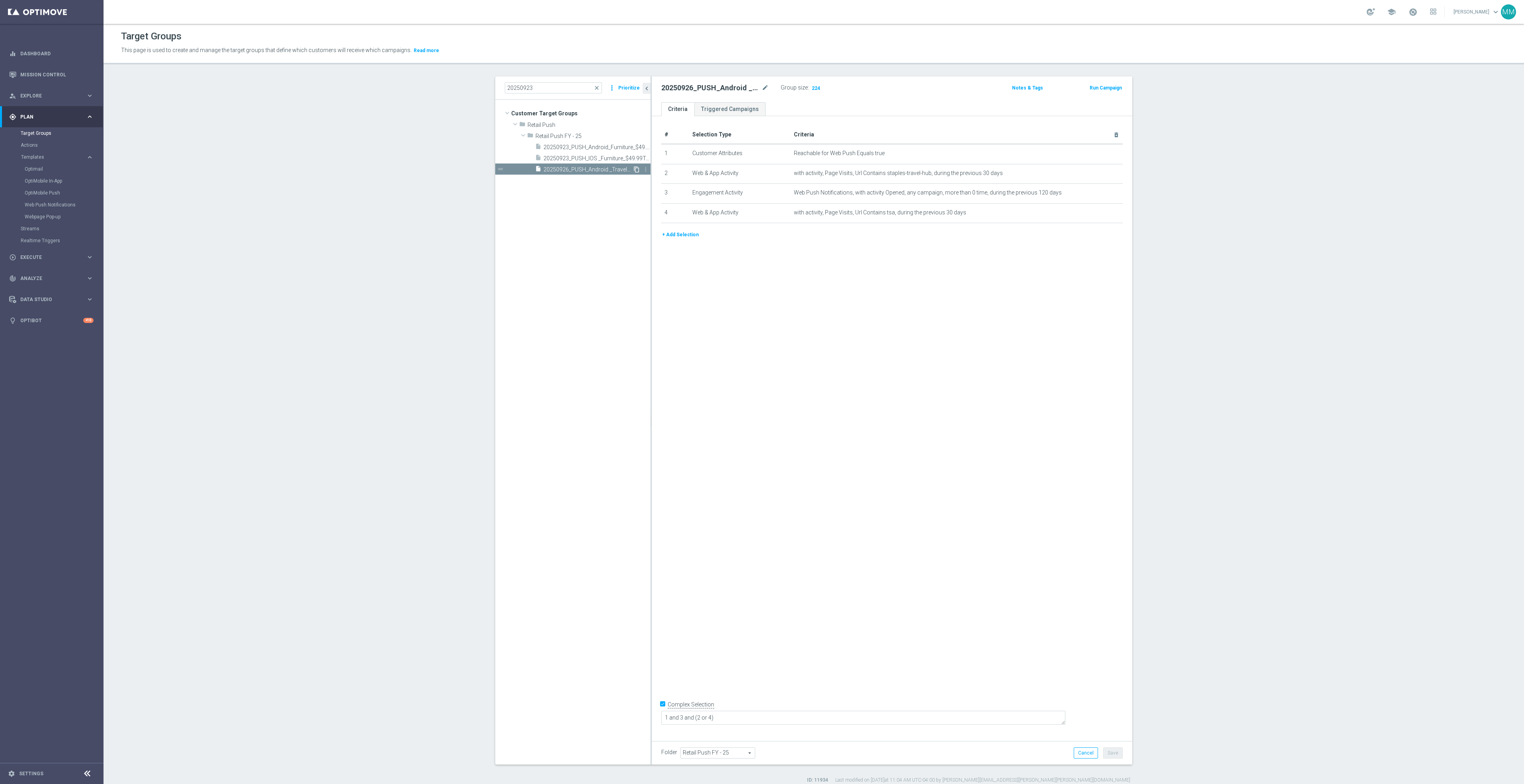
click at [634, 170] on icon "content_copy" at bounding box center [637, 169] width 7 height 7
click at [764, 86] on icon "mode_edit" at bounding box center [765, 88] width 7 height 9
type input "20250926_PUSH_iOS_Travel_ClearLocation"
click at [1092, 150] on body "equalizer Dashboard Mission Control" at bounding box center [762, 392] width 1524 height 784
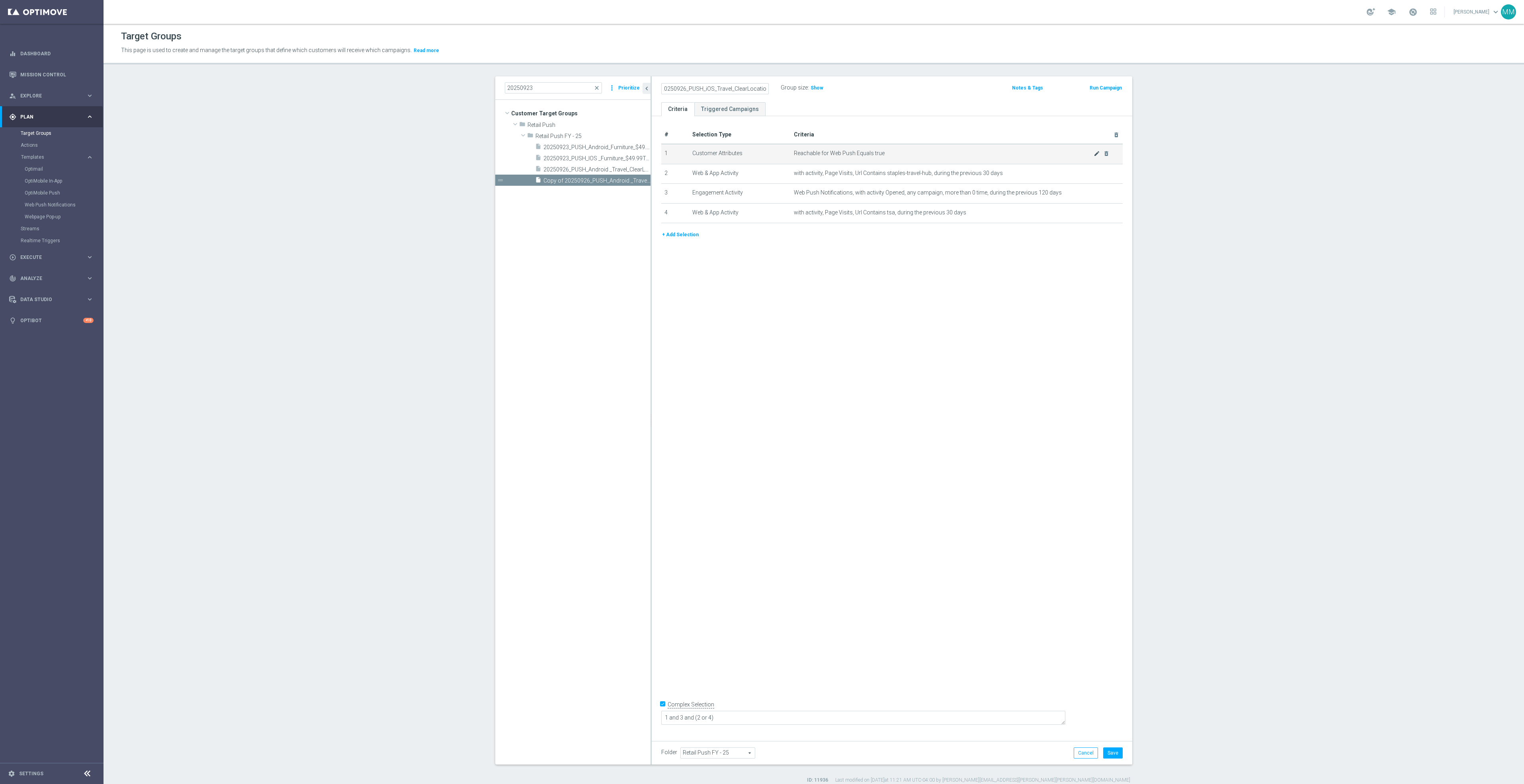
scroll to position [0, 0]
click at [1094, 153] on icon "mode_edit" at bounding box center [1097, 153] width 7 height 7
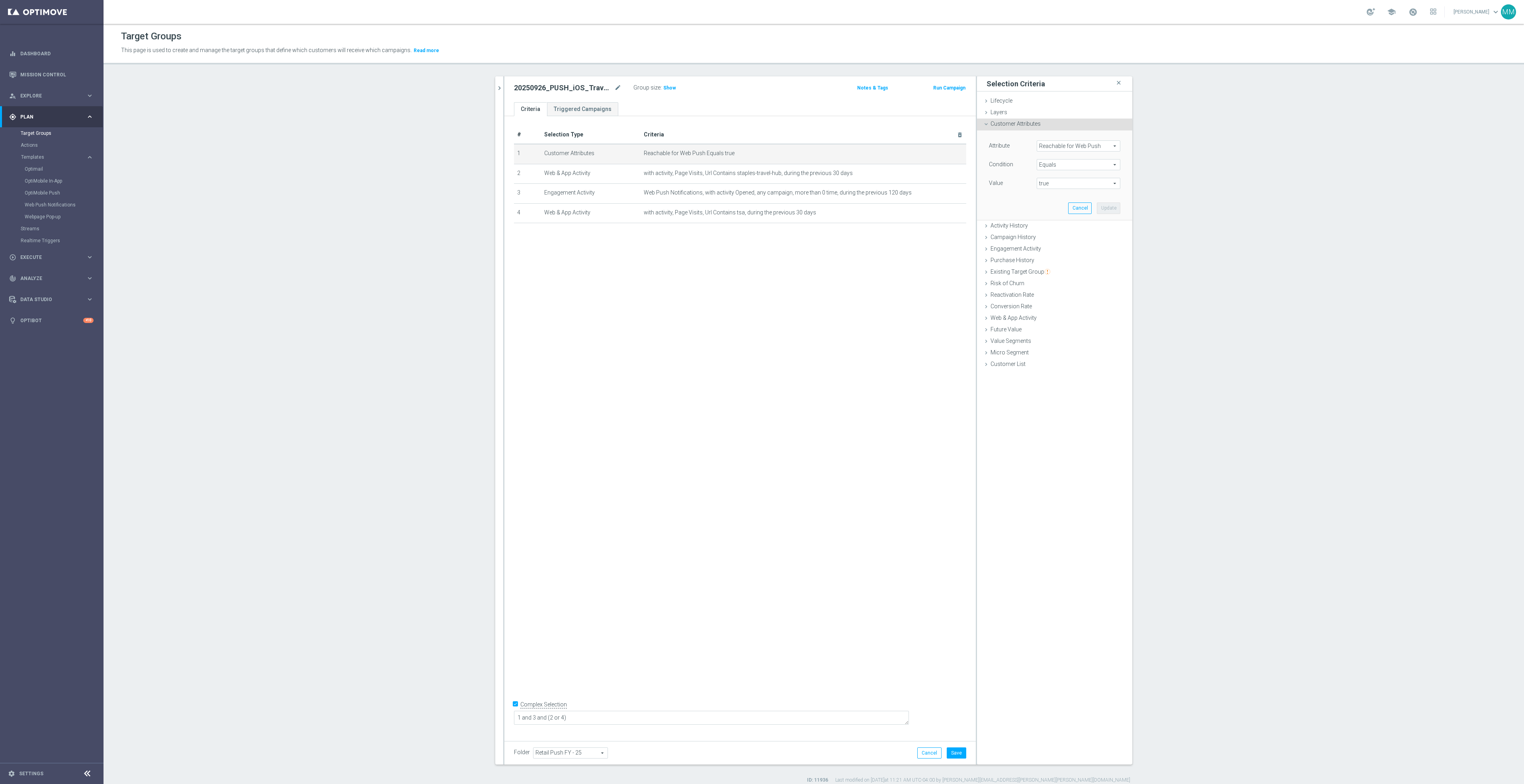
click at [1096, 145] on span "Reachable for Web Push" at bounding box center [1079, 145] width 83 height 10
click at [1088, 143] on input "search" at bounding box center [1078, 146] width 83 height 11
type input "reachab"
click at [1083, 170] on span "Reachable for Mobile Push" at bounding box center [1075, 168] width 69 height 7
type input "Reachable for Mobile Push"
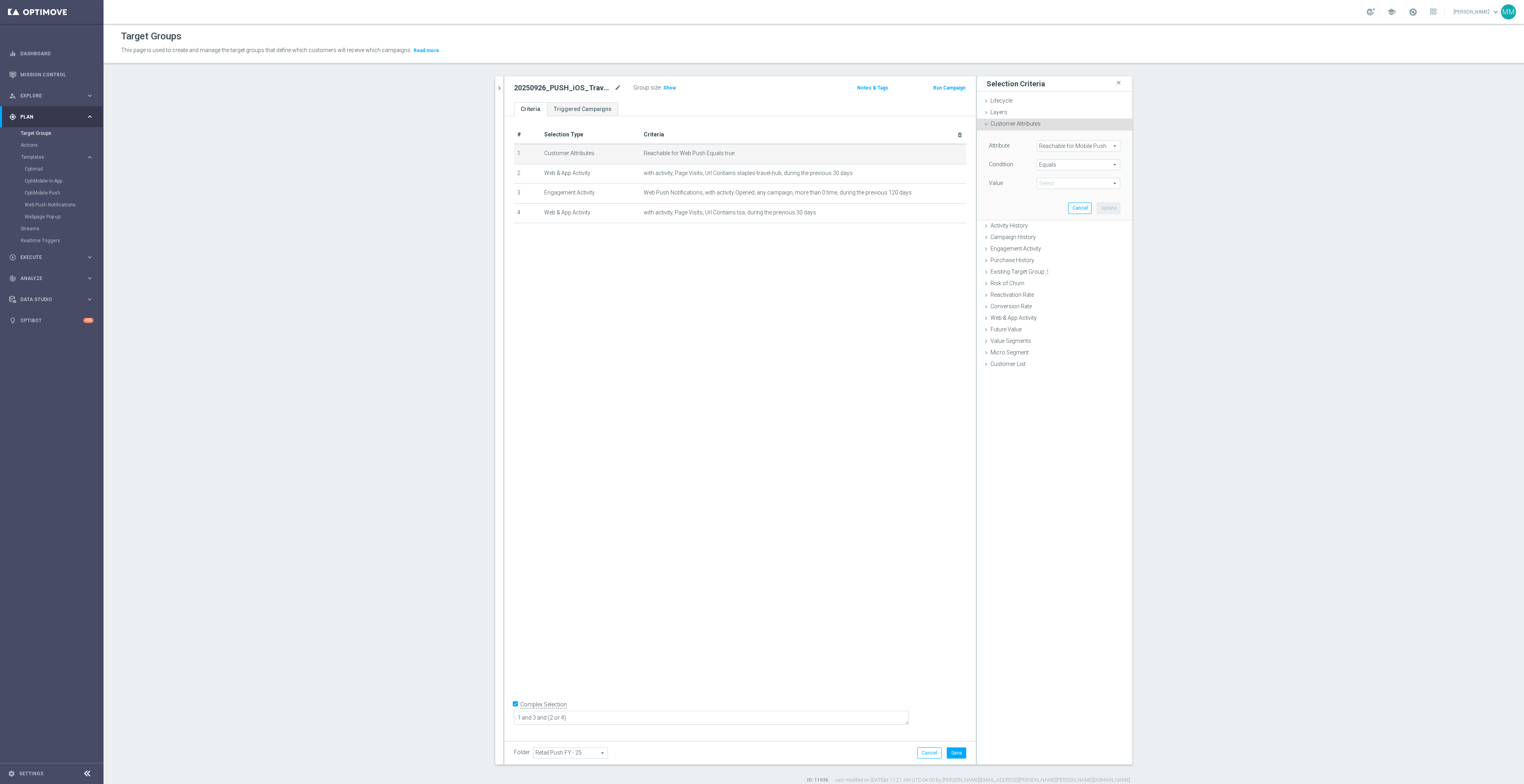
click at [1073, 182] on span "true" at bounding box center [1079, 183] width 83 height 10
click at [1067, 203] on span "true" at bounding box center [1079, 206] width 76 height 7
type input "true"
click at [1097, 208] on button "Update" at bounding box center [1109, 208] width 24 height 11
click at [938, 193] on icon "mode_edit" at bounding box center [941, 193] width 7 height 7
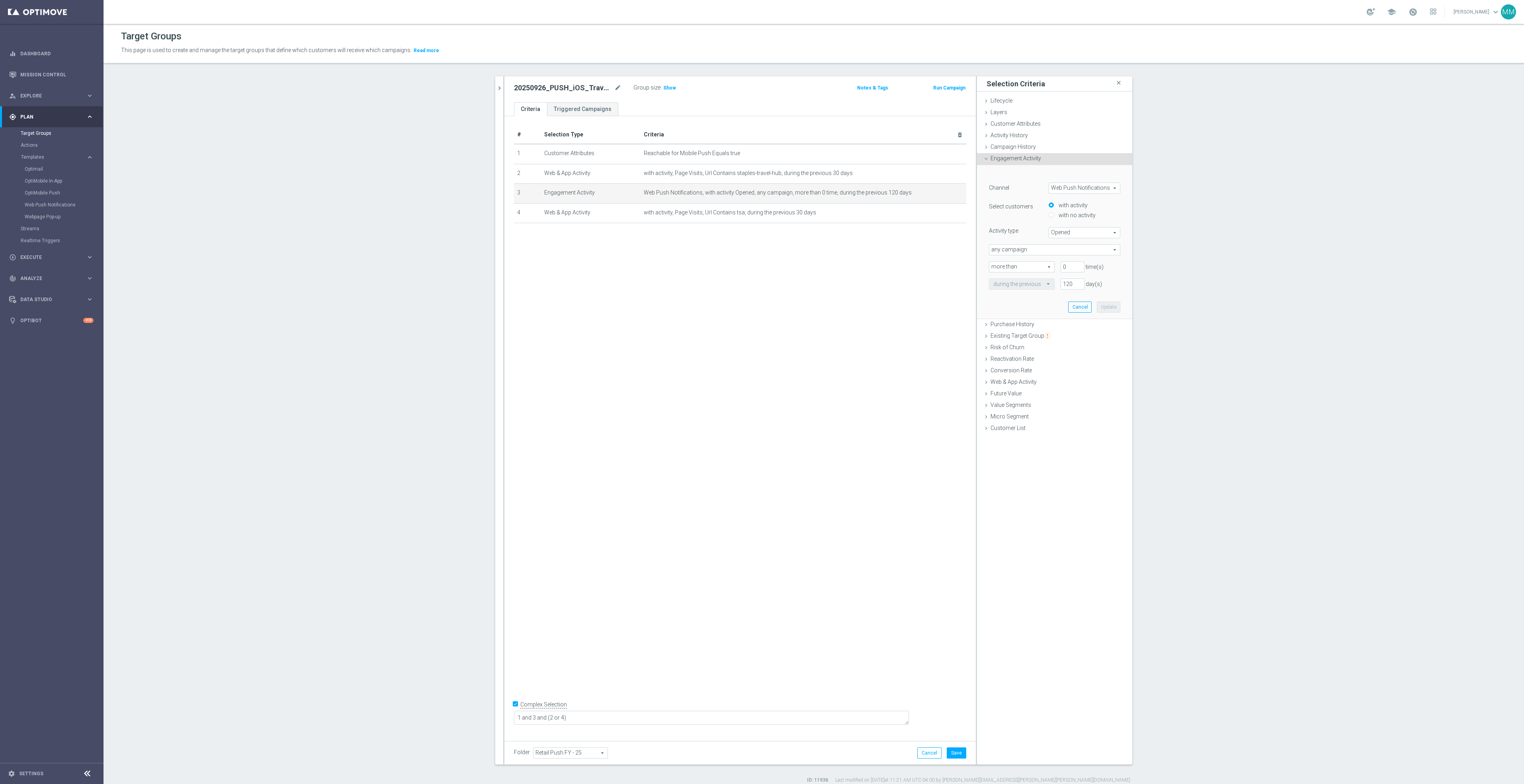
click at [1077, 186] on span "Web Push Notifications" at bounding box center [1084, 188] width 71 height 10
click at [1074, 210] on span "OptiMobile Push" at bounding box center [1084, 210] width 63 height 7
type input "OptiMobile Push"
click at [1065, 234] on span "Bounced" at bounding box center [1084, 232] width 71 height 10
click at [1084, 264] on span "Opened" at bounding box center [1084, 265] width 63 height 7
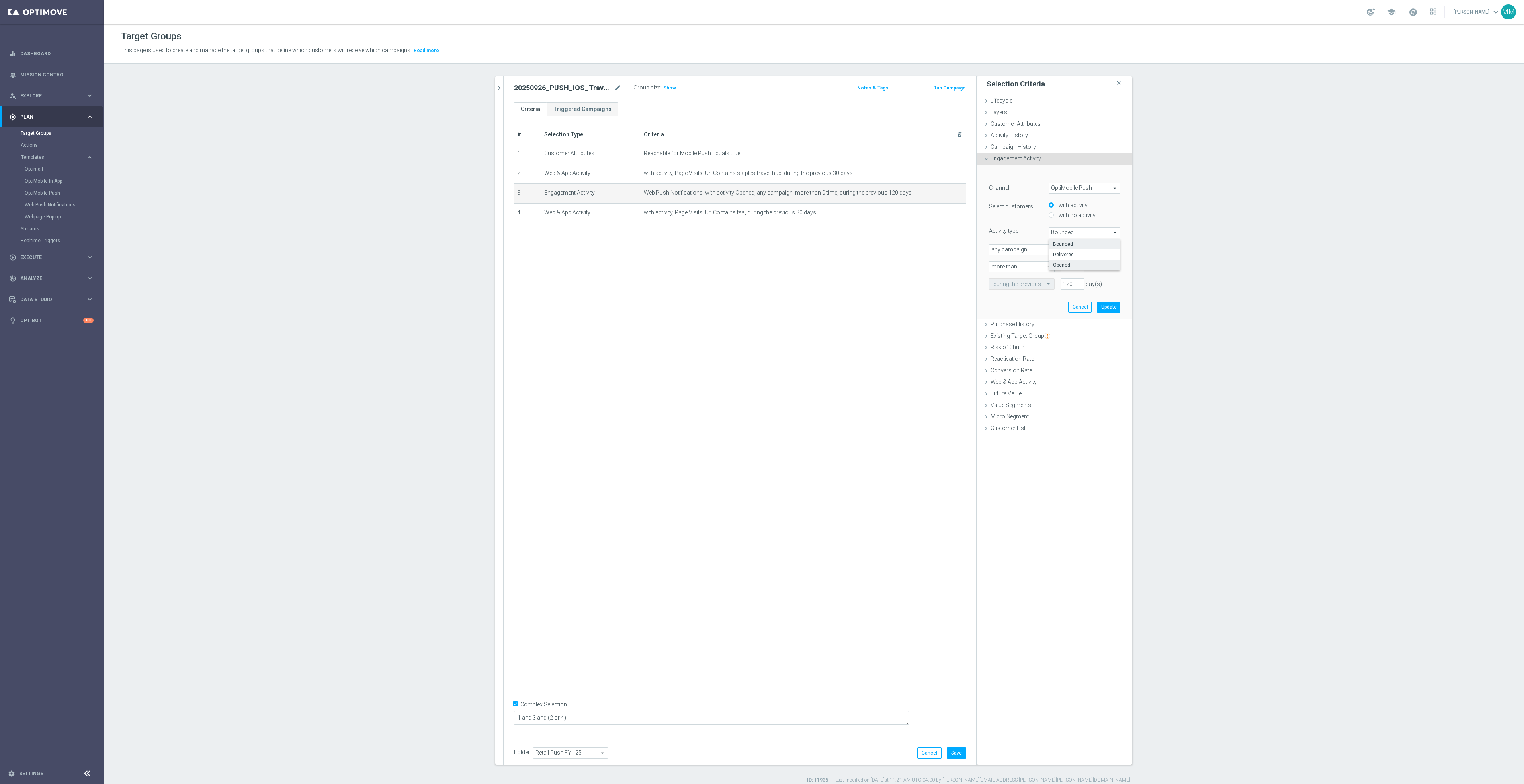
type input "Opened"
click at [1115, 302] on button "Update" at bounding box center [1109, 307] width 24 height 11
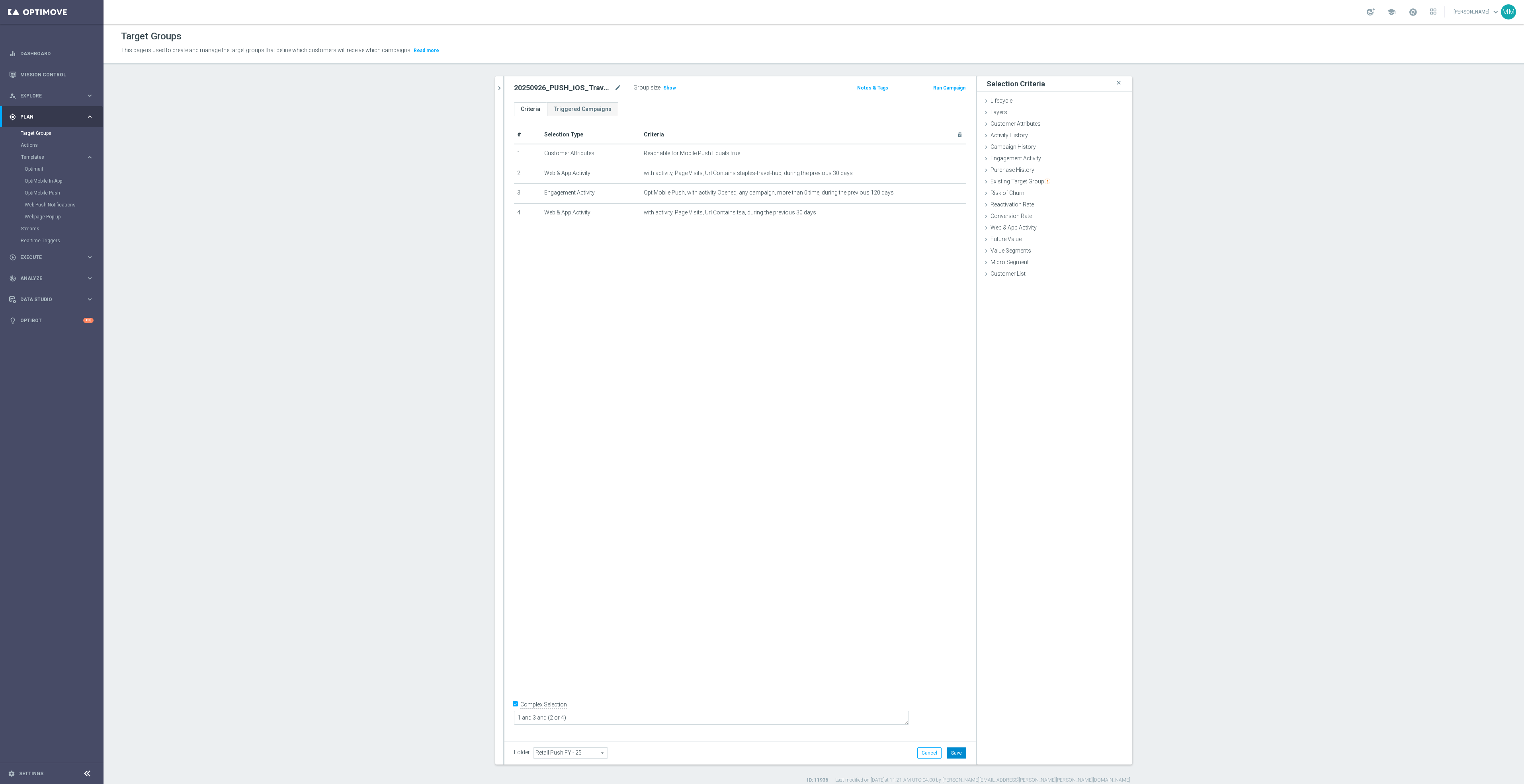
click at [950, 753] on button "Save" at bounding box center [956, 753] width 20 height 11
click at [663, 90] on span "Show" at bounding box center [670, 88] width 13 height 5
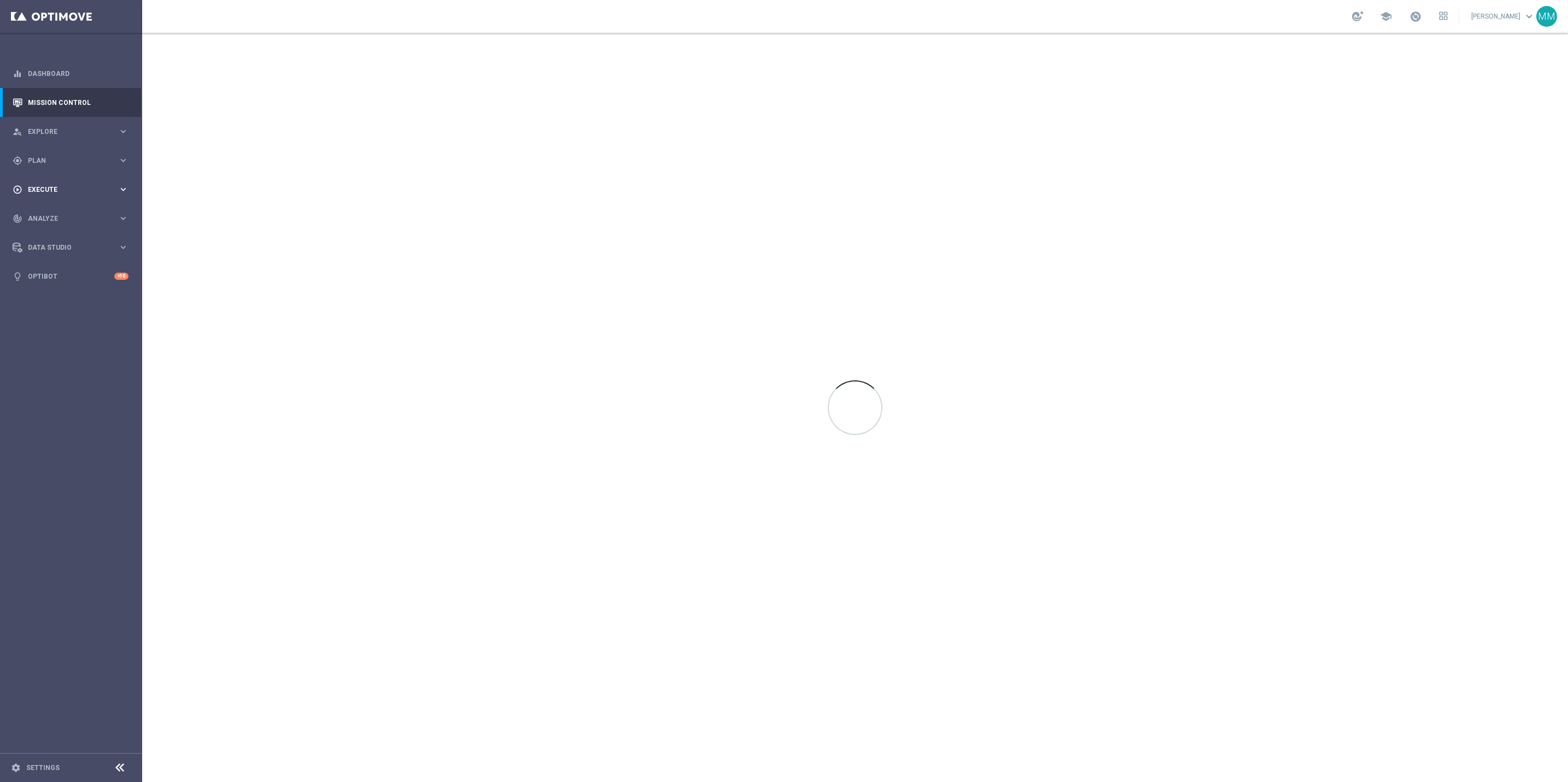
drag, startPoint x: 76, startPoint y: 162, endPoint x: 97, endPoint y: 196, distance: 40.0
click at [76, 162] on span "Plan" at bounding box center [72, 161] width 90 height 6
click at [54, 187] on link "Target Groups" at bounding box center [71, 183] width 85 height 9
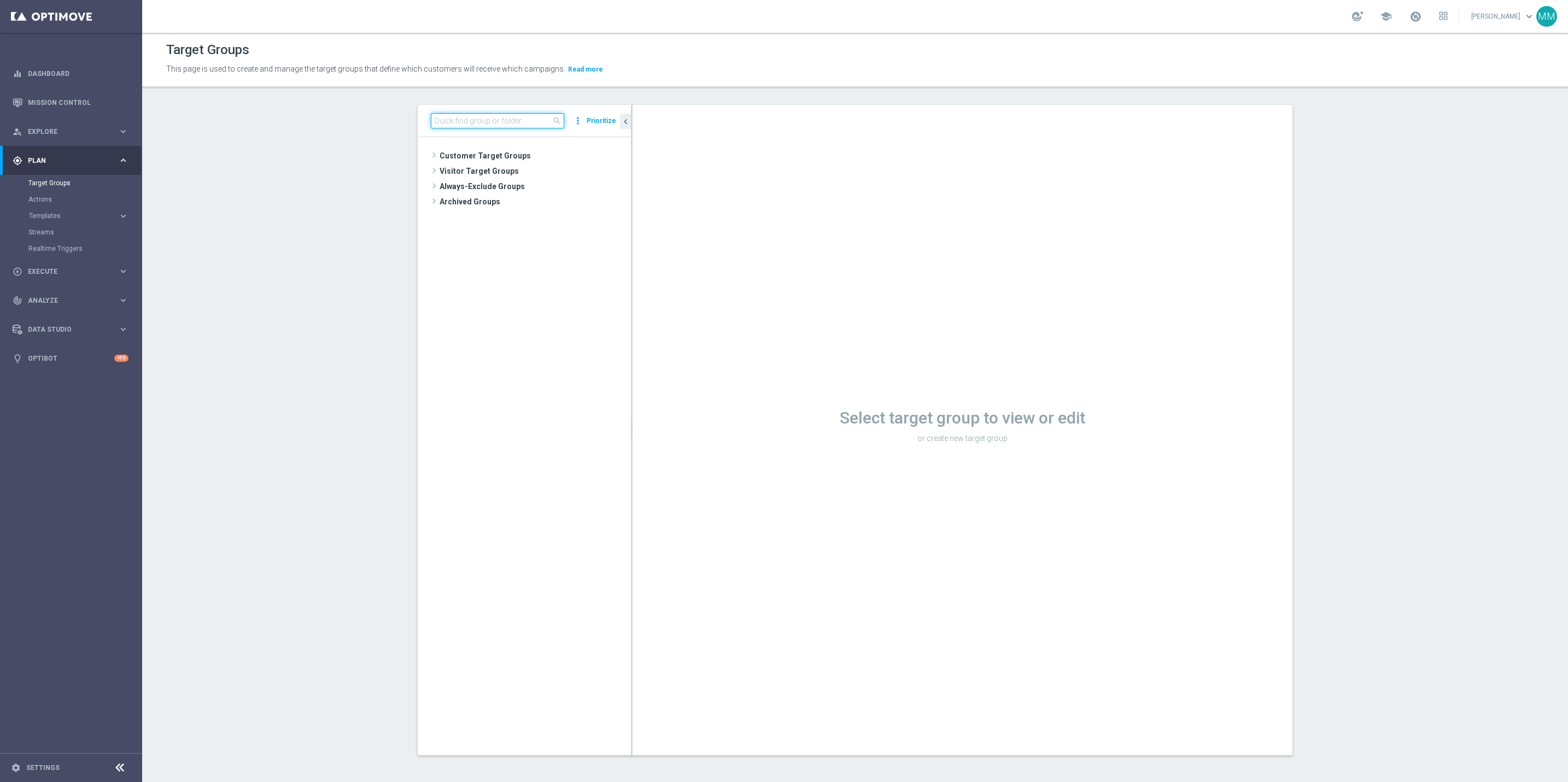
click at [458, 124] on input at bounding box center [497, 120] width 133 height 15
paste input "Recurring_Omni_Push_IOS_SLP_Annv_Non_MVC_Wkly"
click at [529, 214] on span "Recurring_Omni_Push_IOS_SLP_Annv_Non_MVC_Wkly" at bounding box center [550, 217] width 111 height 9
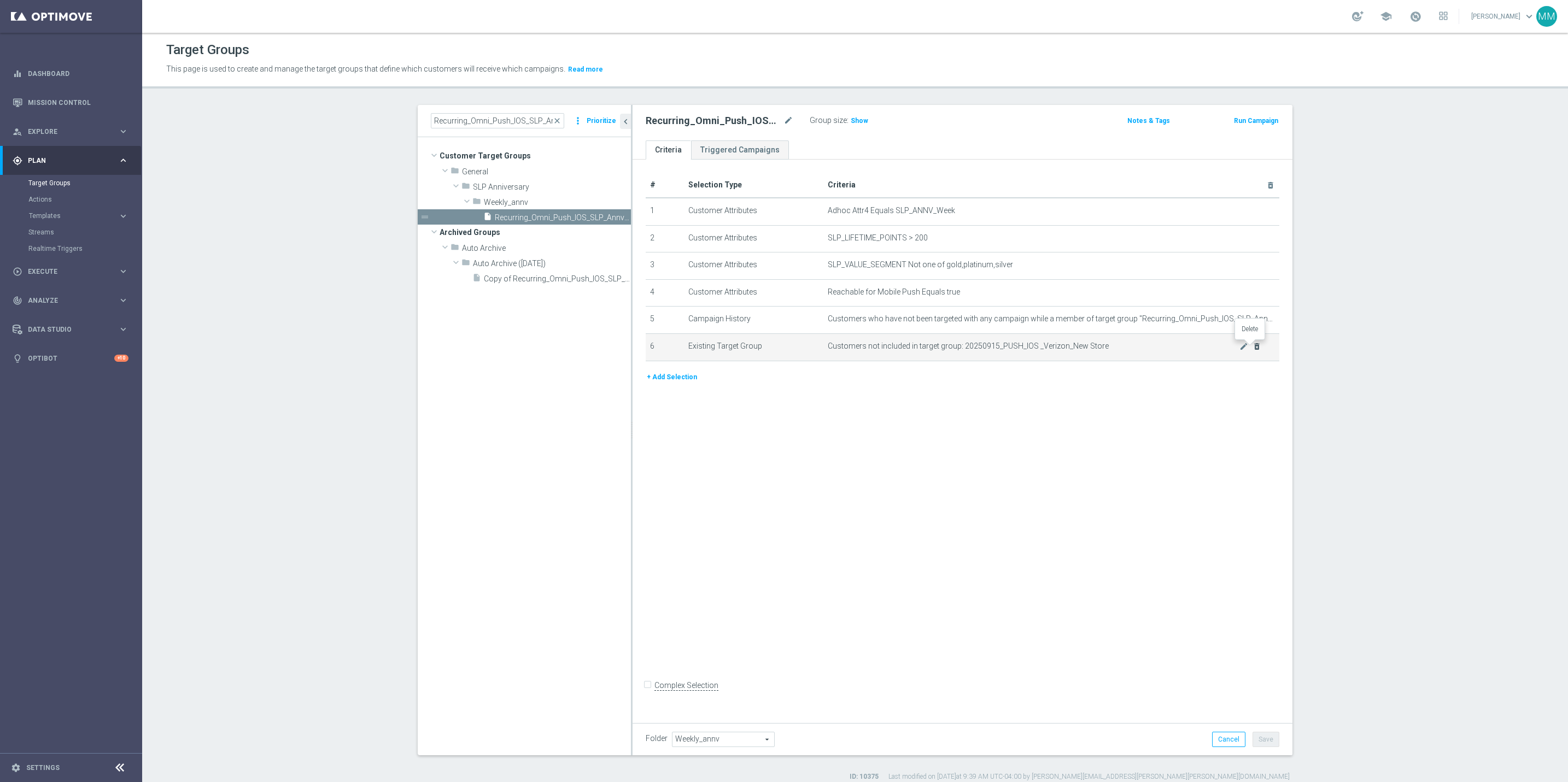
click at [1253, 346] on icon "delete_forever" at bounding box center [1257, 346] width 9 height 9
click at [1254, 733] on button "Save" at bounding box center [1266, 739] width 27 height 15
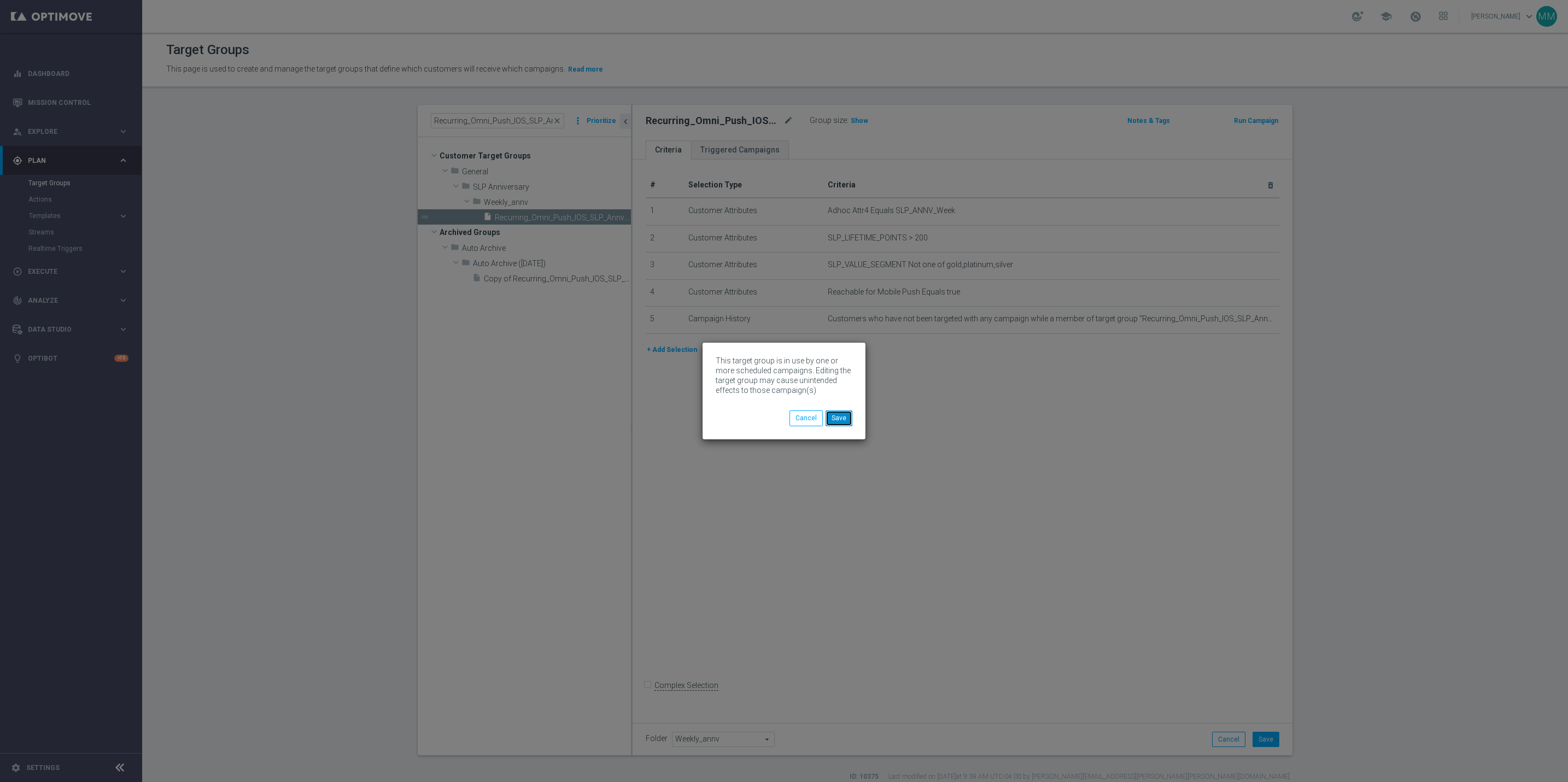
click at [843, 420] on button "Save" at bounding box center [838, 417] width 27 height 15
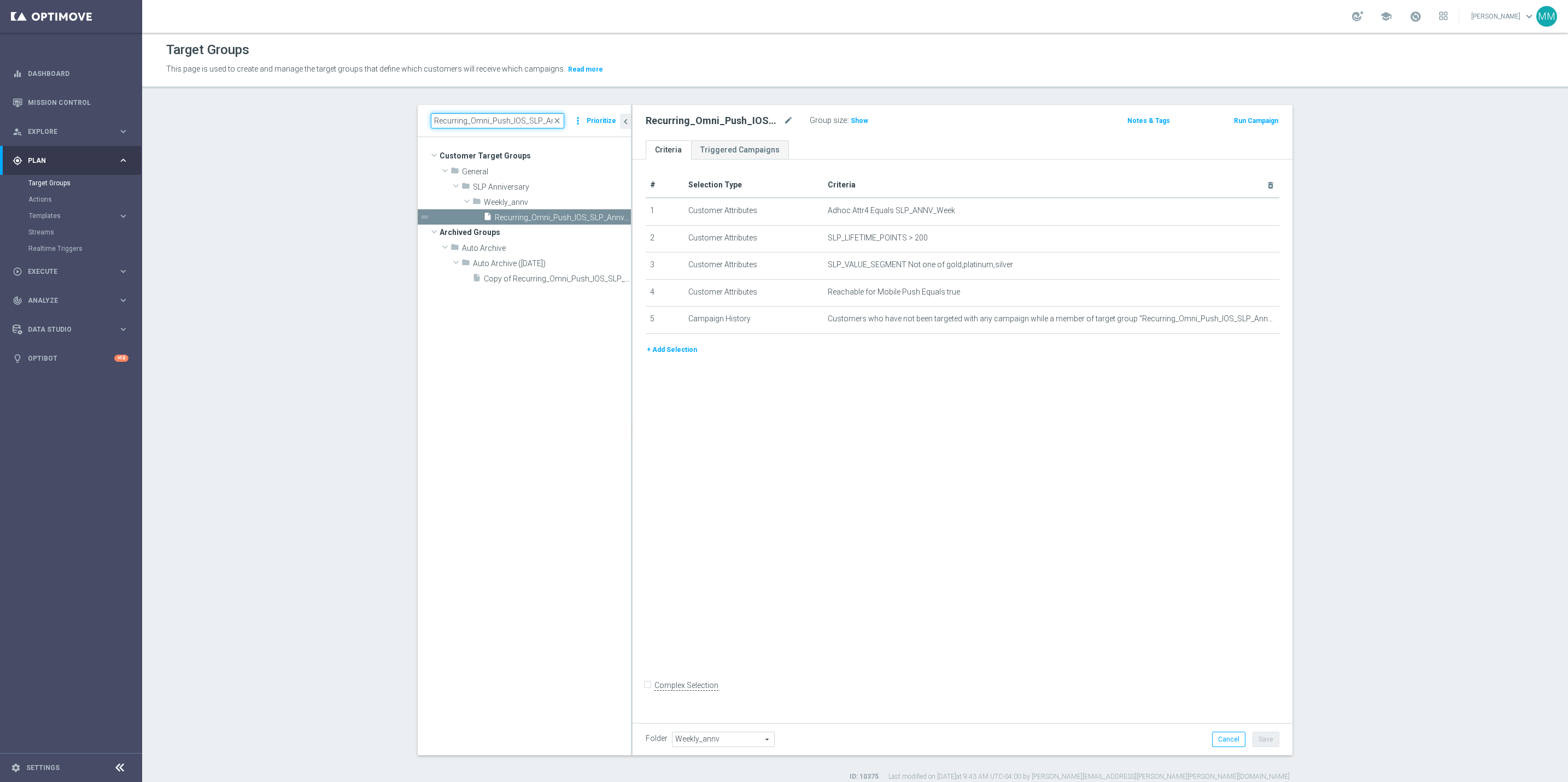
click at [476, 123] on input "Recurring_Omni_Push_IOS_SLP_Annv_Non_MVC_Wkly" at bounding box center [497, 120] width 133 height 15
click at [516, 119] on input "Recurring_Omni_Push_IOS_SLP_Annv_Non_MVC_Wkly" at bounding box center [497, 120] width 133 height 15
drag, startPoint x: 505, startPoint y: 119, endPoint x: 666, endPoint y: 127, distance: 161.2
click at [666, 127] on as-split "Recurring_Omni_Push_IOS_SLP_Annv_Non_MVC_Wkly close more_vert Prioritize Custom…" at bounding box center [855, 430] width 875 height 650
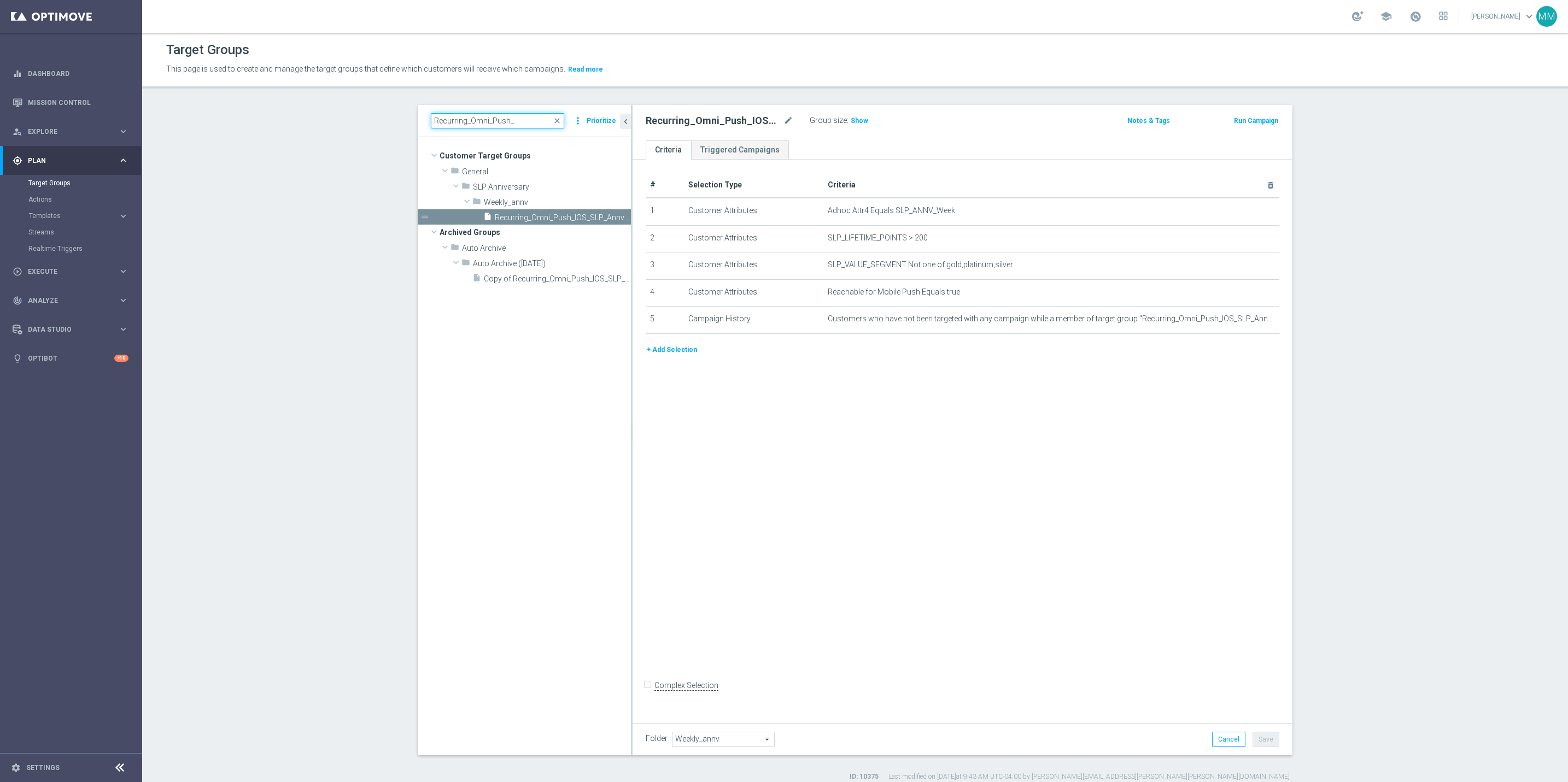
scroll to position [0, 0]
type input "Recurring_Omni_Push_"
click at [550, 216] on span "Recurring_Omni_Push_Android_SLP_Annv_Non_MVC_Wkly" at bounding box center [550, 217] width 111 height 9
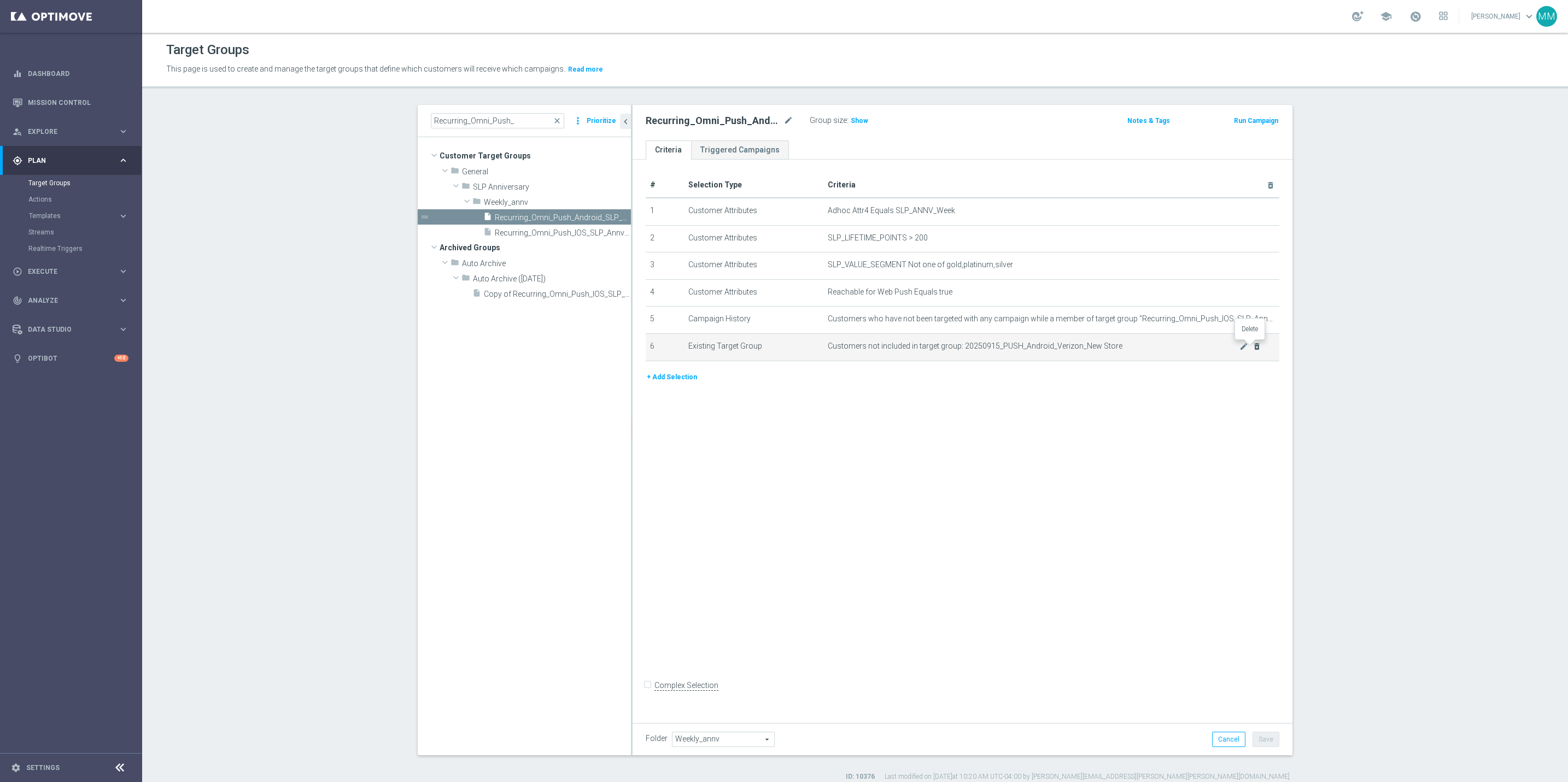
click at [1253, 348] on icon "delete_forever" at bounding box center [1257, 346] width 9 height 9
click at [1256, 739] on button "Save" at bounding box center [1266, 739] width 27 height 15
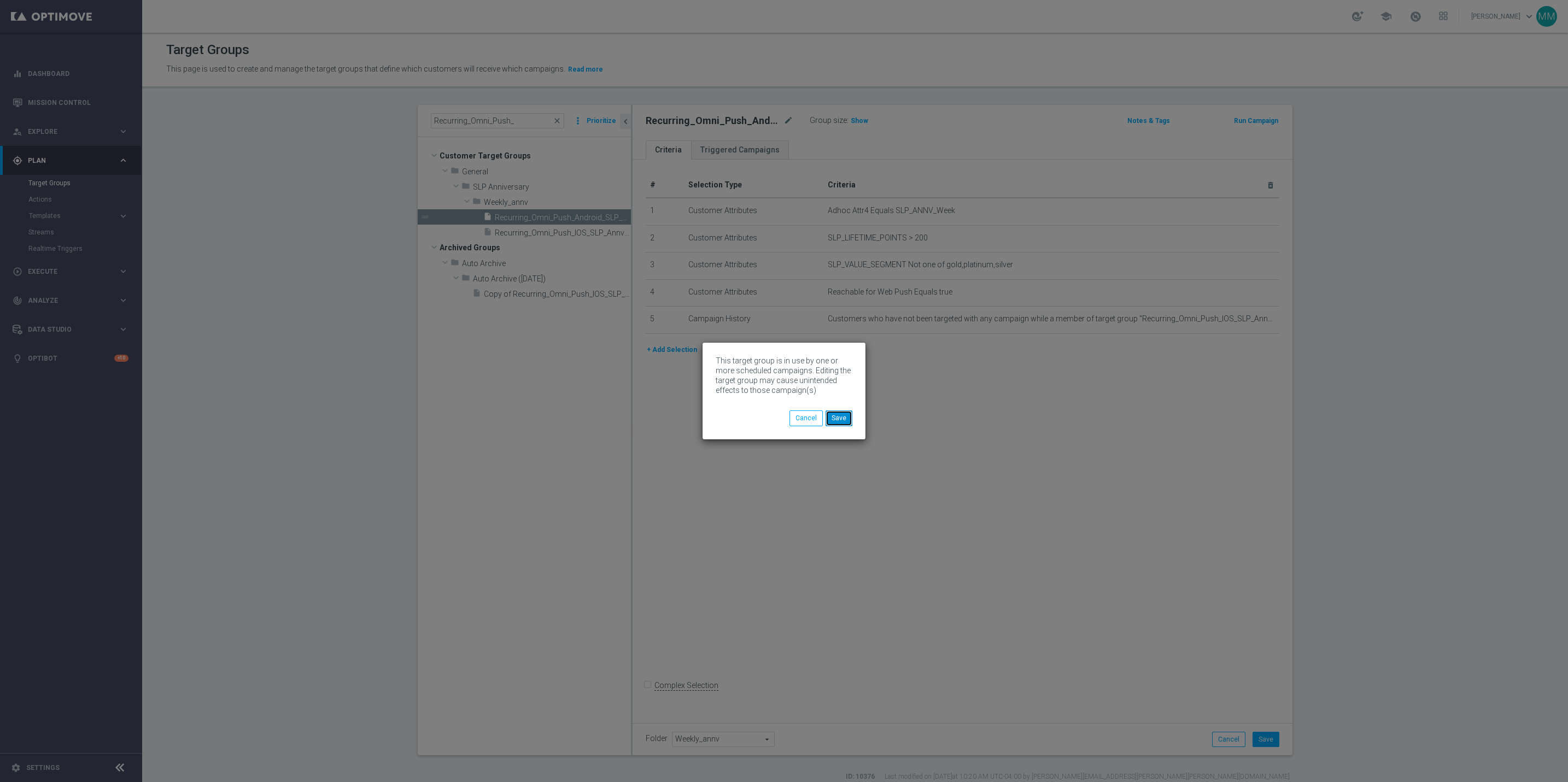
click at [843, 418] on button "Save" at bounding box center [838, 417] width 27 height 15
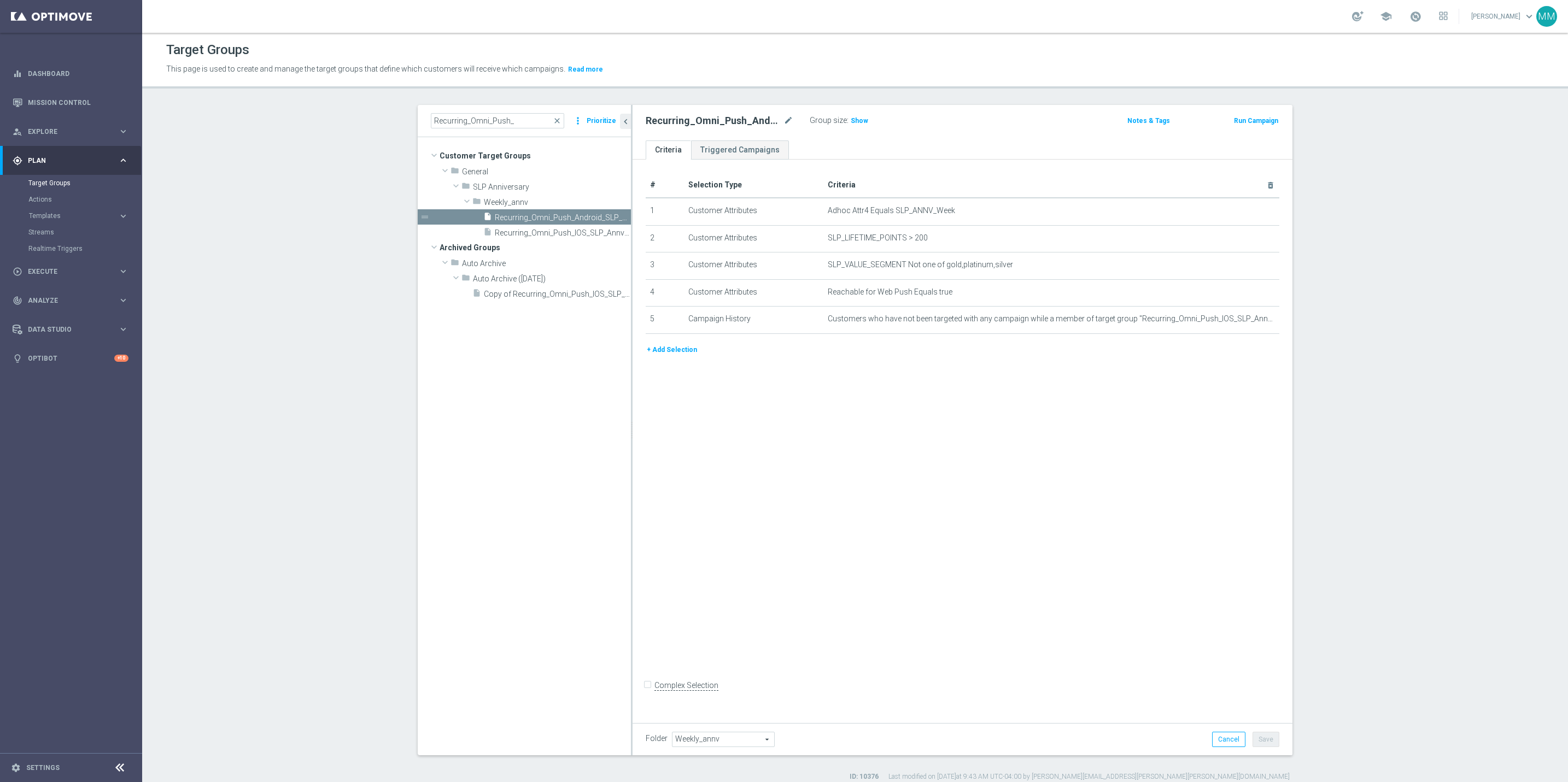
click at [56, 218] on span "Templates" at bounding box center [68, 216] width 78 height 6
click at [74, 264] on link "OptiMobile Push" at bounding box center [74, 265] width 80 height 9
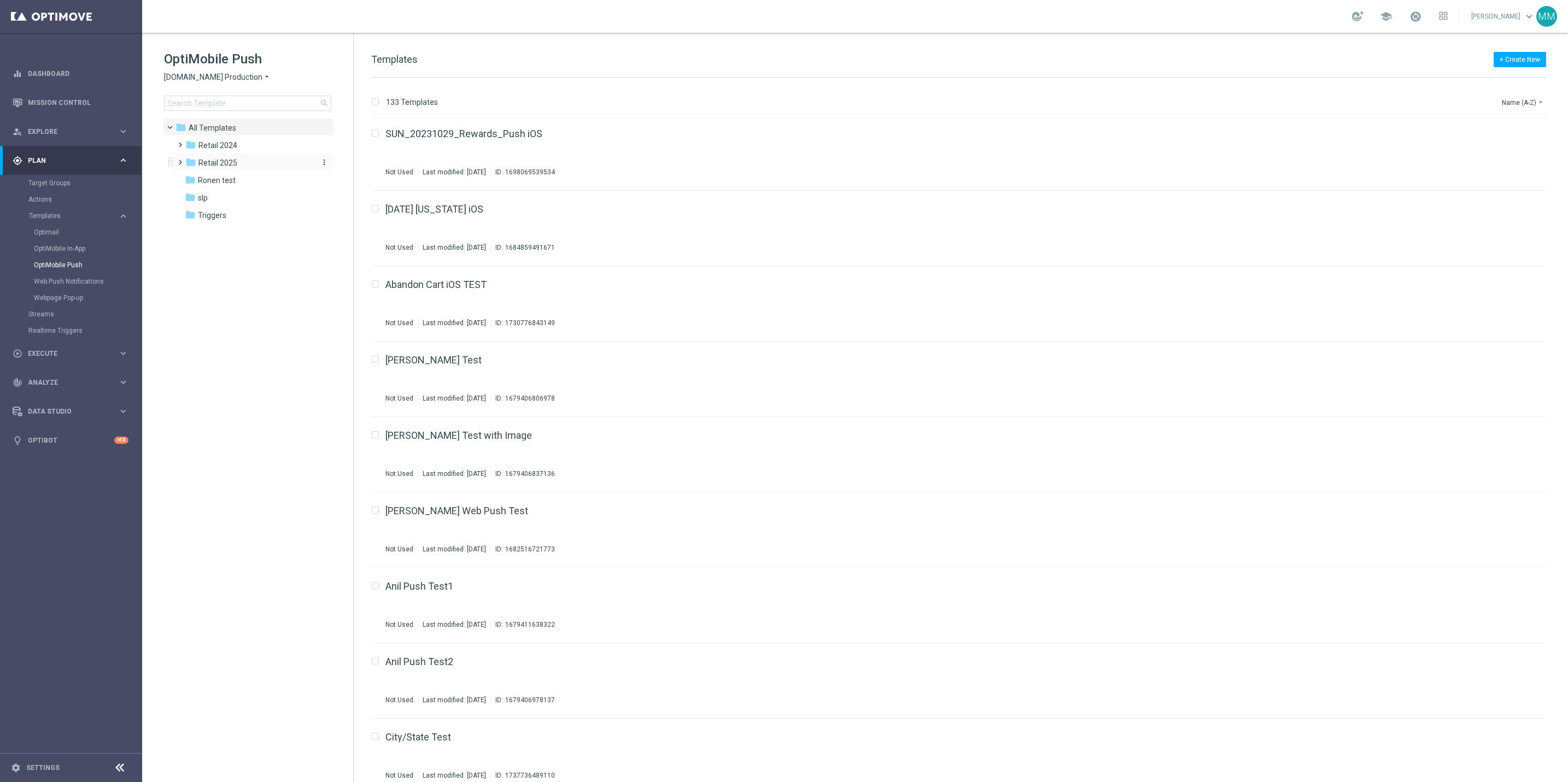
click at [288, 162] on div "folder Retail 2025" at bounding box center [248, 162] width 126 height 12
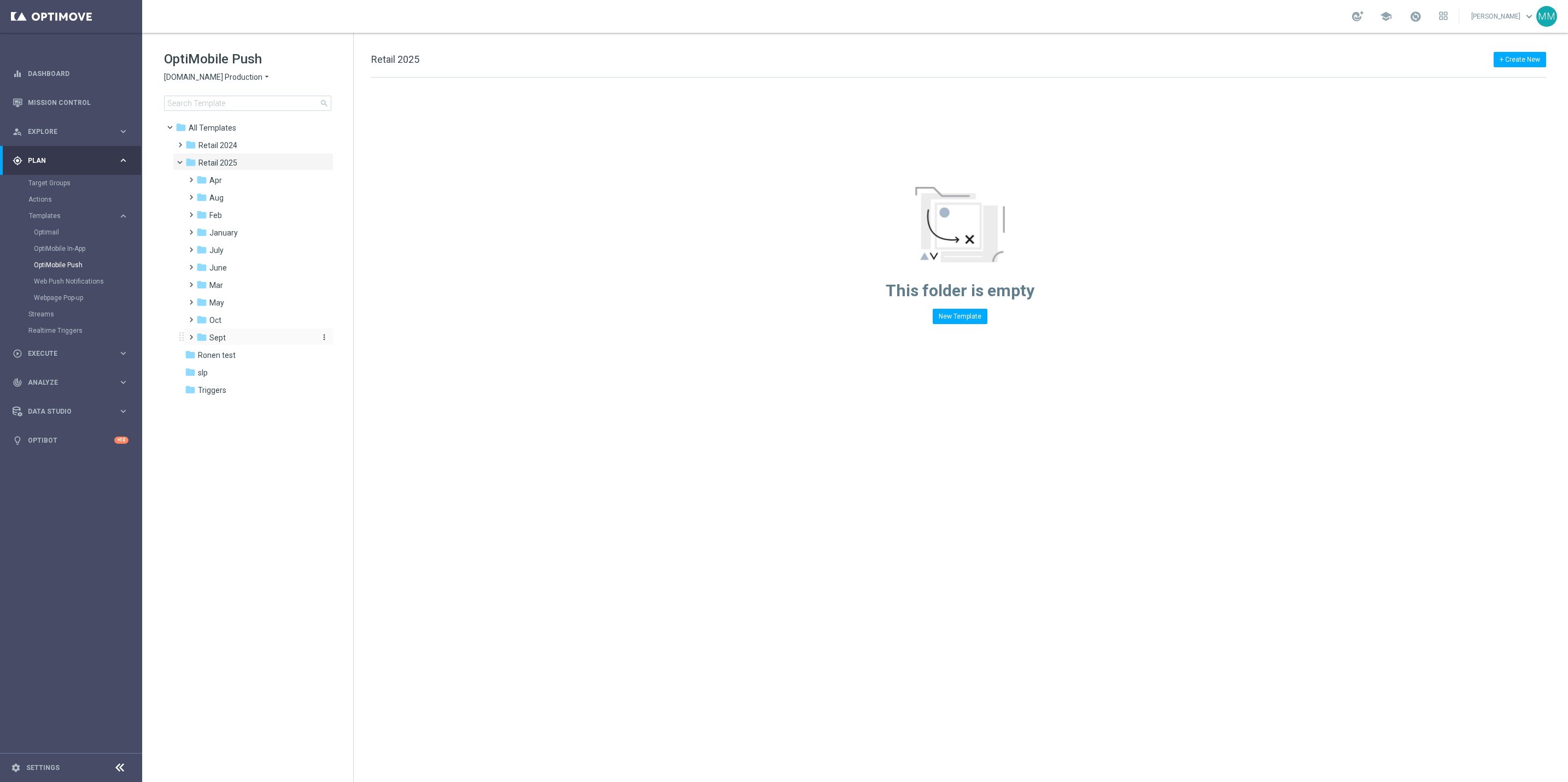
click at [246, 333] on div "folder Sept" at bounding box center [254, 337] width 116 height 12
click at [266, 349] on div "folder WO 9.14" at bounding box center [260, 355] width 108 height 12
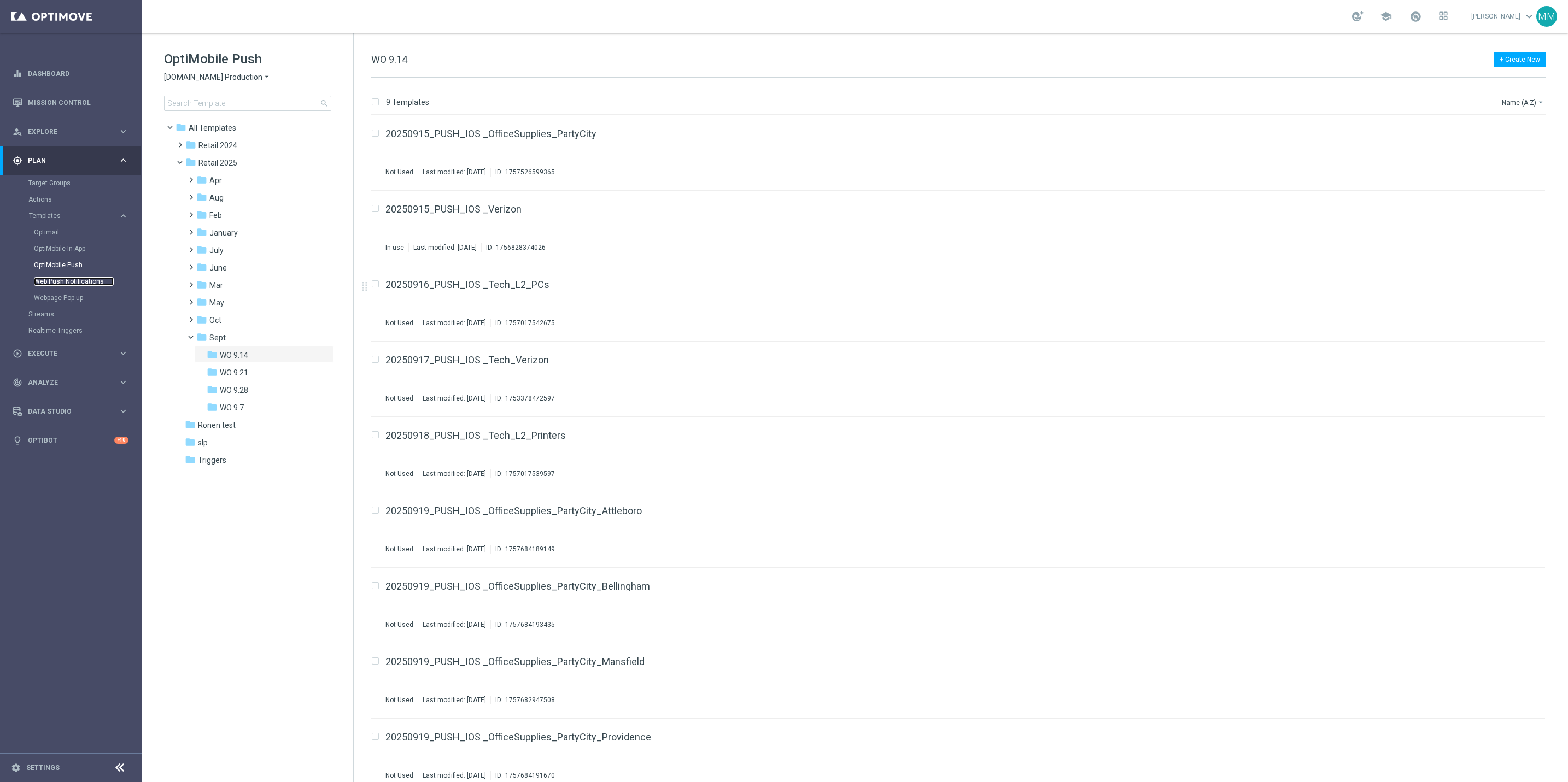
click at [69, 280] on link "Web Push Notifications" at bounding box center [74, 281] width 80 height 9
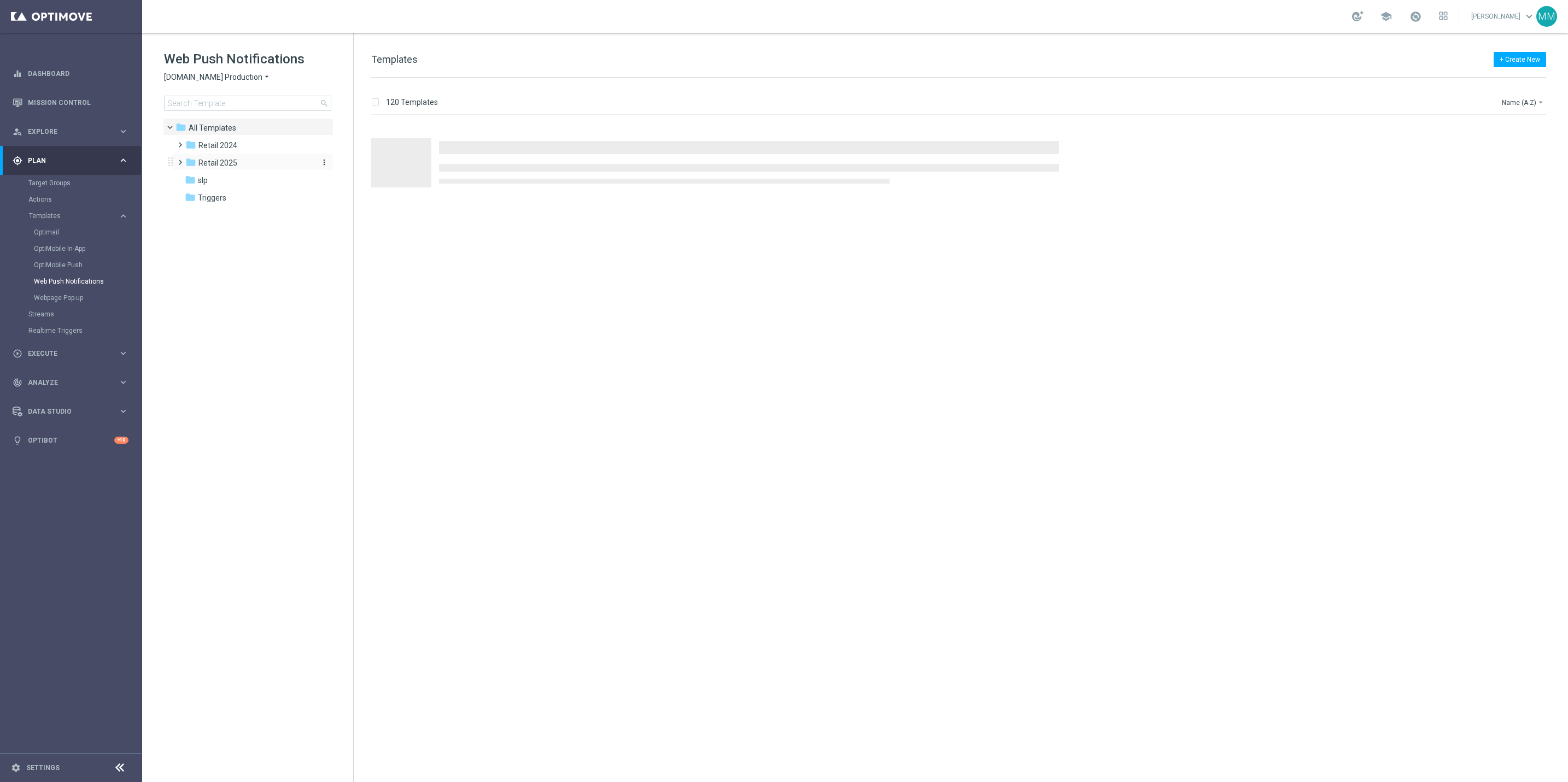
click at [230, 164] on span "Retail 2025" at bounding box center [218, 162] width 39 height 10
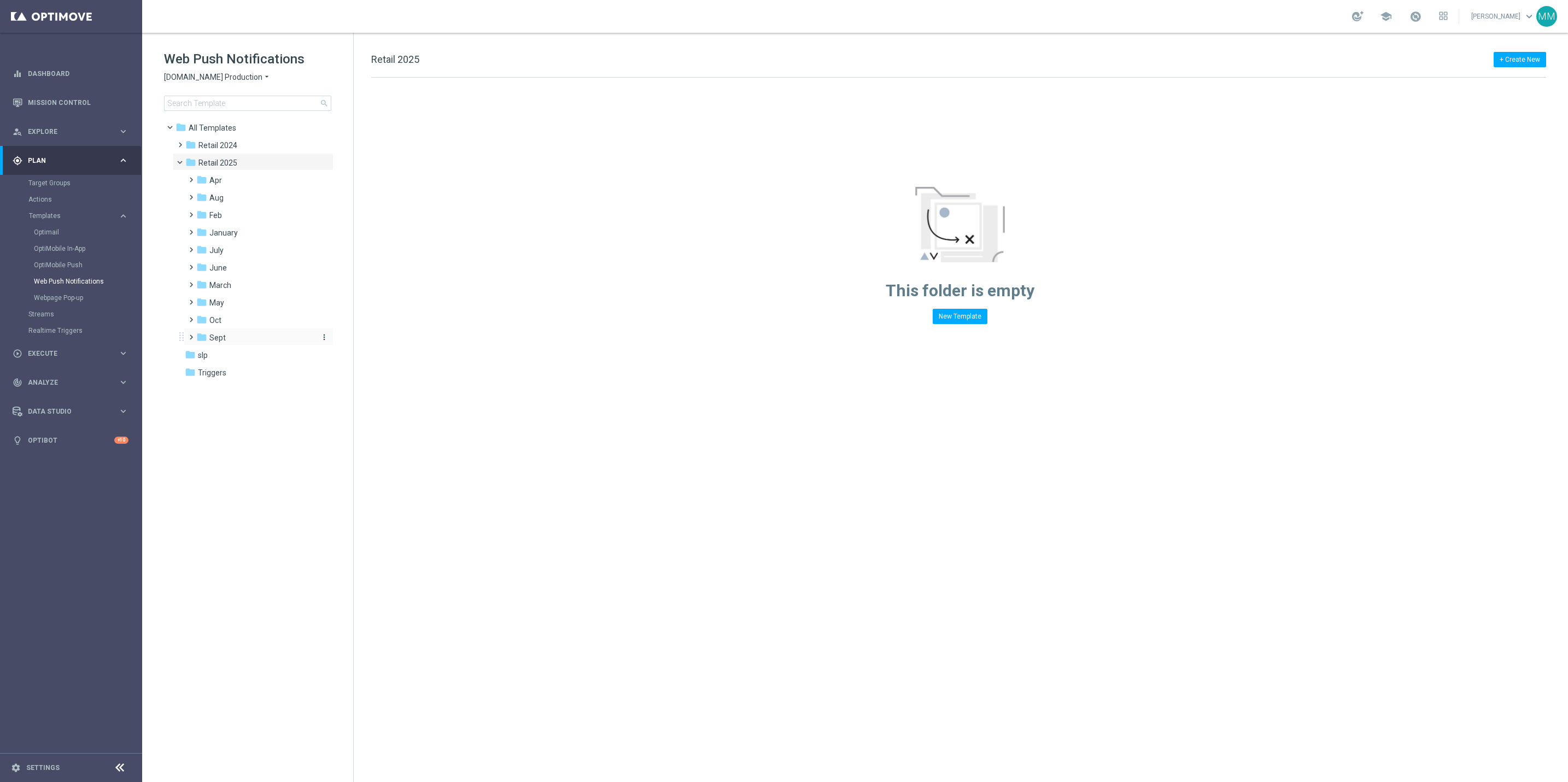
click at [227, 335] on div "folder Sept" at bounding box center [254, 337] width 116 height 12
click at [263, 358] on div "folder WO 9.14" at bounding box center [260, 355] width 108 height 12
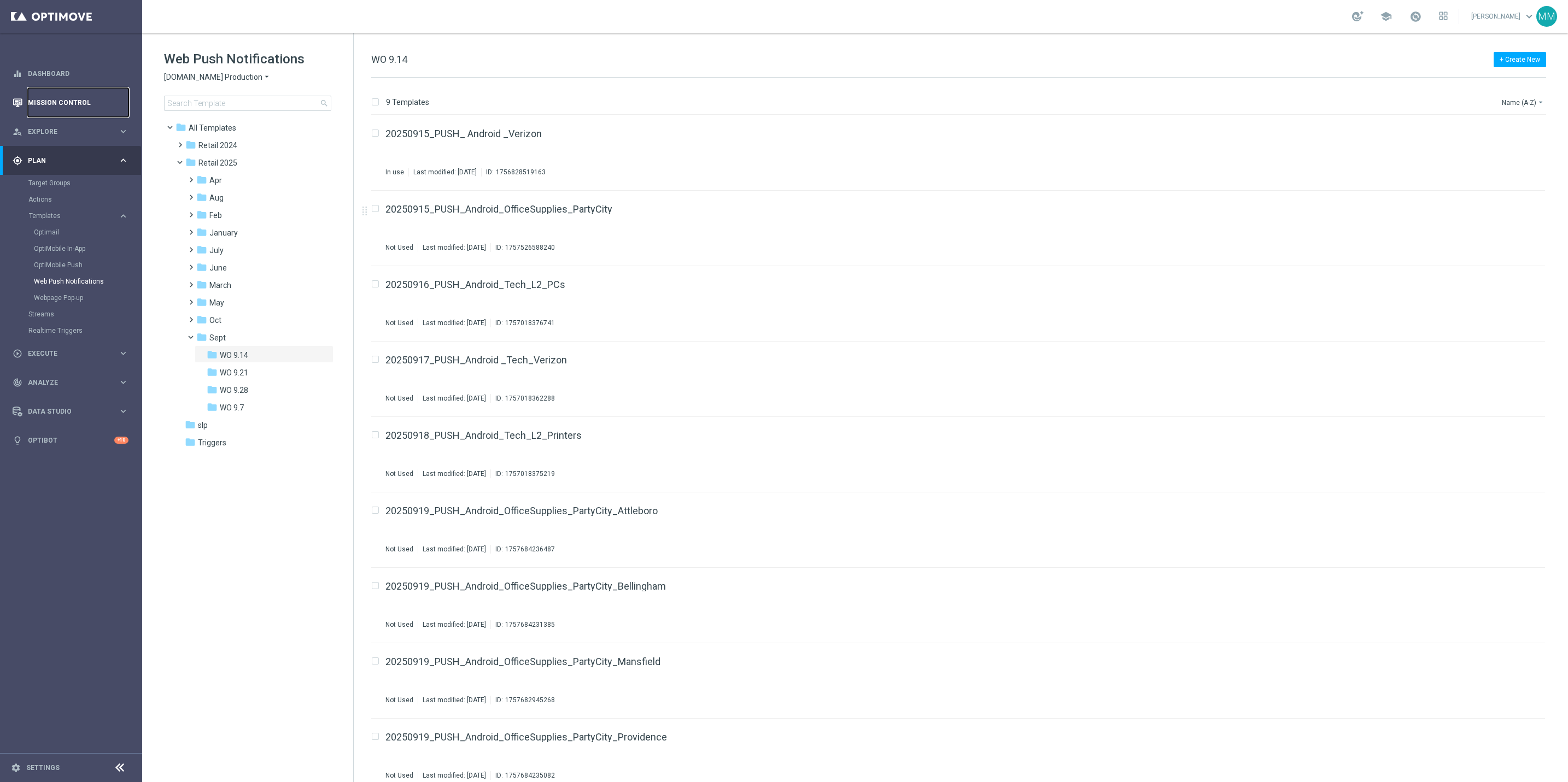
click at [95, 94] on link "Mission Control" at bounding box center [78, 102] width 101 height 29
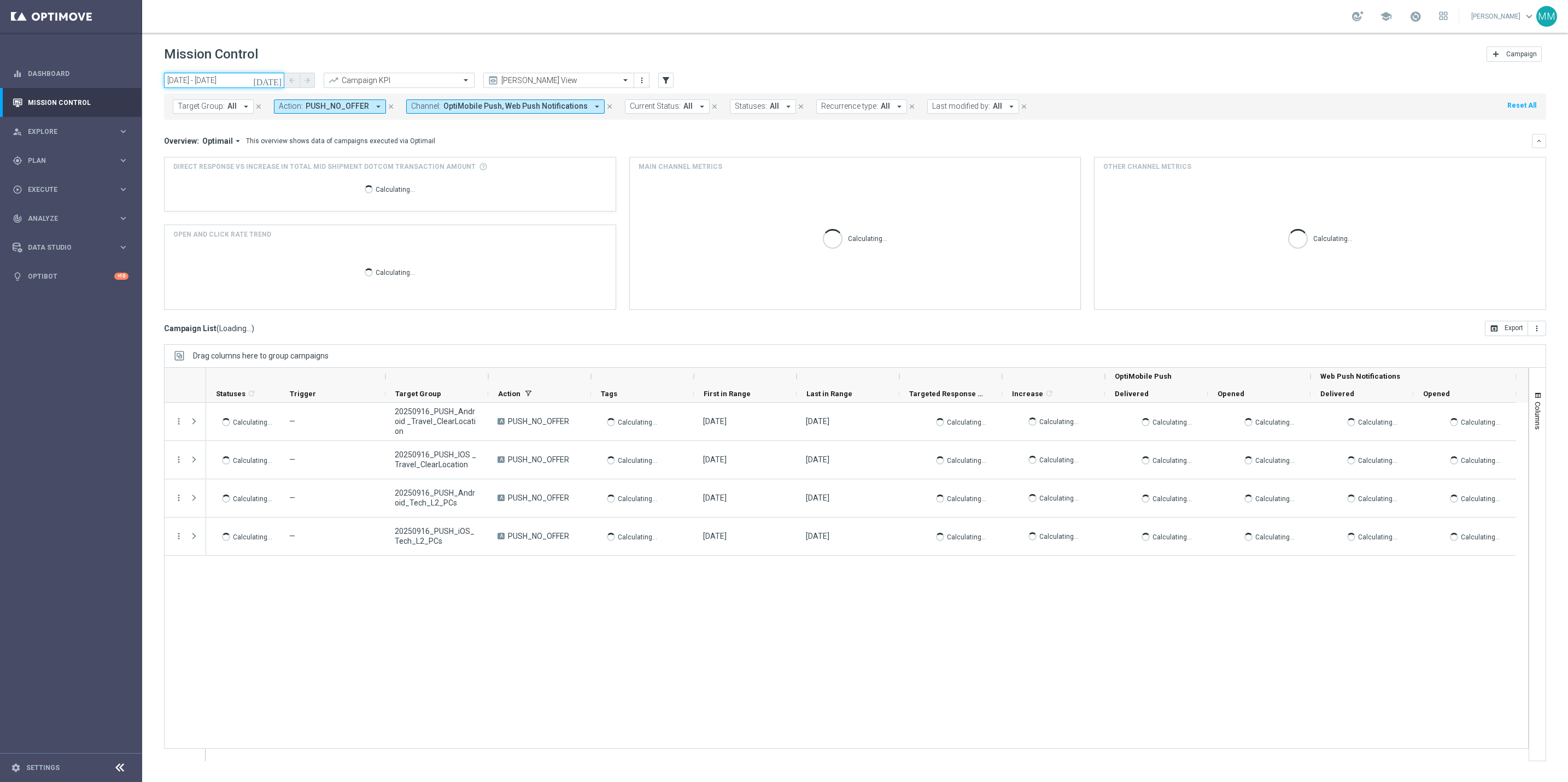
click at [267, 78] on input "16 Sep 2025 - 16 Sep 2025" at bounding box center [224, 80] width 120 height 15
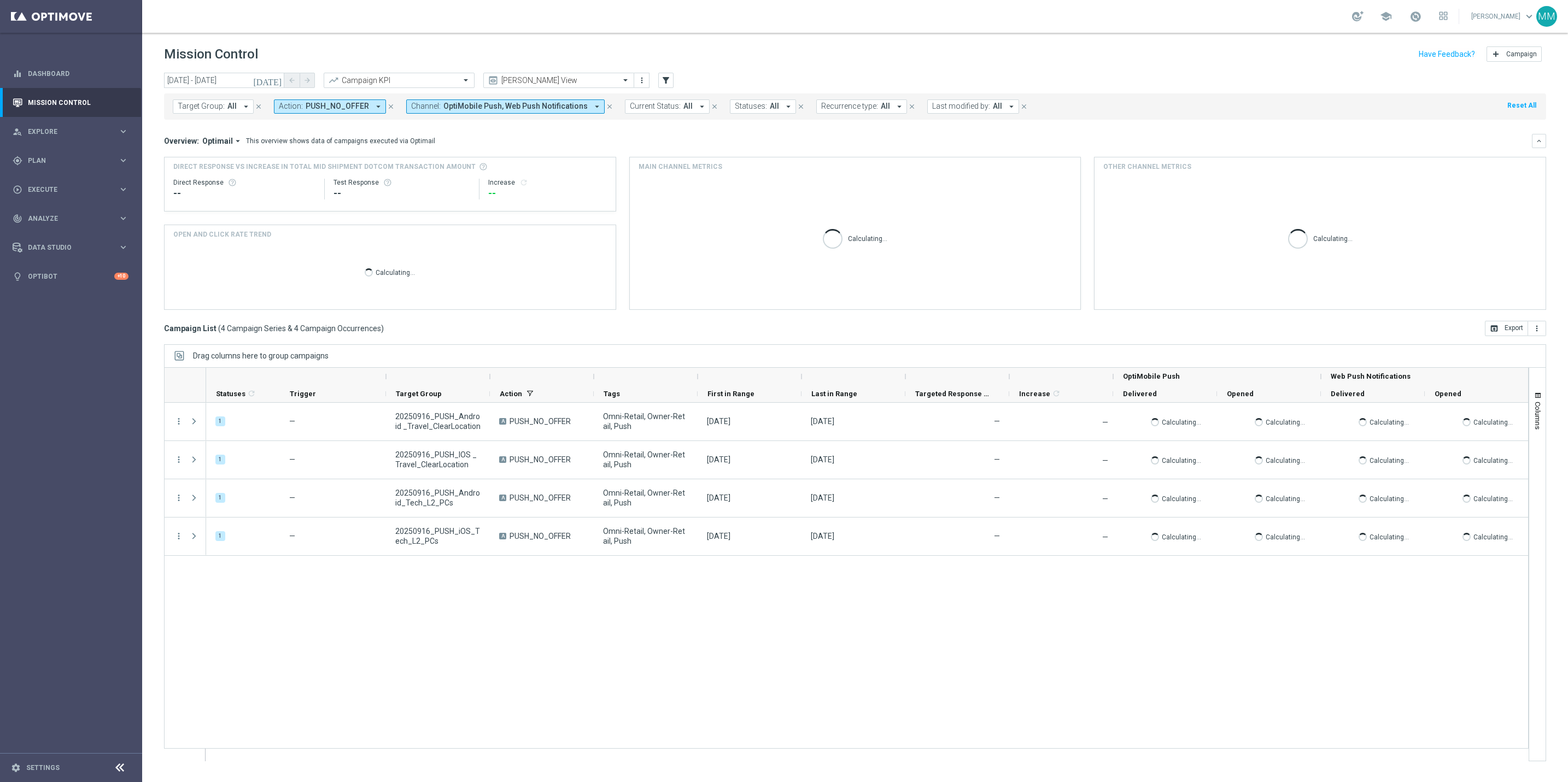
click at [184, 181] on div "Direct Response" at bounding box center [244, 182] width 142 height 9
drag, startPoint x: 253, startPoint y: 213, endPoint x: 159, endPoint y: 80, distance: 162.9
click at [156, 80] on div "today 16 Sep 2025 - 16 Sep 2025 arrow_back arrow_forward Campaign KPI trending_…" at bounding box center [855, 422] width 1426 height 699
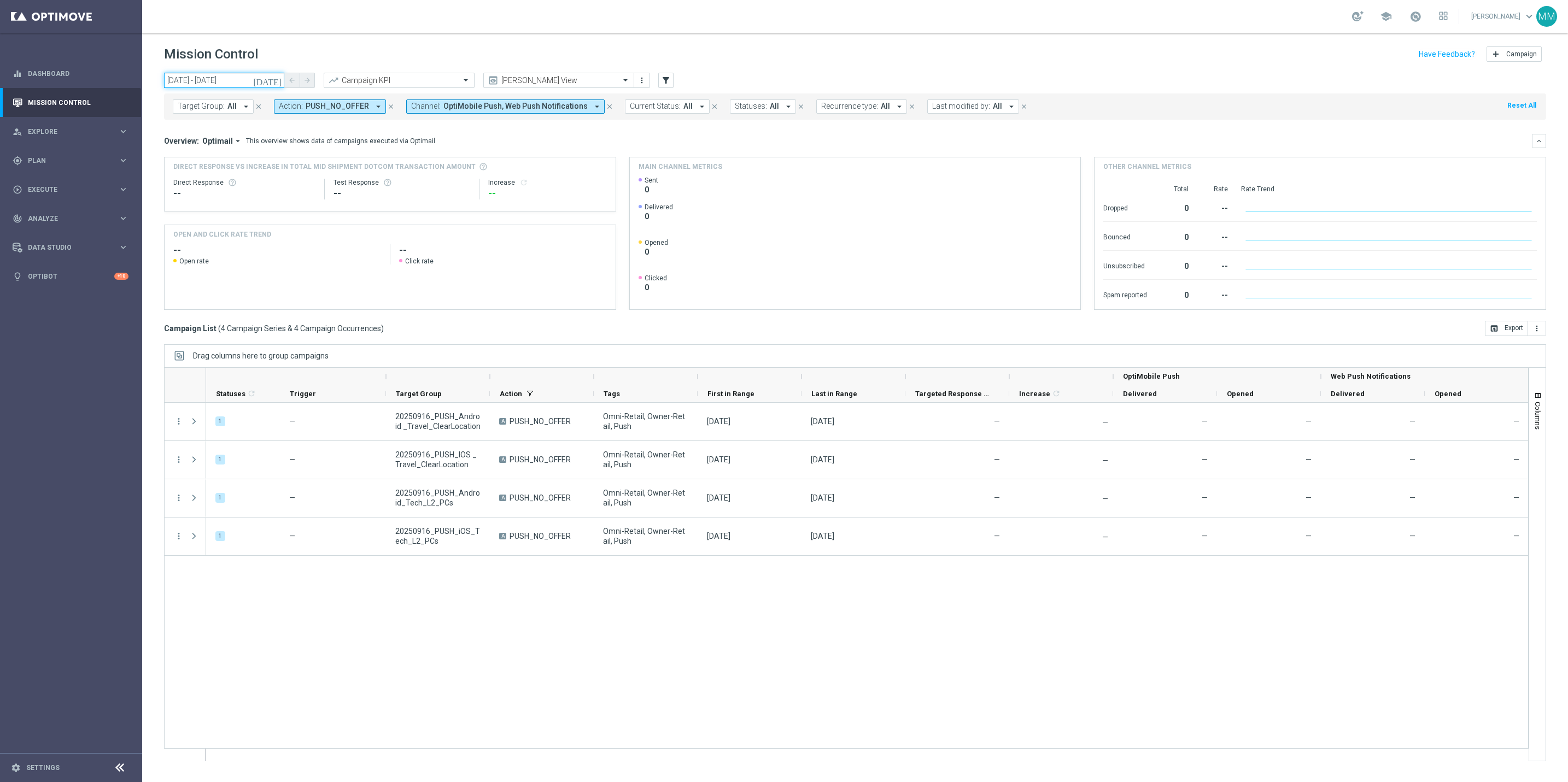
click at [186, 79] on input "16 Sep 2025 - 16 Sep 2025" at bounding box center [224, 80] width 120 height 15
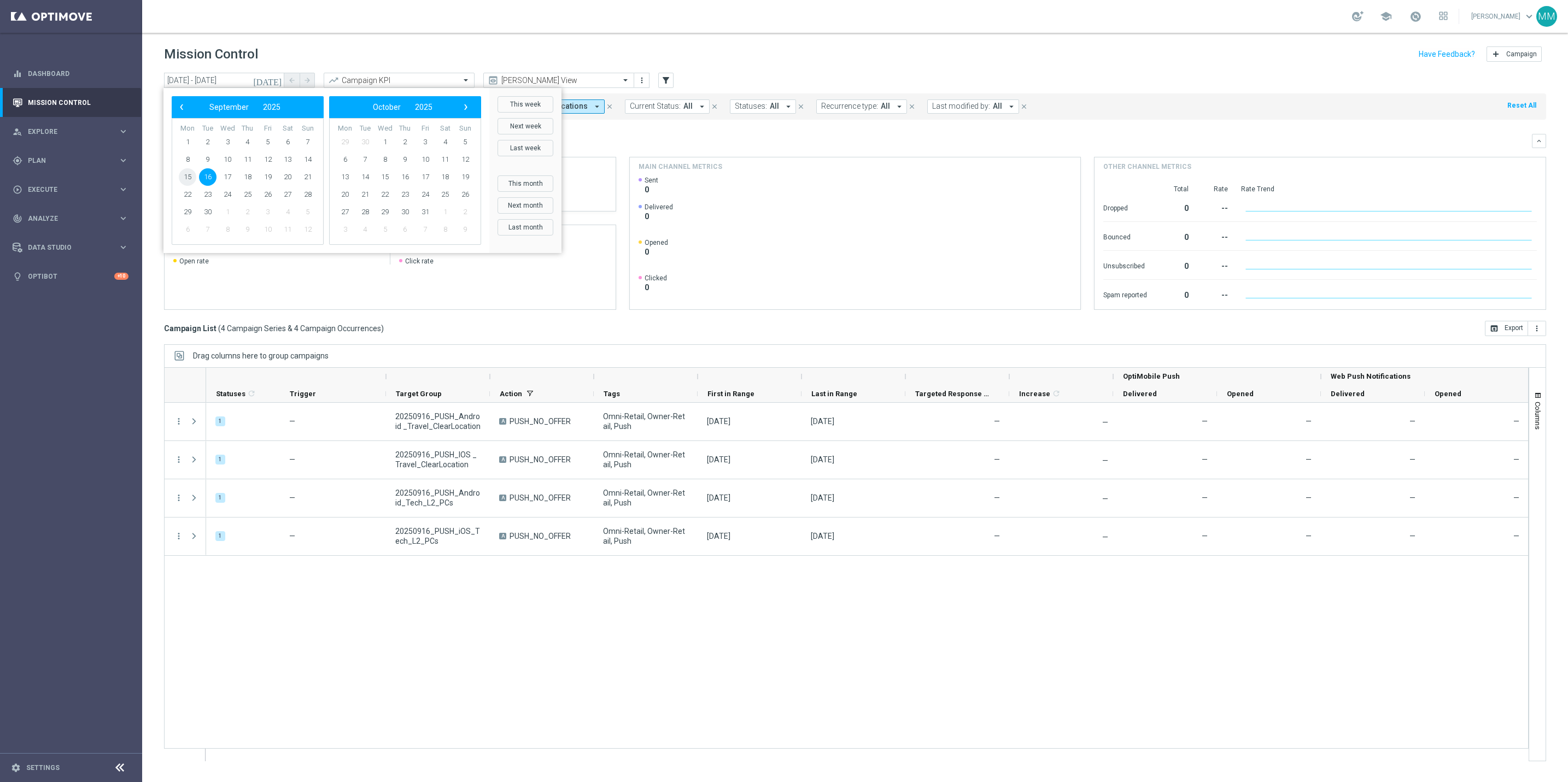
click at [186, 177] on span "15" at bounding box center [188, 177] width 18 height 18
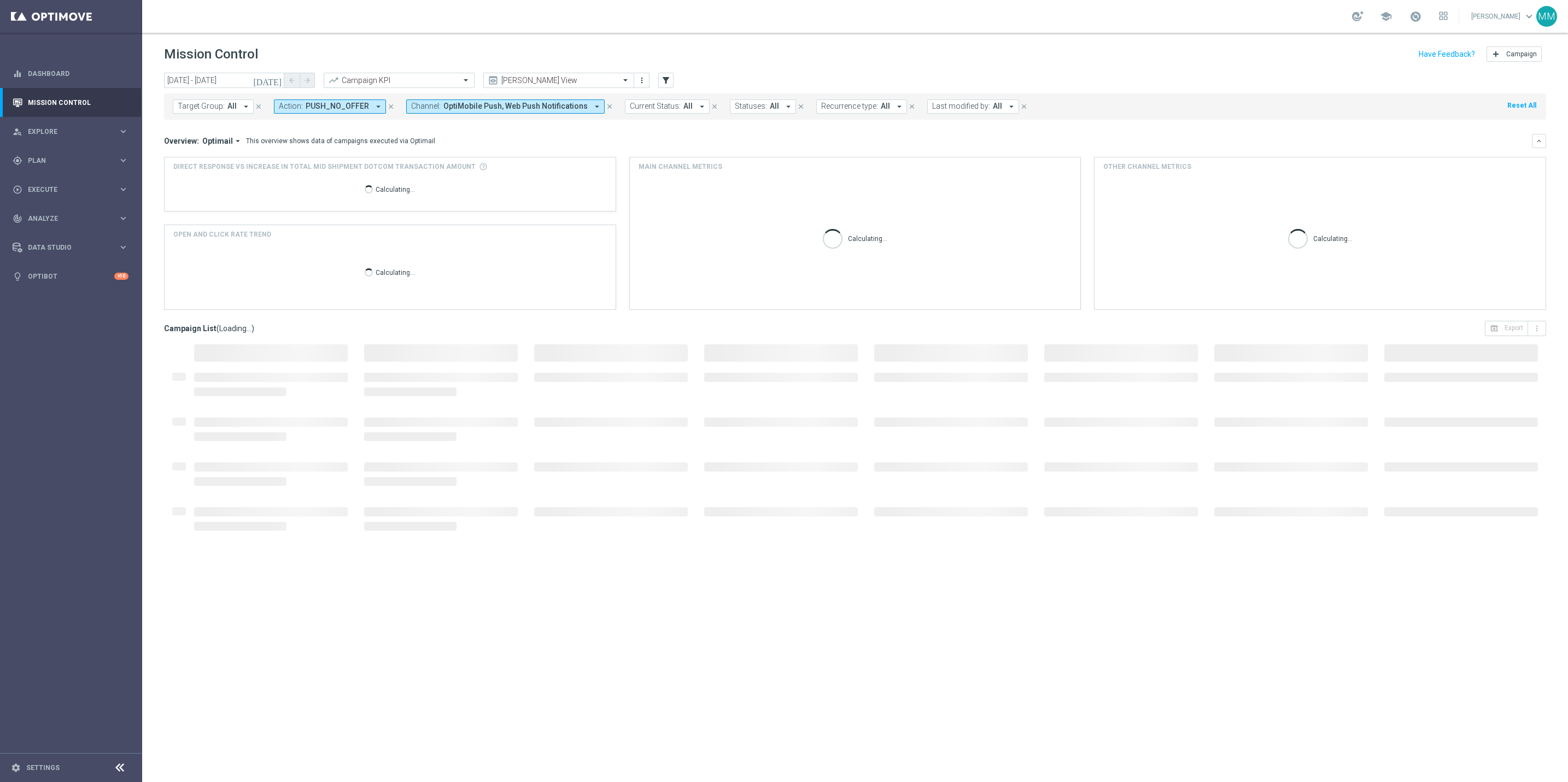
type input "[DATE] - [DATE]"
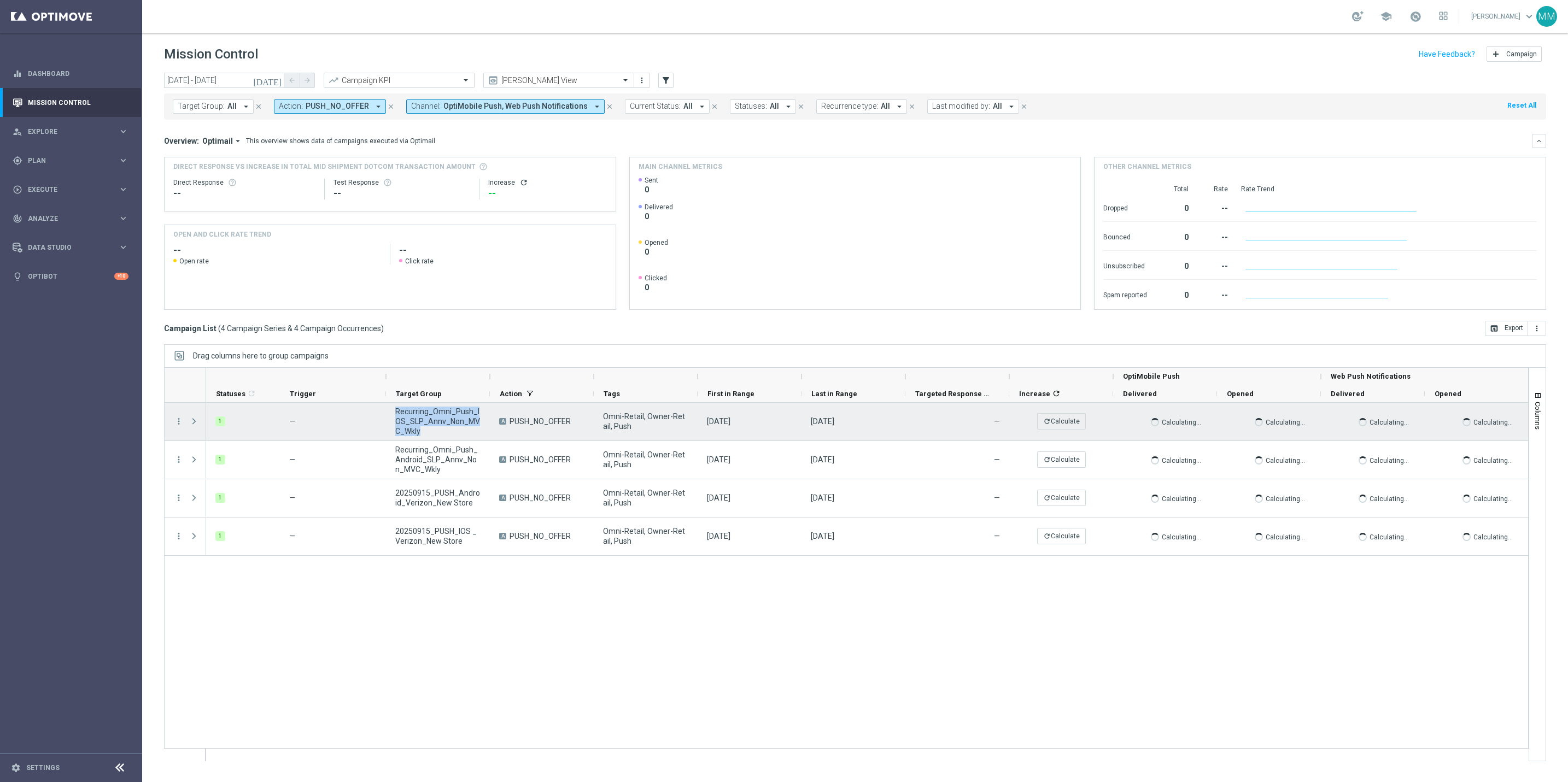
click at [396, 413] on span "Recurring_Omni_Push_IOS_SLP_Annv_Non_MVC_Wkly" at bounding box center [438, 421] width 85 height 29
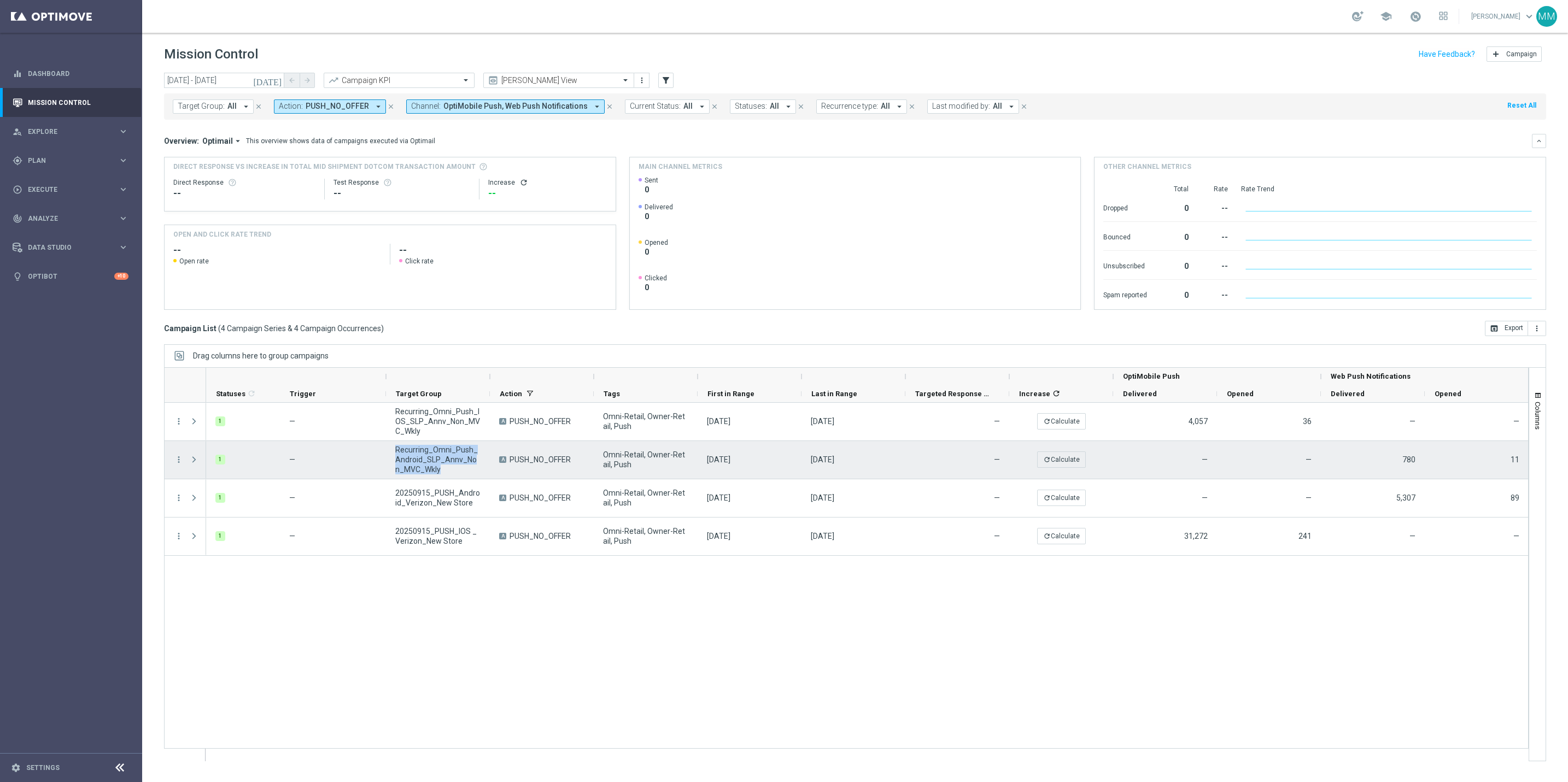
drag, startPoint x: 436, startPoint y: 466, endPoint x: 397, endPoint y: 454, distance: 40.8
click at [397, 454] on span "Recurring_Omni_Push_Android_SLP_Annv_Non_MVC_Wkly" at bounding box center [438, 460] width 85 height 29
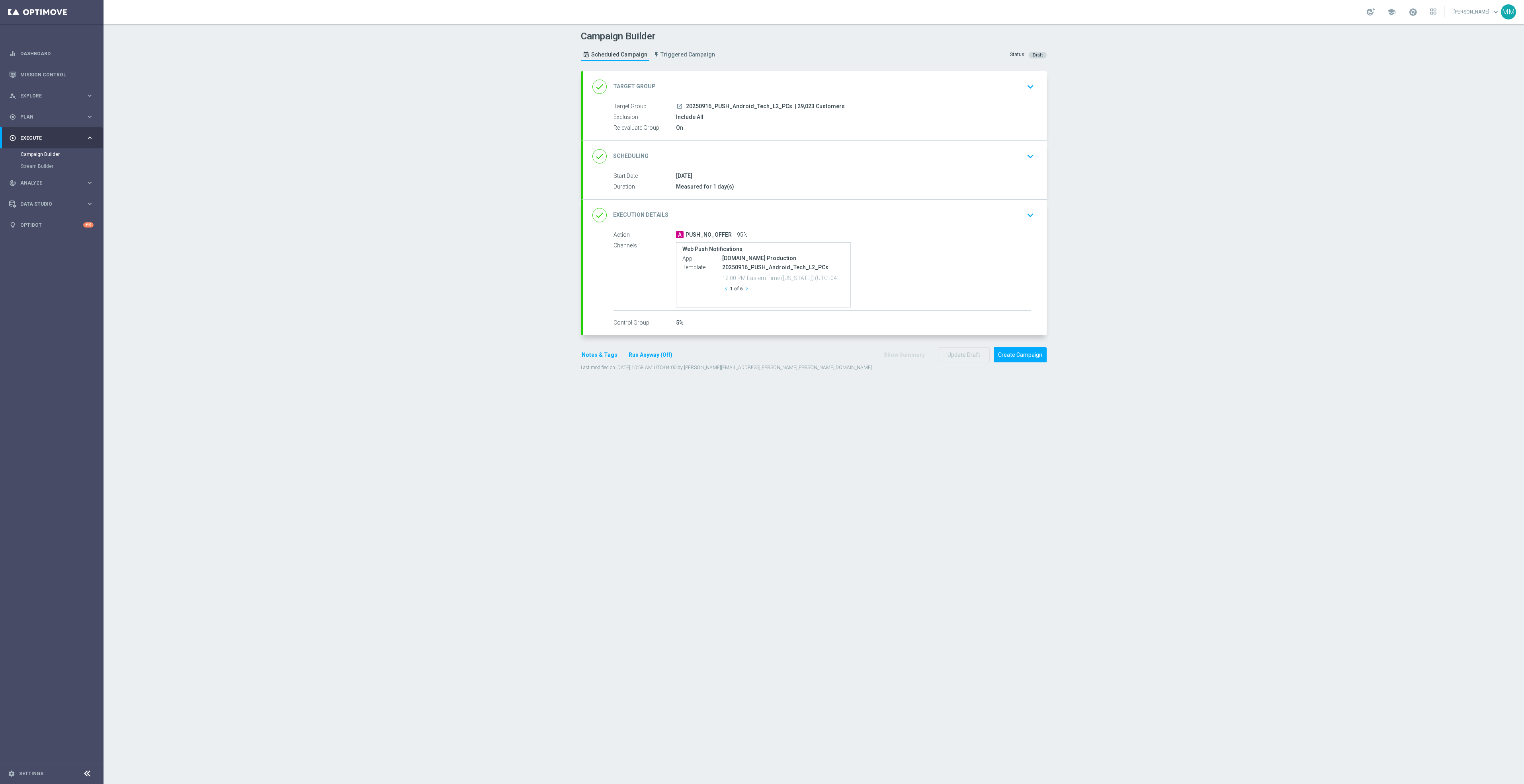
click at [744, 291] on icon "chevron_right" at bounding box center [747, 289] width 5 height 5
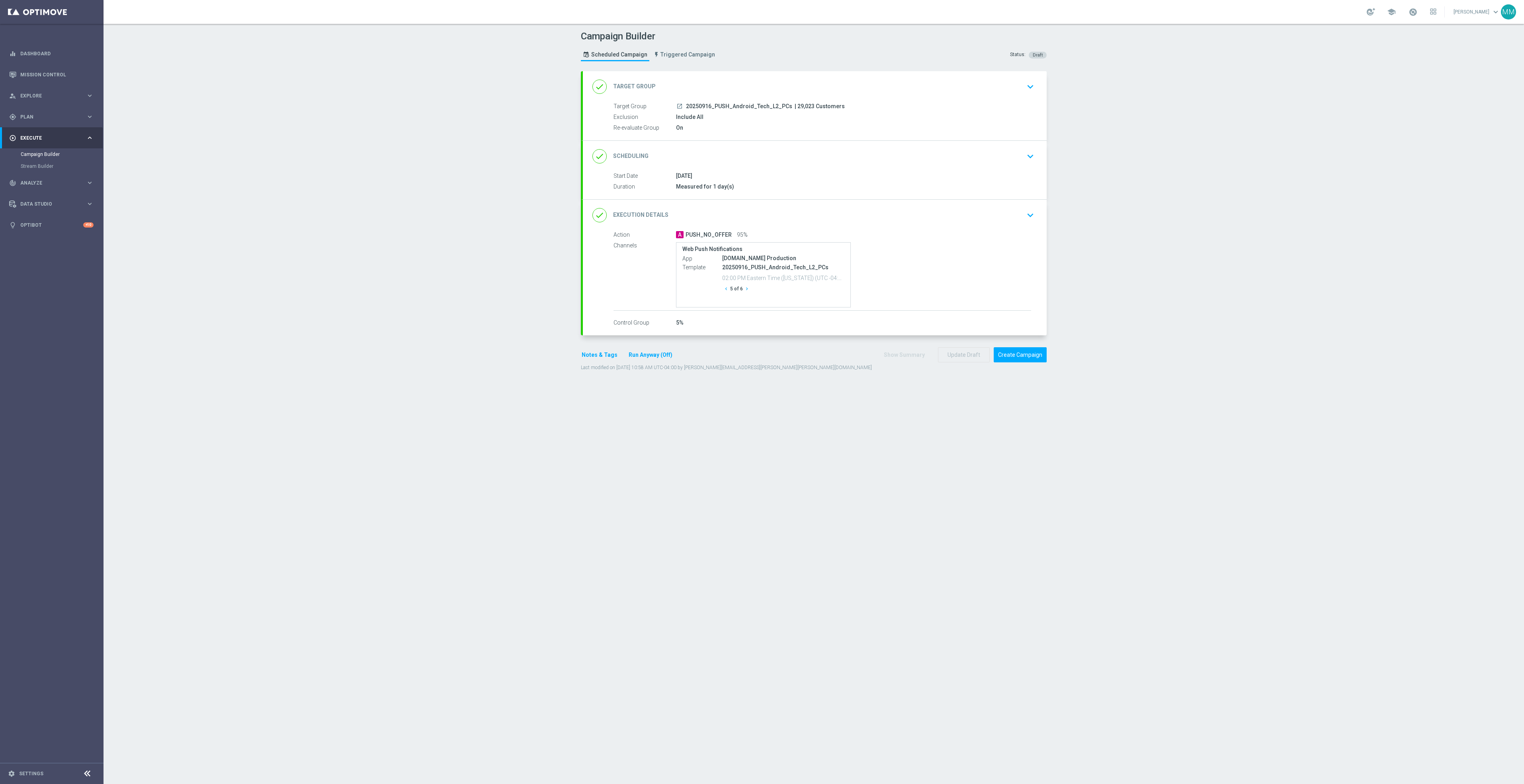
click at [744, 291] on icon "chevron_right" at bounding box center [747, 289] width 5 height 5
click at [1029, 357] on button "Create Campaign" at bounding box center [1021, 355] width 53 height 15
click at [955, 86] on div "done Target Group keyboard_arrow_down" at bounding box center [815, 87] width 445 height 15
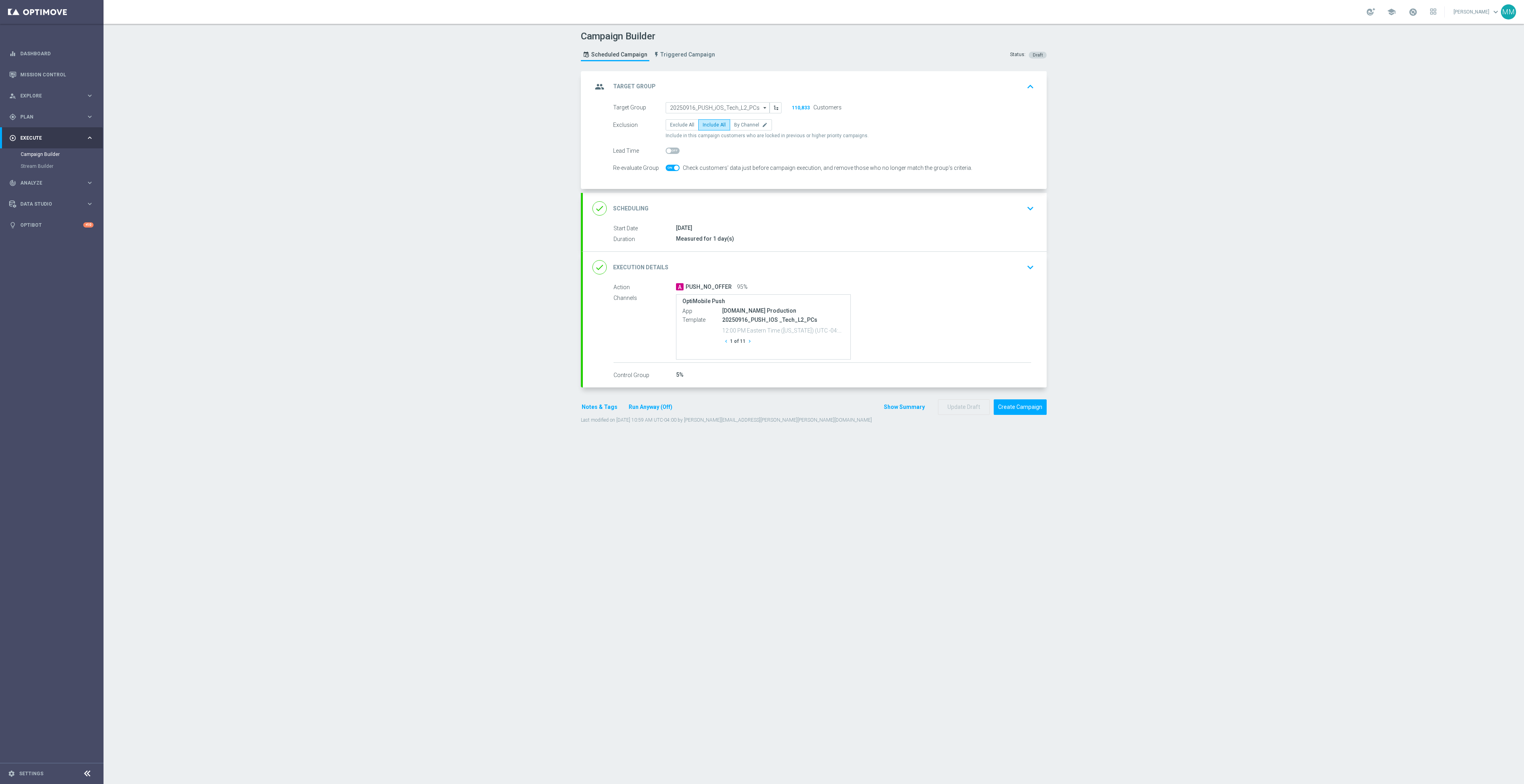
click at [745, 347] on button "chevron_right" at bounding box center [749, 342] width 8 height 11
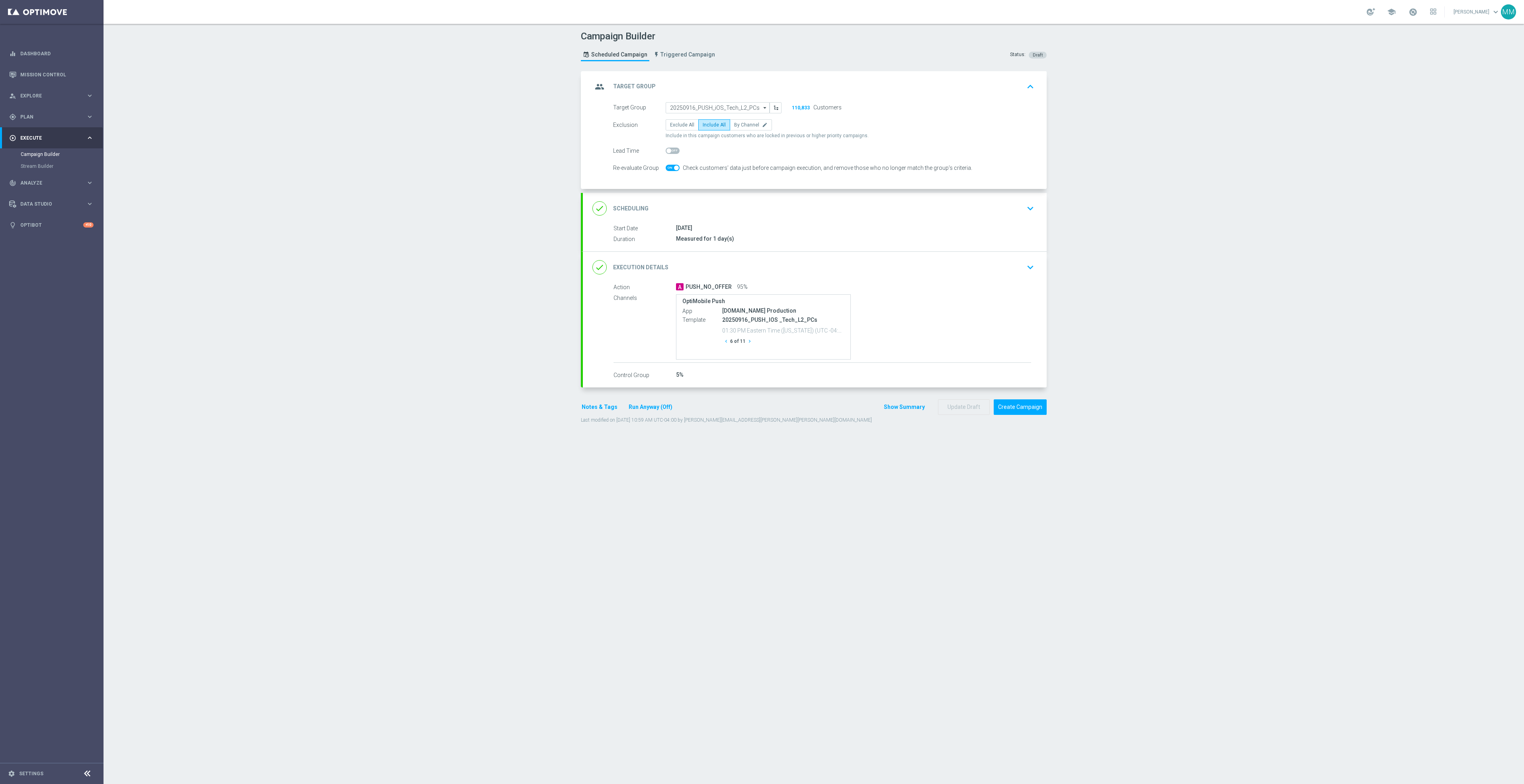
click at [745, 347] on button "chevron_right" at bounding box center [749, 342] width 8 height 11
click at [748, 347] on button "chevron_right" at bounding box center [752, 342] width 8 height 11
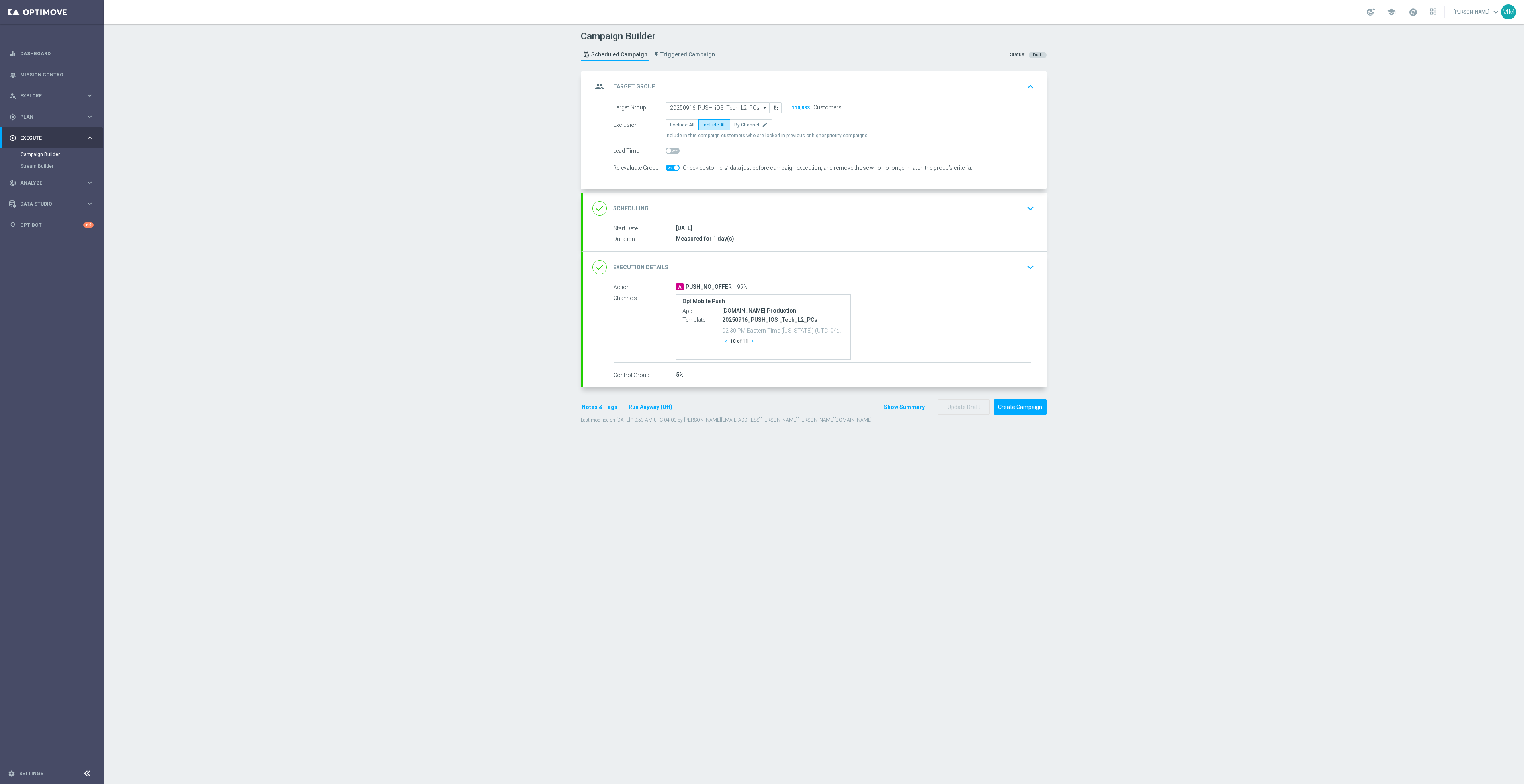
click at [748, 347] on button "chevron_right" at bounding box center [752, 342] width 8 height 11
click at [745, 347] on button "chevron_right" at bounding box center [749, 342] width 8 height 11
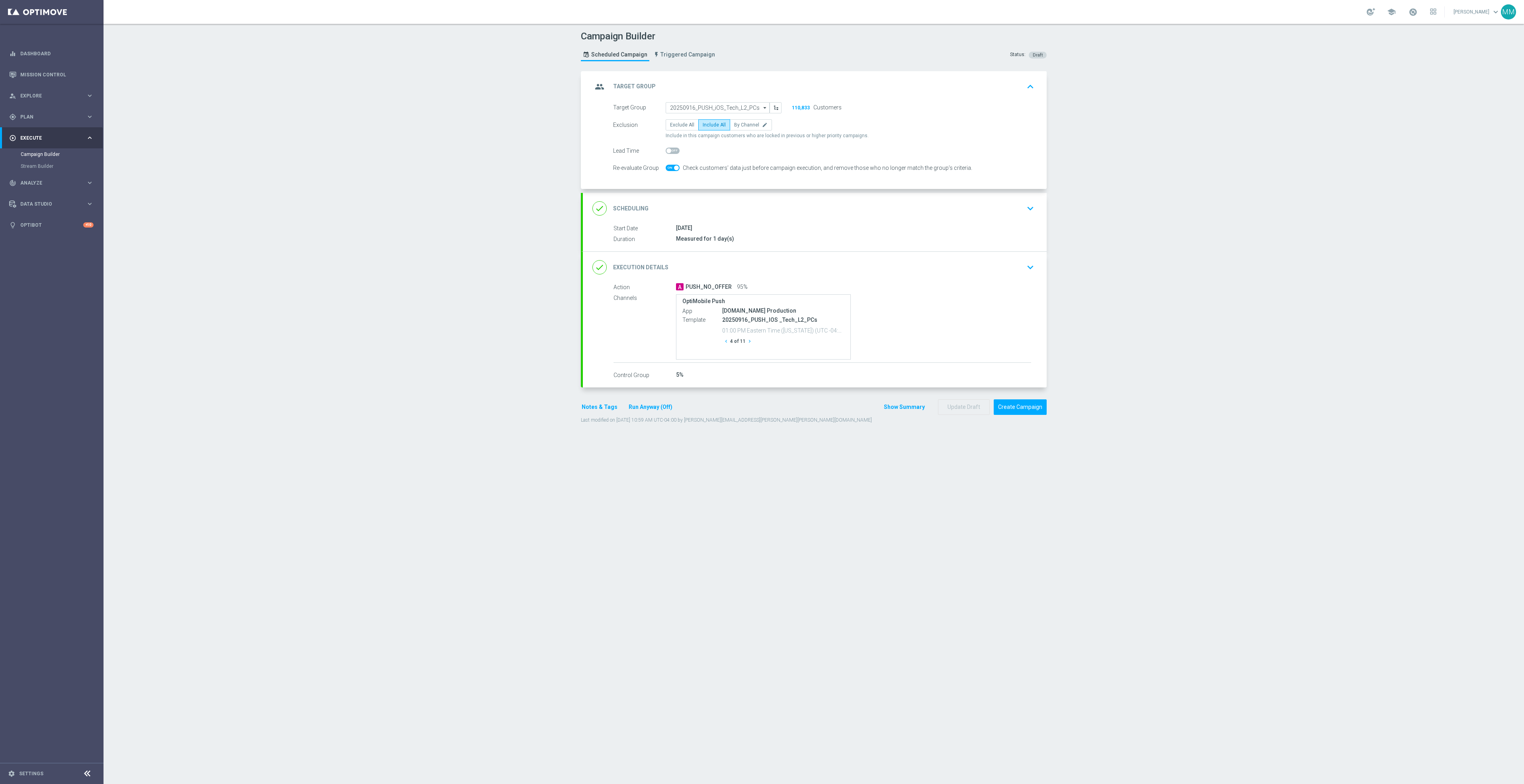
click at [745, 347] on button "chevron_right" at bounding box center [749, 342] width 8 height 11
click at [1034, 407] on button "Create Campaign" at bounding box center [1021, 407] width 53 height 15
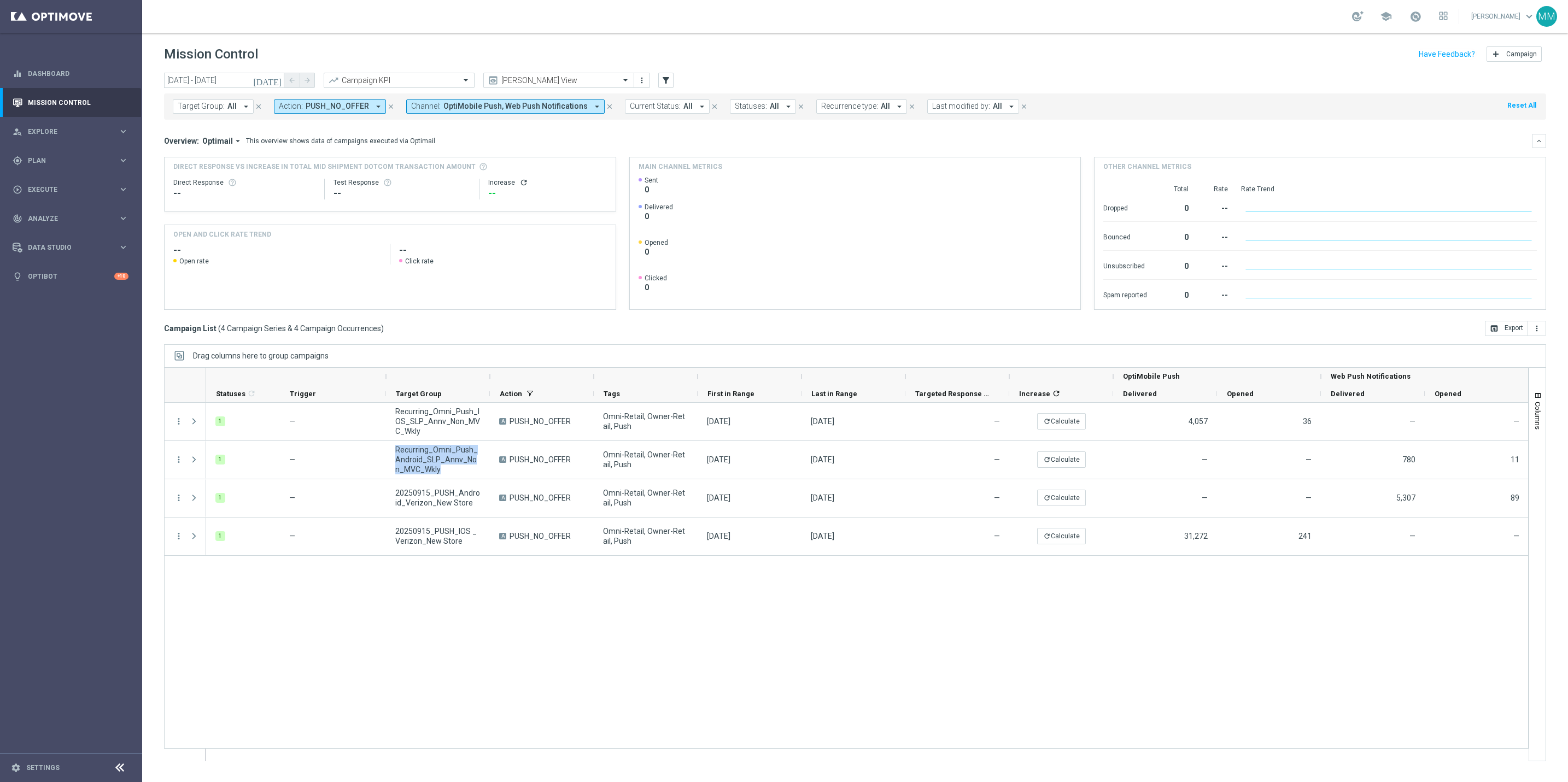
click at [489, 584] on div "1 — Recurring_Omni_Push_IOS_SLP_Annv_Non_MVC_Wkly A PUSH_NO_OFFER Omni-Retail, …" at bounding box center [867, 581] width 1322 height 358
